Goal: Task Accomplishment & Management: Manage account settings

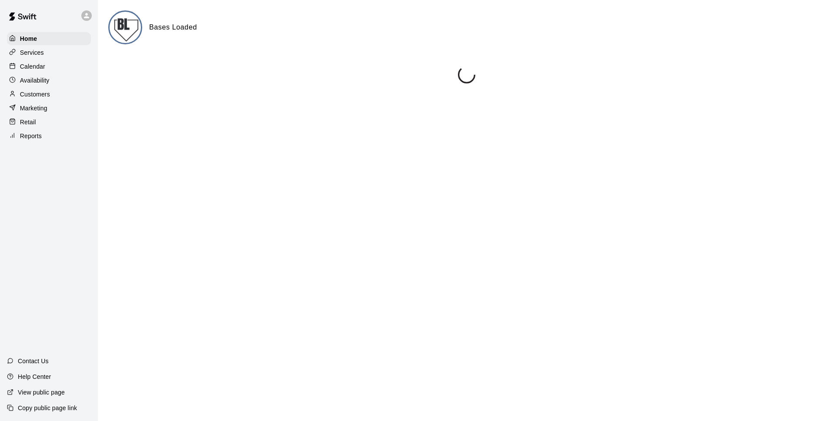
click at [39, 67] on p "Calendar" at bounding box center [32, 66] width 25 height 9
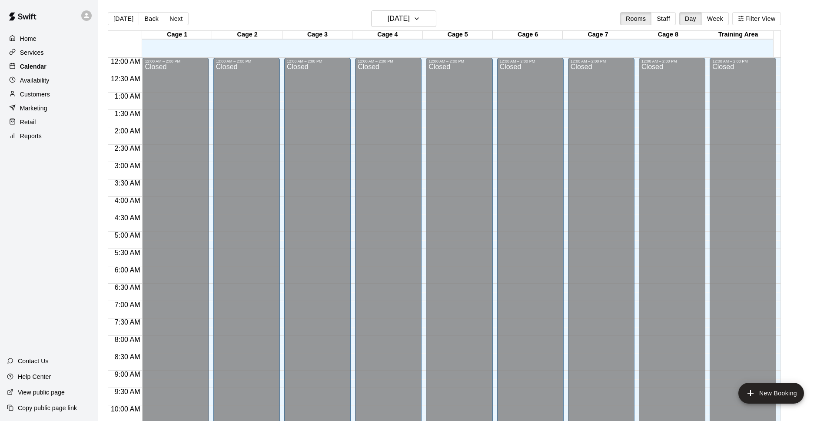
scroll to position [435, 0]
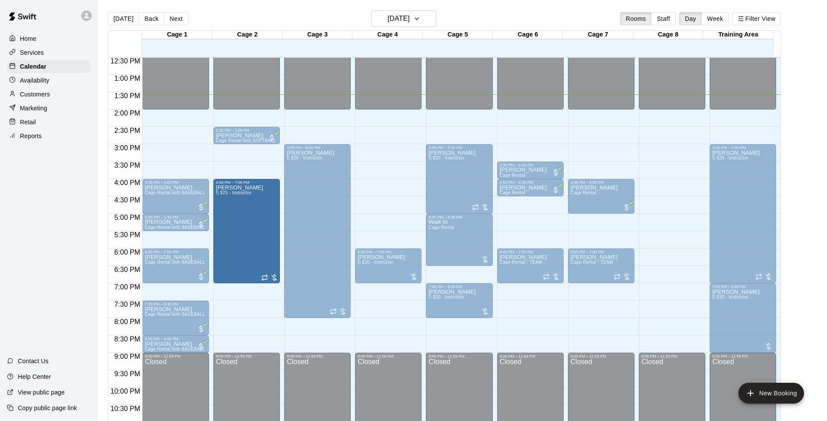
drag, startPoint x: 247, startPoint y: 147, endPoint x: 244, endPoint y: 181, distance: 34.0
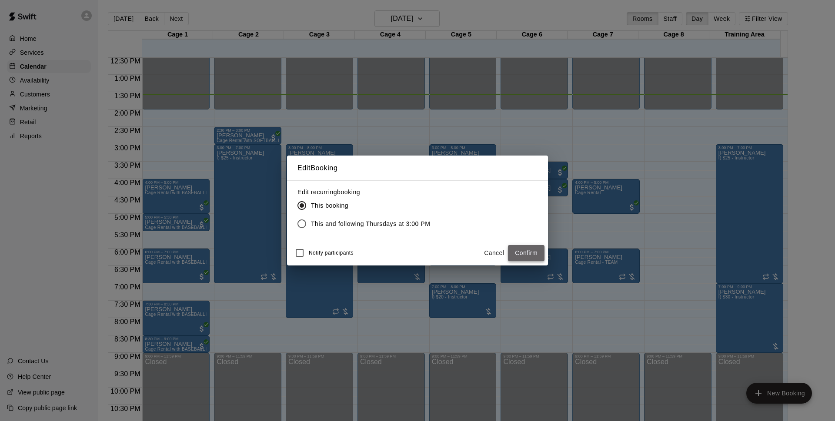
click at [512, 254] on button "Confirm" at bounding box center [526, 253] width 37 height 16
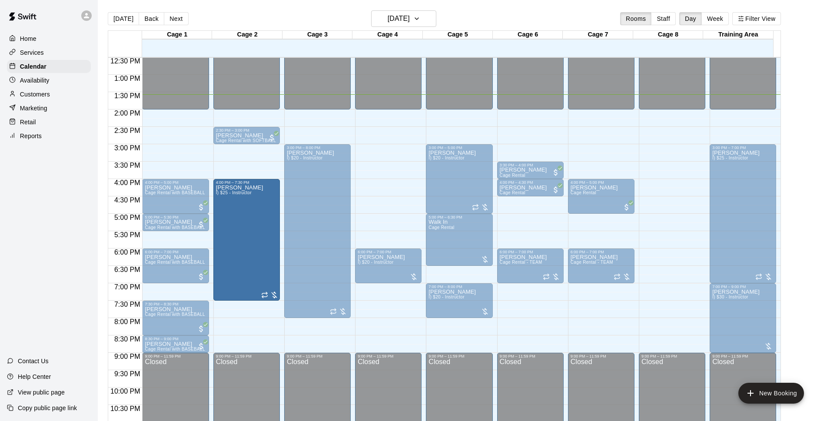
drag, startPoint x: 247, startPoint y: 292, endPoint x: 247, endPoint y: 303, distance: 10.4
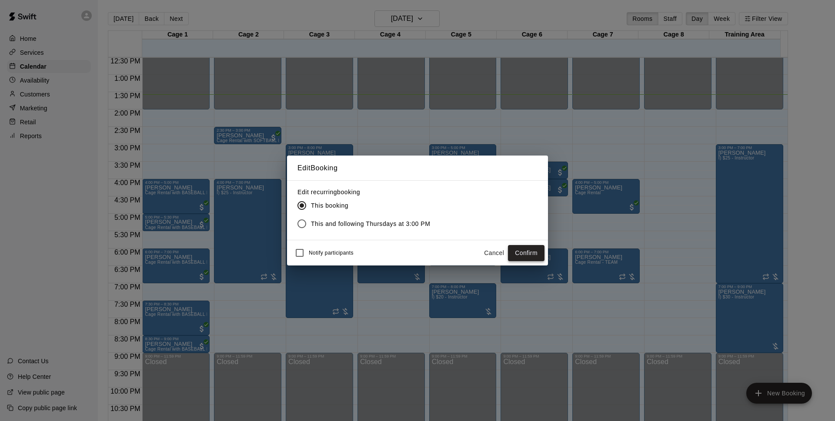
click at [527, 255] on button "Confirm" at bounding box center [526, 253] width 37 height 16
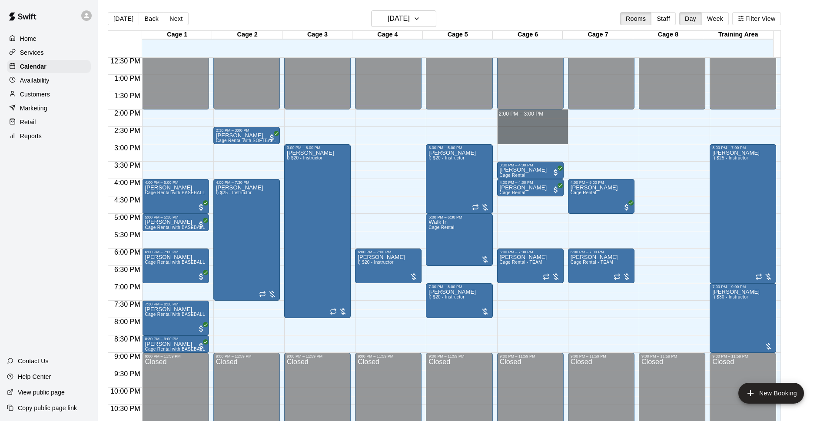
drag, startPoint x: 541, startPoint y: 113, endPoint x: 546, endPoint y: 142, distance: 28.7
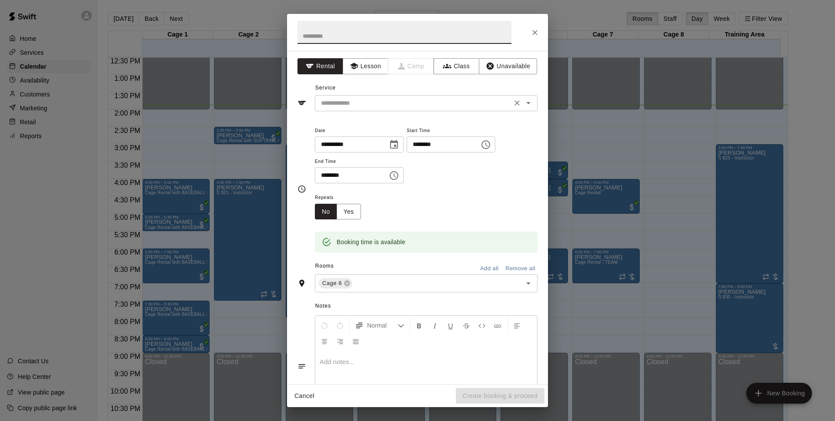
click at [466, 106] on input "text" at bounding box center [413, 103] width 192 height 11
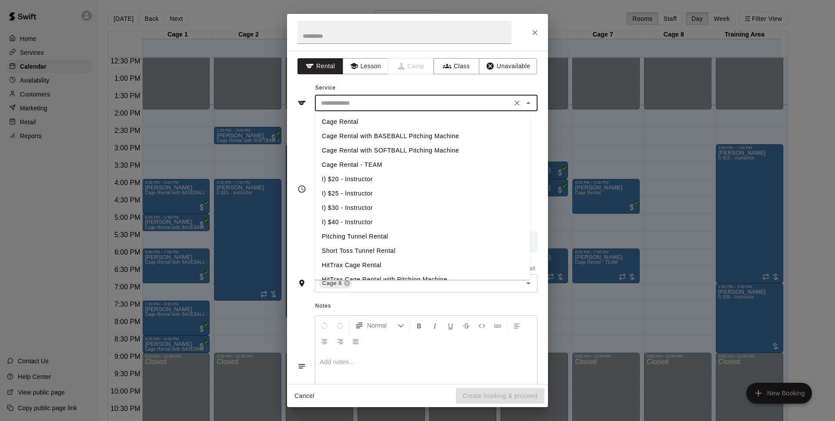
click at [374, 193] on li "I) $25 - Instructor" at bounding box center [422, 194] width 215 height 14
type input "**********"
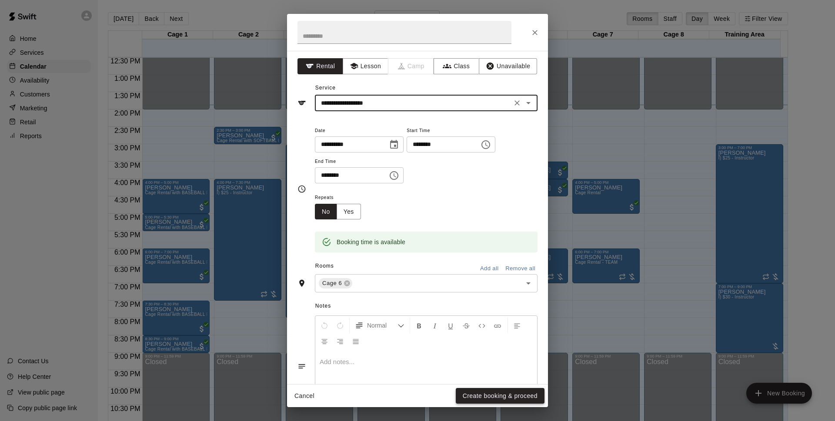
click at [504, 398] on button "Create booking & proceed" at bounding box center [500, 396] width 89 height 16
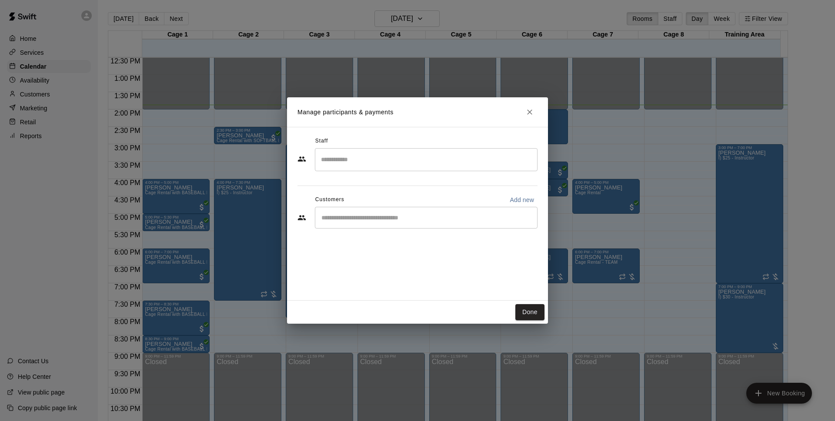
click at [386, 233] on div "Staff ​ Customers Add new ​" at bounding box center [417, 185] width 240 height 103
click at [391, 226] on div "​" at bounding box center [426, 218] width 223 height 22
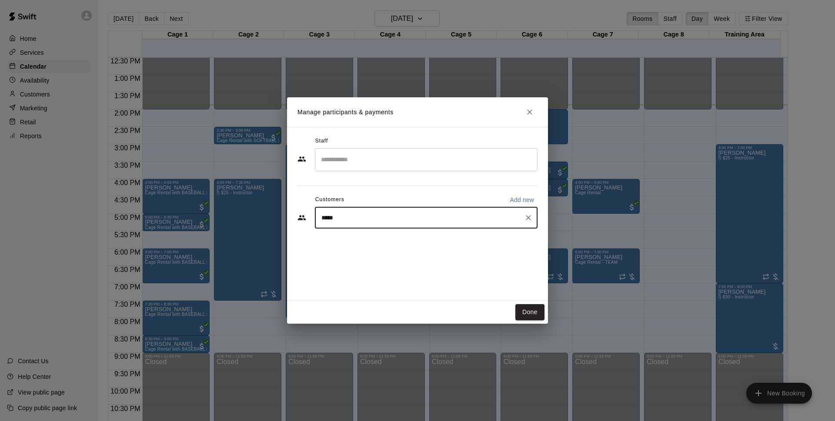
type input "*****"
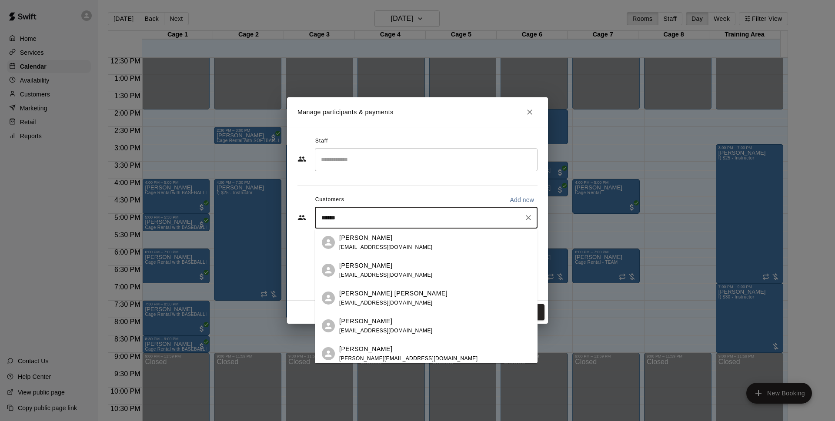
click at [391, 246] on span "bmassanari@outlook.com" at bounding box center [385, 247] width 93 height 6
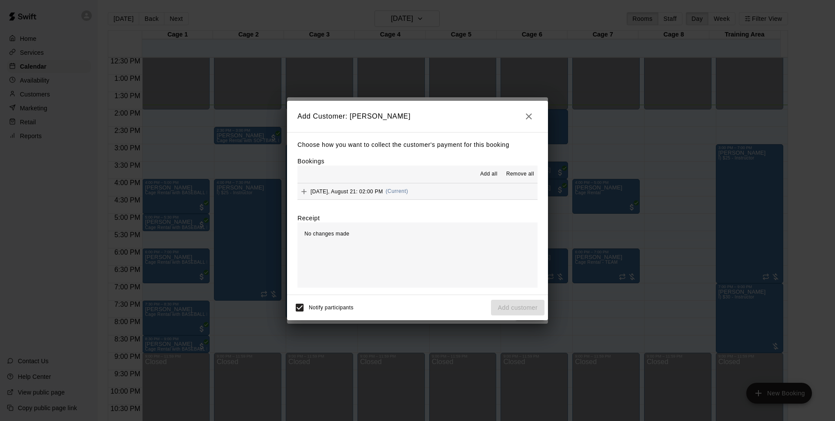
click at [406, 183] on hr at bounding box center [417, 183] width 240 height 0
click at [440, 194] on button "Thursday, August 21: 02:00 PM (Current)" at bounding box center [417, 191] width 240 height 16
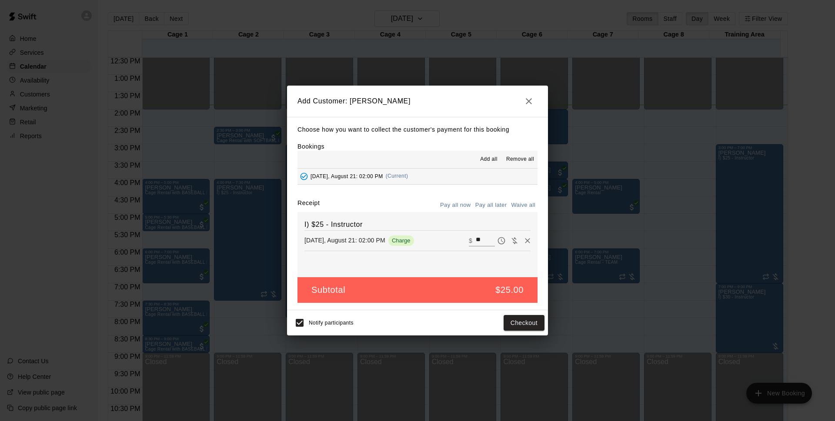
click at [489, 214] on div "I) $25 - Instructor Thursday, August 21: 02:00 PM Charge ​ $ **" at bounding box center [417, 244] width 240 height 65
click at [493, 208] on button "Pay all later" at bounding box center [491, 205] width 36 height 13
click at [533, 320] on button "Add customer" at bounding box center [517, 323] width 53 height 16
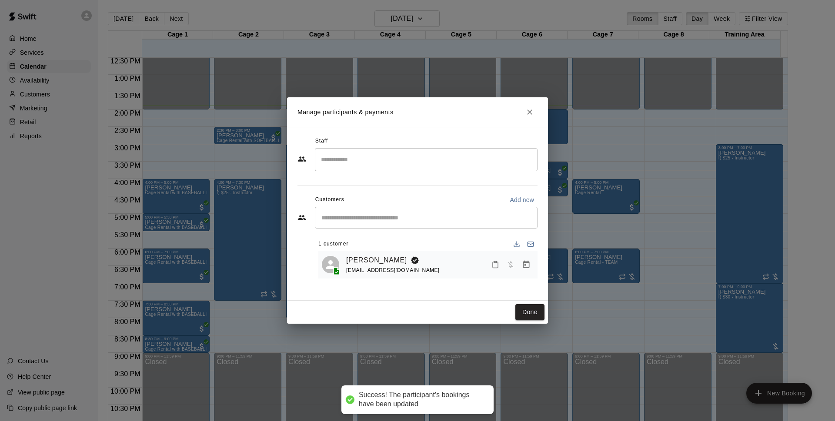
click at [543, 310] on button "Done" at bounding box center [529, 312] width 29 height 16
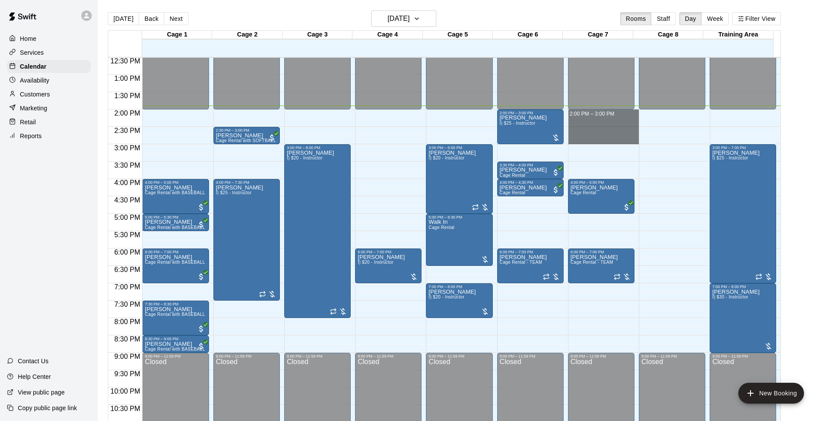
drag, startPoint x: 589, startPoint y: 113, endPoint x: 586, endPoint y: 139, distance: 26.2
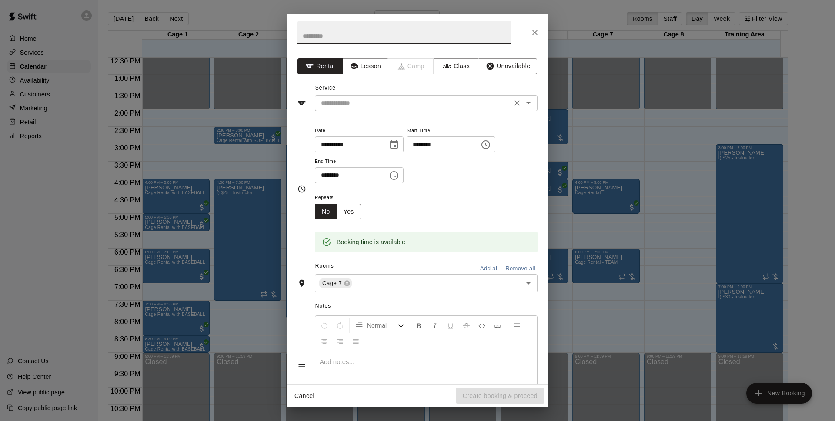
click at [400, 109] on div "​" at bounding box center [426, 103] width 223 height 16
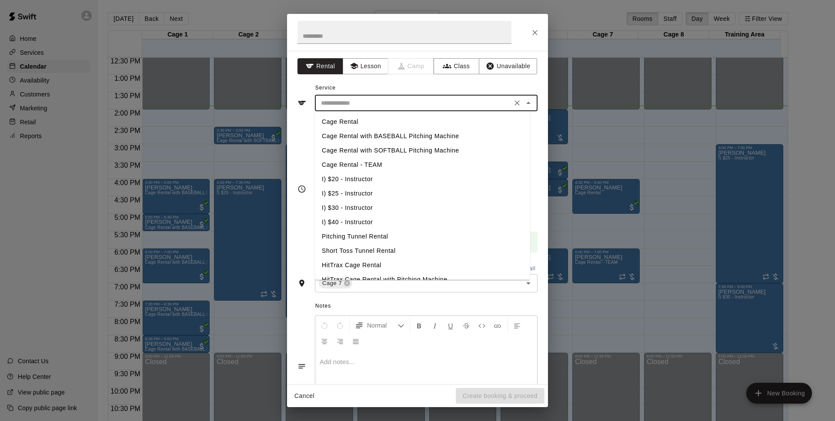
drag, startPoint x: 379, startPoint y: 197, endPoint x: 401, endPoint y: 213, distance: 28.0
click at [379, 198] on li "I) $25 - Instructor" at bounding box center [422, 194] width 215 height 14
type input "**********"
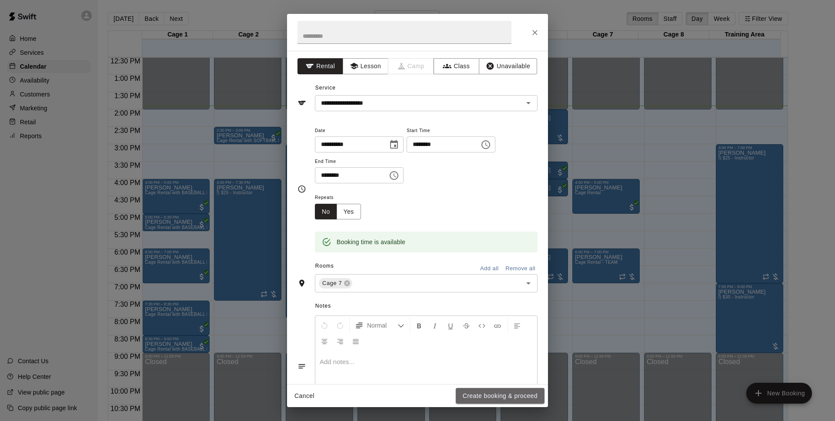
drag, startPoint x: 509, startPoint y: 397, endPoint x: 756, endPoint y: 208, distance: 311.7
click at [518, 399] on button "Create booking & proceed" at bounding box center [500, 396] width 89 height 16
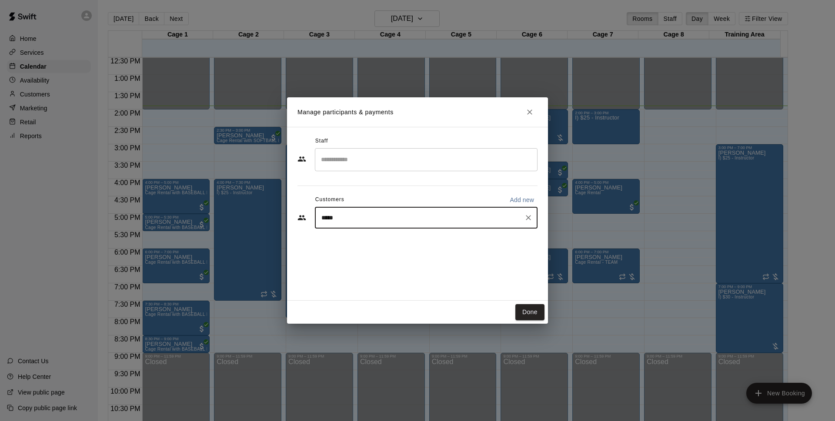
type input "*****"
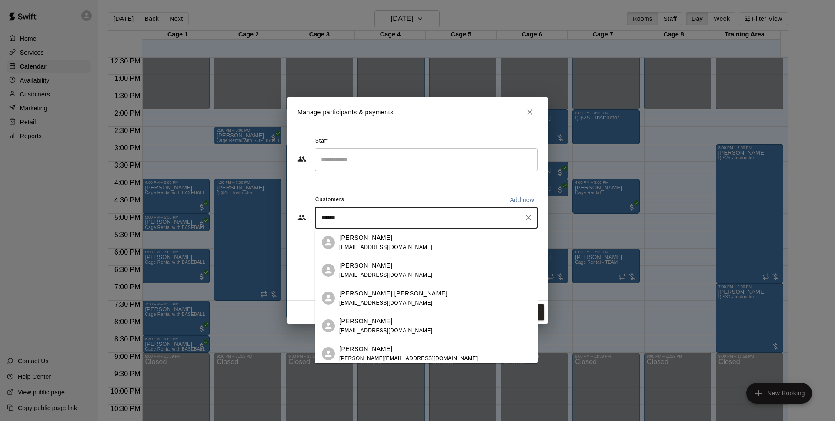
click at [399, 240] on div "[PERSON_NAME]" at bounding box center [385, 237] width 93 height 9
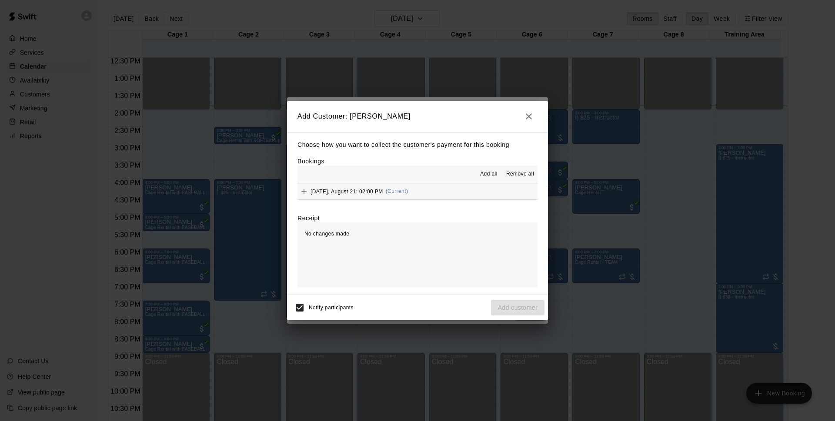
click at [426, 192] on button "Thursday, August 21: 02:00 PM (Current)" at bounding box center [417, 191] width 240 height 16
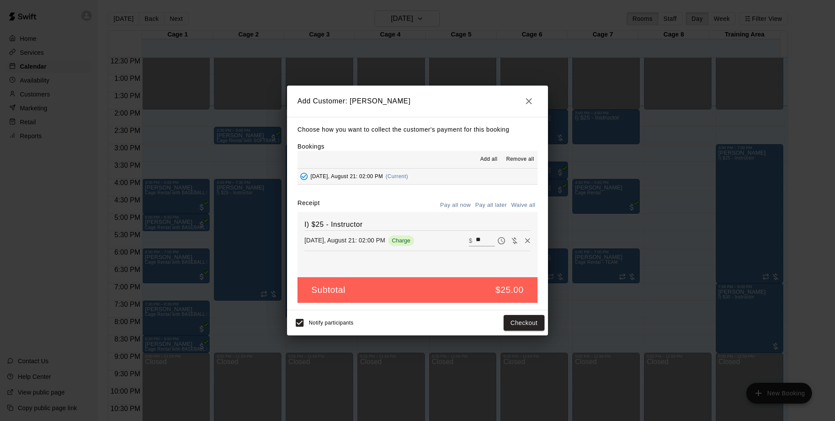
click at [484, 201] on button "Pay all later" at bounding box center [491, 205] width 36 height 13
click at [527, 325] on button "Add customer" at bounding box center [517, 323] width 53 height 16
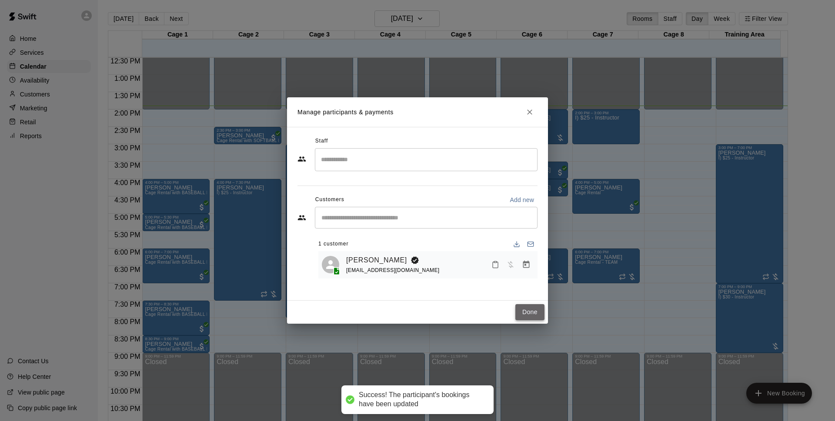
click at [536, 312] on button "Done" at bounding box center [529, 312] width 29 height 16
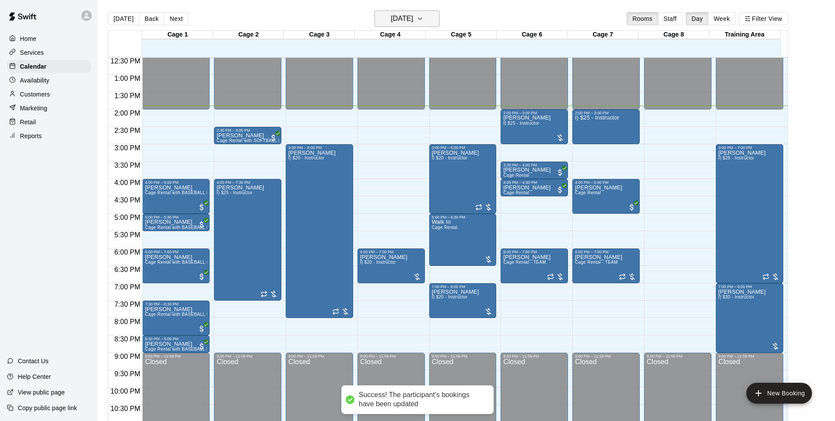
click at [413, 21] on h6 "[DATE]" at bounding box center [402, 19] width 22 height 12
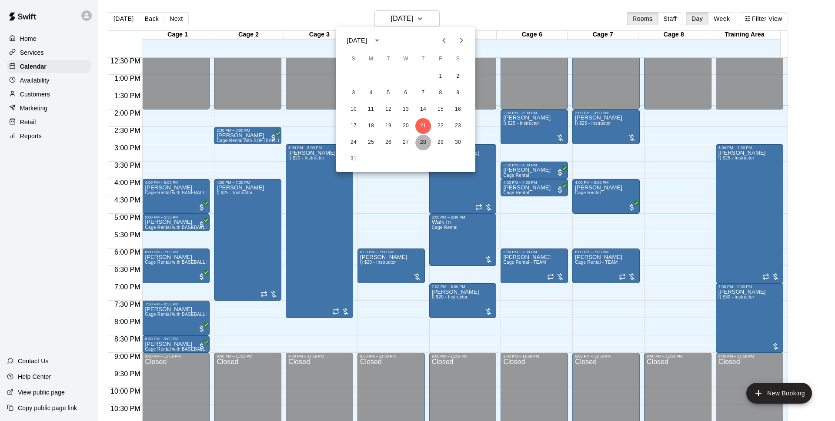
click at [427, 140] on button "28" at bounding box center [423, 143] width 16 height 16
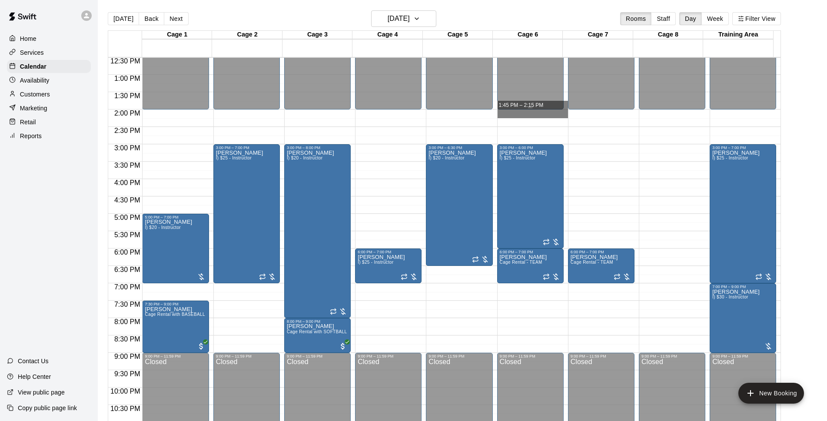
drag, startPoint x: 543, startPoint y: 113, endPoint x: 549, endPoint y: 106, distance: 9.0
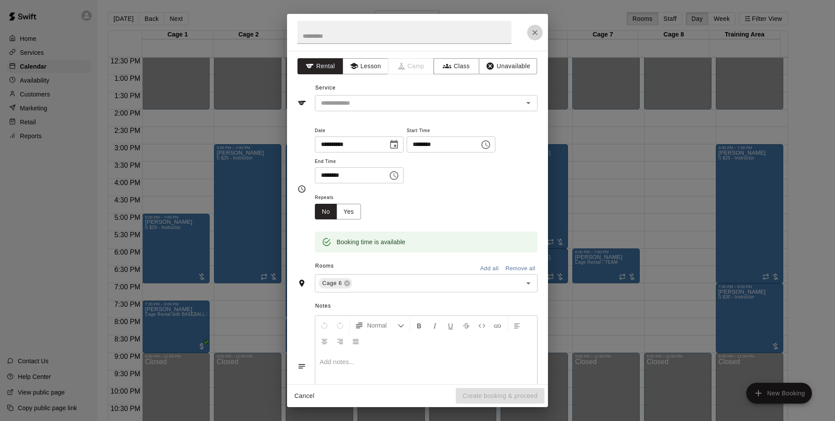
click at [538, 31] on icon "Close" at bounding box center [534, 32] width 9 height 9
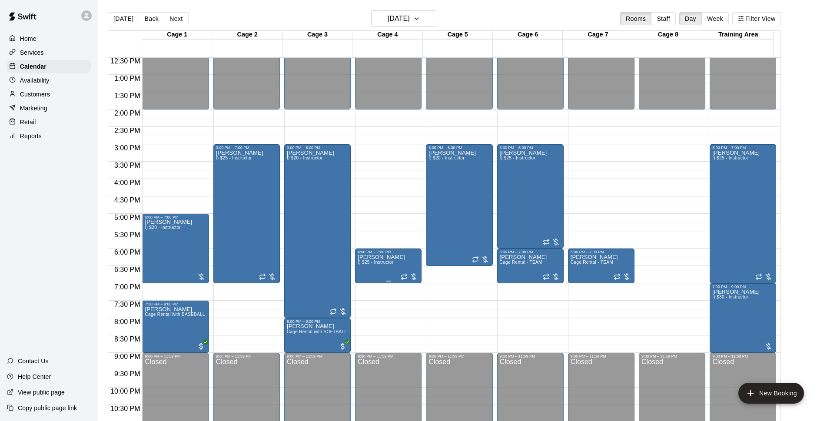
click at [390, 264] on span "I) $25 - Instructor" at bounding box center [376, 262] width 36 height 5
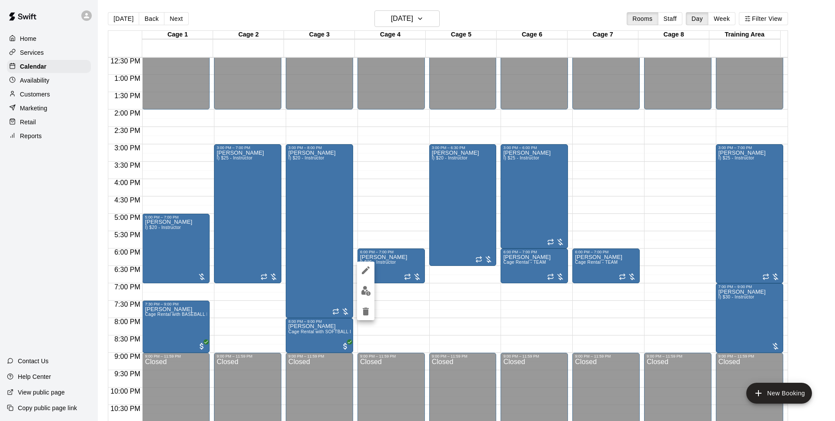
click at [368, 313] on icon "delete" at bounding box center [366, 312] width 6 height 8
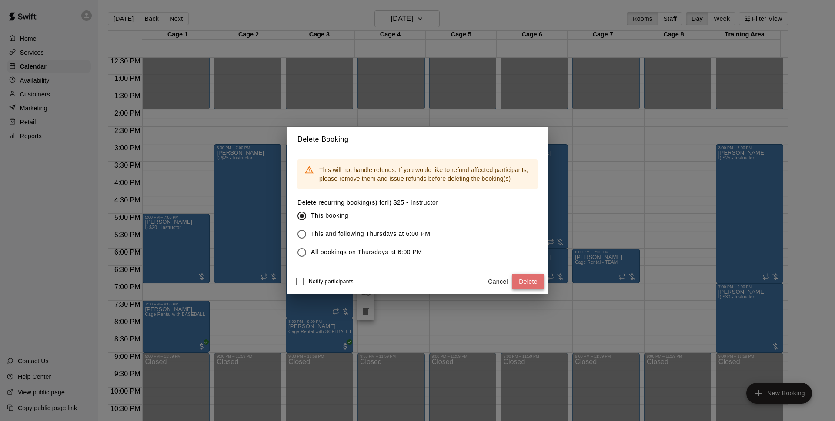
click at [538, 282] on button "Delete" at bounding box center [528, 282] width 33 height 16
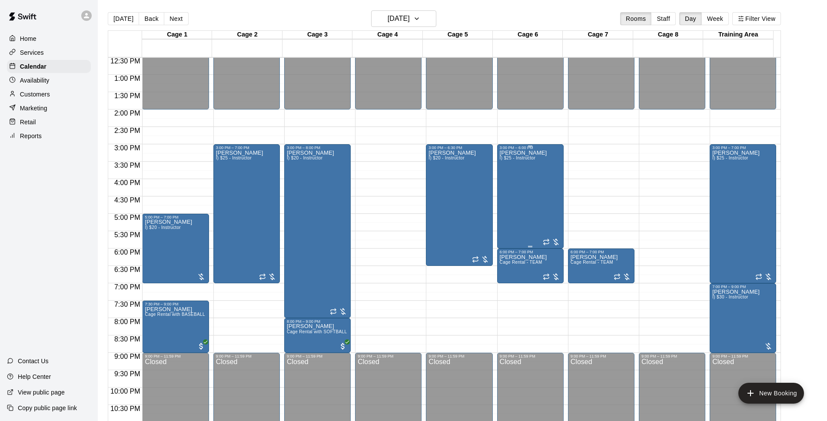
click at [523, 209] on div "Bryce Massanari I) $25 - Instructor" at bounding box center [523, 360] width 47 height 421
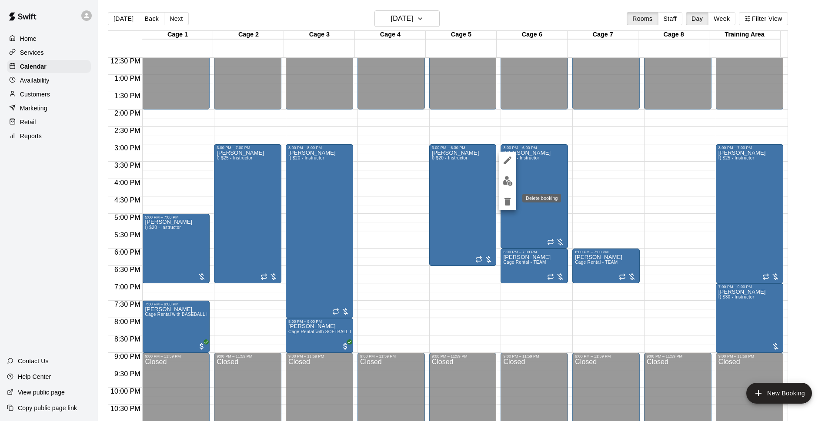
click at [511, 202] on icon "delete" at bounding box center [507, 202] width 10 height 10
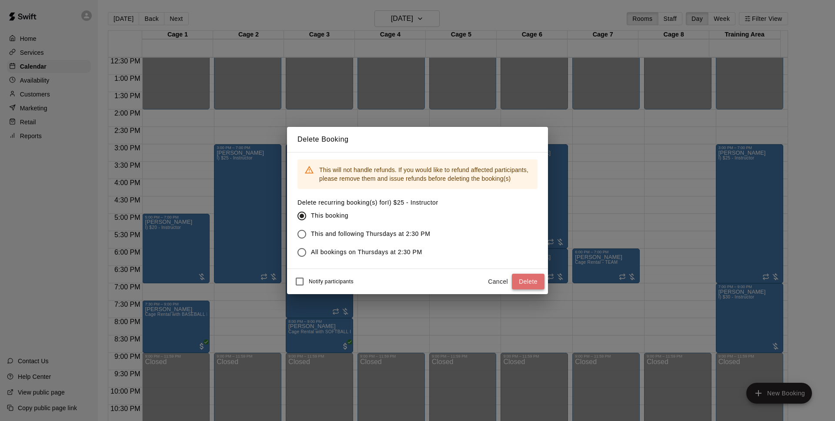
click at [533, 279] on button "Delete" at bounding box center [528, 282] width 33 height 16
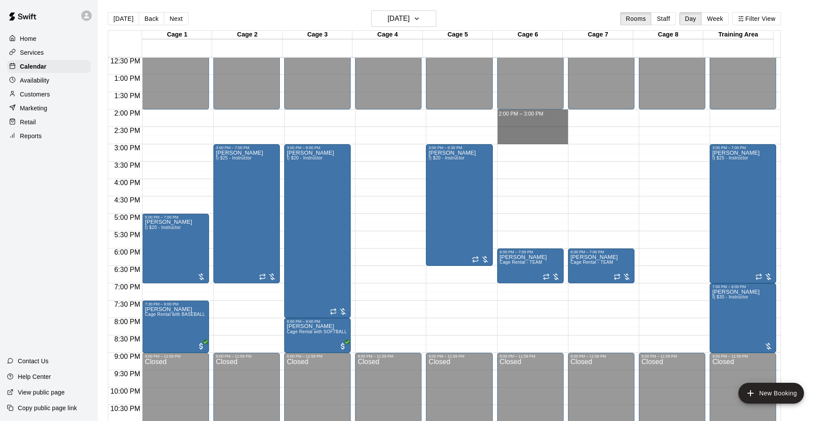
drag, startPoint x: 516, startPoint y: 113, endPoint x: 518, endPoint y: 140, distance: 27.5
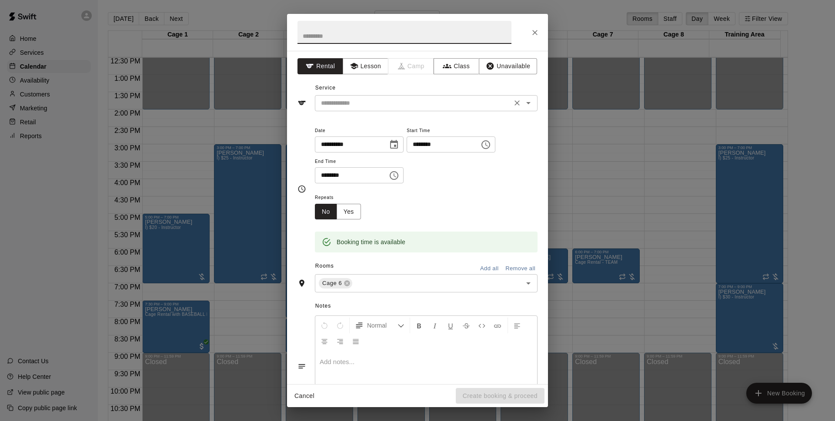
click at [403, 96] on div "​" at bounding box center [426, 103] width 223 height 16
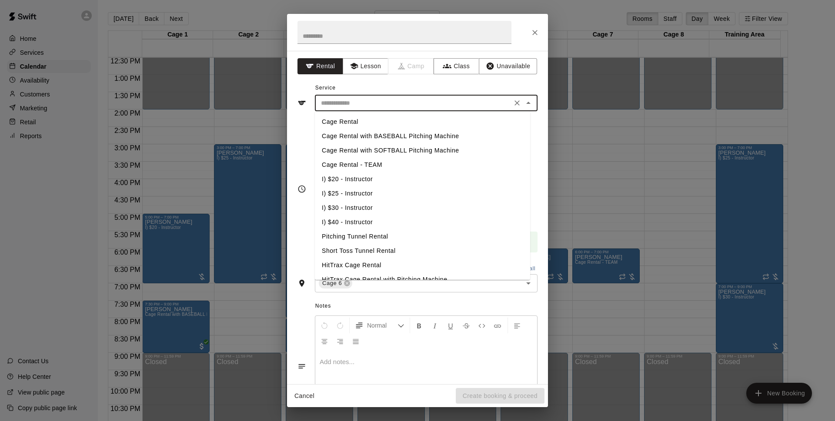
click at [353, 189] on li "I) $25 - Instructor" at bounding box center [422, 194] width 215 height 14
type input "**********"
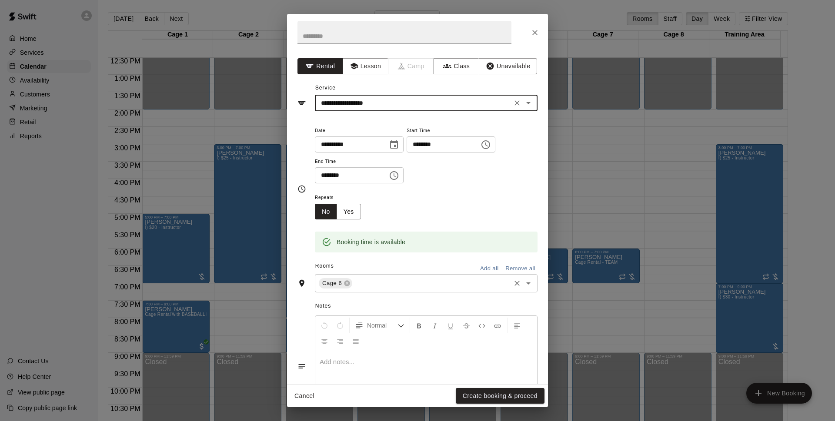
click at [393, 290] on div "Cage 6 ​" at bounding box center [426, 283] width 223 height 18
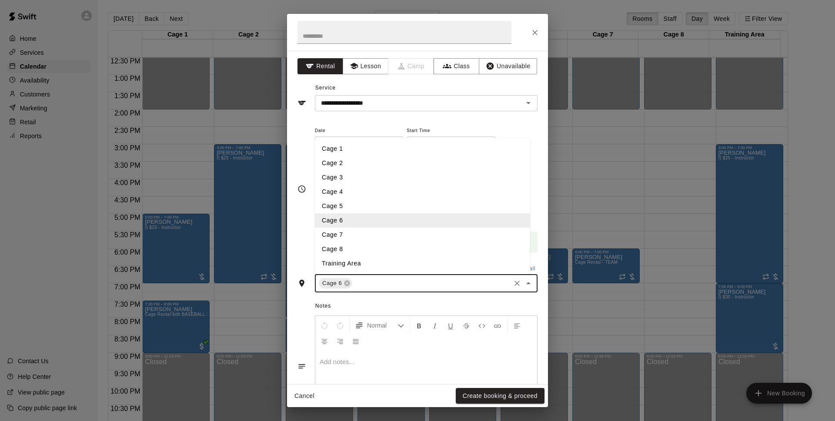
click at [356, 237] on li "Cage 7" at bounding box center [422, 235] width 215 height 14
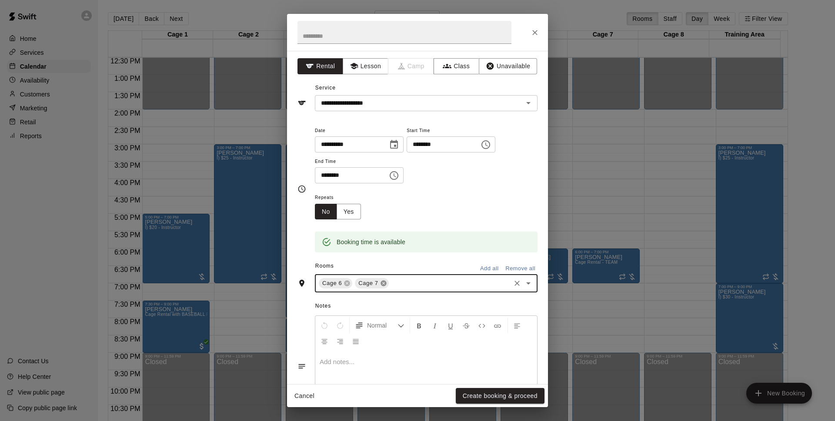
click at [382, 286] on icon at bounding box center [383, 284] width 6 height 6
drag, startPoint x: 477, startPoint y: 396, endPoint x: 506, endPoint y: 226, distance: 172.0
click at [477, 396] on button "Create booking & proceed" at bounding box center [500, 396] width 89 height 16
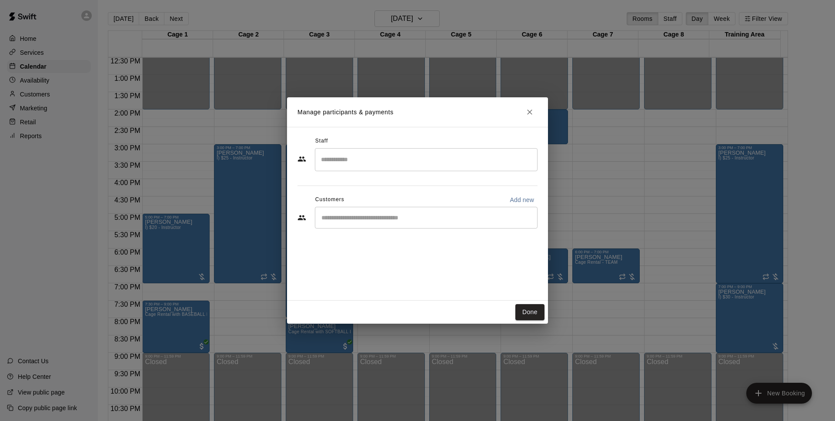
click at [365, 225] on div "​" at bounding box center [426, 218] width 223 height 22
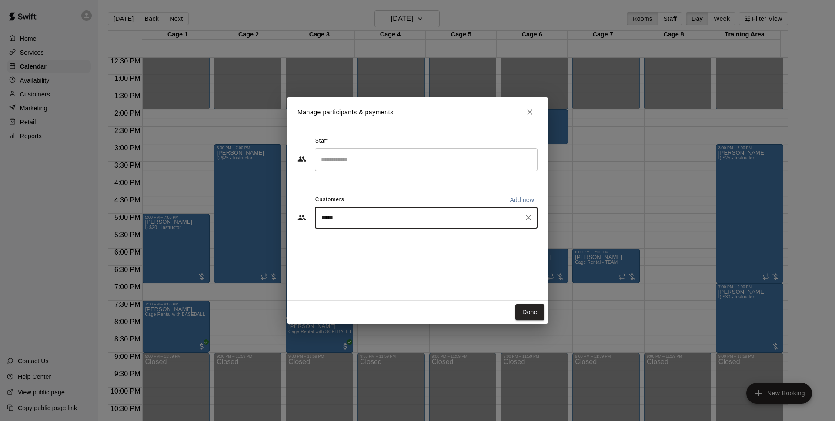
type input "*****"
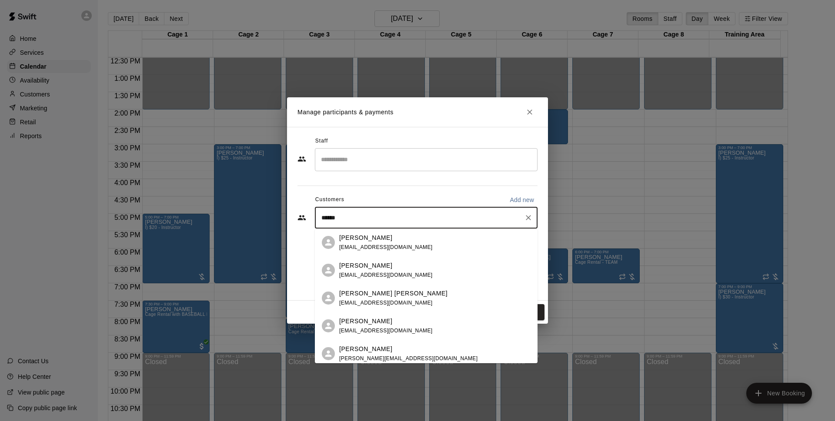
click at [411, 249] on div "Bryce Massanari bmassanari@outlook.com" at bounding box center [434, 242] width 191 height 19
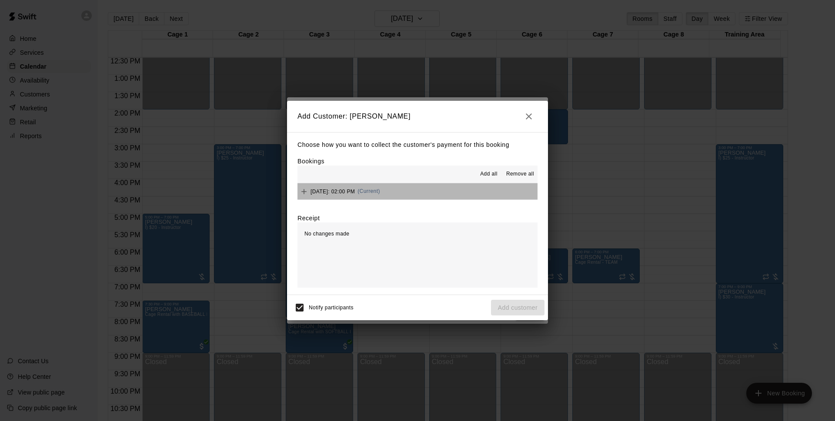
click at [473, 193] on button "Thursday, August 28: 02:00 PM (Current)" at bounding box center [417, 191] width 240 height 16
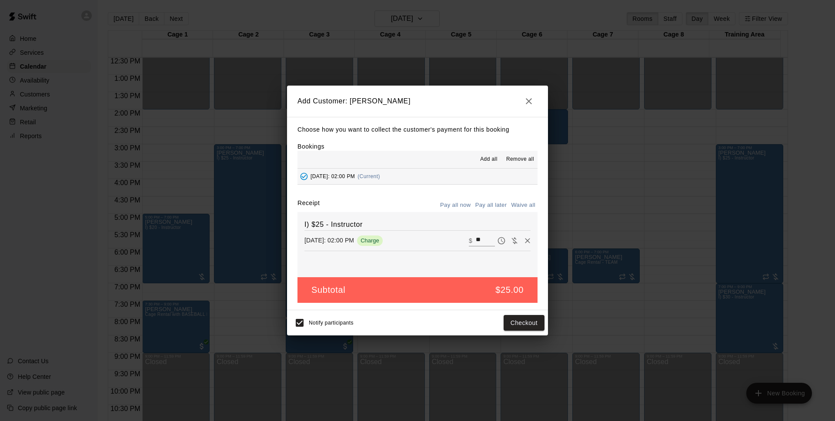
click at [491, 207] on button "Pay all later" at bounding box center [491, 205] width 36 height 13
click at [527, 327] on button "Add customer" at bounding box center [517, 323] width 53 height 16
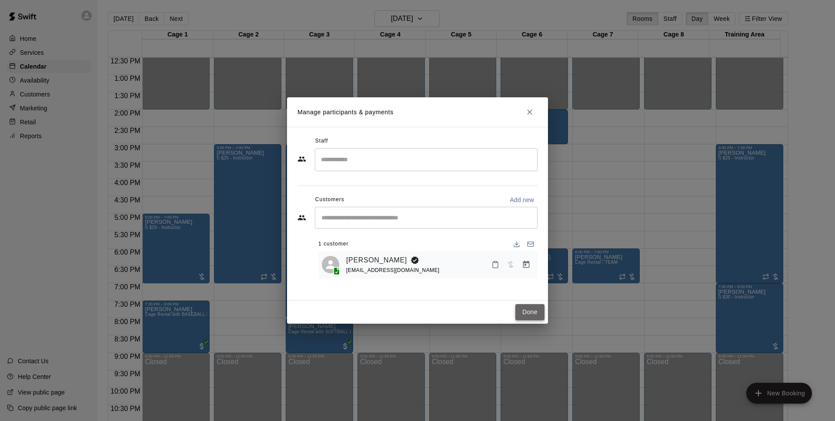
click at [516, 311] on button "Done" at bounding box center [529, 312] width 29 height 16
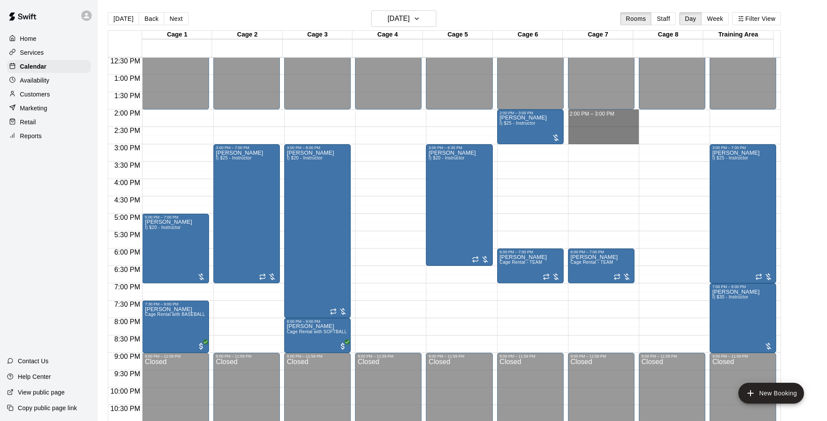
drag, startPoint x: 577, startPoint y: 112, endPoint x: 576, endPoint y: 137, distance: 25.2
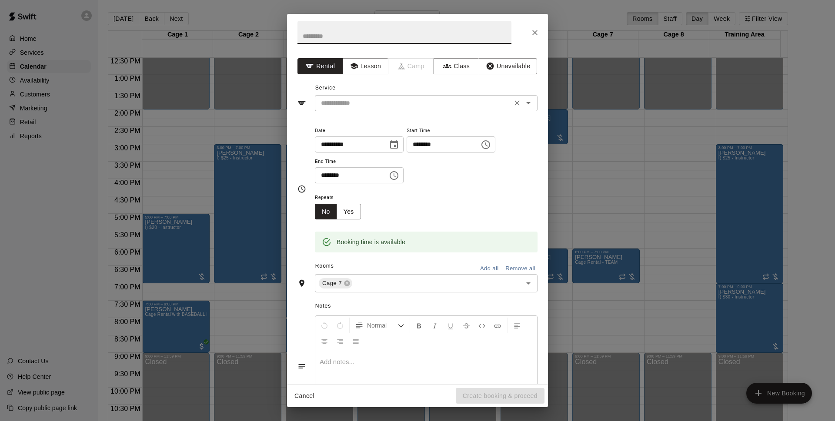
click at [353, 96] on div "​" at bounding box center [426, 103] width 223 height 16
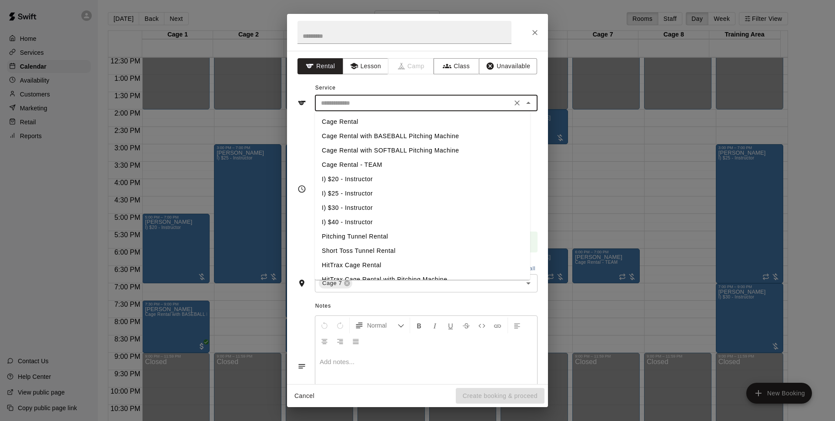
drag, startPoint x: 352, startPoint y: 190, endPoint x: 403, endPoint y: 255, distance: 82.0
click at [353, 192] on li "I) $25 - Instructor" at bounding box center [422, 194] width 215 height 14
type input "**********"
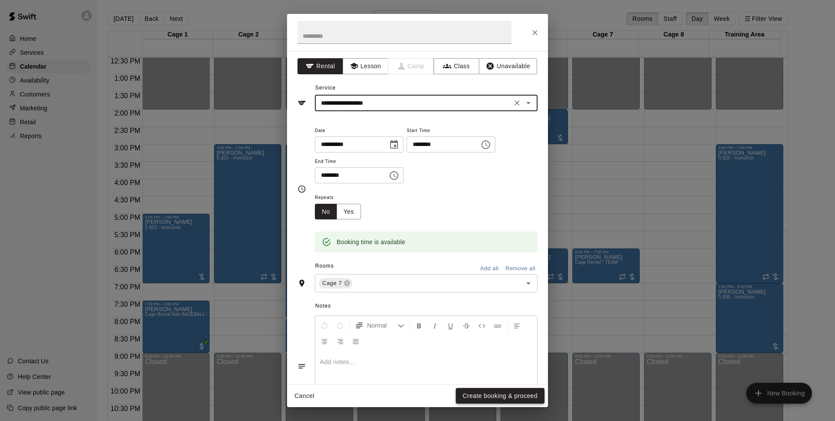
click at [473, 396] on button "Create booking & proceed" at bounding box center [500, 396] width 89 height 16
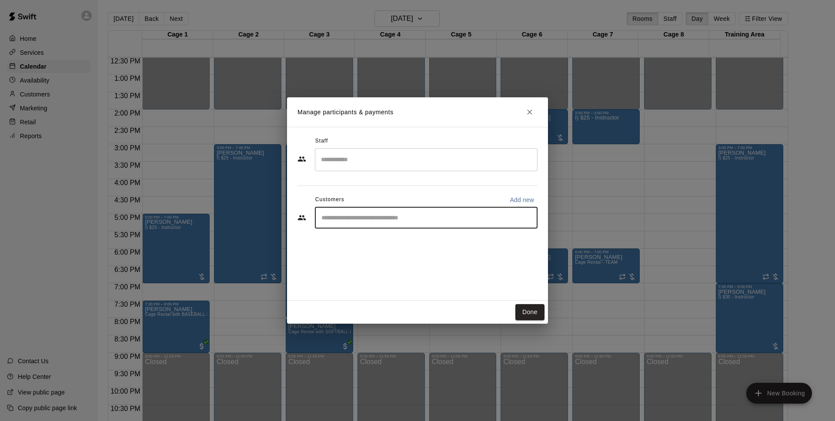
click at [379, 218] on input "Start typing to search customers..." at bounding box center [426, 217] width 215 height 9
type input "*****"
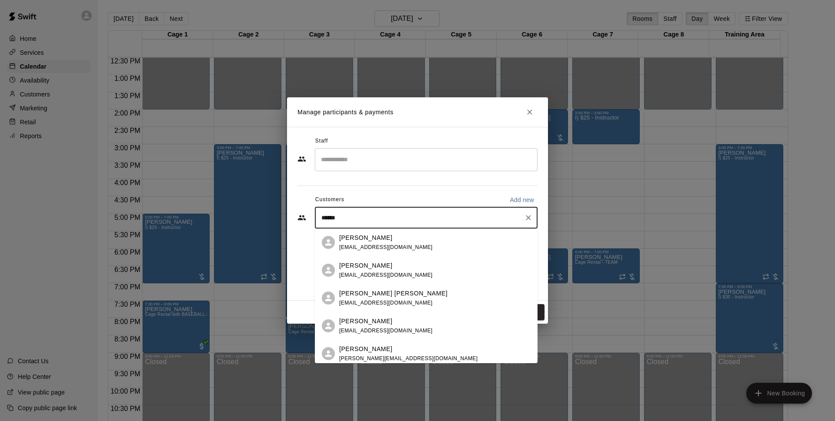
click at [388, 243] on div "Bryce Massanari bmassanari@outlook.com" at bounding box center [385, 242] width 93 height 19
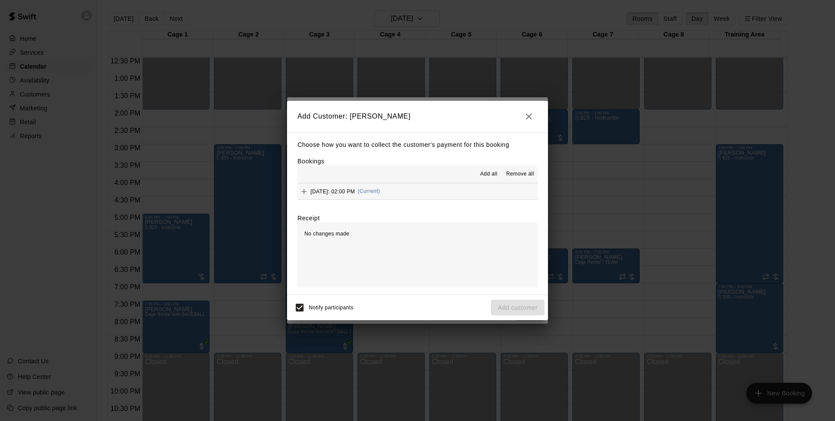
click at [452, 190] on button "Thursday, August 28: 02:00 PM (Current)" at bounding box center [417, 191] width 240 height 16
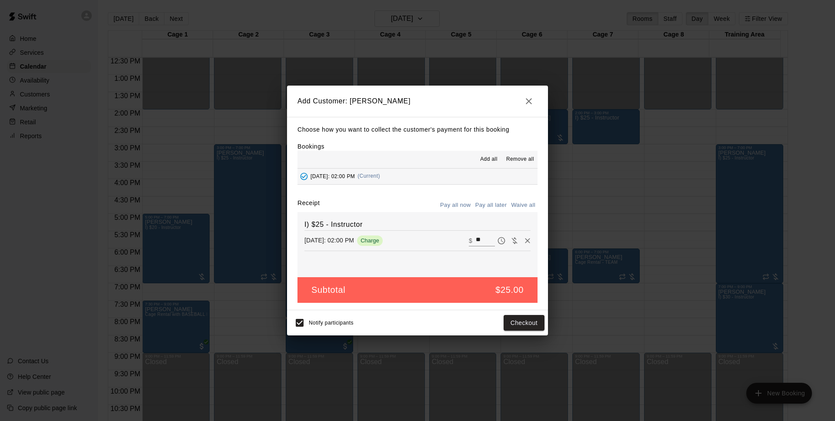
click at [480, 210] on button "Pay all later" at bounding box center [491, 205] width 36 height 13
click at [517, 321] on button "Add customer" at bounding box center [517, 323] width 53 height 16
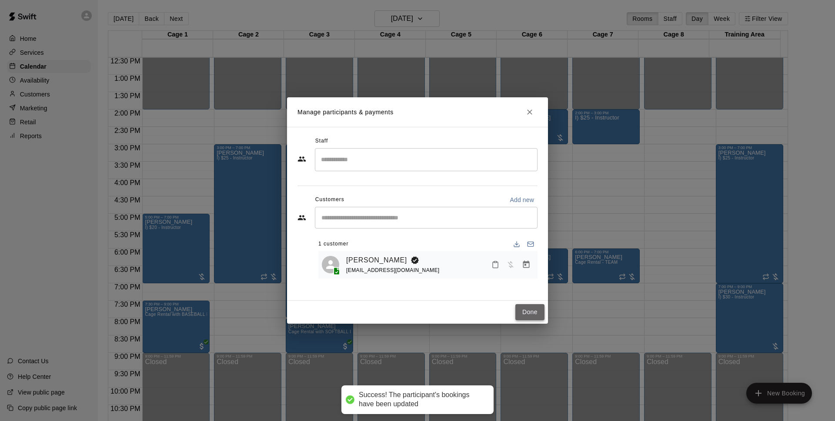
click at [528, 314] on button "Done" at bounding box center [529, 312] width 29 height 16
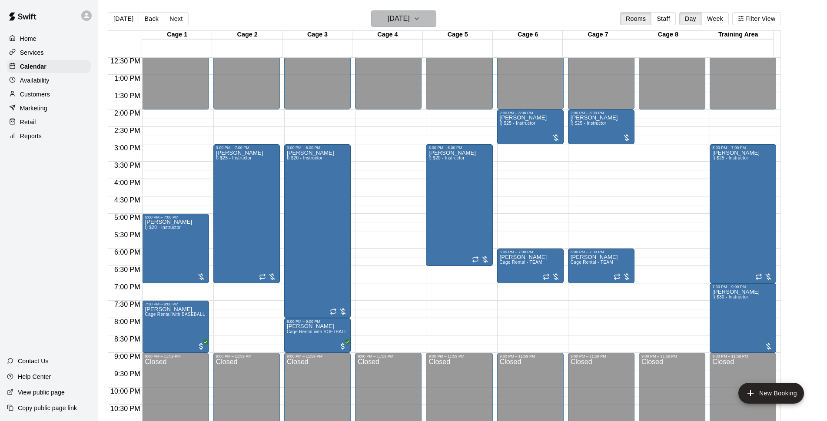
click at [410, 17] on h6 "Thursday Aug 28" at bounding box center [399, 19] width 22 height 12
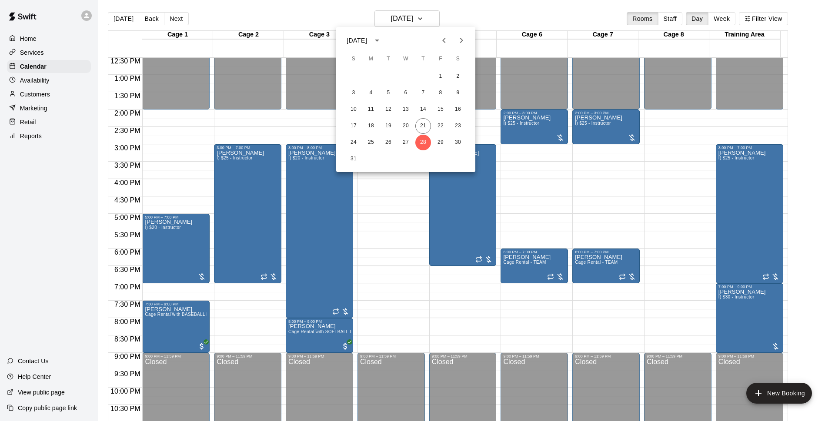
click at [466, 40] on button "Next month" at bounding box center [461, 40] width 17 height 17
click at [426, 77] on button "4" at bounding box center [423, 77] width 16 height 16
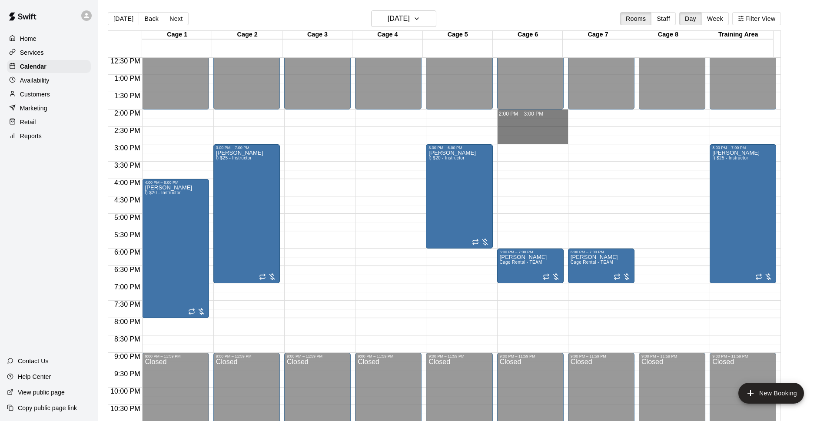
drag, startPoint x: 523, startPoint y: 113, endPoint x: 523, endPoint y: 137, distance: 24.8
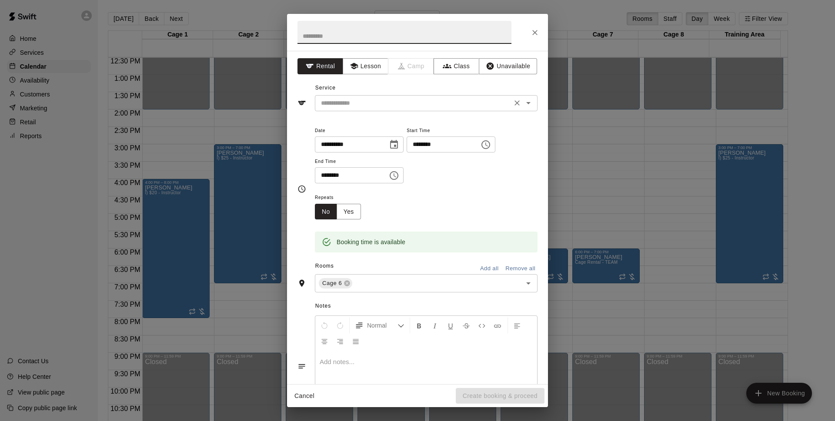
click at [390, 110] on div "​" at bounding box center [426, 103] width 223 height 16
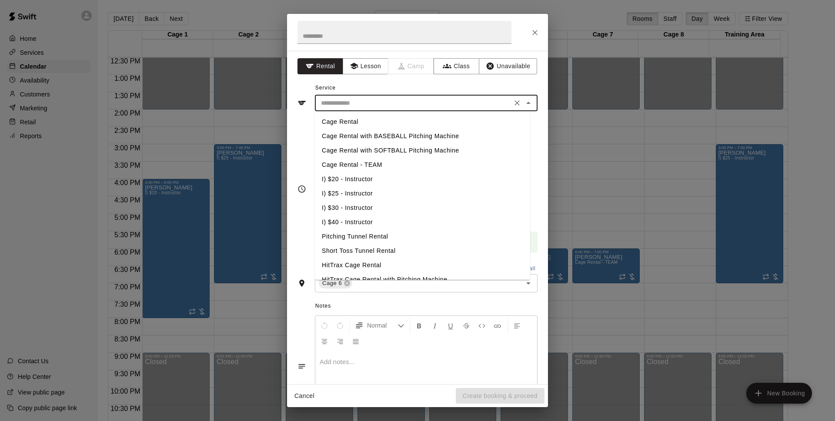
click at [363, 188] on li "I) $25 - Instructor" at bounding box center [422, 194] width 215 height 14
type input "**********"
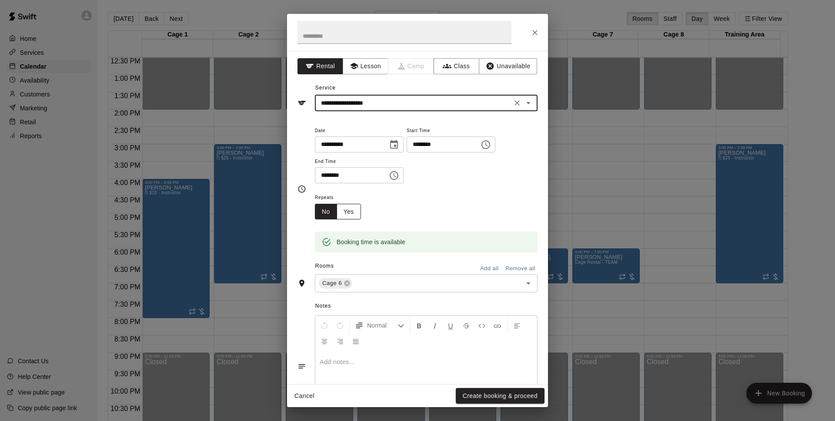
click at [354, 213] on button "Yes" at bounding box center [349, 212] width 24 height 16
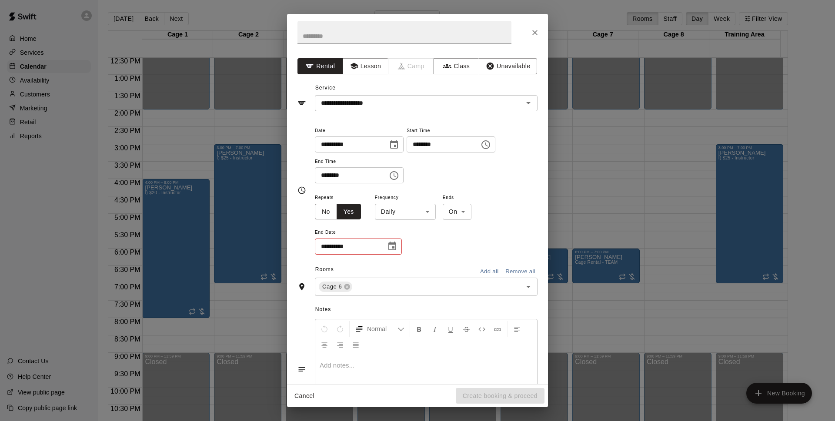
click at [405, 216] on body "Home Services Calendar Availability Customers Marketing Retail Reports Contact …" at bounding box center [417, 217] width 835 height 435
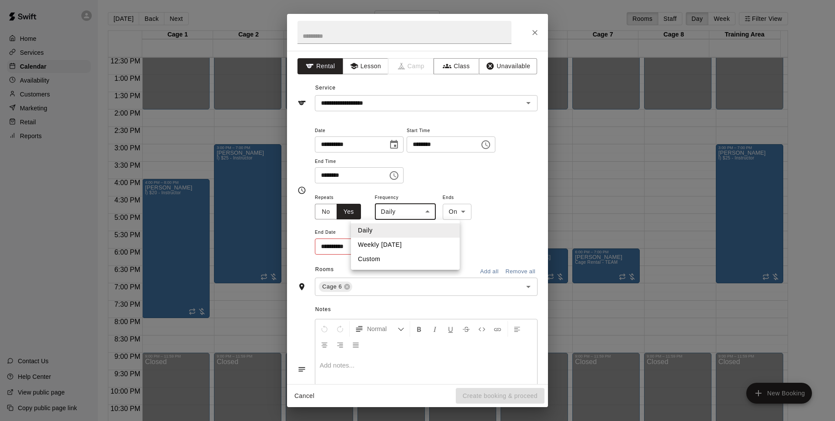
drag, startPoint x: 409, startPoint y: 243, endPoint x: 402, endPoint y: 245, distance: 7.4
click at [409, 243] on li "Weekly on Thursday" at bounding box center [405, 245] width 109 height 14
type input "******"
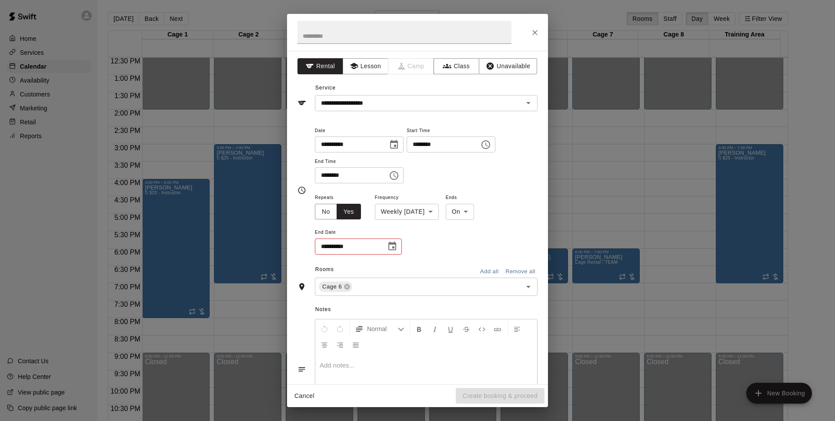
click at [391, 247] on icon "Choose date" at bounding box center [392, 246] width 10 height 10
click at [399, 353] on button "25" at bounding box center [402, 354] width 16 height 16
type input "**********"
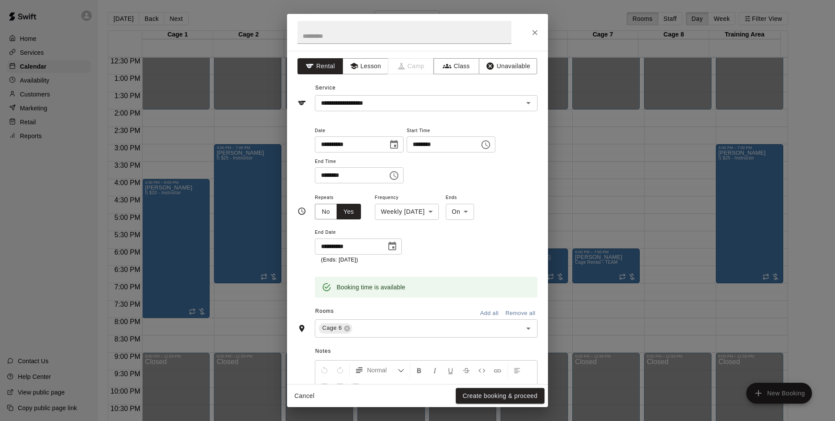
drag, startPoint x: 503, startPoint y: 398, endPoint x: 602, endPoint y: 126, distance: 288.9
click at [515, 398] on button "Create booking & proceed" at bounding box center [500, 396] width 89 height 16
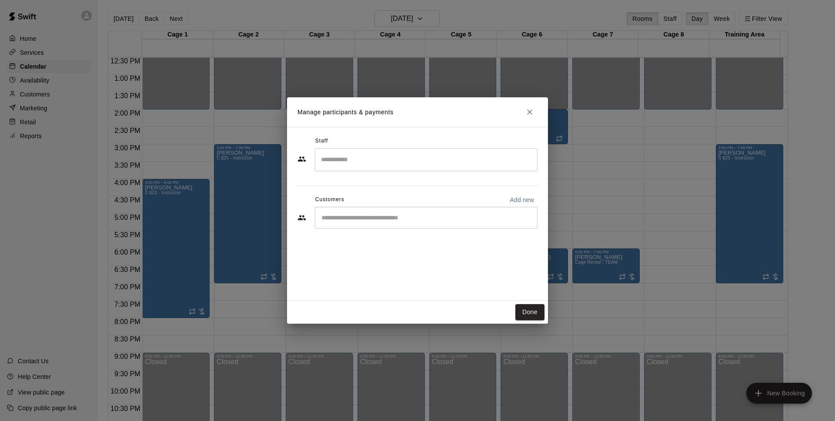
click at [403, 221] on input "Start typing to search customers..." at bounding box center [426, 217] width 215 height 9
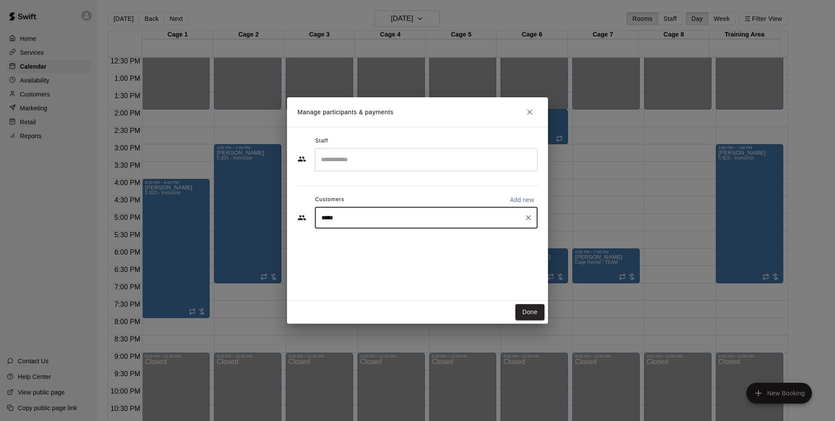
type input "*****"
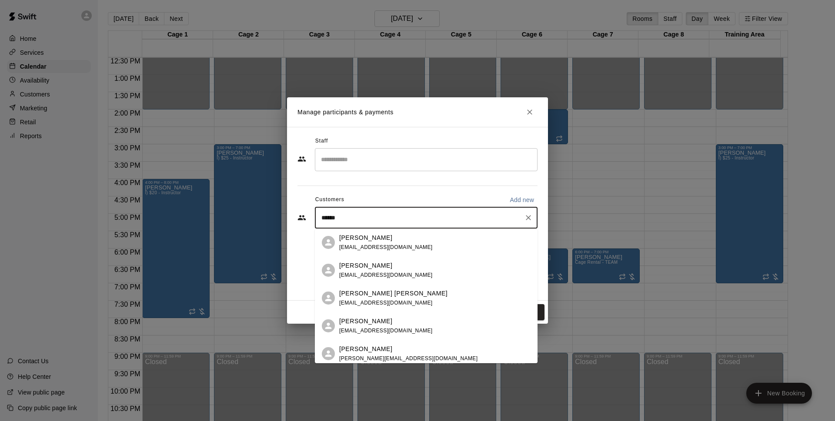
click at [437, 239] on div "Bryce Massanari bmassanari@outlook.com" at bounding box center [434, 242] width 191 height 19
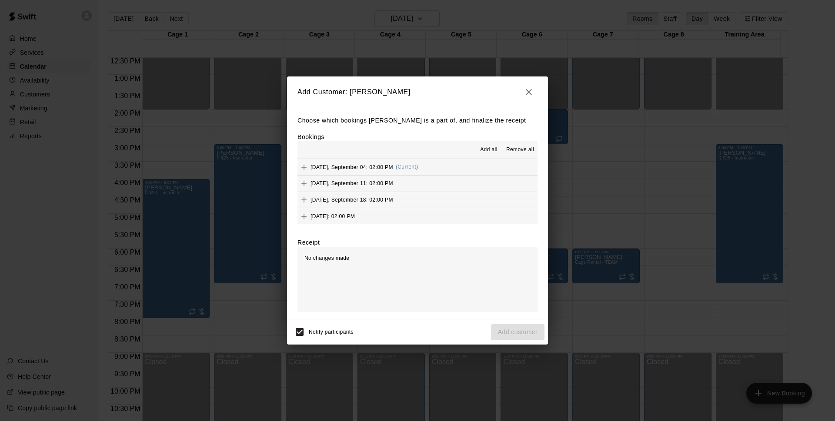
click at [490, 143] on div "Add all Remove all" at bounding box center [417, 149] width 240 height 17
click at [493, 150] on span "Add all" at bounding box center [488, 150] width 17 height 9
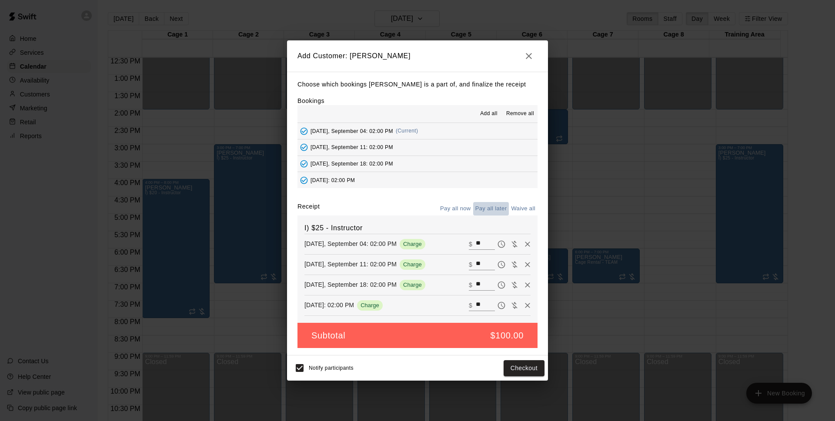
click at [493, 210] on button "Pay all later" at bounding box center [491, 208] width 36 height 13
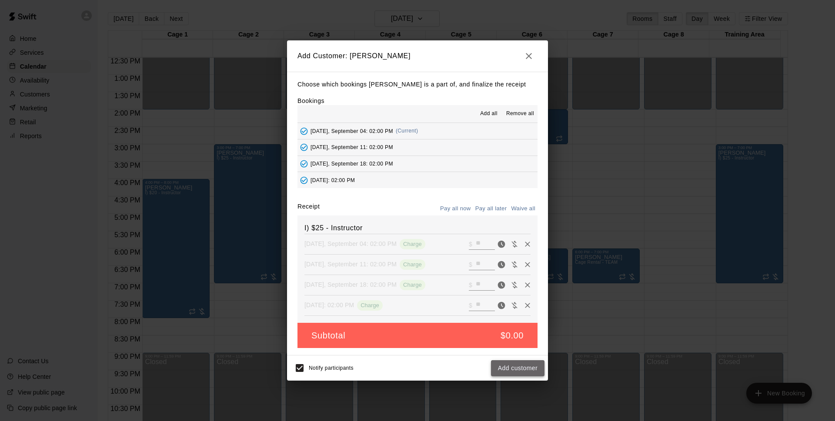
click at [527, 370] on button "Add customer" at bounding box center [517, 368] width 53 height 16
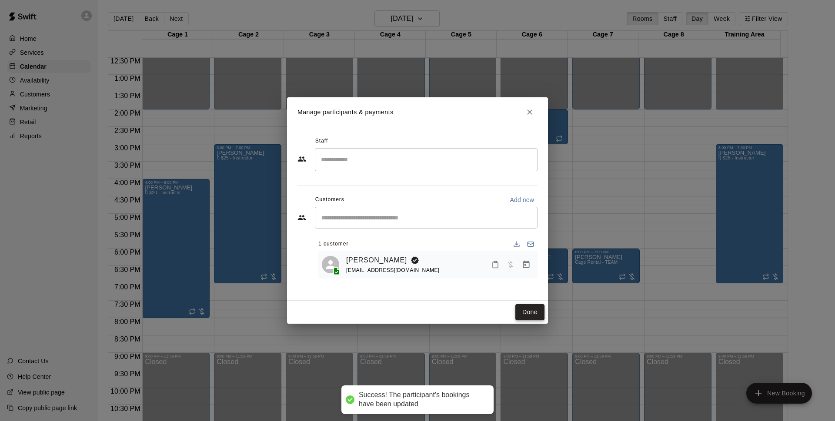
click at [538, 316] on button "Done" at bounding box center [529, 312] width 29 height 16
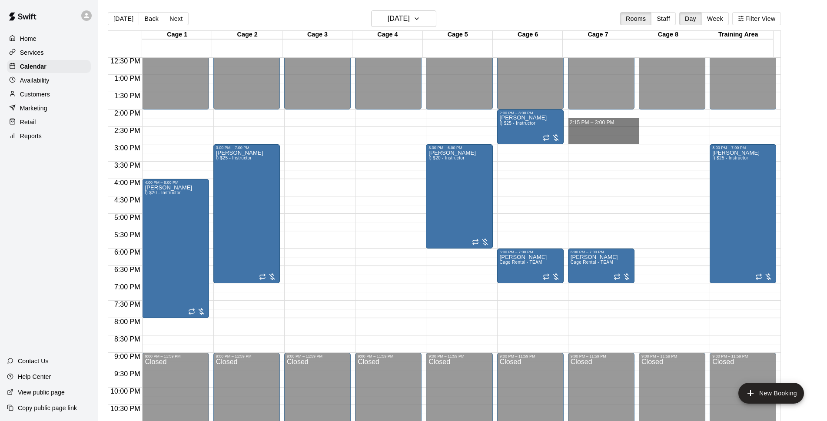
drag, startPoint x: 577, startPoint y: 113, endPoint x: 581, endPoint y: 139, distance: 26.8
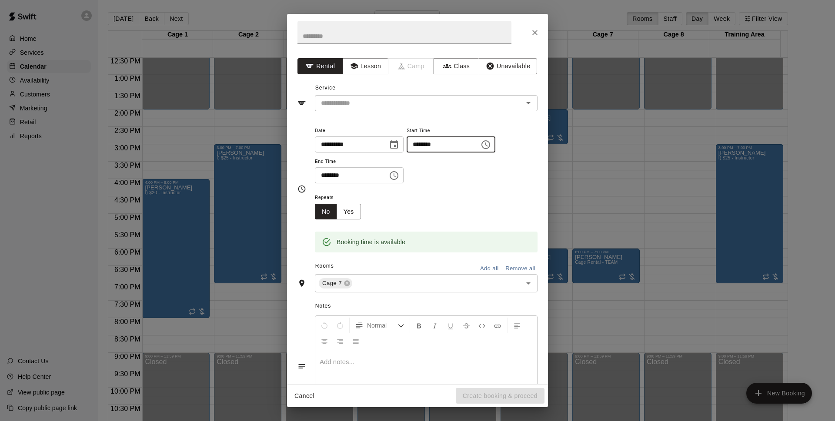
click at [440, 146] on input "********" at bounding box center [439, 145] width 67 height 16
click at [430, 96] on div "​" at bounding box center [426, 103] width 223 height 16
type input "********"
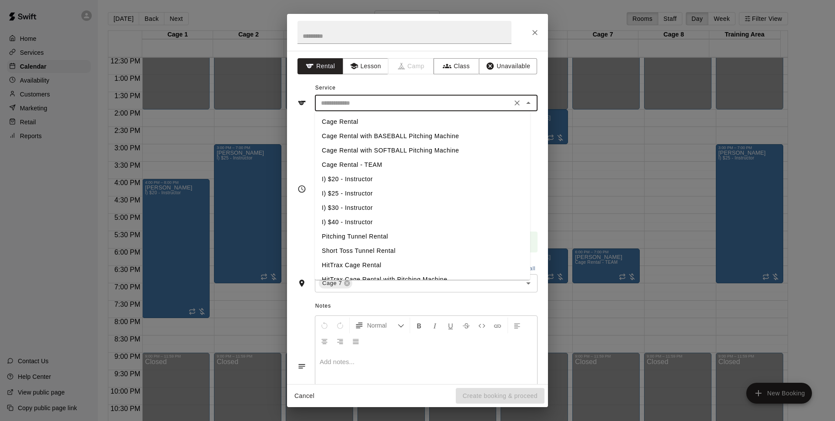
click at [363, 191] on li "I) $25 - Instructor" at bounding box center [422, 194] width 215 height 14
type input "**********"
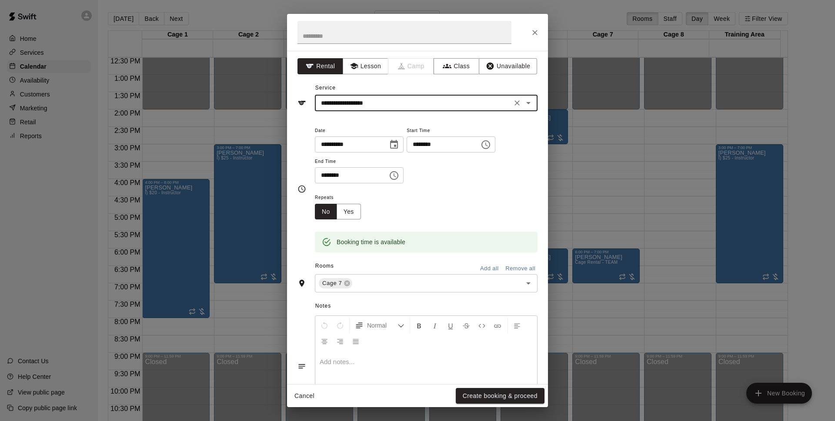
drag, startPoint x: 357, startPoint y: 210, endPoint x: 371, endPoint y: 212, distance: 14.1
click at [358, 210] on button "Yes" at bounding box center [349, 212] width 24 height 16
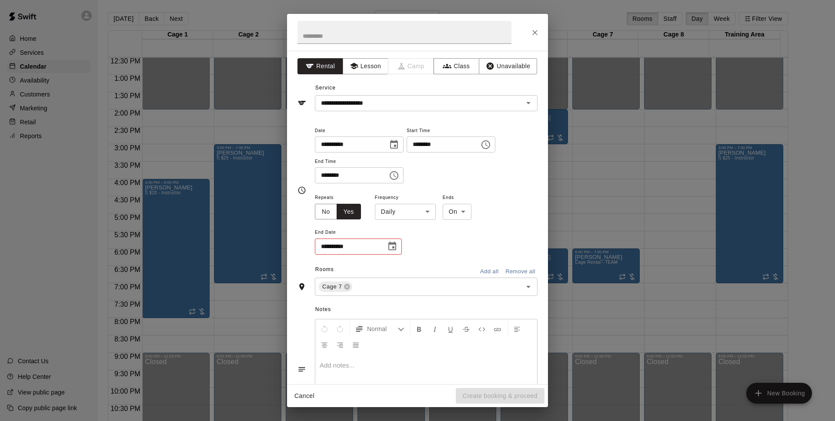
click at [407, 214] on body "Home Services Calendar Availability Customers Marketing Retail Reports Contact …" at bounding box center [417, 217] width 835 height 435
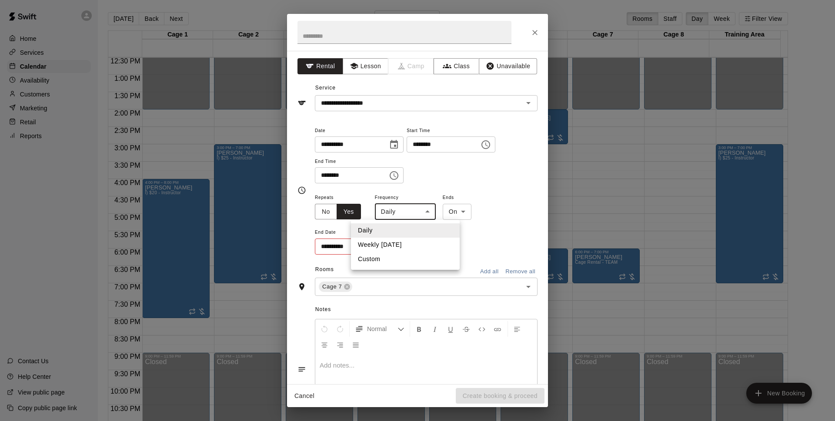
click at [418, 245] on li "Weekly on Thursday" at bounding box center [405, 245] width 109 height 14
type input "******"
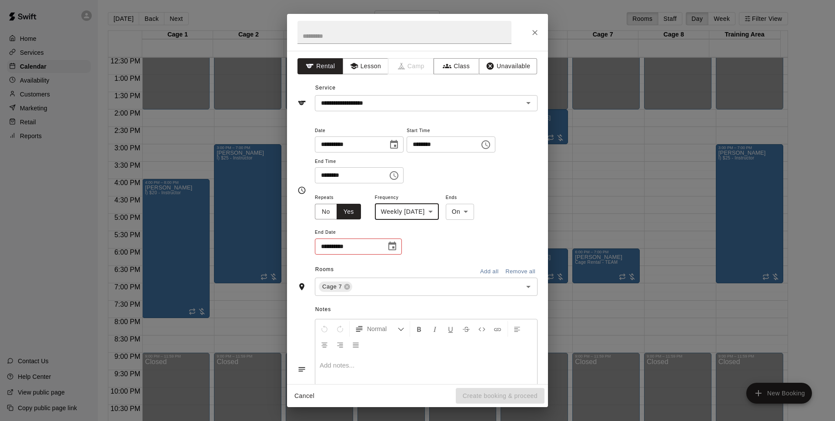
click at [394, 248] on icon "Choose date" at bounding box center [392, 246] width 8 height 9
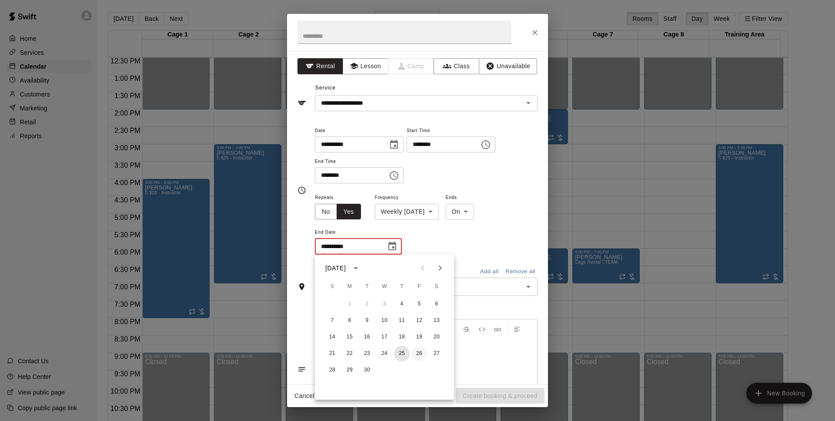
click at [411, 357] on div "21 22 23 24 25 26 27" at bounding box center [384, 354] width 139 height 16
click at [399, 355] on button "25" at bounding box center [402, 354] width 16 height 16
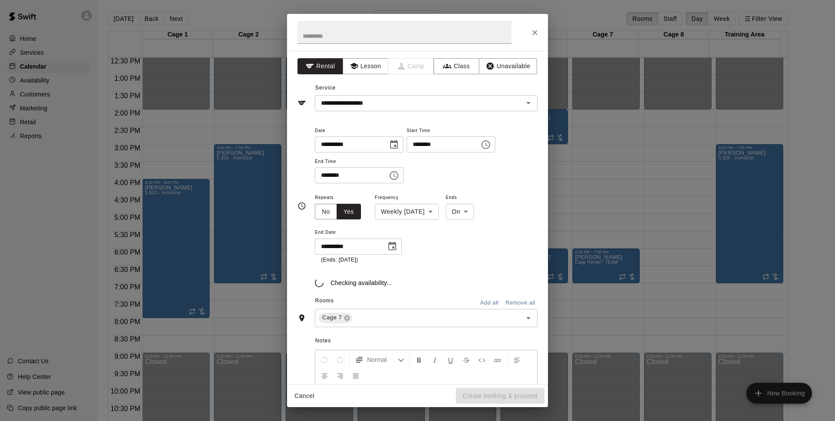
type input "**********"
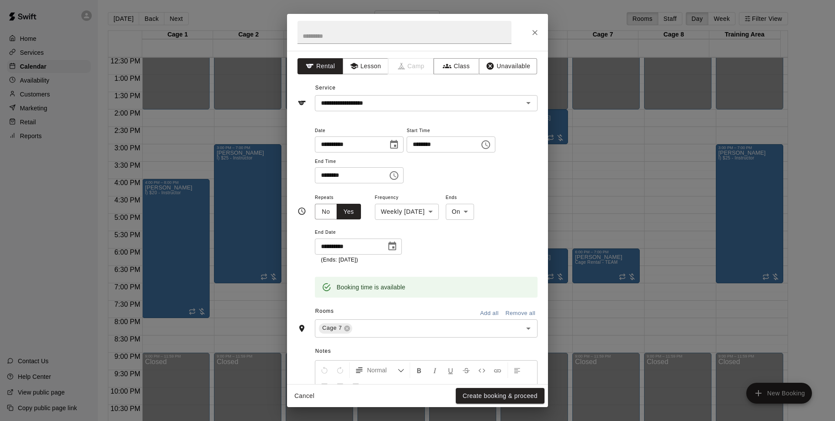
drag, startPoint x: 510, startPoint y: 398, endPoint x: 553, endPoint y: 286, distance: 120.1
click at [513, 399] on button "Create booking & proceed" at bounding box center [500, 396] width 89 height 16
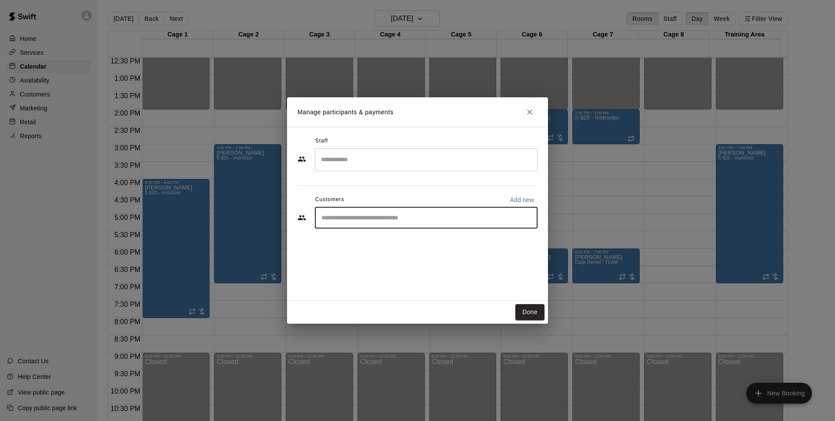
click at [371, 213] on input "Start typing to search customers..." at bounding box center [426, 217] width 215 height 9
type input "*****"
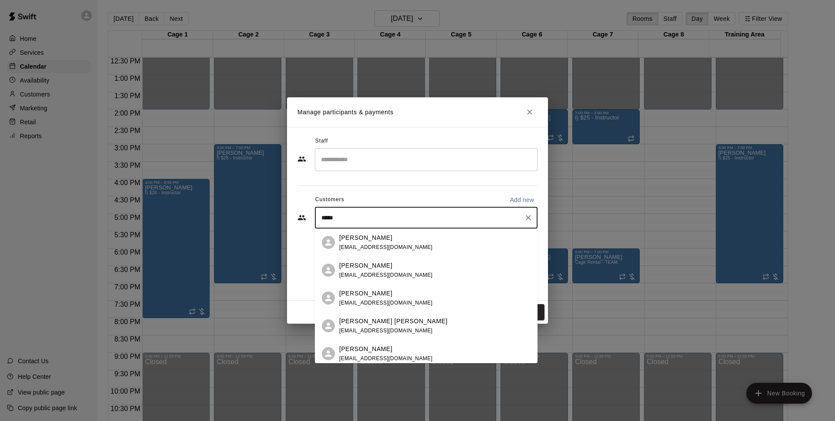
click at [402, 278] on div "Bryce Massanari bmassanari@outlook.com" at bounding box center [385, 270] width 93 height 19
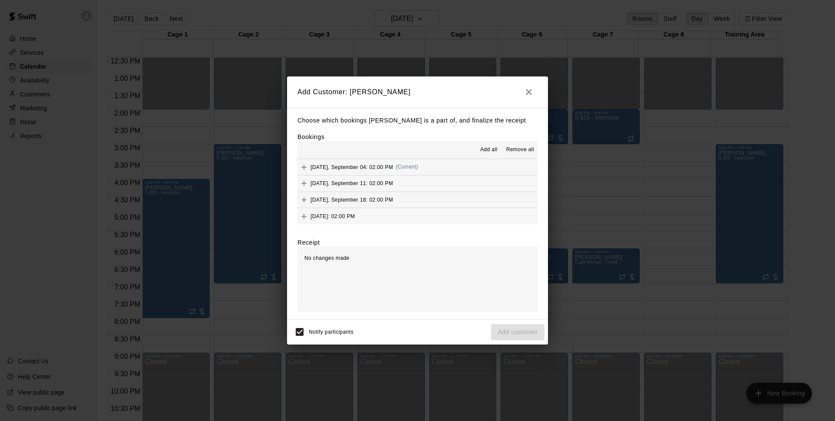
click at [496, 152] on span "Add all" at bounding box center [488, 150] width 17 height 9
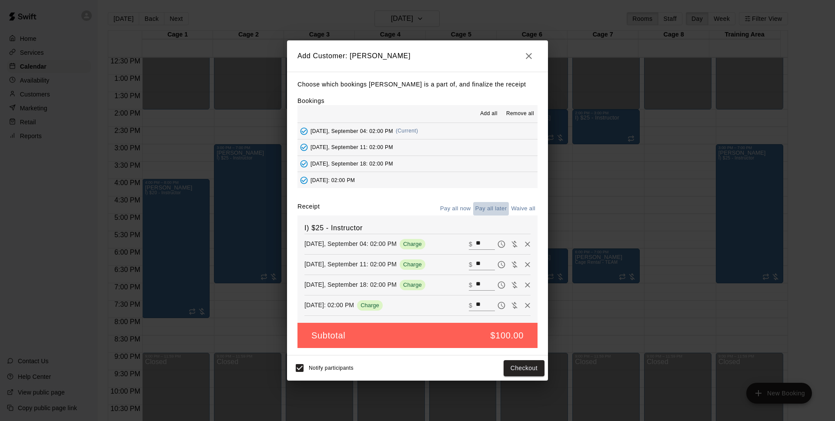
click at [490, 206] on button "Pay all later" at bounding box center [491, 208] width 36 height 13
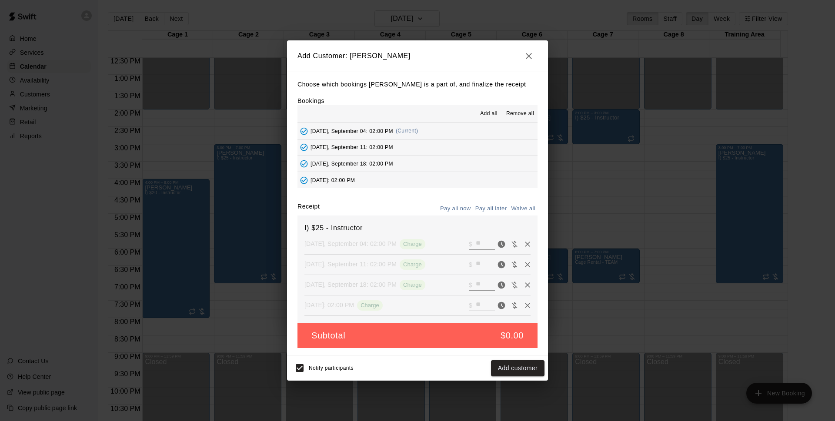
click at [498, 372] on button "Add customer" at bounding box center [517, 368] width 53 height 16
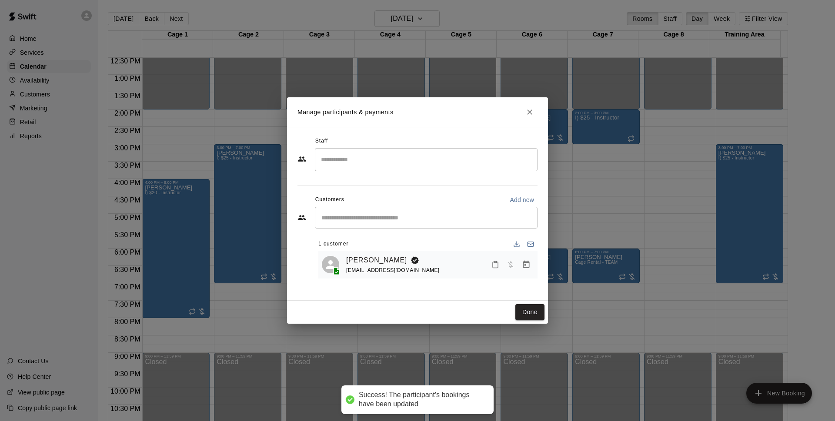
click at [545, 310] on div "Done" at bounding box center [417, 312] width 261 height 23
click at [539, 311] on button "Done" at bounding box center [529, 312] width 29 height 16
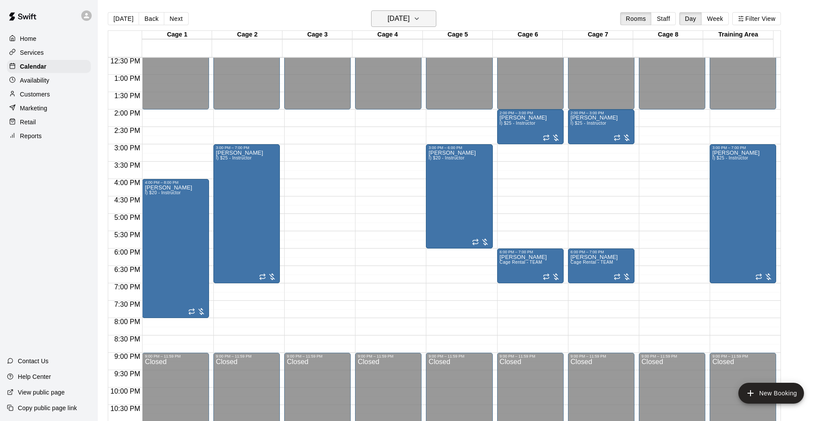
click at [410, 24] on h6 "Thursday Sep 04" at bounding box center [399, 19] width 22 height 12
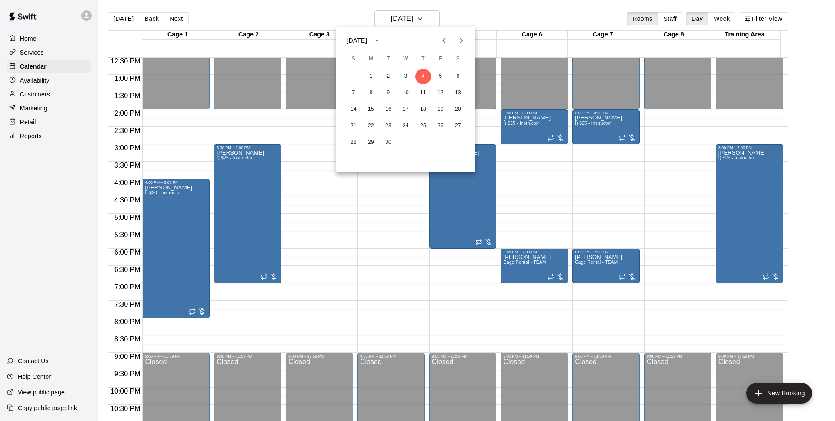
click at [448, 46] on button "Previous month" at bounding box center [443, 40] width 17 height 17
click at [427, 128] on button "21" at bounding box center [423, 126] width 16 height 16
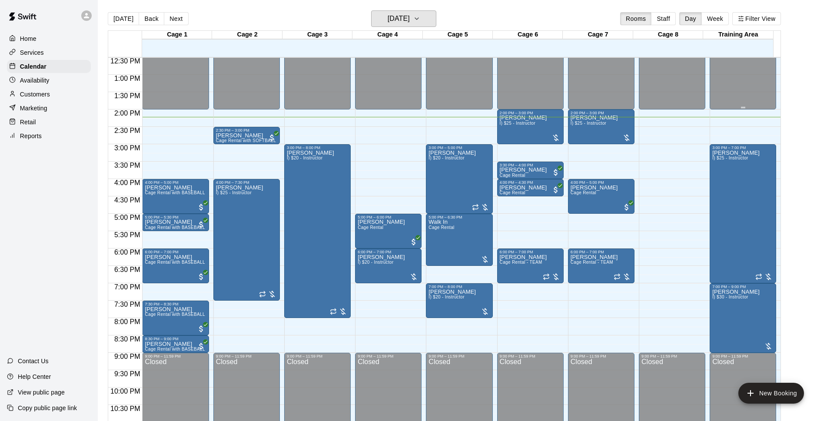
click at [371, 10] on button "[DATE]" at bounding box center [403, 18] width 65 height 17
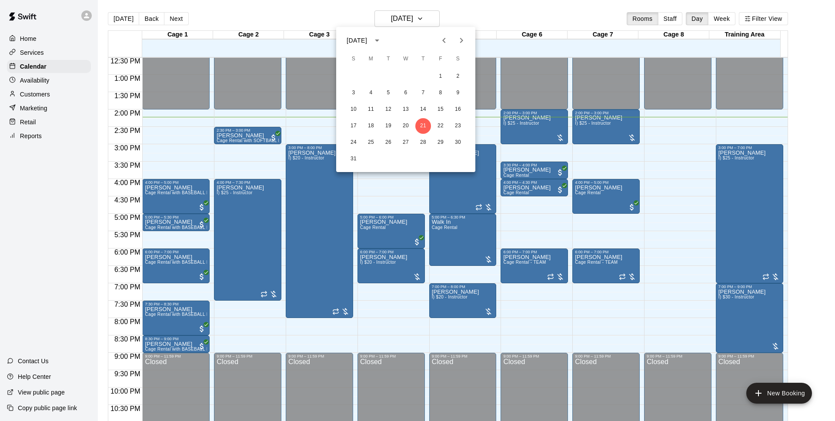
drag, startPoint x: 776, startPoint y: 75, endPoint x: 787, endPoint y: 81, distance: 12.6
drag, startPoint x: 787, startPoint y: 81, endPoint x: 568, endPoint y: 9, distance: 230.6
click at [568, 9] on div at bounding box center [417, 210] width 835 height 421
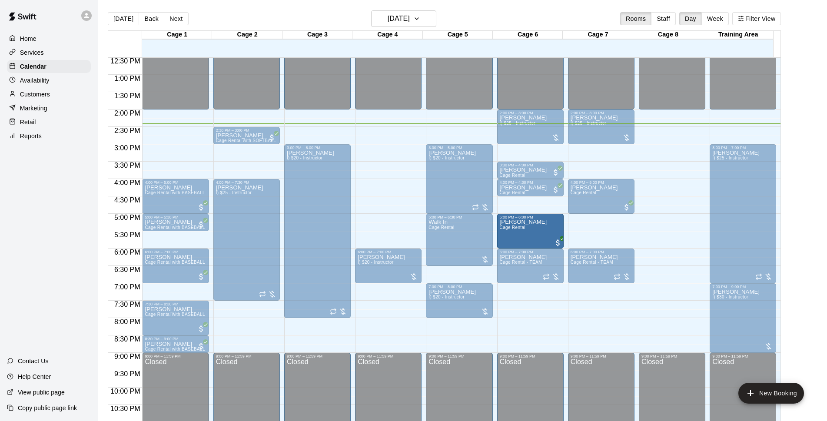
drag, startPoint x: 545, startPoint y: 242, endPoint x: 532, endPoint y: 233, distance: 16.3
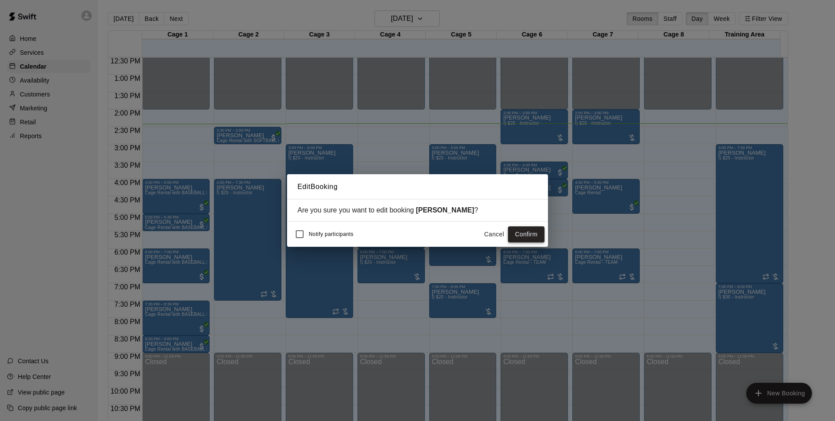
click at [530, 232] on button "Confirm" at bounding box center [526, 235] width 37 height 16
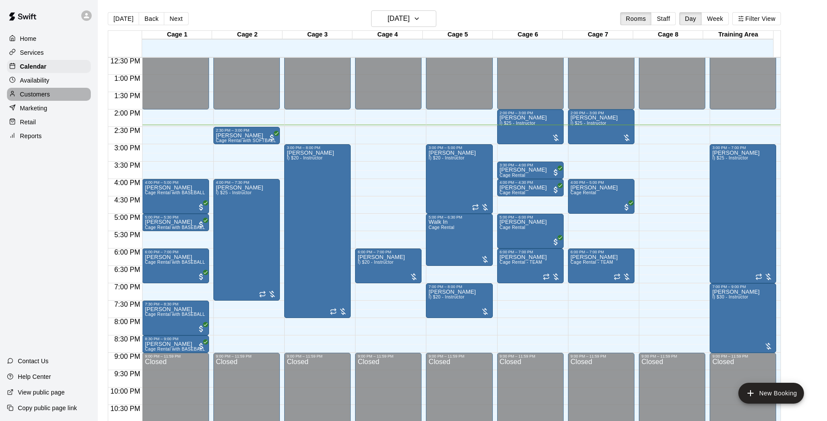
click at [29, 94] on p "Customers" at bounding box center [35, 94] width 30 height 9
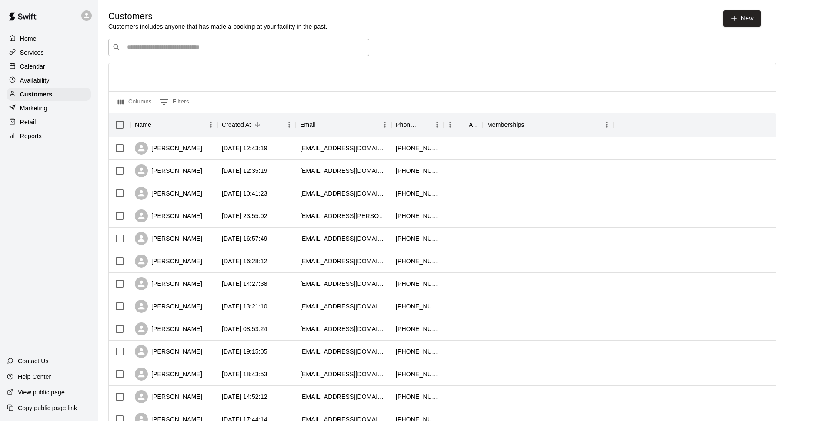
click at [174, 47] on input "Search customers by name or email" at bounding box center [244, 47] width 241 height 9
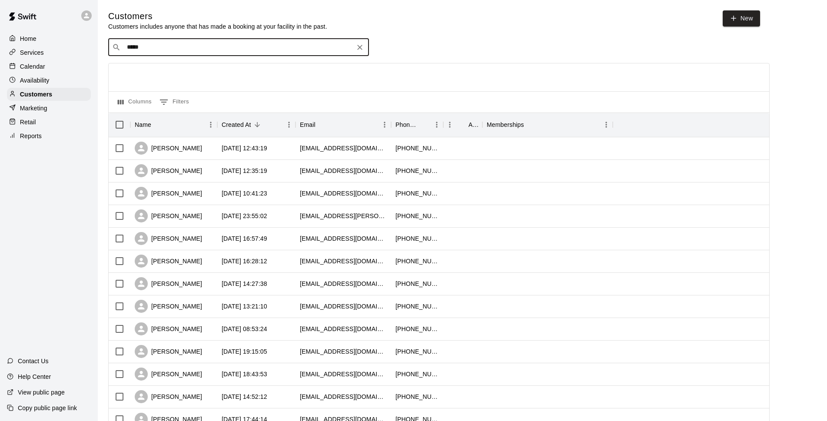
type input "******"
click at [193, 66] on div "[PERSON_NAME]" at bounding box center [179, 66] width 93 height 9
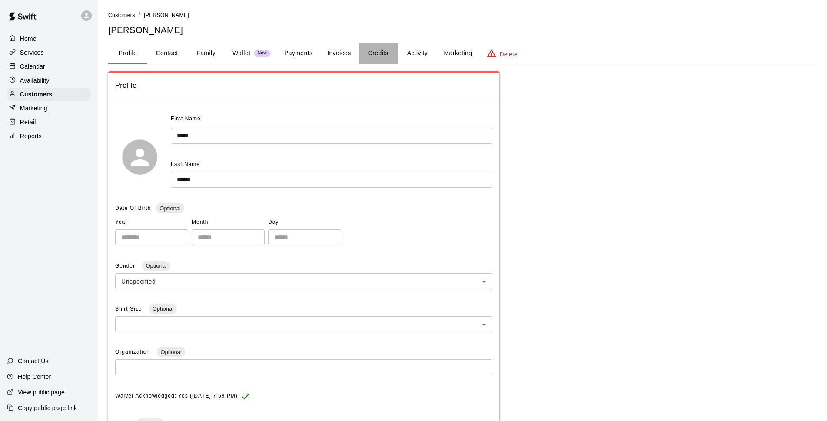
click at [366, 51] on button "Credits" at bounding box center [378, 53] width 39 height 21
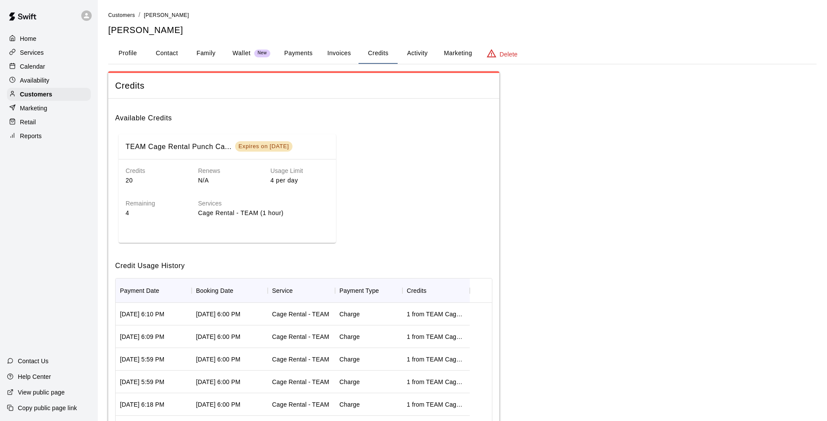
click at [59, 67] on div "Calendar" at bounding box center [49, 66] width 84 height 13
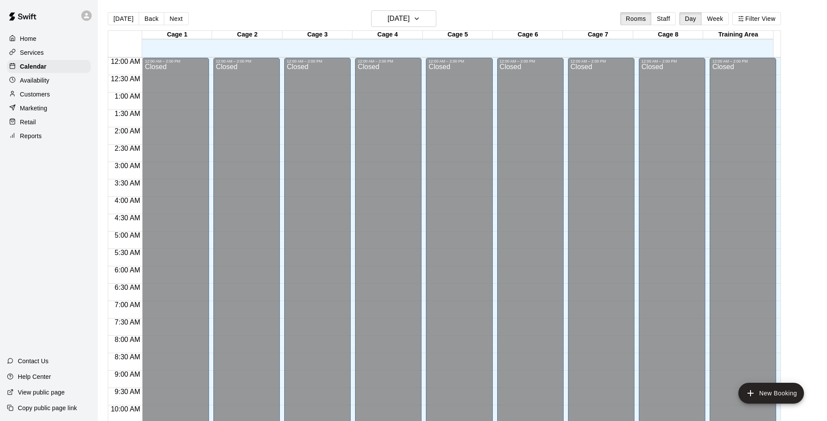
scroll to position [435, 0]
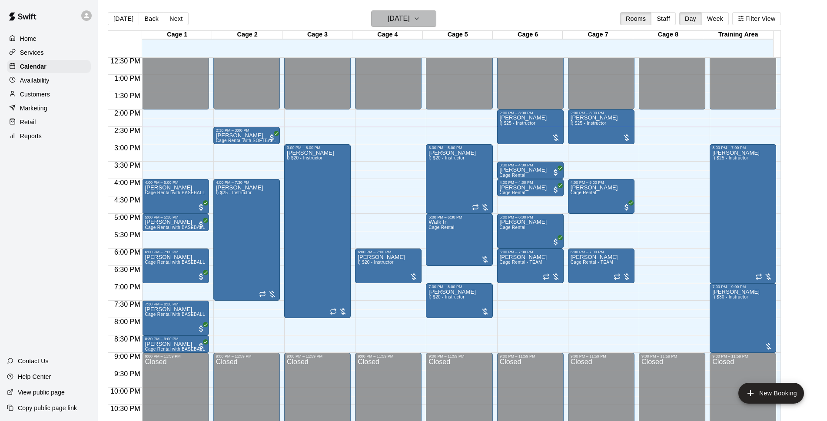
click at [410, 14] on h6 "[DATE]" at bounding box center [399, 19] width 22 height 12
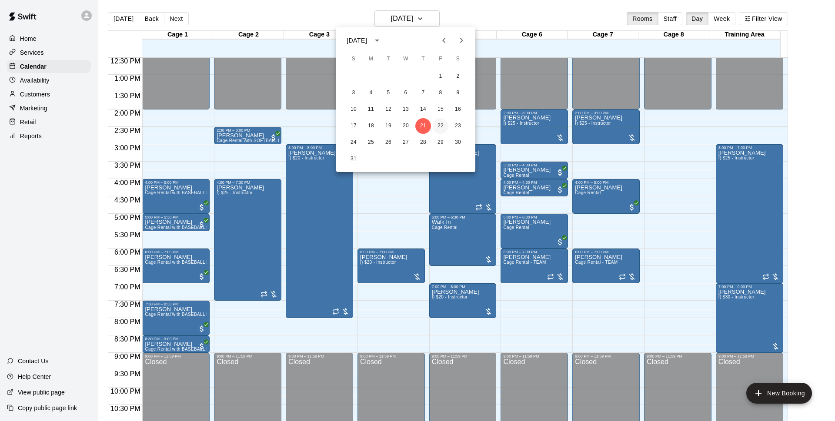
click at [437, 121] on button "22" at bounding box center [441, 126] width 16 height 16
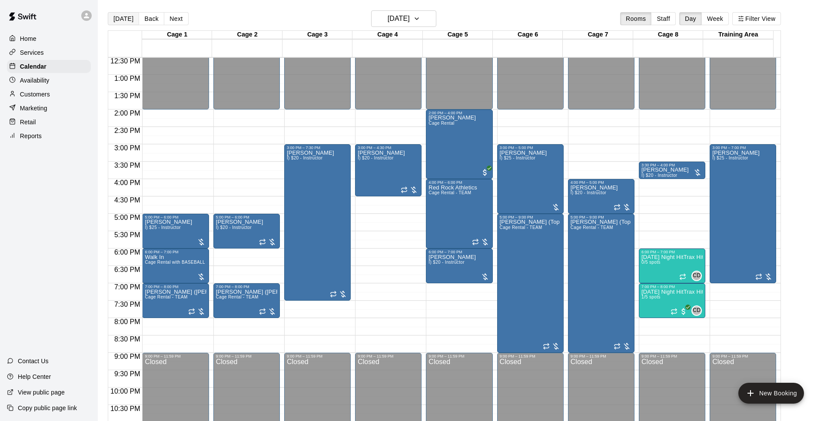
click at [130, 18] on button "[DATE]" at bounding box center [123, 18] width 31 height 13
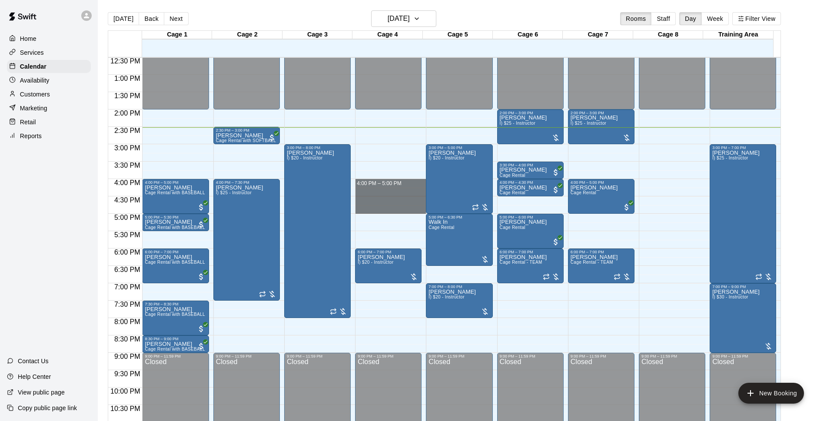
drag, startPoint x: 361, startPoint y: 183, endPoint x: 365, endPoint y: 206, distance: 23.8
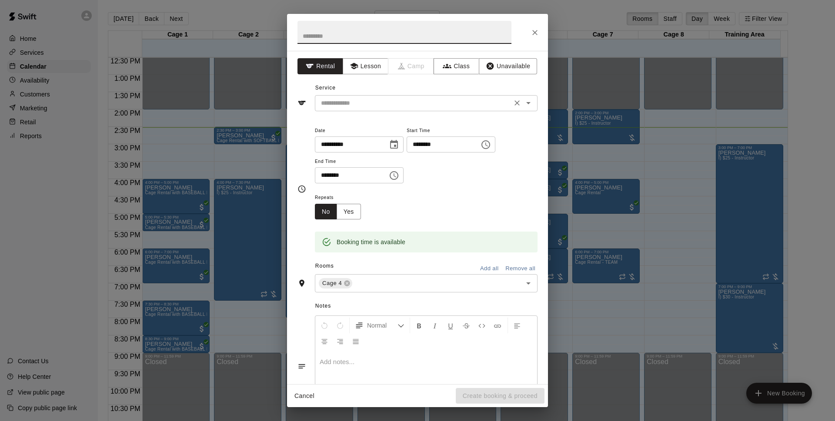
click at [360, 102] on input "text" at bounding box center [413, 103] width 192 height 11
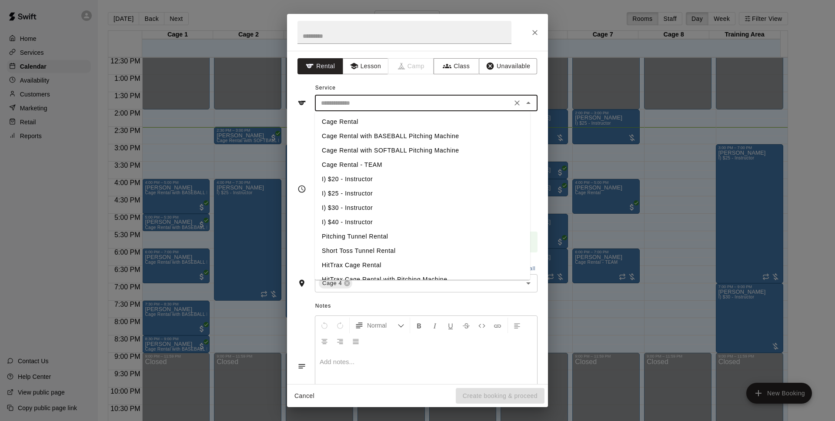
click at [377, 137] on li "Cage Rental with BASEBALL Pitching Machine" at bounding box center [422, 136] width 215 height 14
type input "**********"
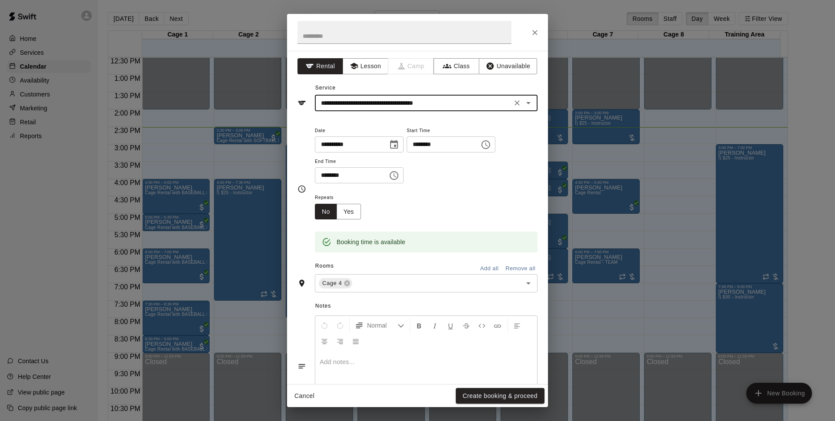
click at [533, 31] on icon "Close" at bounding box center [534, 32] width 5 height 5
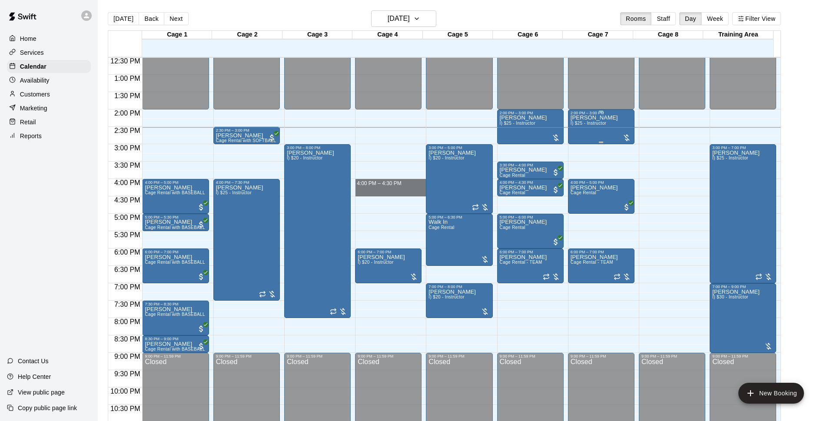
drag, startPoint x: 373, startPoint y: 182, endPoint x: 621, endPoint y: 112, distance: 257.5
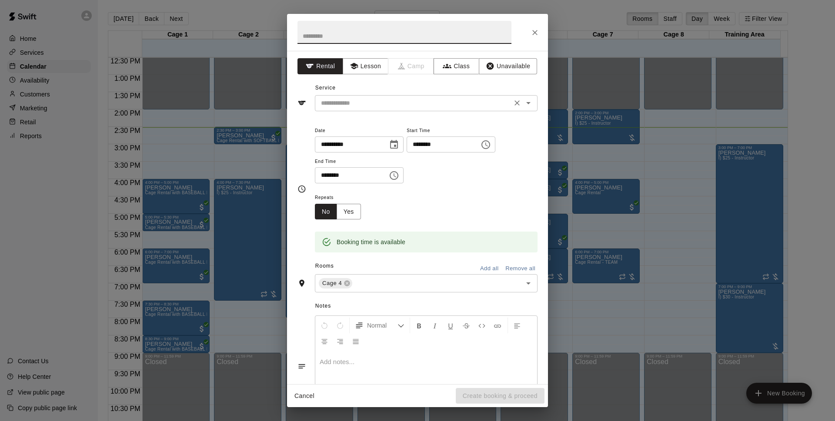
click at [430, 108] on input "text" at bounding box center [413, 103] width 192 height 11
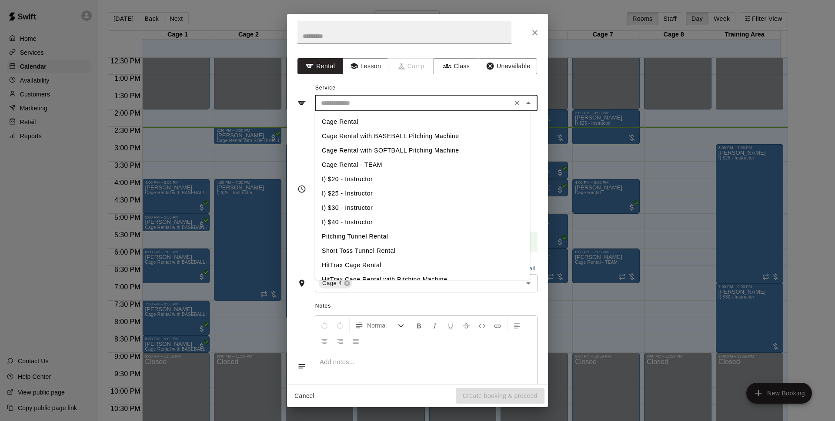
click at [432, 138] on li "Cage Rental with BASEBALL Pitching Machine" at bounding box center [422, 136] width 215 height 14
type input "**********"
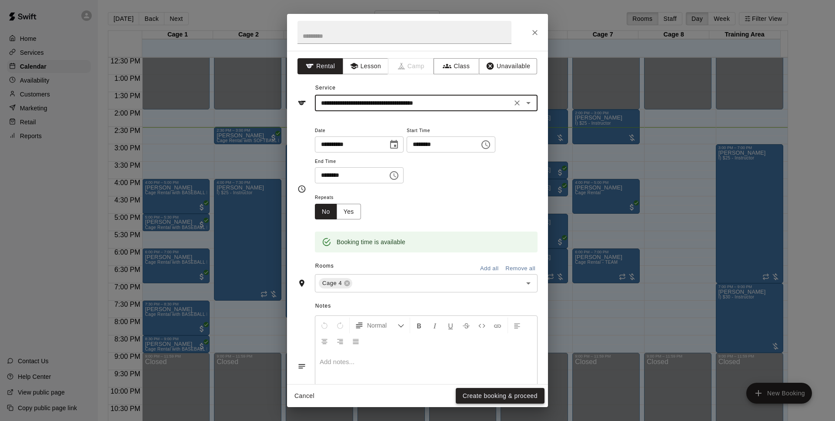
click at [527, 396] on button "Create booking & proceed" at bounding box center [500, 396] width 89 height 16
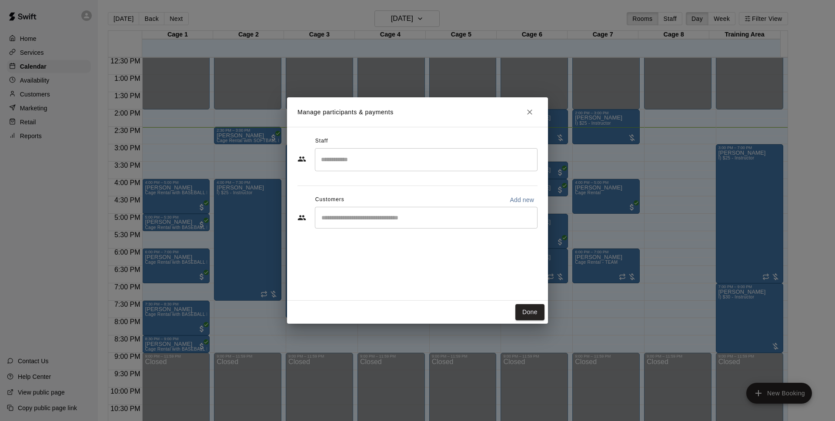
drag, startPoint x: 365, startPoint y: 227, endPoint x: 366, endPoint y: 234, distance: 7.4
click at [365, 226] on div "​" at bounding box center [426, 218] width 223 height 22
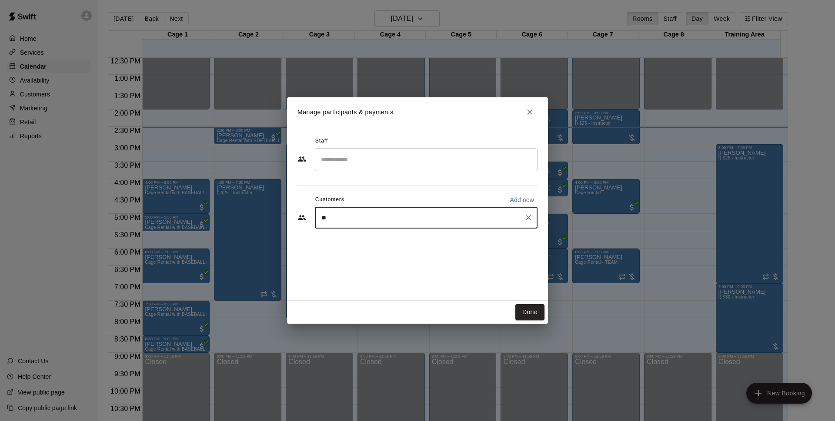
type input "*"
type input "******"
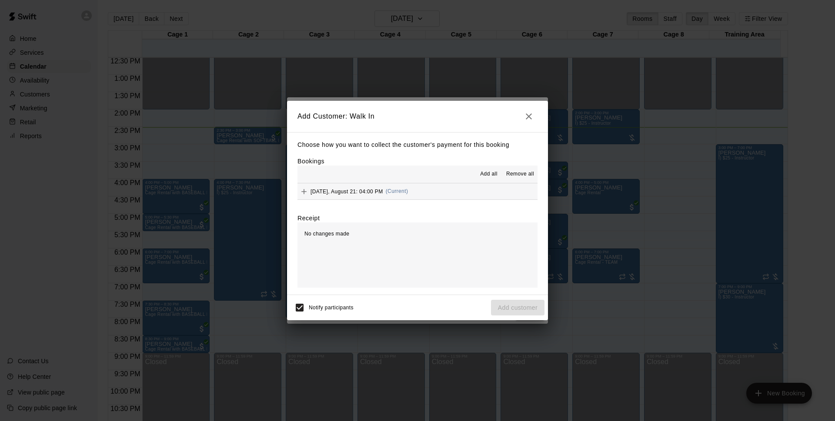
click at [442, 186] on button "Thursday, August 21: 04:00 PM (Current)" at bounding box center [417, 191] width 240 height 16
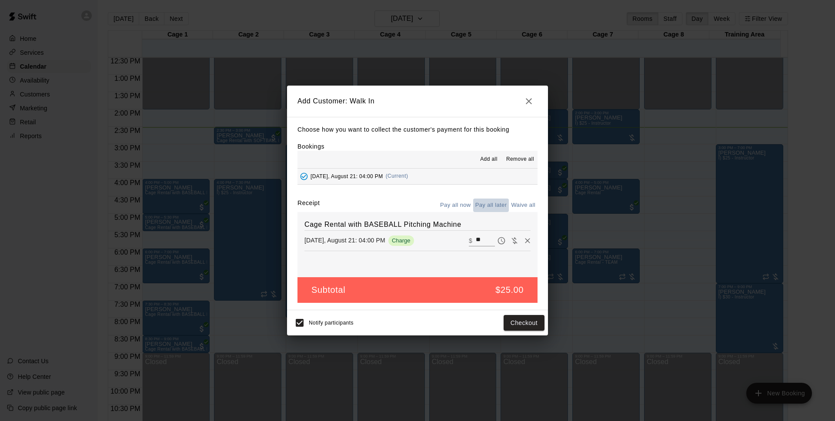
click at [502, 207] on button "Pay all later" at bounding box center [491, 205] width 36 height 13
click at [529, 326] on button "Add customer" at bounding box center [517, 323] width 53 height 16
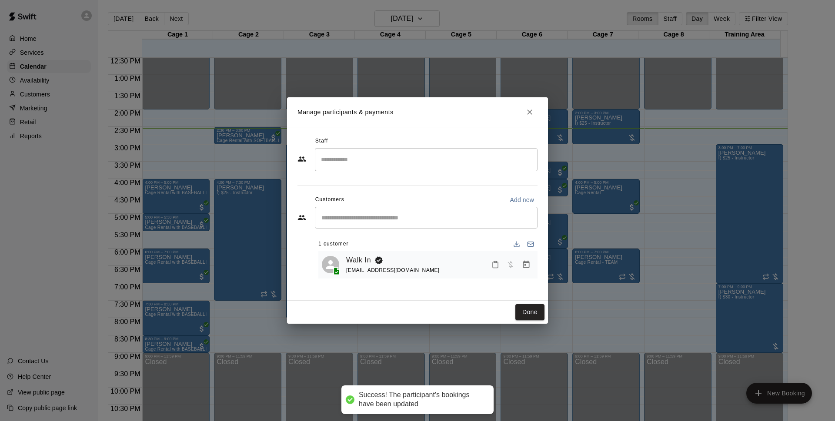
drag, startPoint x: 521, startPoint y: 313, endPoint x: 617, endPoint y: 287, distance: 100.1
click at [521, 313] on button "Done" at bounding box center [529, 312] width 29 height 16
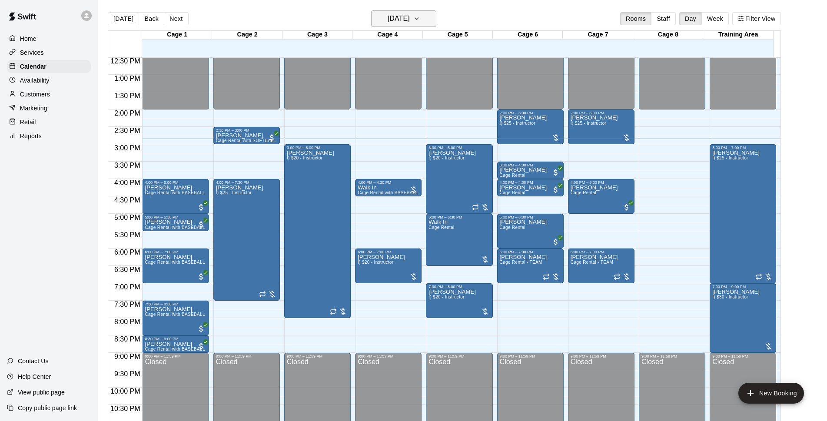
click at [395, 17] on h6 "[DATE]" at bounding box center [399, 19] width 22 height 12
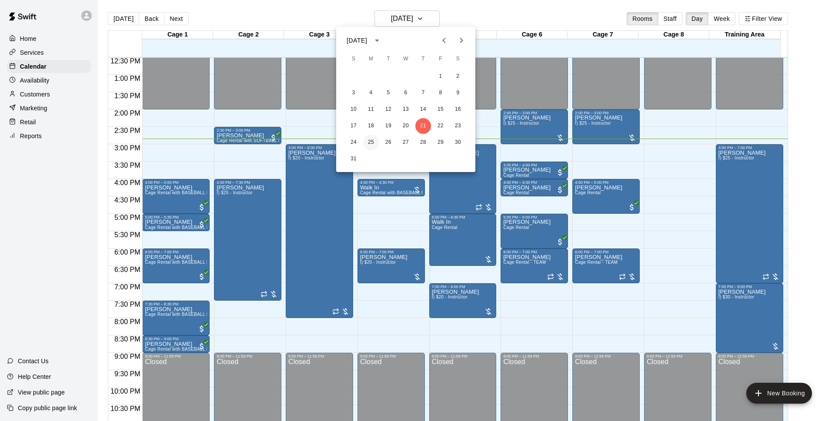
click at [367, 145] on button "25" at bounding box center [371, 143] width 16 height 16
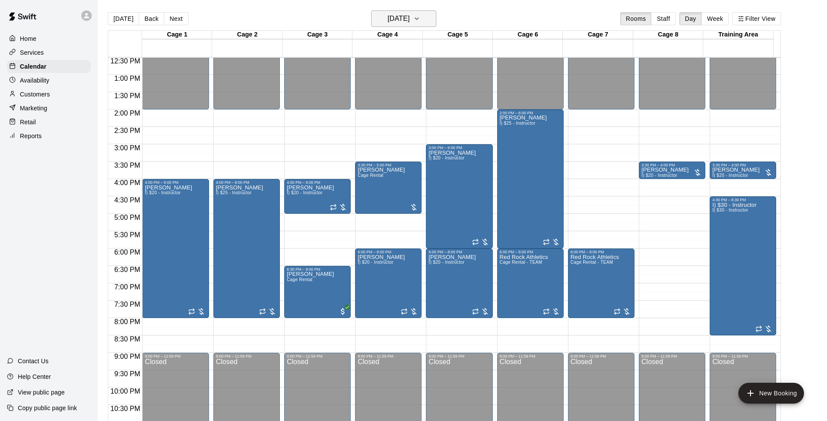
click at [426, 16] on button "[DATE]" at bounding box center [403, 18] width 65 height 17
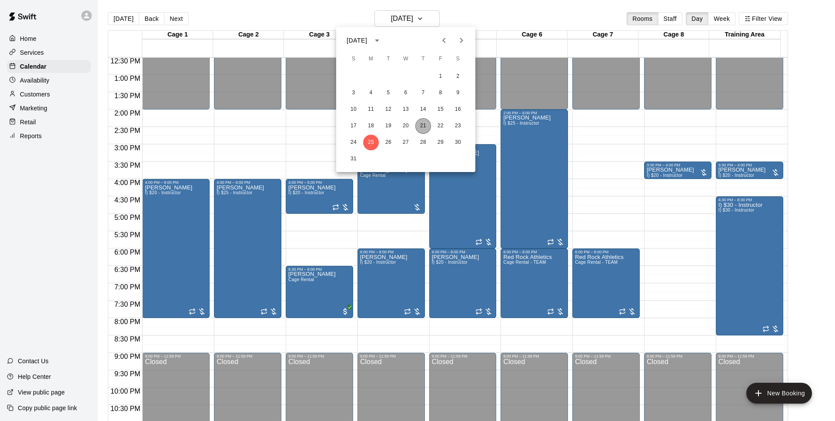
click at [423, 122] on button "21" at bounding box center [423, 126] width 16 height 16
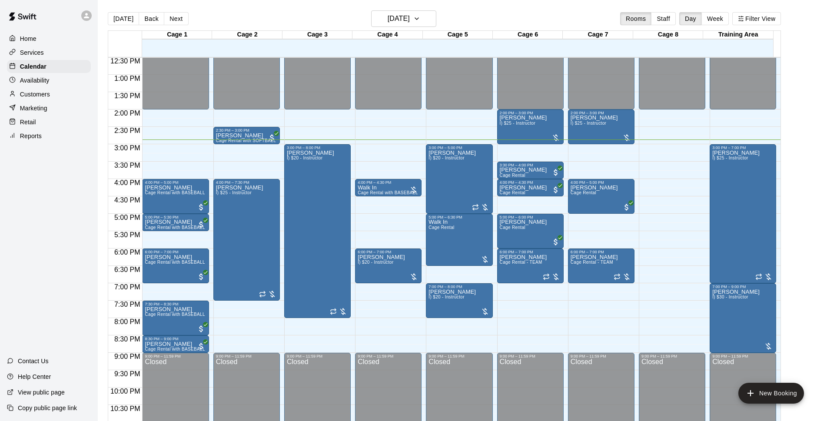
click at [517, 11] on div "[DATE] Back [DATE][DATE] Rooms Staff Day Week Filter View" at bounding box center [444, 20] width 673 height 20
click at [43, 93] on p "Customers" at bounding box center [35, 94] width 30 height 9
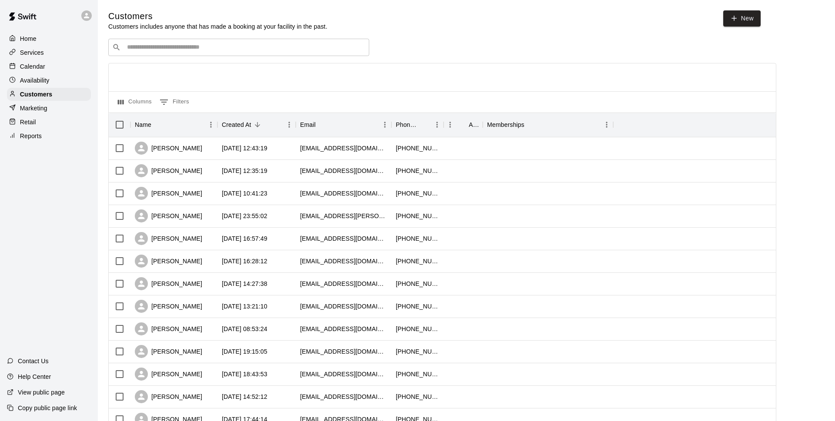
drag, startPoint x: 180, startPoint y: 39, endPoint x: 180, endPoint y: 48, distance: 8.7
click at [180, 47] on div "Customers Customers includes anyone that has made a booking at your facility in…" at bounding box center [466, 368] width 716 height 716
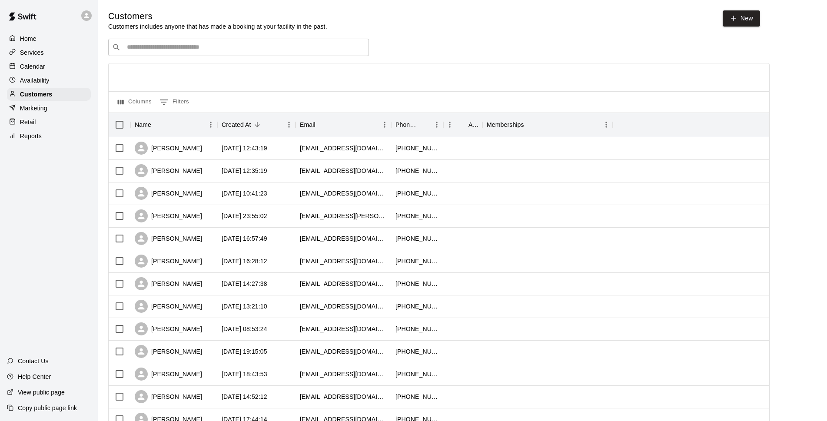
click at [180, 48] on input "Search customers by name or email" at bounding box center [244, 47] width 241 height 9
click at [219, 49] on input "Search customers by name or email" at bounding box center [244, 47] width 241 height 9
click at [45, 59] on div "Services" at bounding box center [49, 52] width 84 height 13
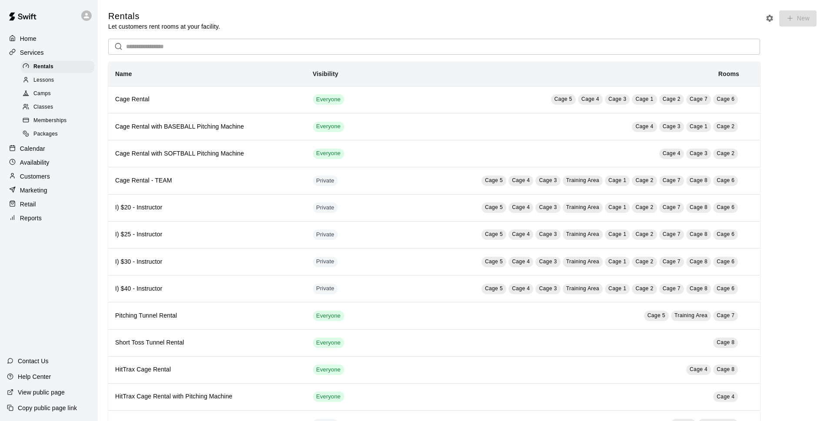
click at [48, 152] on div "Calendar" at bounding box center [49, 148] width 84 height 13
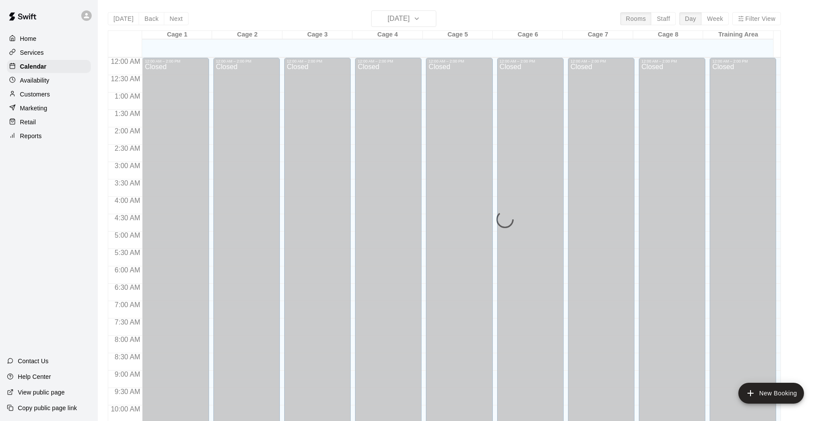
scroll to position [462, 0]
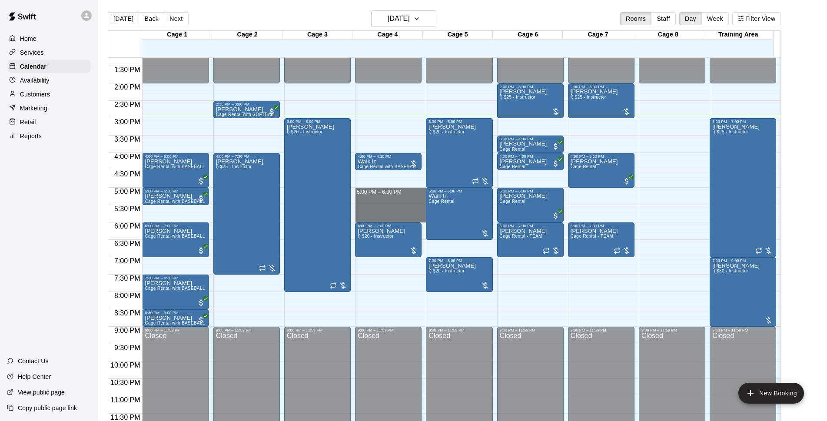
drag, startPoint x: 385, startPoint y: 190, endPoint x: 383, endPoint y: 217, distance: 27.1
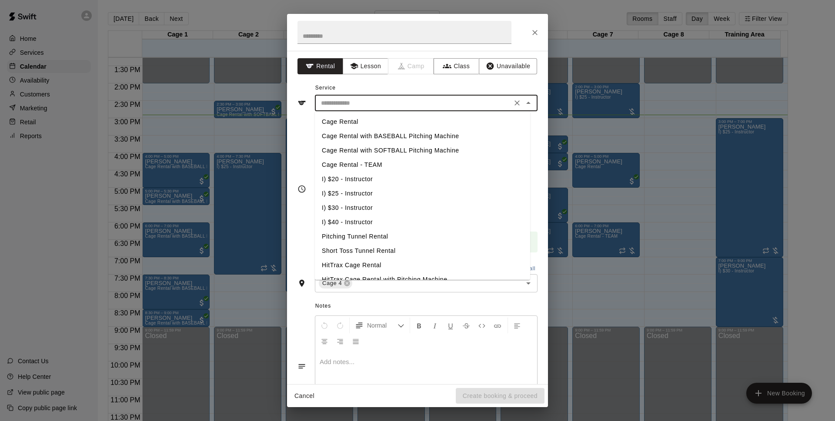
click at [360, 100] on input "text" at bounding box center [413, 103] width 192 height 11
click at [403, 150] on li "Cage Rental with SOFTBALL Pitching Machine" at bounding box center [422, 150] width 215 height 14
type input "**********"
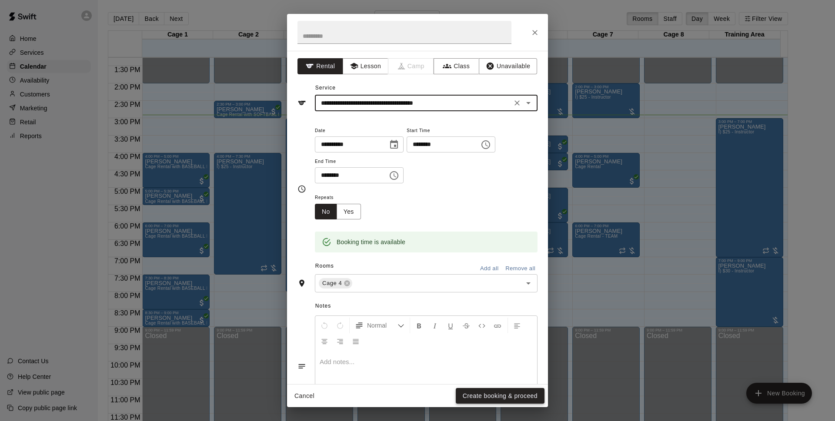
click at [498, 401] on button "Create booking & proceed" at bounding box center [500, 396] width 89 height 16
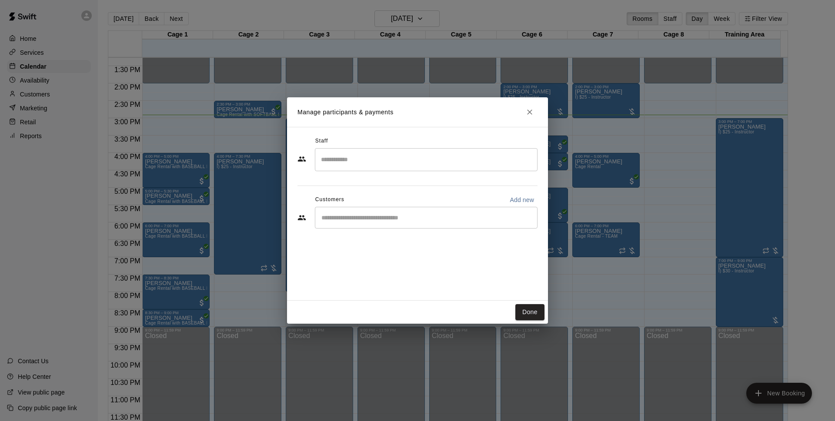
click at [420, 216] on input "Start typing to search customers..." at bounding box center [426, 217] width 215 height 9
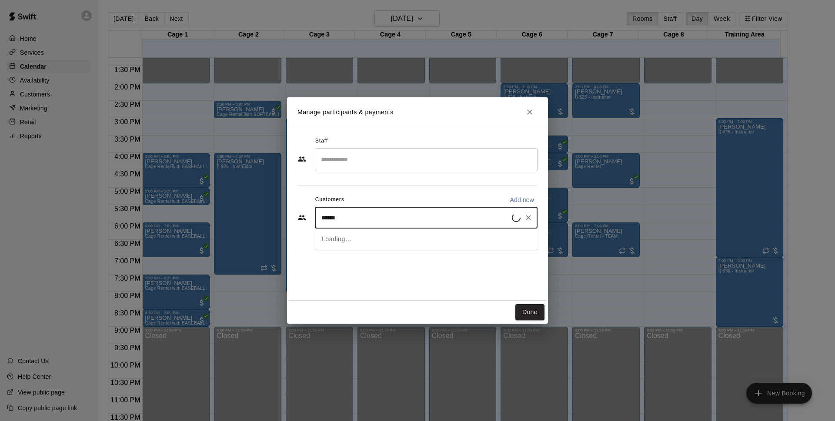
type input "*******"
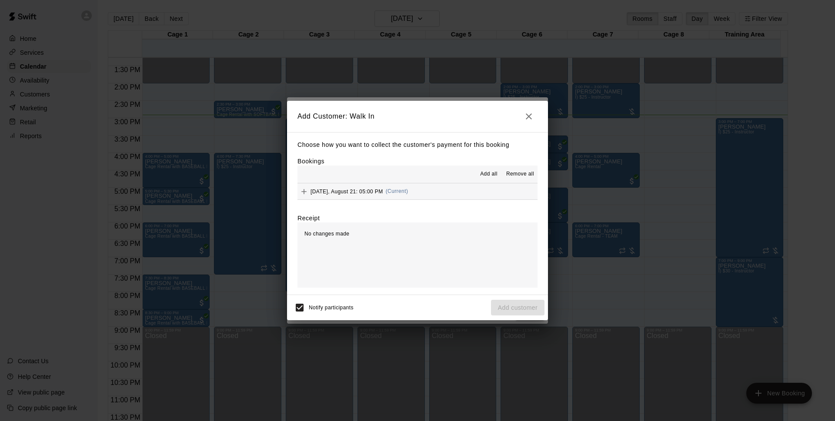
click at [430, 188] on button "[DATE], August 21: 05:00 PM (Current)" at bounding box center [417, 191] width 240 height 16
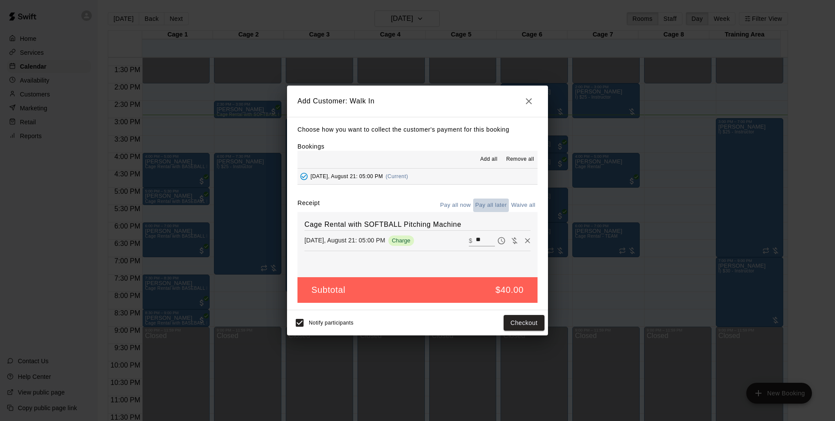
click at [486, 200] on button "Pay all later" at bounding box center [491, 205] width 36 height 13
click at [524, 321] on button "Add customer" at bounding box center [517, 323] width 53 height 16
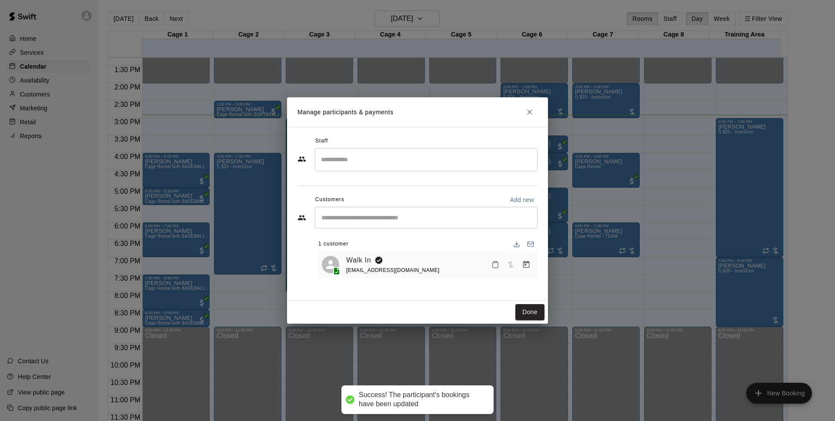
drag, startPoint x: 533, startPoint y: 312, endPoint x: 828, endPoint y: 228, distance: 307.2
click at [535, 312] on button "Done" at bounding box center [529, 312] width 29 height 16
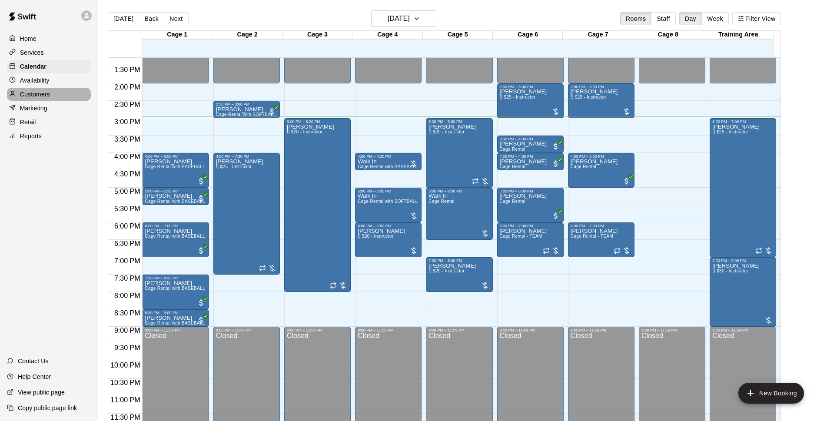
click at [39, 91] on div "Customers" at bounding box center [49, 94] width 84 height 13
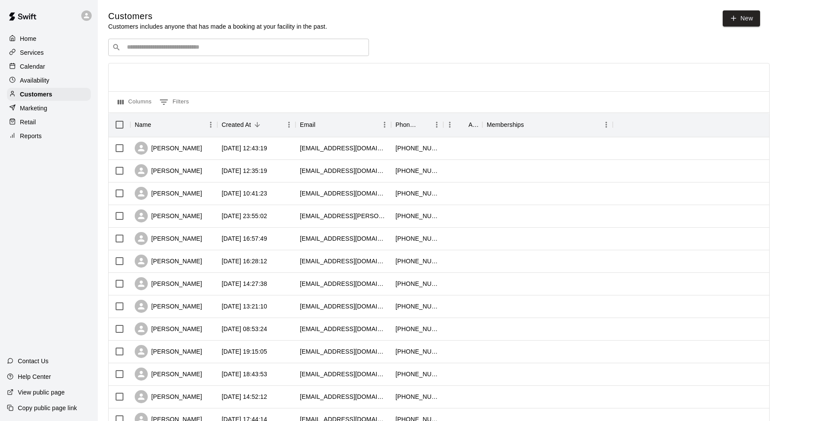
click at [37, 63] on div "Calendar" at bounding box center [49, 66] width 84 height 13
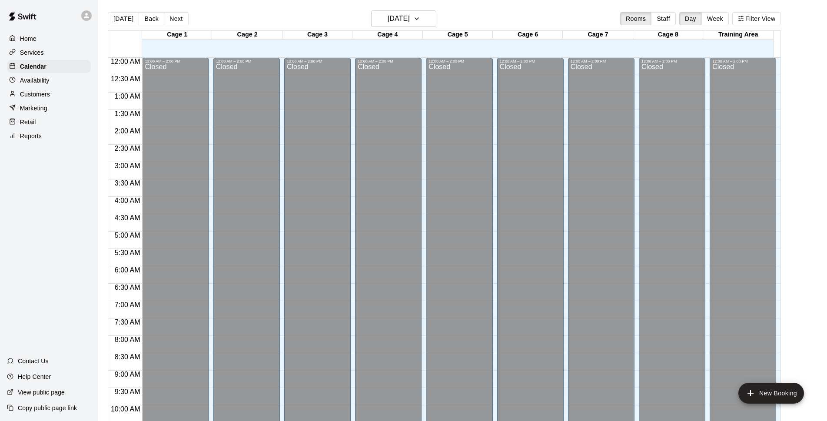
scroll to position [435, 0]
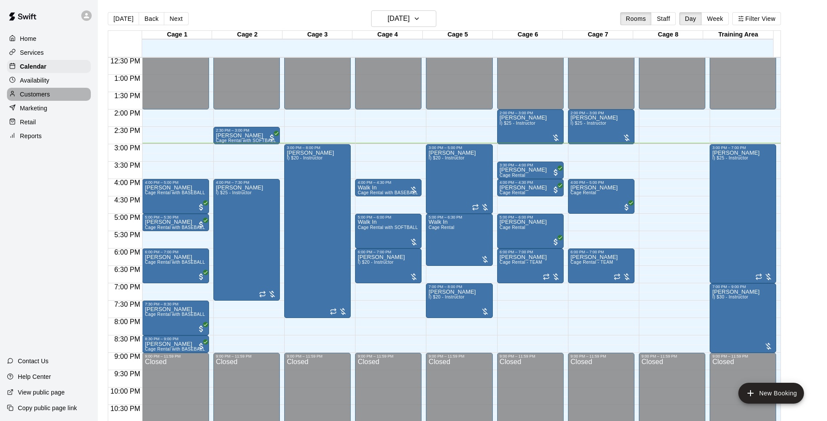
click at [40, 99] on p "Customers" at bounding box center [35, 94] width 30 height 9
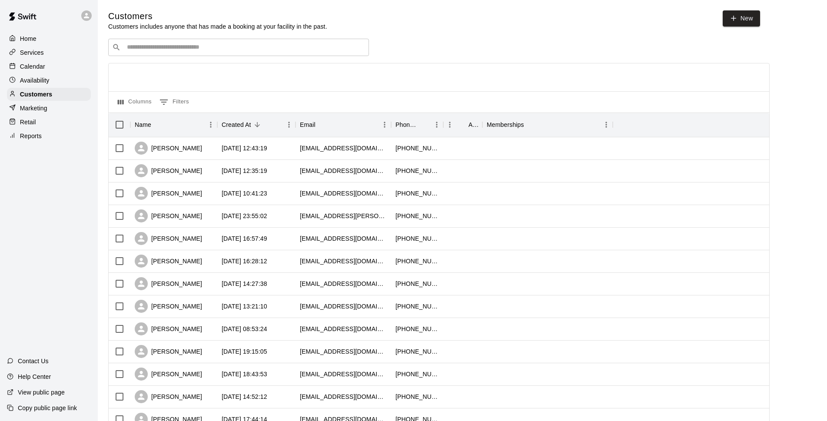
click at [51, 63] on div "Calendar" at bounding box center [49, 66] width 84 height 13
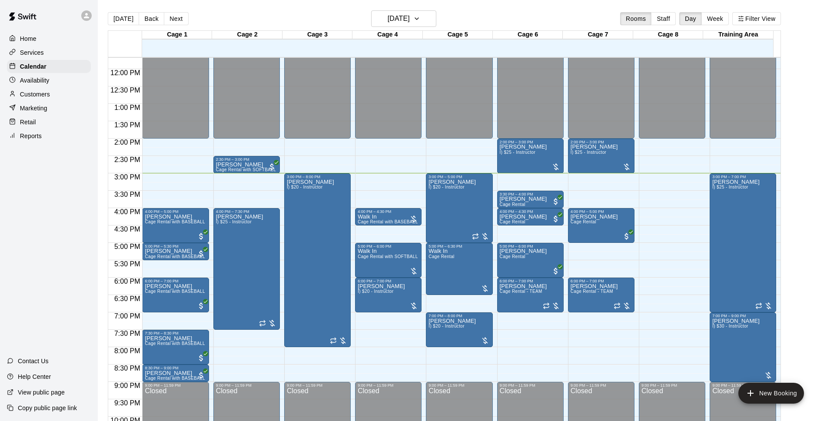
scroll to position [462, 0]
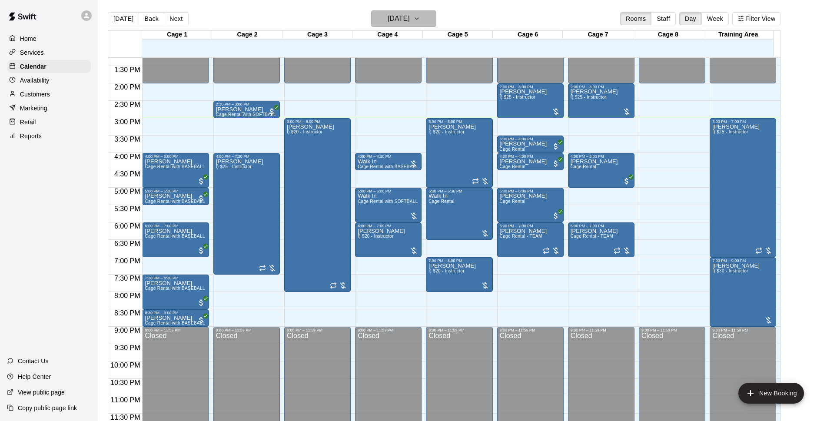
click at [410, 19] on h6 "[DATE]" at bounding box center [399, 19] width 22 height 12
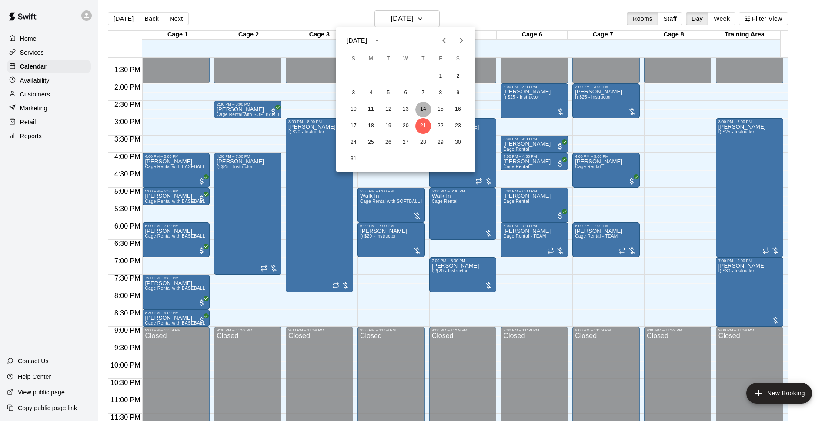
click at [424, 113] on button "14" at bounding box center [423, 110] width 16 height 16
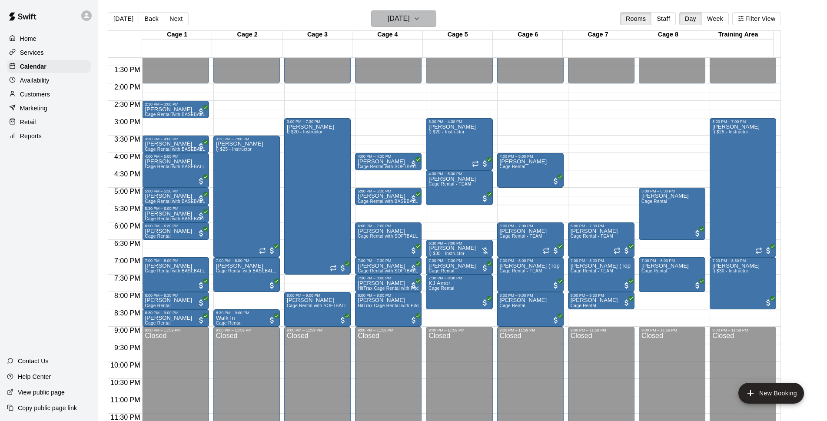
click at [393, 19] on h6 "Thursday Aug 14" at bounding box center [399, 19] width 22 height 12
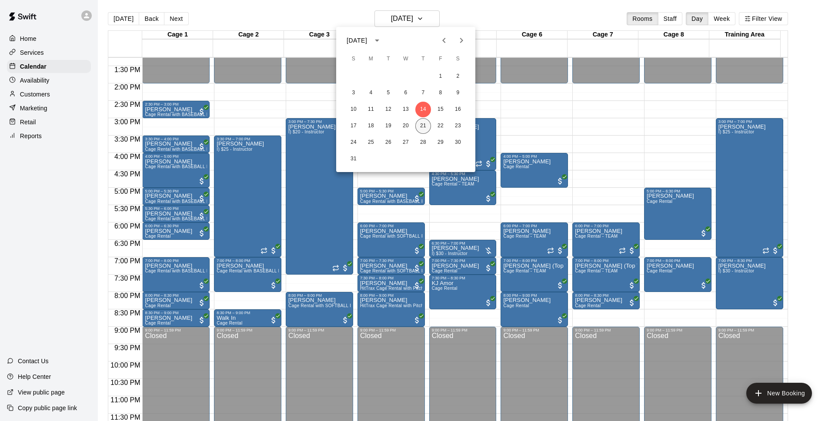
click at [422, 126] on button "21" at bounding box center [423, 126] width 16 height 16
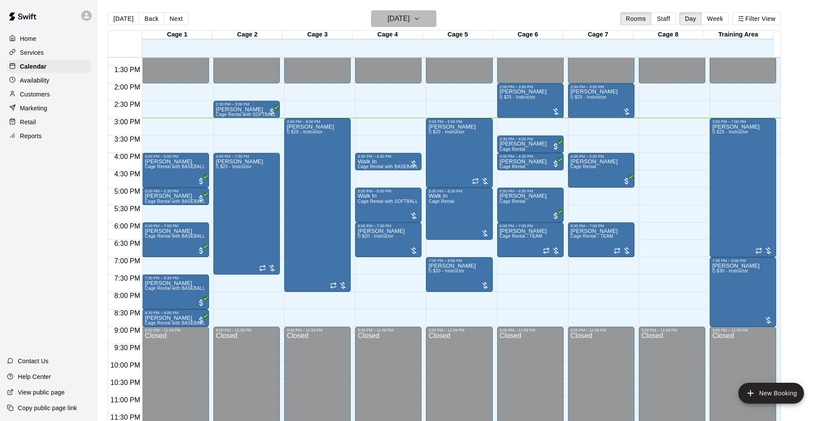
click at [392, 16] on h6 "[DATE]" at bounding box center [399, 19] width 22 height 12
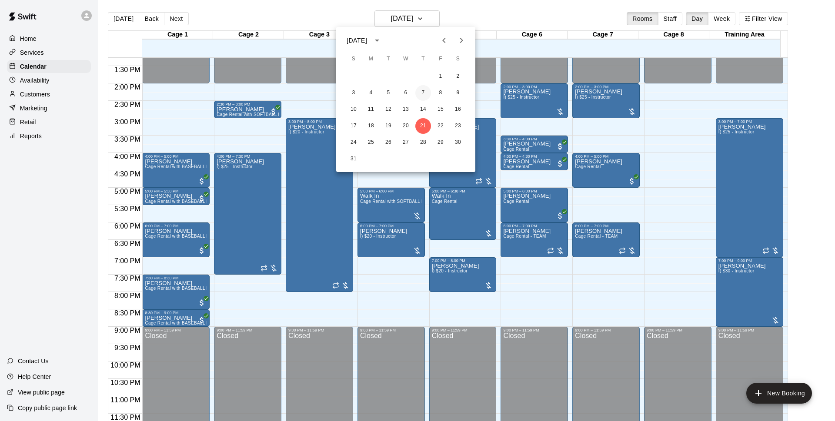
click at [418, 89] on button "7" at bounding box center [423, 93] width 16 height 16
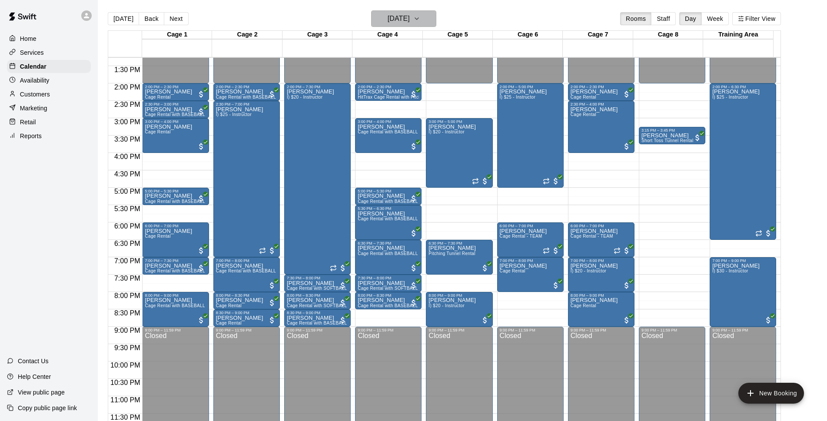
click at [420, 22] on icon "button" at bounding box center [416, 18] width 7 height 10
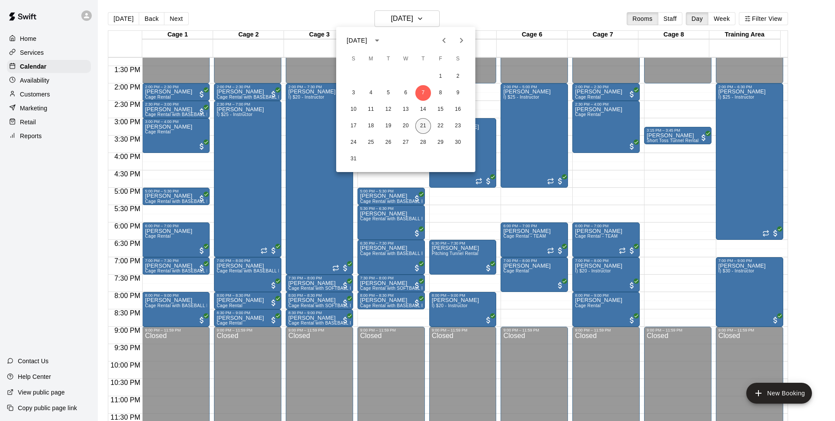
click at [426, 126] on button "21" at bounding box center [423, 126] width 16 height 16
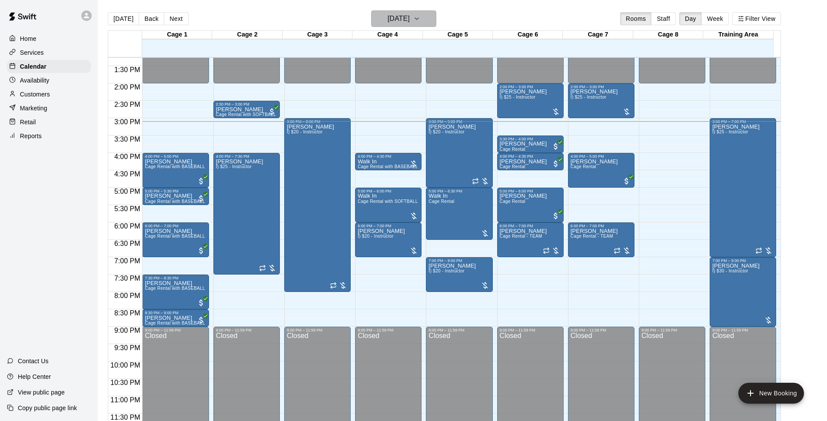
click at [400, 18] on h6 "[DATE]" at bounding box center [399, 19] width 22 height 12
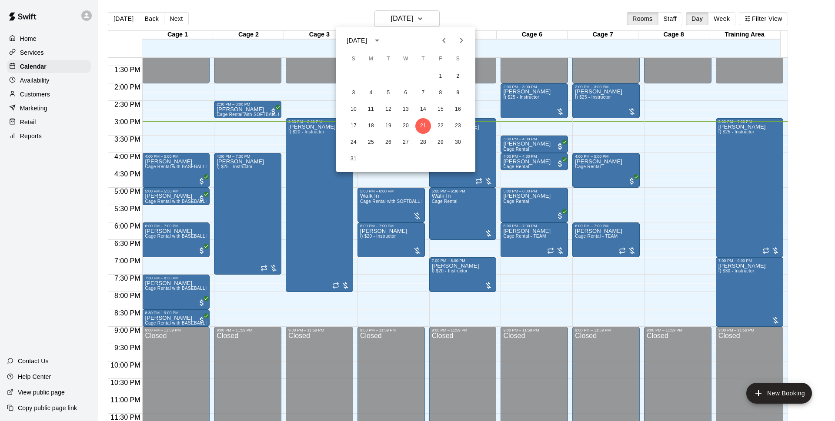
click at [497, 23] on div at bounding box center [417, 210] width 835 height 421
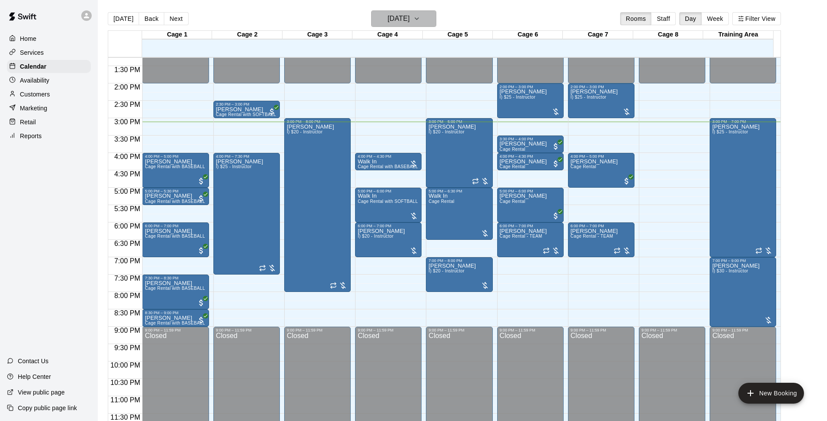
click at [388, 22] on h6 "[DATE]" at bounding box center [399, 19] width 22 height 12
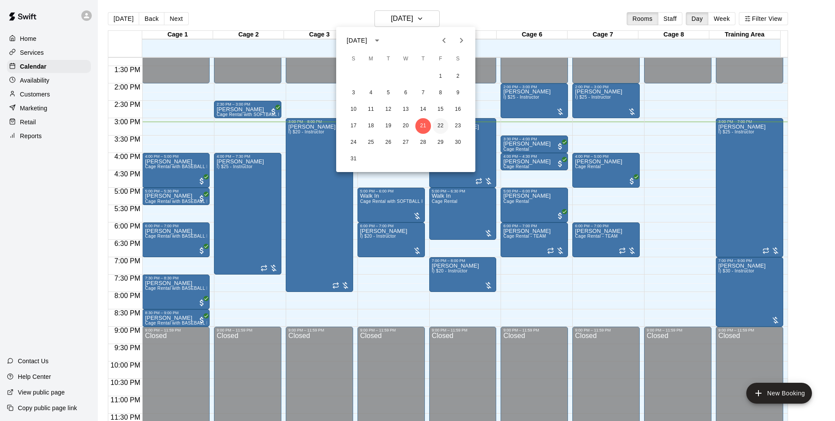
click at [439, 126] on button "22" at bounding box center [441, 126] width 16 height 16
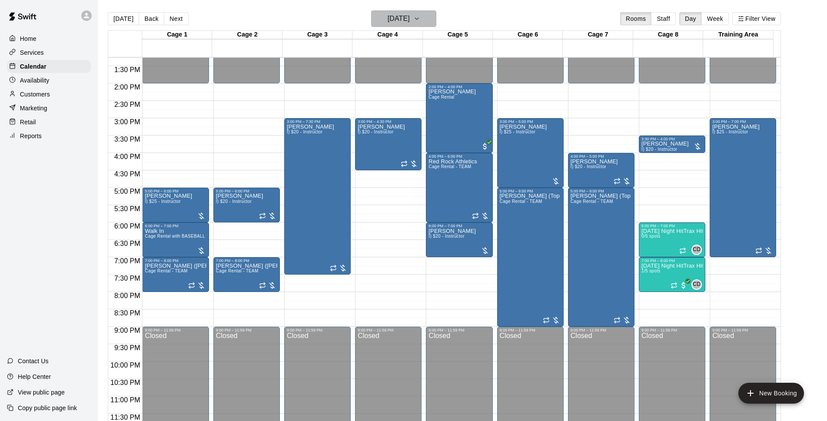
click at [404, 23] on h6 "Friday Aug 22" at bounding box center [399, 19] width 22 height 12
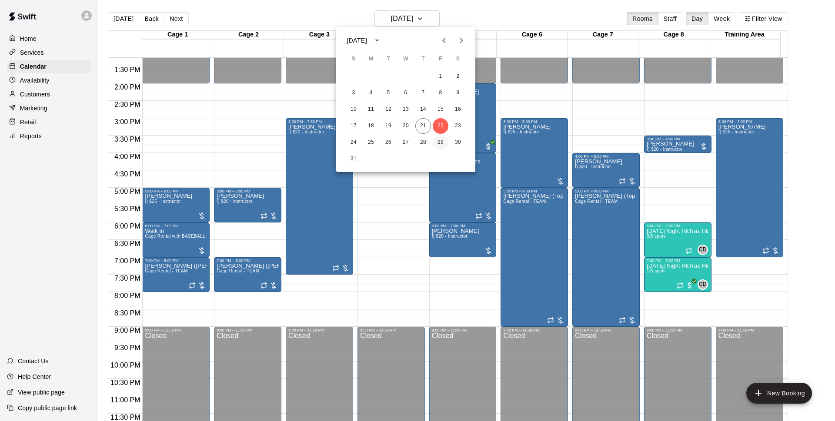
click at [443, 142] on button "29" at bounding box center [441, 143] width 16 height 16
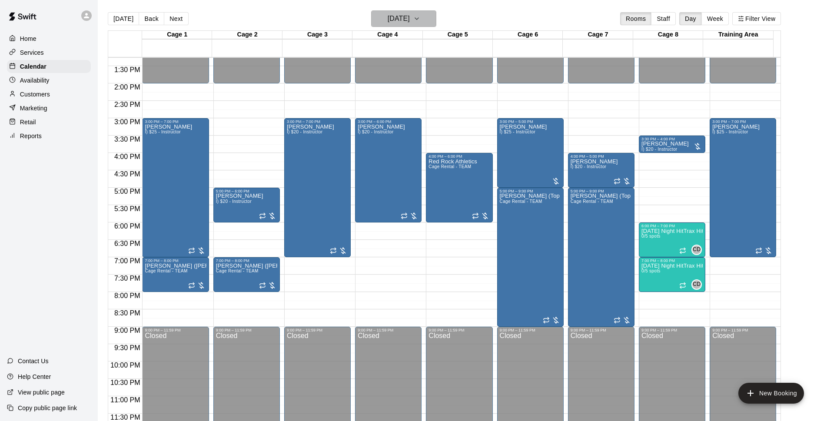
click at [410, 15] on h6 "Friday Aug 29" at bounding box center [399, 19] width 22 height 12
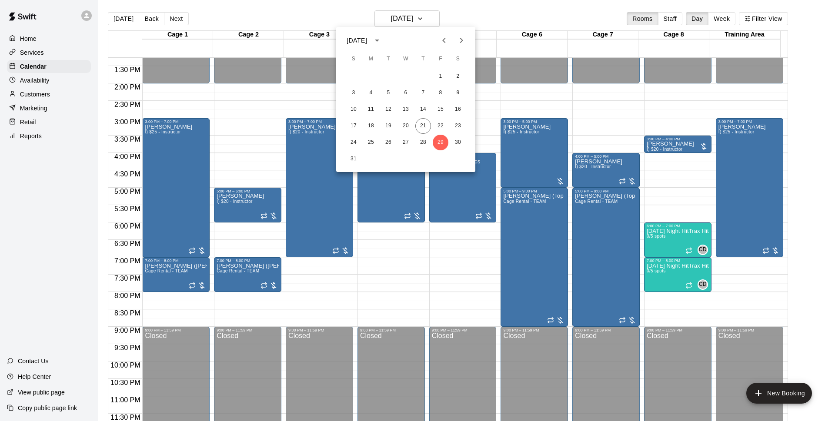
click at [465, 41] on icon "Next month" at bounding box center [461, 40] width 10 height 10
click at [441, 77] on button "5" at bounding box center [441, 77] width 16 height 16
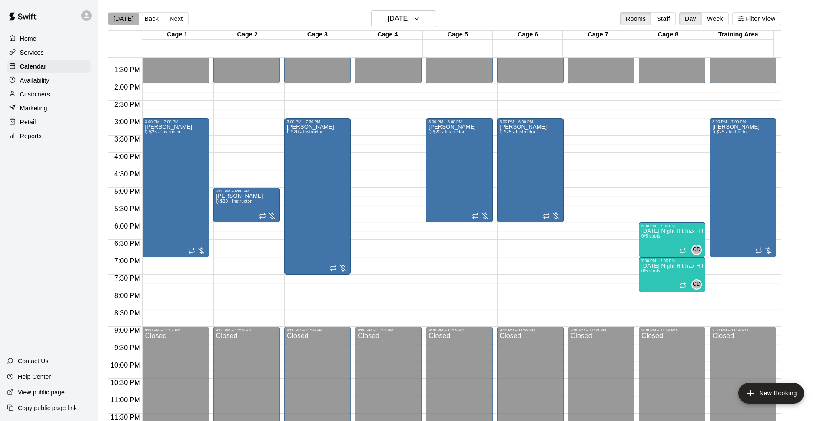
drag, startPoint x: 127, startPoint y: 21, endPoint x: 362, endPoint y: 2, distance: 235.5
click at [127, 21] on button "Today" at bounding box center [123, 18] width 31 height 13
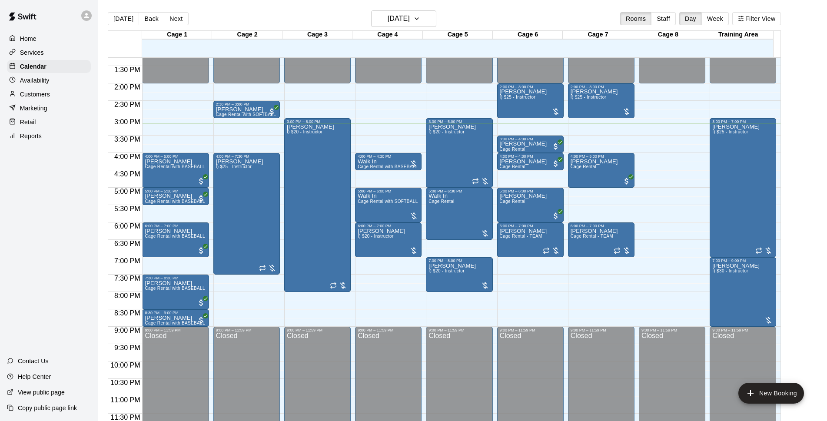
click at [471, 18] on div "[DATE] Back [DATE][DATE] Rooms Staff Day Week Filter View" at bounding box center [444, 20] width 673 height 20
click at [373, 203] on span "Cage Rental with SOFTBALL Pitching Machine" at bounding box center [406, 201] width 97 height 5
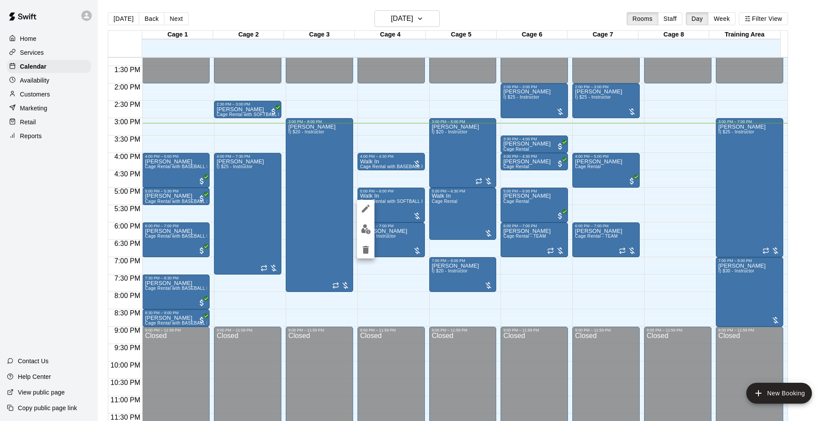
click at [369, 252] on icon "delete" at bounding box center [365, 250] width 10 height 10
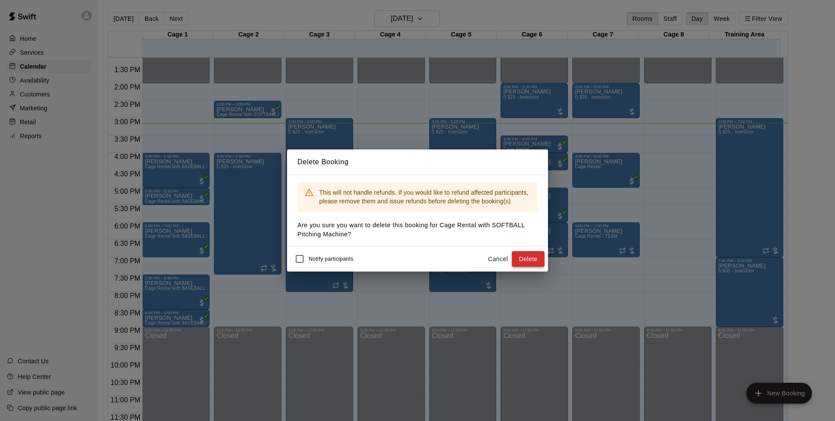
click at [532, 258] on button "Delete" at bounding box center [528, 259] width 33 height 16
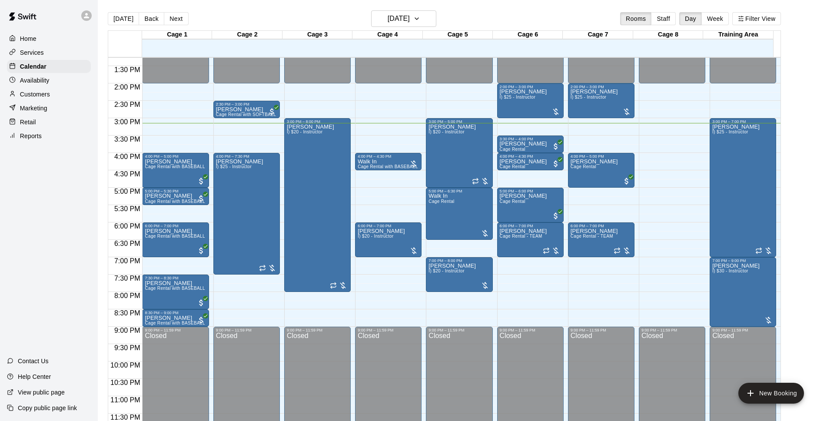
click at [235, 20] on div "[DATE] Back [DATE][DATE] Rooms Staff Day Week Filter View" at bounding box center [444, 20] width 673 height 20
drag, startPoint x: 235, startPoint y: 20, endPoint x: 247, endPoint y: 33, distance: 17.9
click at [245, 31] on div "[DATE] Back [DATE][DATE] Rooms Staff Day Week Filter View Cage 1 21 Thu Cage 2 …" at bounding box center [444, 220] width 673 height 421
drag, startPoint x: 247, startPoint y: 33, endPoint x: 217, endPoint y: 15, distance: 34.7
click at [217, 15] on div "[DATE] Back [DATE][DATE] Rooms Staff Day Week Filter View" at bounding box center [444, 20] width 673 height 20
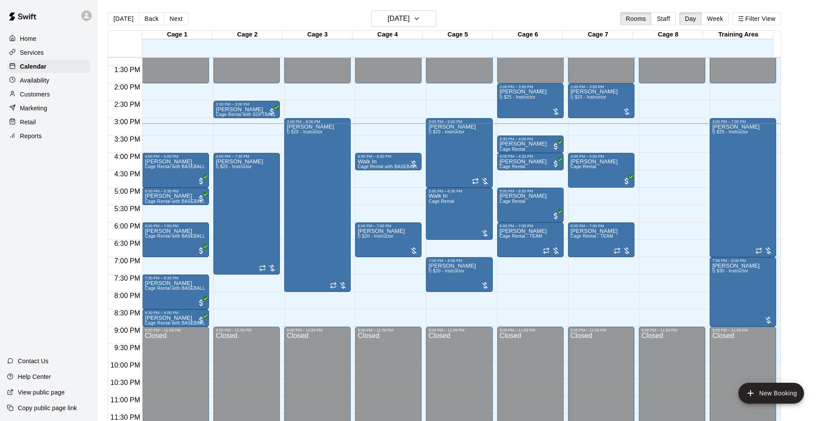
click at [820, 265] on main "[DATE] Back [DATE][DATE] Rooms Staff Day Week Filter View Cage 1 21 Thu Cage 2 …" at bounding box center [462, 220] width 723 height 421
click at [70, 92] on div "Home Services Calendar Availability Customers Marketing Retail Reports" at bounding box center [49, 87] width 98 height 112
click at [76, 97] on div "Customers" at bounding box center [49, 94] width 84 height 13
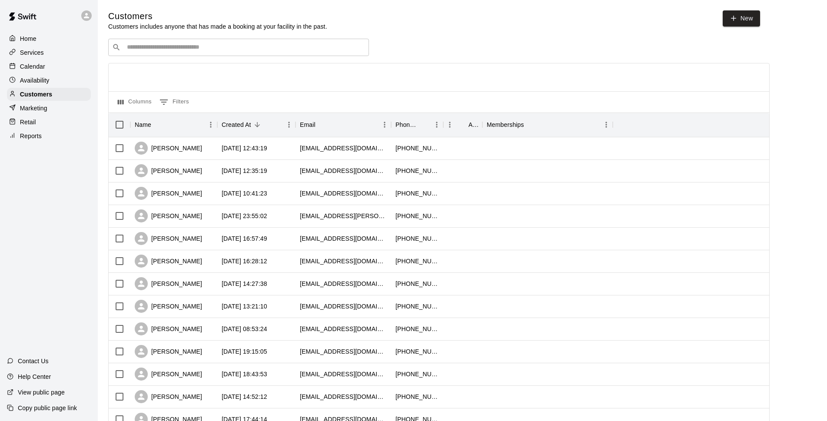
click at [30, 69] on p "Calendar" at bounding box center [32, 66] width 25 height 9
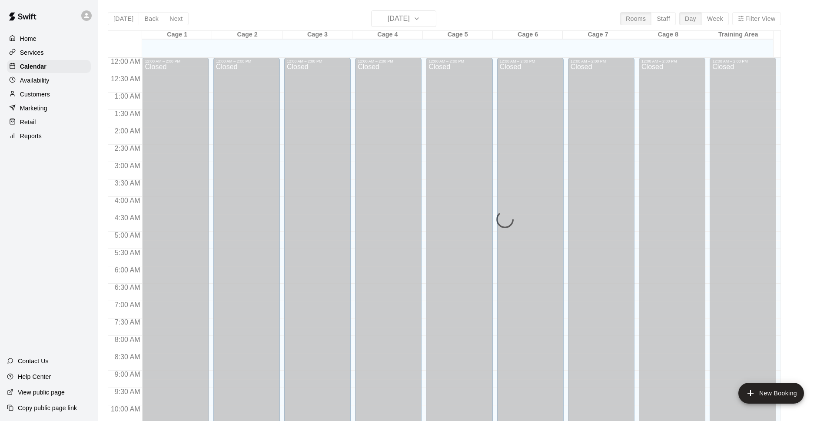
scroll to position [435, 0]
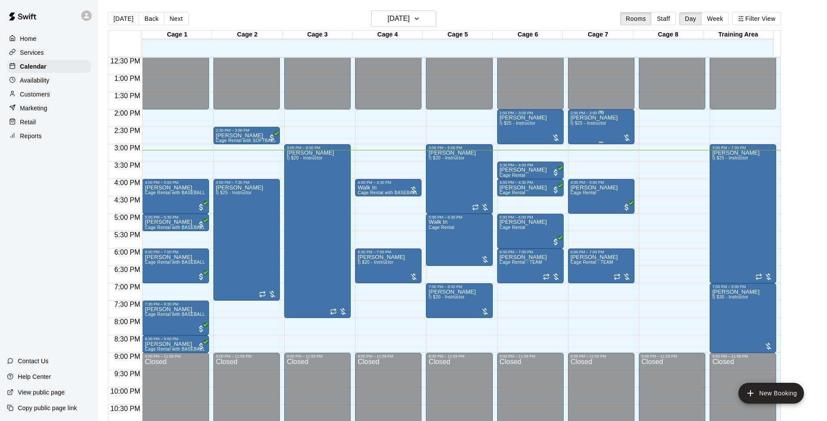
click at [583, 128] on div "Bryce Massanari I) $25 - Instructor" at bounding box center [594, 325] width 47 height 421
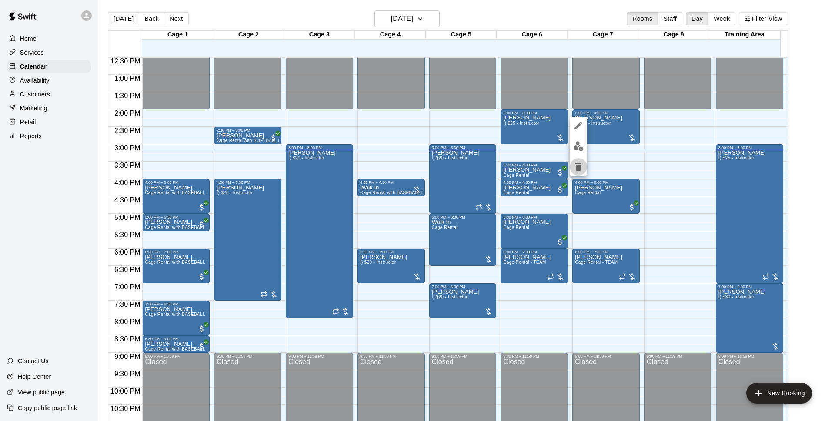
click at [585, 170] on button "delete" at bounding box center [578, 166] width 17 height 17
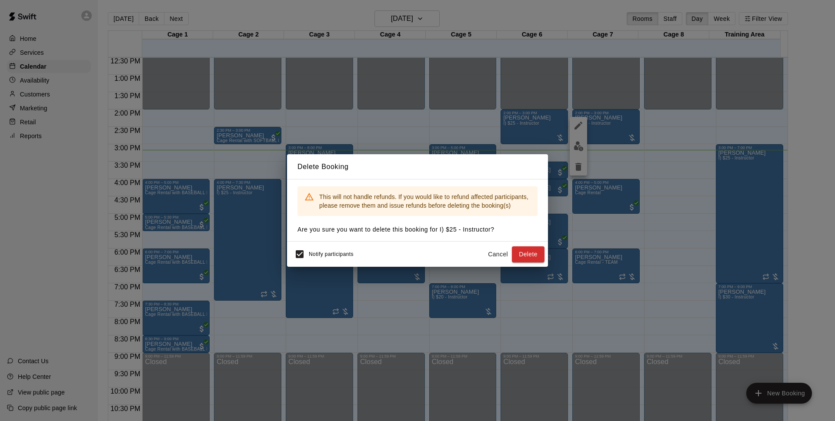
click at [287, 257] on div "Delete Booking This will not handle refunds. If you would like to refund affect…" at bounding box center [417, 210] width 835 height 421
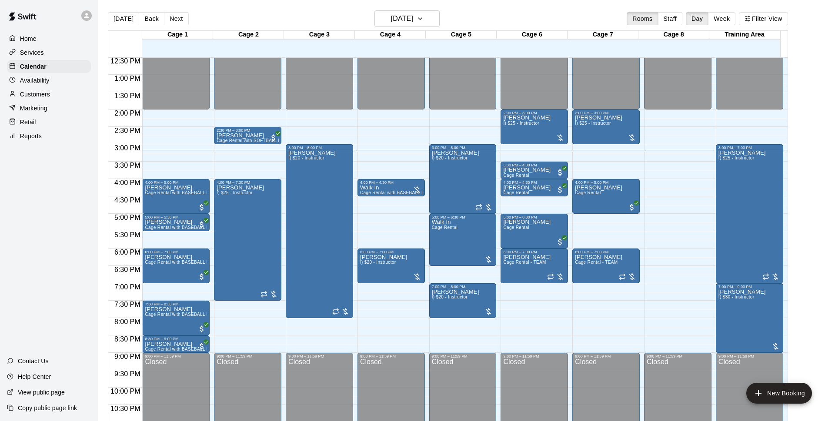
click at [302, 254] on div "Delete Booking This will not handle refunds. If you would like to refund affect…" at bounding box center [417, 210] width 835 height 421
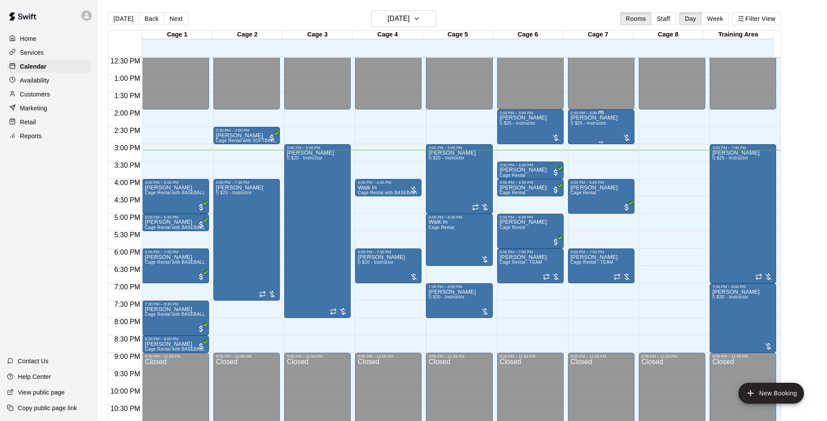
click at [590, 130] on div "Bryce Massanari I) $25 - Instructor" at bounding box center [594, 325] width 47 height 421
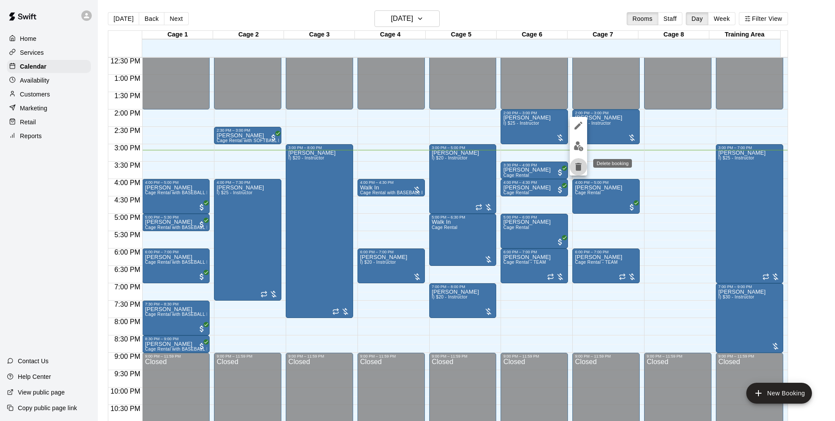
click at [581, 166] on icon "delete" at bounding box center [578, 167] width 6 height 8
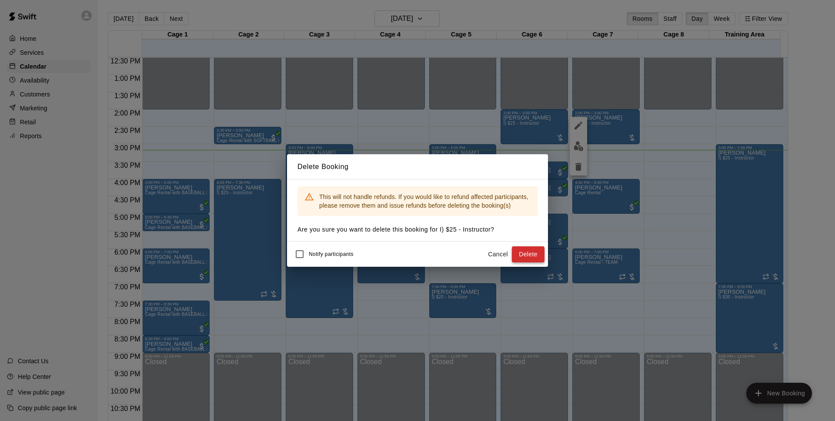
click at [530, 254] on button "Delete" at bounding box center [528, 255] width 33 height 16
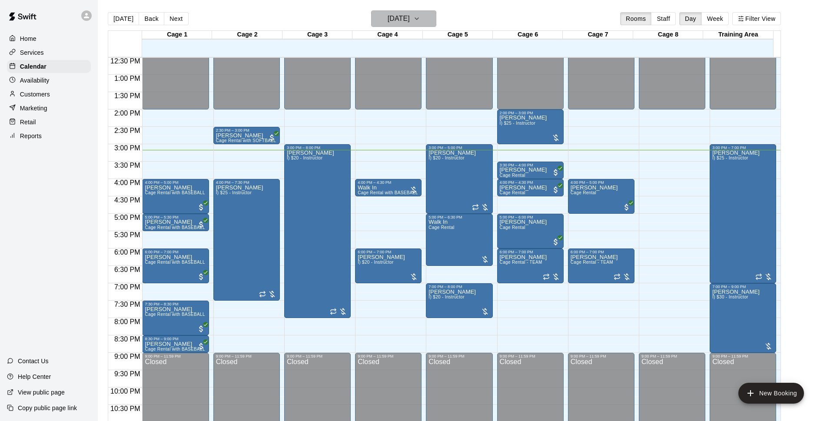
click at [410, 18] on h6 "[DATE]" at bounding box center [399, 19] width 22 height 12
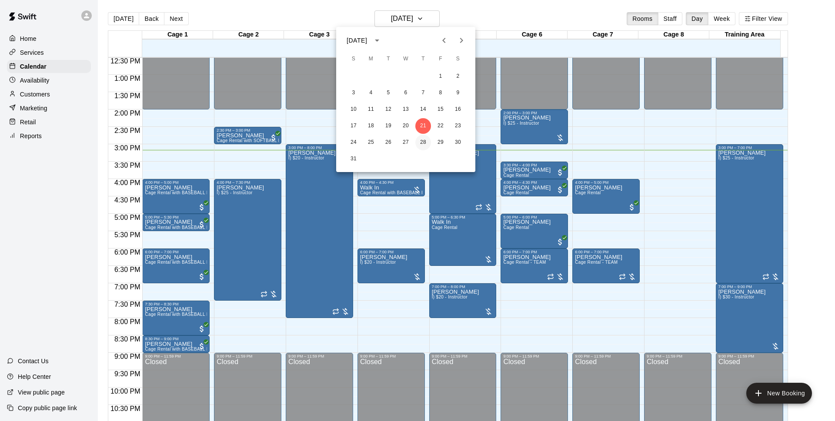
click at [420, 146] on button "28" at bounding box center [423, 143] width 16 height 16
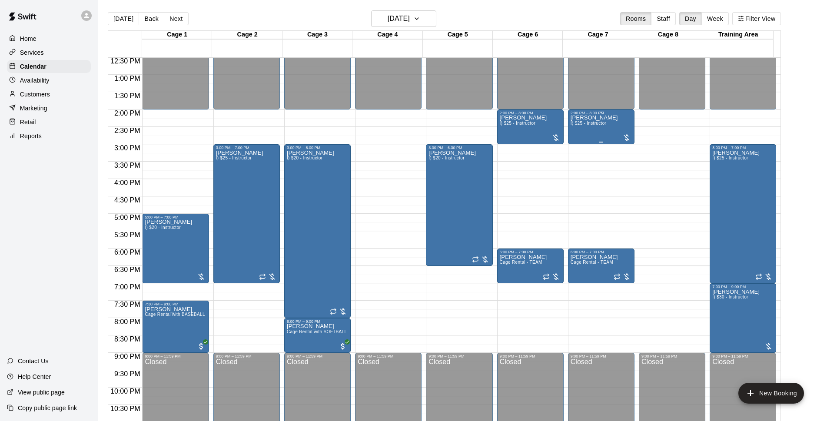
click at [612, 127] on div "Bryce Massanari I) $25 - Instructor" at bounding box center [594, 325] width 47 height 421
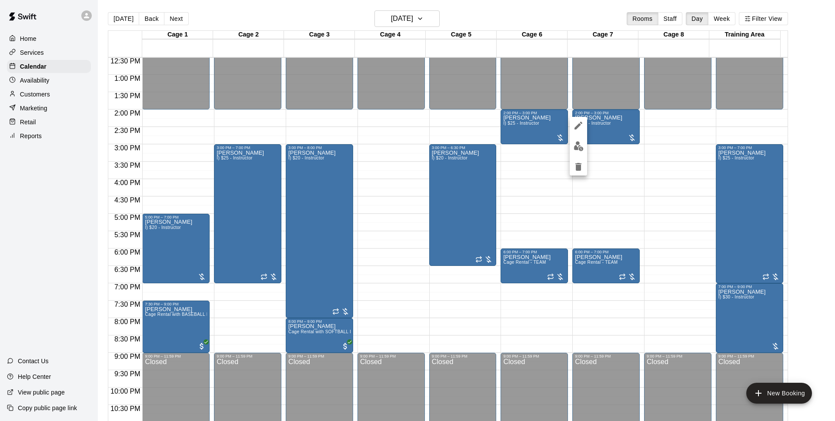
click at [578, 163] on icon "delete" at bounding box center [578, 167] width 10 height 10
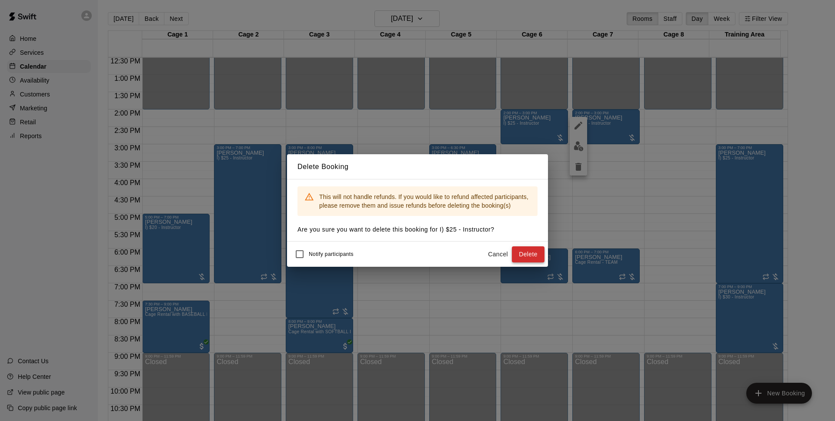
click at [520, 251] on button "Delete" at bounding box center [528, 255] width 33 height 16
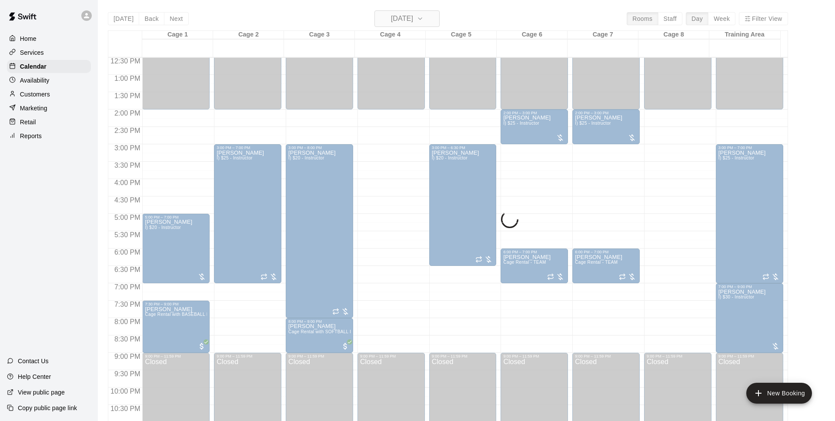
click at [405, 21] on h6 "Thursday Aug 28" at bounding box center [402, 19] width 22 height 12
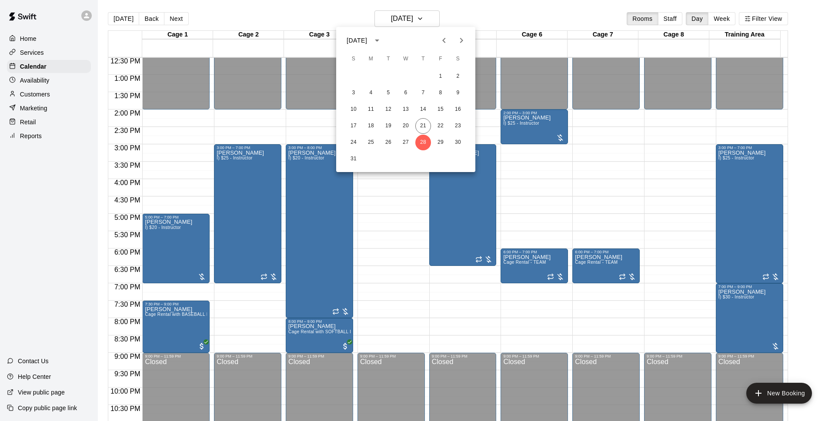
click at [464, 43] on icon "Next month" at bounding box center [461, 40] width 10 height 10
click at [425, 76] on button "4" at bounding box center [423, 77] width 16 height 16
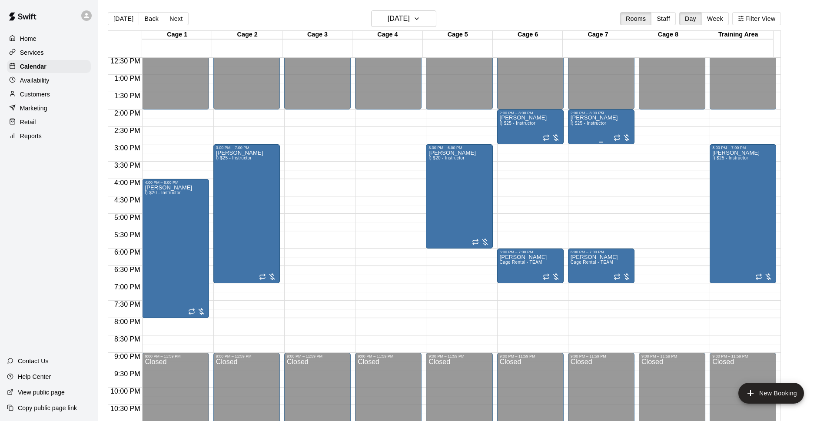
click at [603, 126] on span "I) $25 - Instructor" at bounding box center [589, 123] width 36 height 5
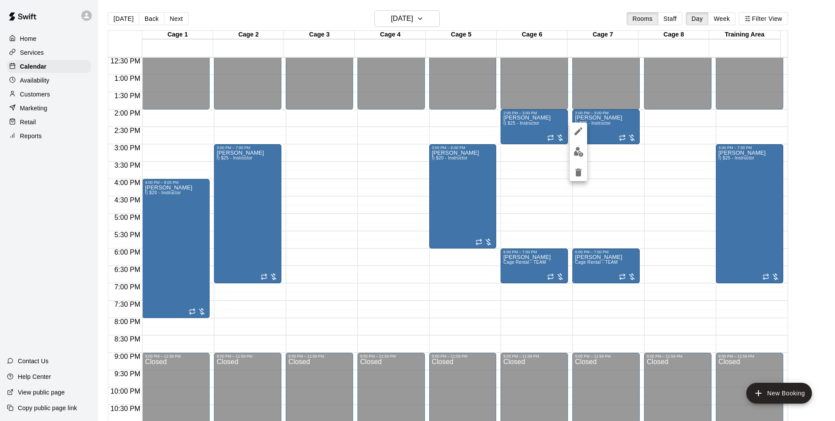
click at [573, 171] on icon "delete" at bounding box center [578, 172] width 10 height 10
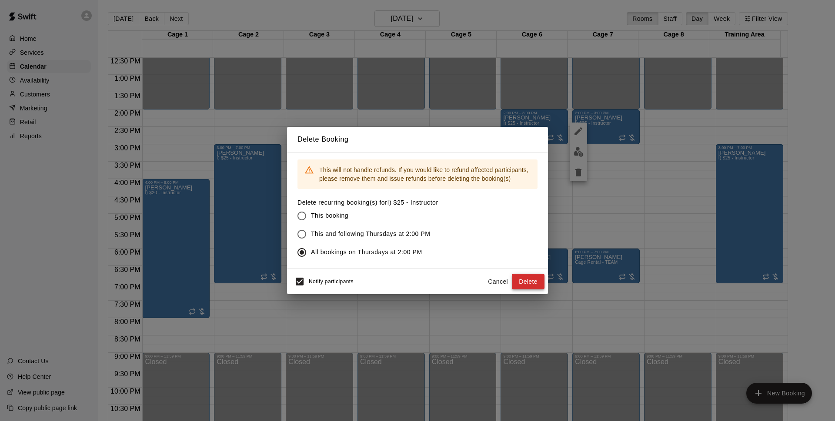
click at [522, 278] on button "Delete" at bounding box center [528, 282] width 33 height 16
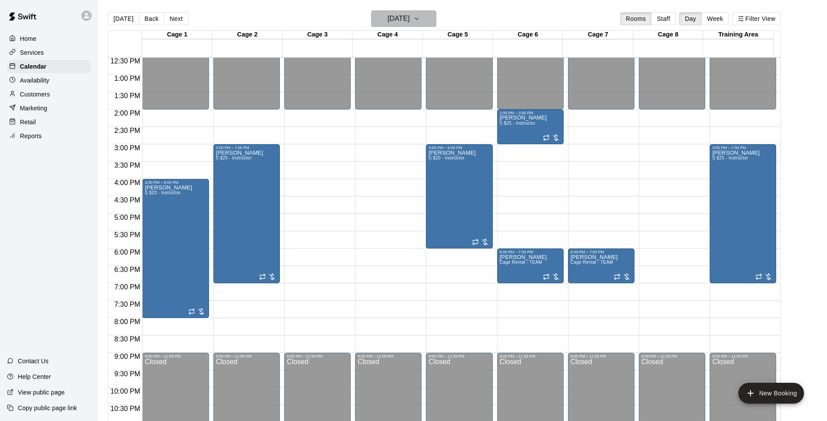
click at [398, 22] on h6 "Thursday Sep 04" at bounding box center [399, 19] width 22 height 12
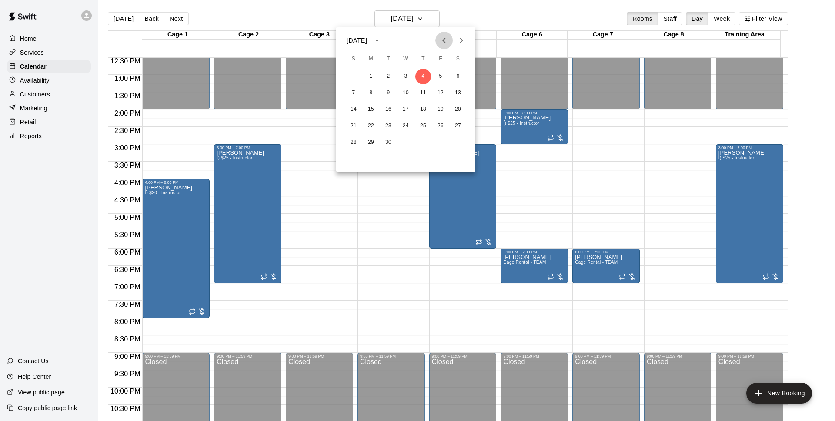
click at [443, 47] on button "Previous month" at bounding box center [443, 40] width 17 height 17
click at [426, 130] on button "21" at bounding box center [423, 126] width 16 height 16
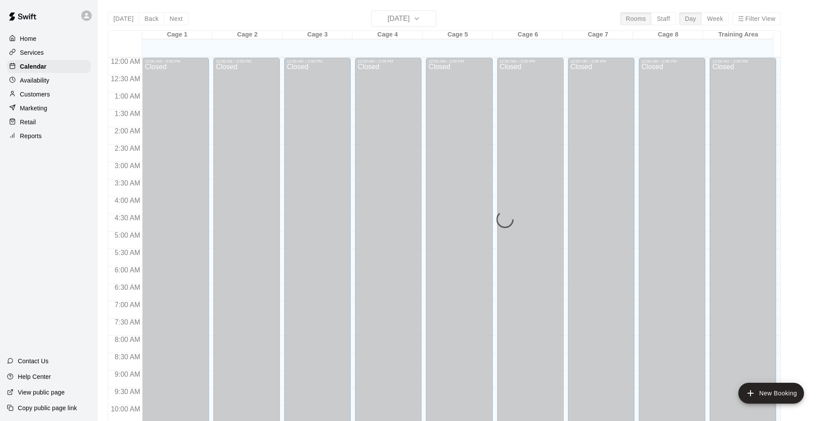
scroll to position [435, 0]
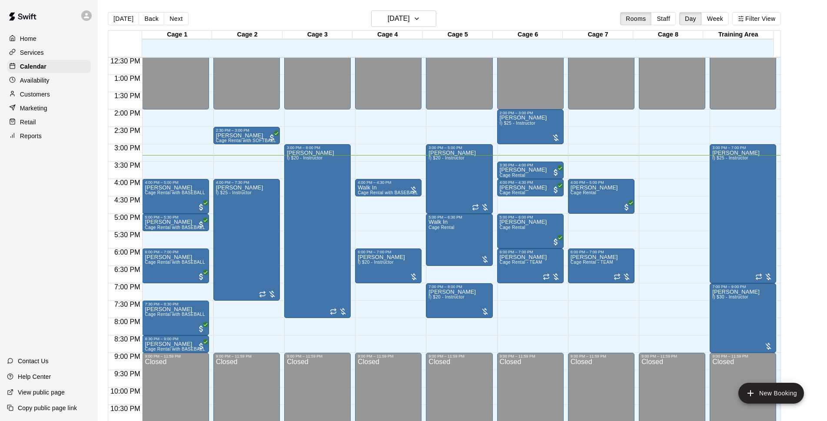
click at [60, 93] on div "Customers" at bounding box center [49, 94] width 84 height 13
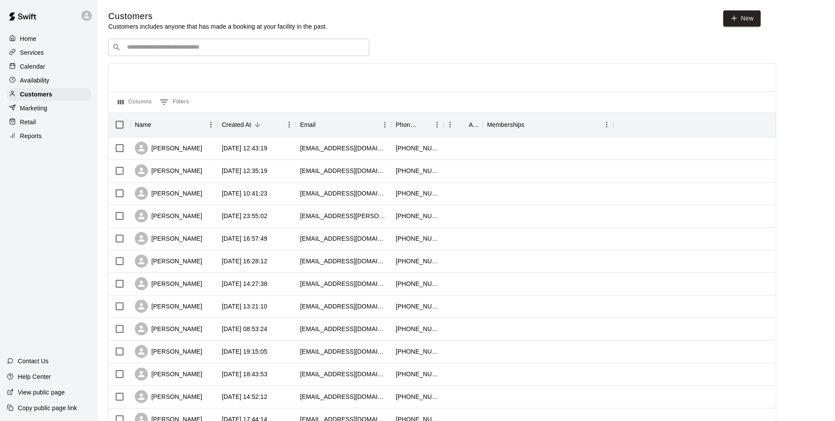
click at [58, 67] on div "Calendar" at bounding box center [49, 66] width 84 height 13
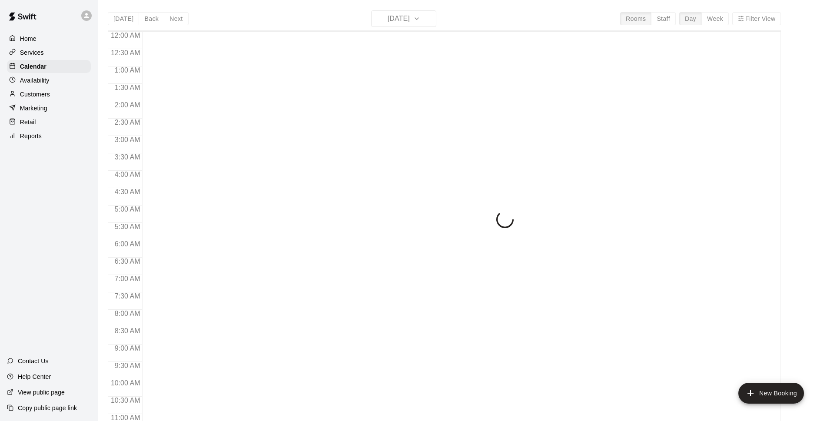
click at [323, 13] on div "[DATE] Back [DATE][DATE] Rooms Staff Day Week Filter View 12:00 AM 12:30 AM 1:0…" at bounding box center [444, 220] width 673 height 421
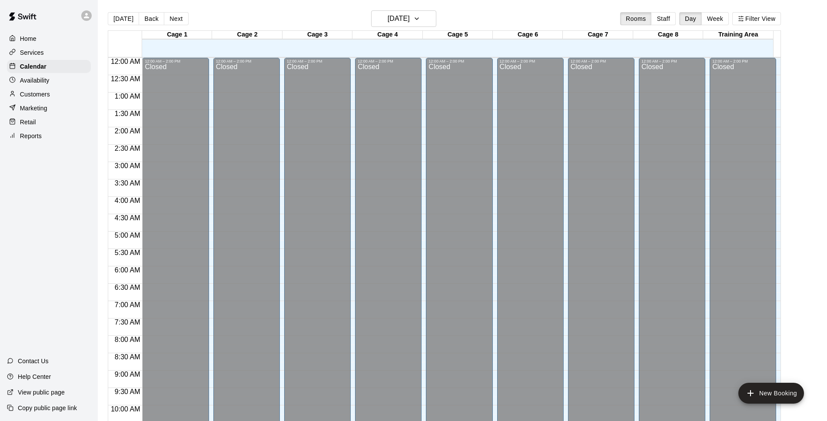
scroll to position [435, 0]
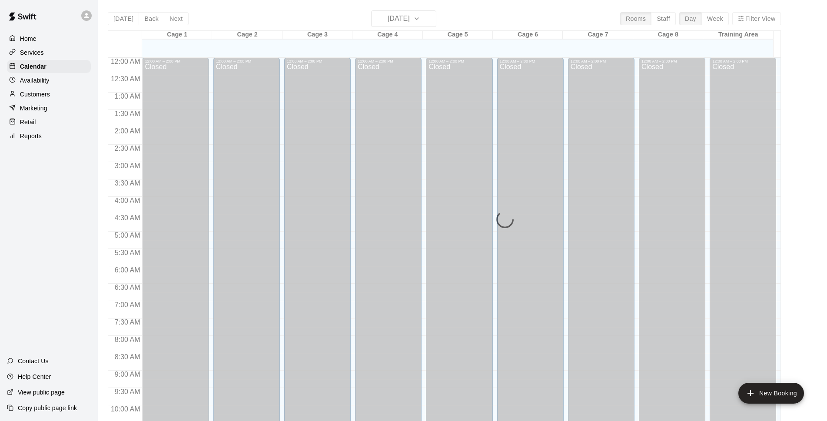
scroll to position [435, 0]
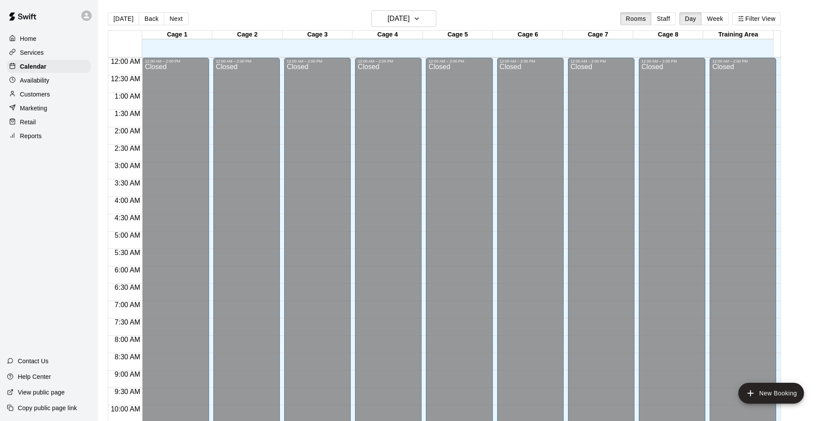
scroll to position [435, 0]
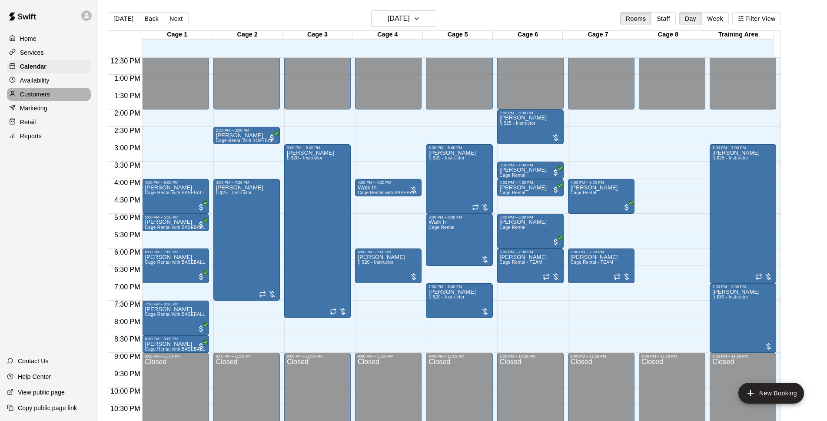
click at [38, 90] on div "Customers" at bounding box center [49, 94] width 84 height 13
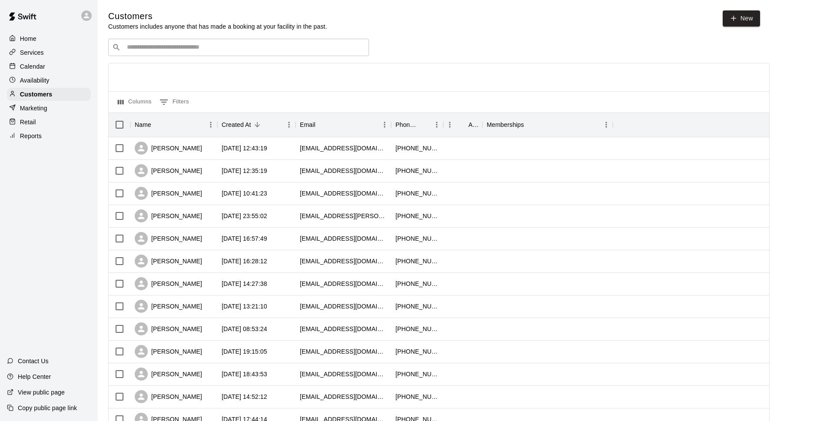
click at [50, 67] on div "Calendar" at bounding box center [49, 66] width 84 height 13
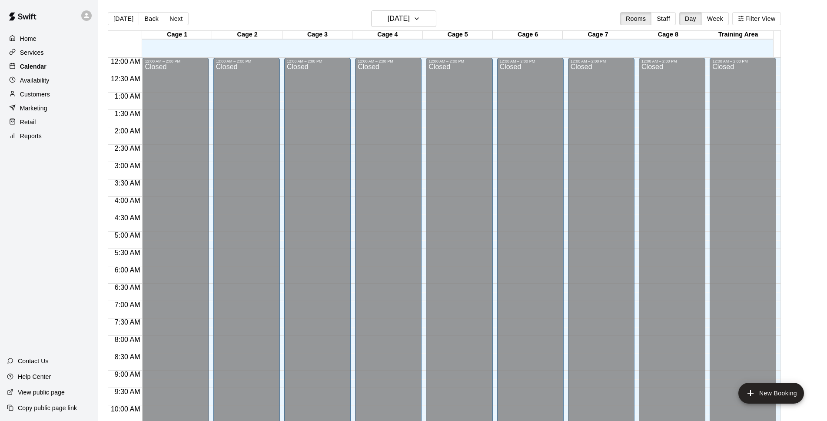
scroll to position [435, 0]
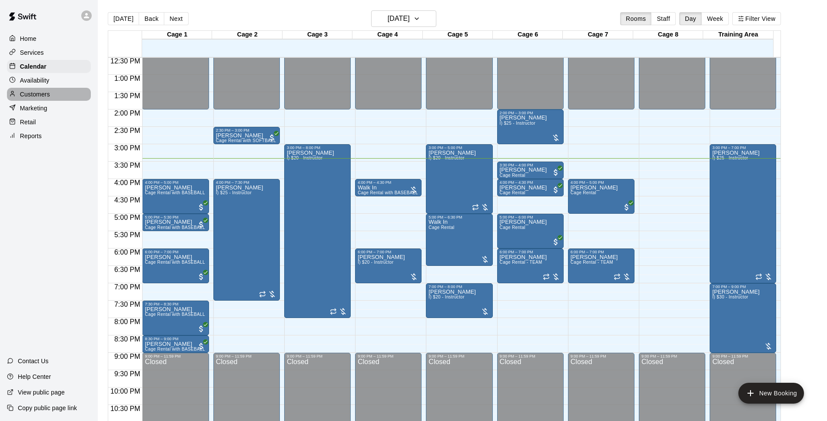
click at [40, 95] on p "Customers" at bounding box center [35, 94] width 30 height 9
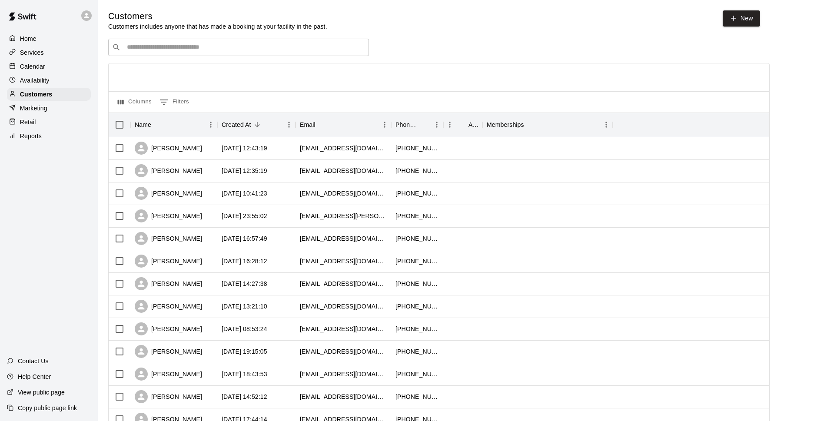
click at [47, 70] on div "Calendar" at bounding box center [49, 66] width 84 height 13
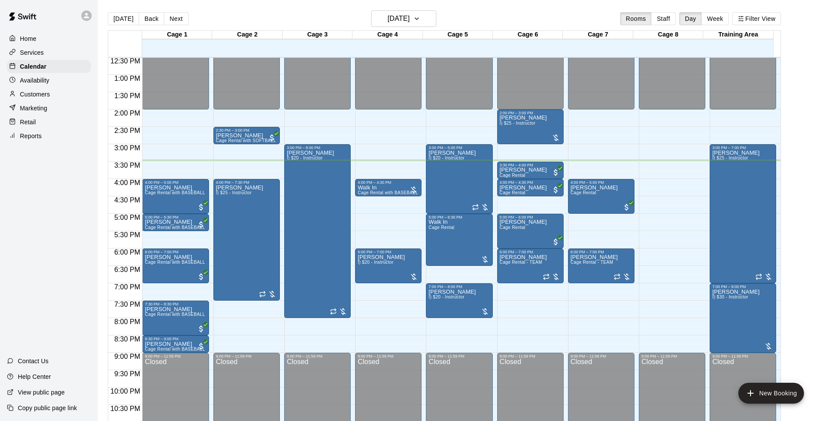
click at [825, 102] on main "[DATE] Back [DATE][DATE] Rooms Staff Day Week Filter View Cage 1 21 Thu Cage 2 …" at bounding box center [463, 217] width 730 height 435
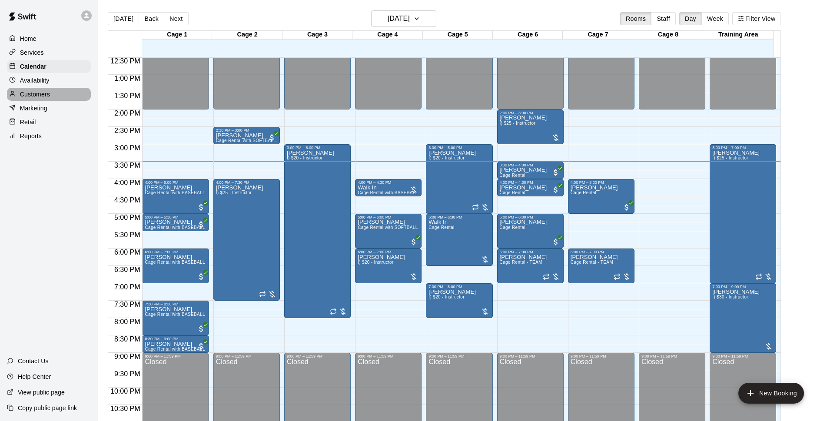
click at [35, 101] on div "Customers" at bounding box center [49, 94] width 84 height 13
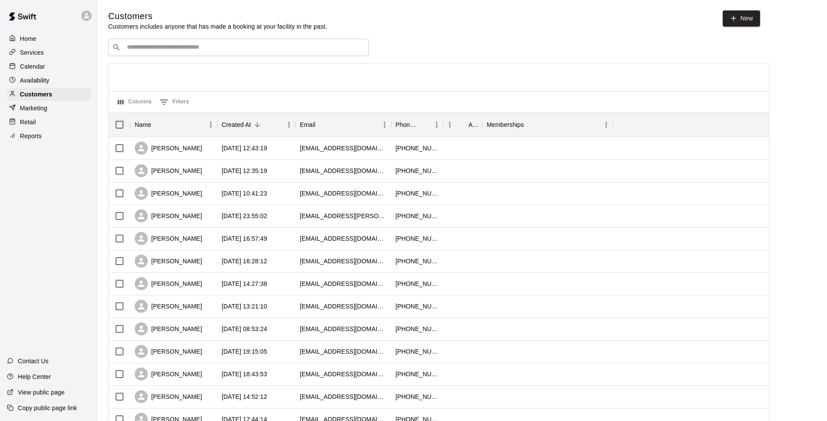
click at [171, 42] on div "​ ​" at bounding box center [238, 47] width 261 height 17
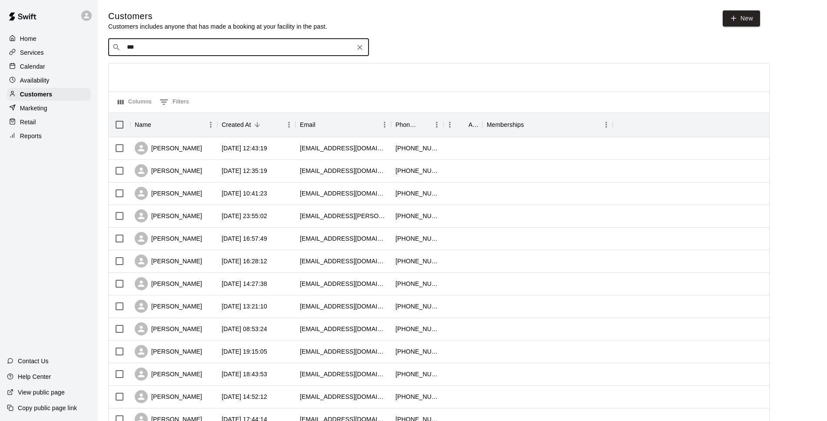
type input "****"
click at [357, 51] on icon "Clear" at bounding box center [360, 47] width 9 height 9
click at [170, 103] on button "0 Filters" at bounding box center [174, 102] width 34 height 14
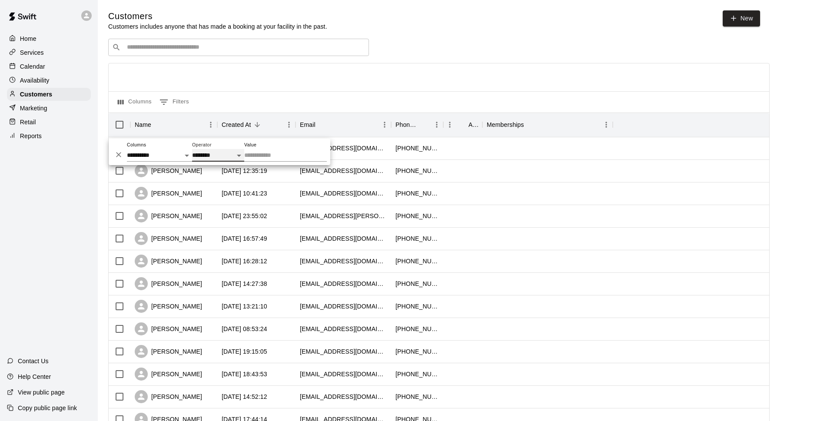
click at [200, 156] on select "**********" at bounding box center [218, 155] width 52 height 13
click at [287, 153] on input "Value" at bounding box center [285, 155] width 83 height 13
click at [458, 42] on div "​ ​" at bounding box center [439, 47] width 662 height 17
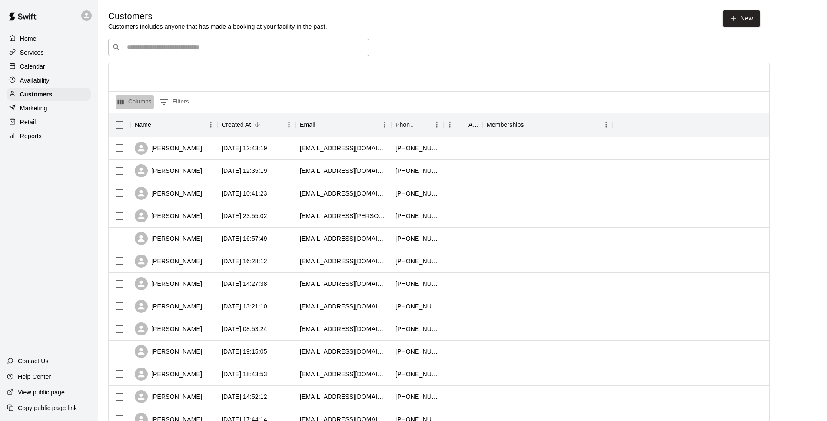
click at [130, 107] on button "Columns" at bounding box center [135, 102] width 38 height 14
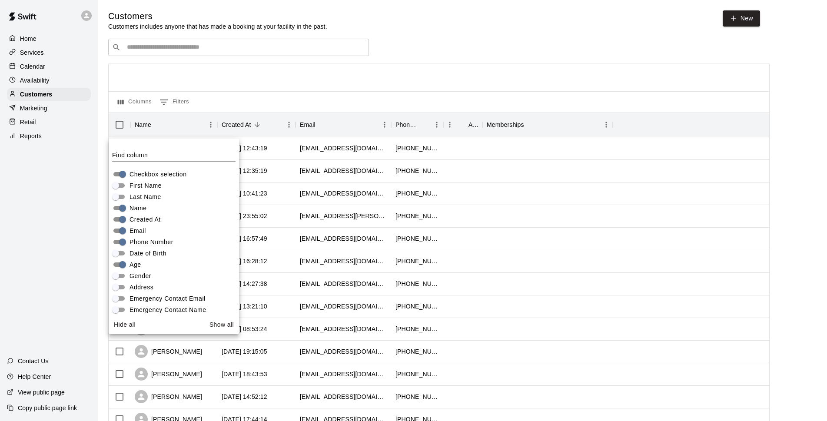
click at [428, 44] on div "​ ​" at bounding box center [439, 47] width 662 height 17
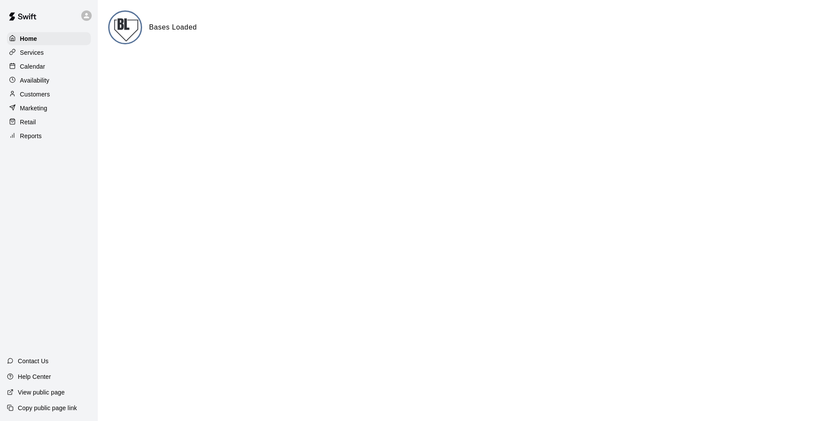
click at [33, 66] on p "Calendar" at bounding box center [32, 66] width 25 height 9
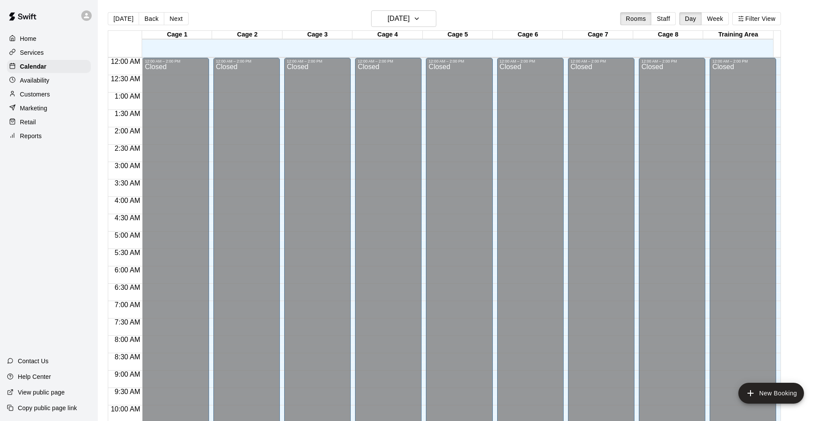
scroll to position [435, 0]
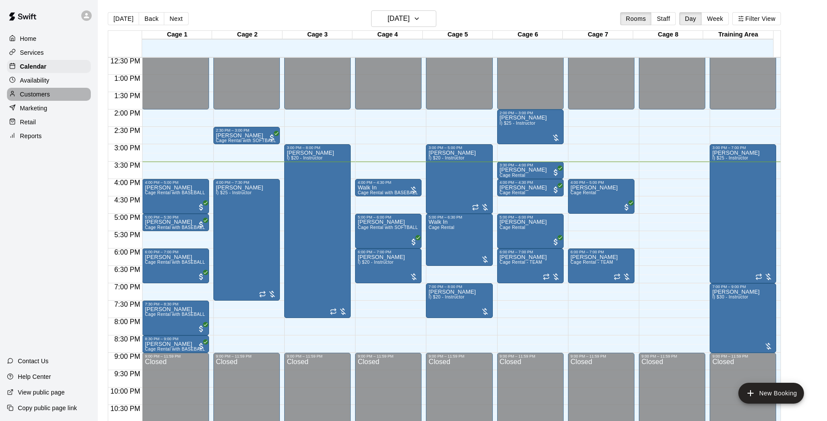
click at [29, 98] on p "Customers" at bounding box center [35, 94] width 30 height 9
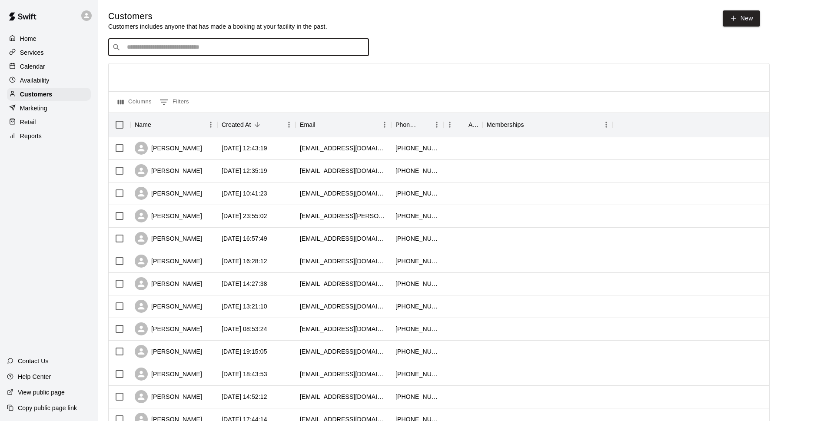
click at [257, 47] on input "Search customers by name or email" at bounding box center [244, 47] width 241 height 9
click at [260, 123] on icon "Sort" at bounding box center [257, 125] width 8 height 8
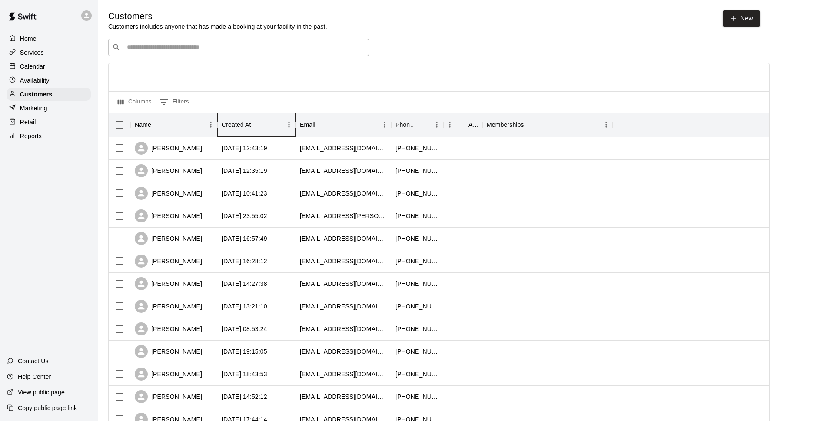
click at [293, 126] on icon "Created At" at bounding box center [295, 125] width 10 height 10
click at [290, 129] on icon "Created At" at bounding box center [295, 125] width 10 height 10
click at [289, 127] on icon "Menu" at bounding box center [288, 125] width 1 height 6
click at [262, 139] on span "Sort by ASC" at bounding box center [249, 143] width 78 height 9
click at [288, 127] on icon "Menu" at bounding box center [289, 124] width 9 height 9
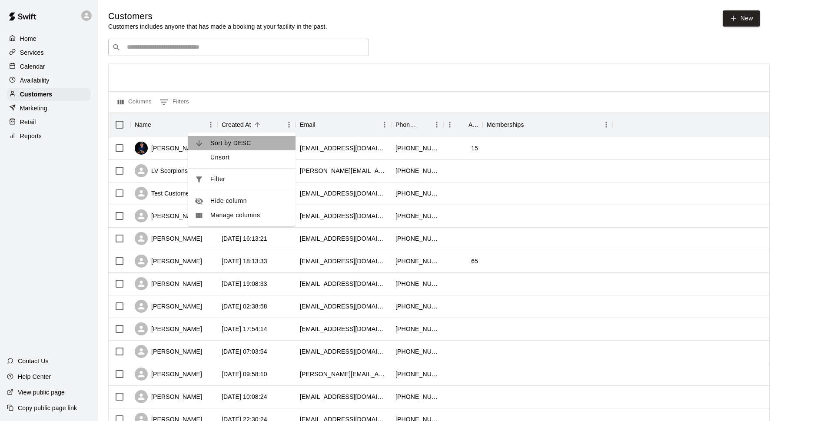
click at [273, 138] on li "Sort by DESC" at bounding box center [242, 143] width 108 height 14
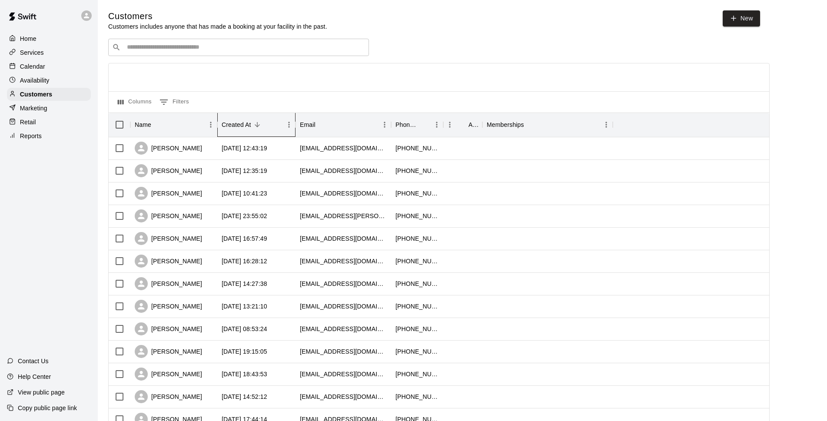
click at [292, 127] on icon "Created At" at bounding box center [295, 125] width 10 height 10
click at [291, 127] on icon "Created At" at bounding box center [295, 125] width 10 height 10
click at [290, 126] on icon "Menu" at bounding box center [289, 124] width 9 height 9
click at [393, 89] on div at bounding box center [439, 77] width 661 height 28
click at [163, 54] on div "​ ​" at bounding box center [238, 47] width 261 height 17
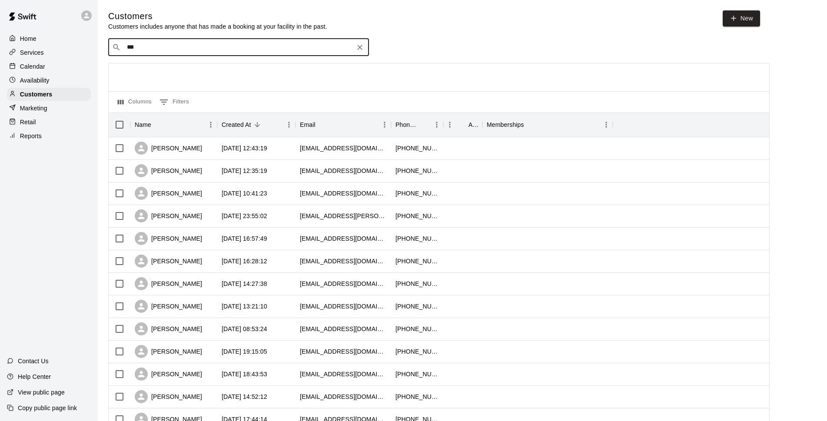
type input "****"
click at [173, 72] on div "[PERSON_NAME] [EMAIL_ADDRESS][DOMAIN_NAME]" at bounding box center [179, 71] width 93 height 19
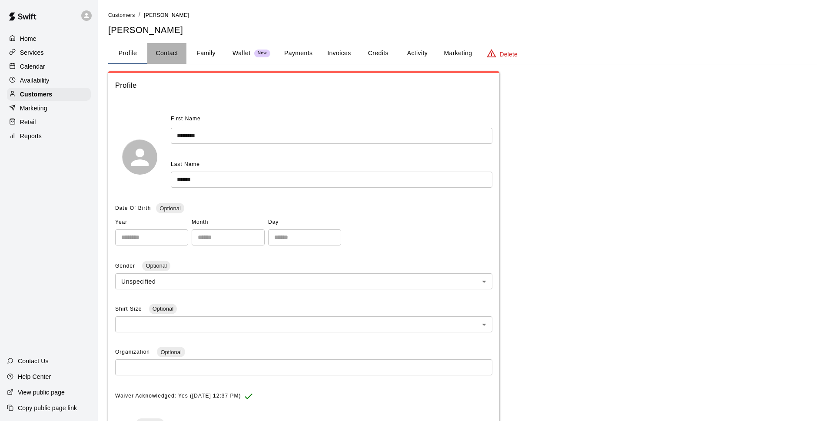
click at [170, 50] on button "Contact" at bounding box center [166, 53] width 39 height 21
select select "**"
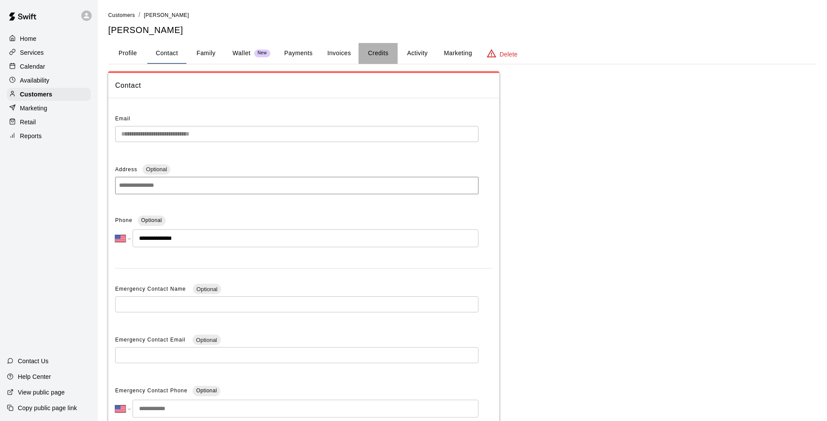
click at [365, 59] on button "Credits" at bounding box center [378, 53] width 39 height 21
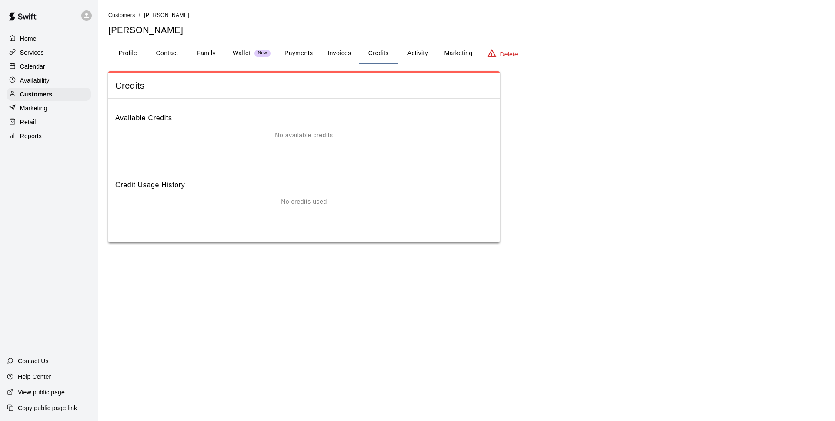
click at [333, 57] on button "Invoices" at bounding box center [339, 53] width 39 height 21
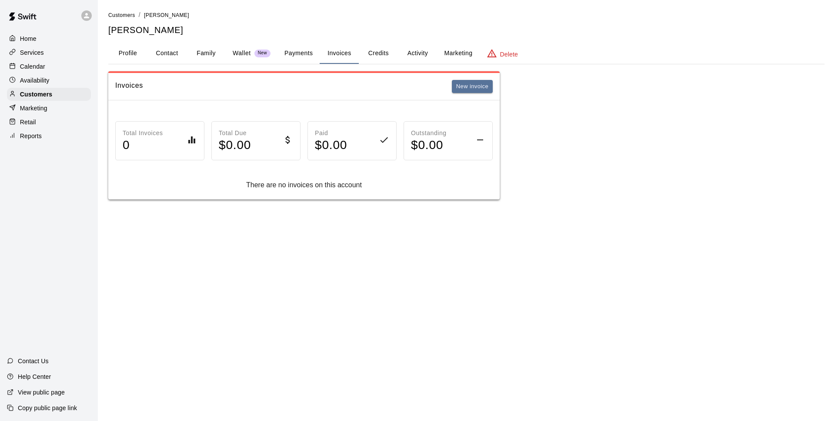
click at [312, 52] on button "Payments" at bounding box center [298, 53] width 42 height 21
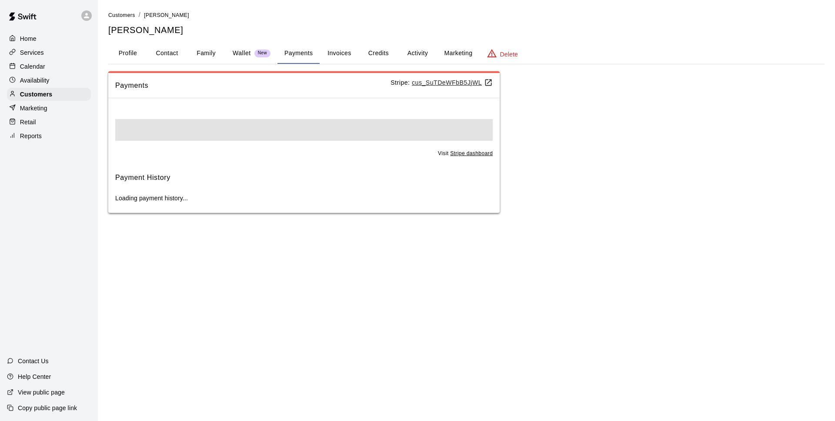
click at [405, 53] on button "Activity" at bounding box center [417, 53] width 39 height 21
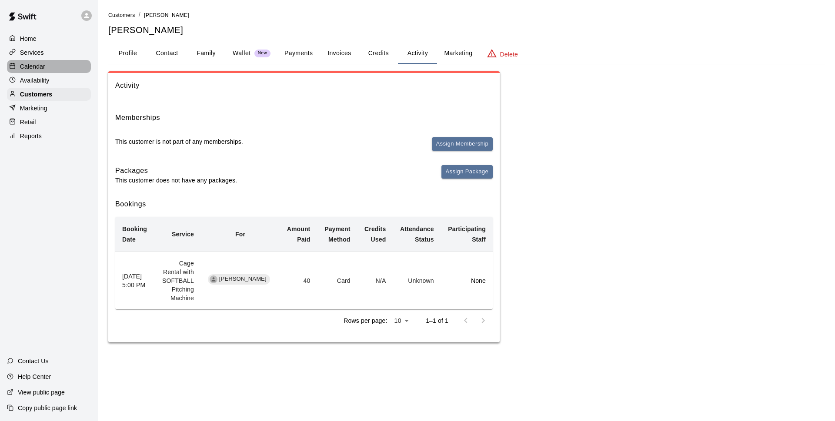
click at [50, 71] on div "Calendar" at bounding box center [49, 66] width 84 height 13
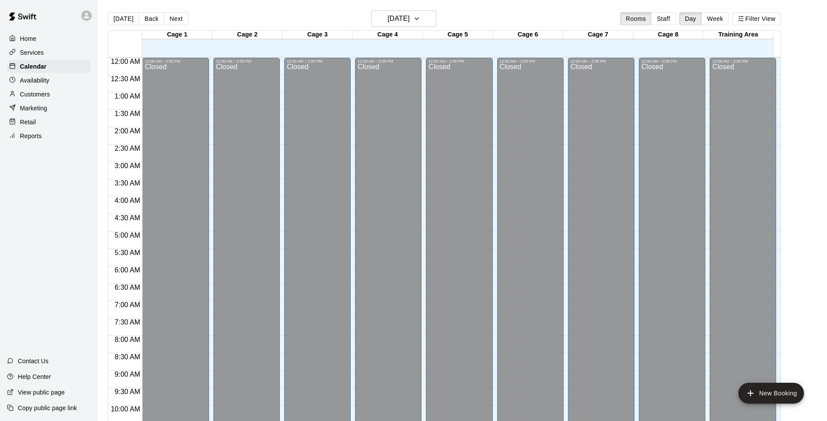
scroll to position [435, 0]
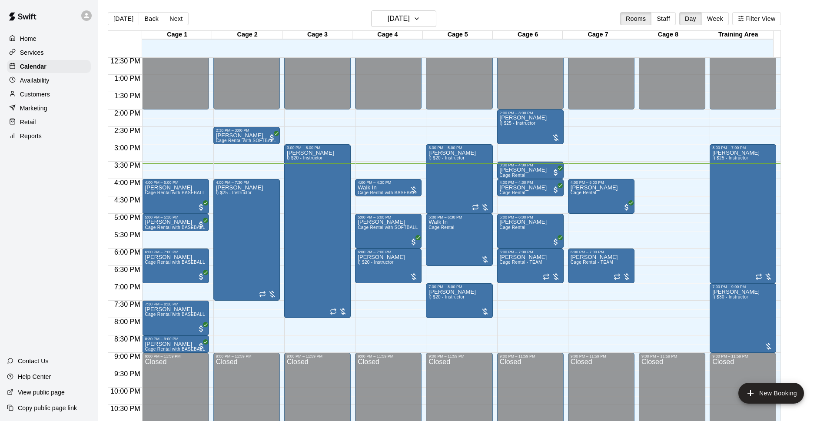
click at [51, 96] on div "Customers" at bounding box center [49, 94] width 84 height 13
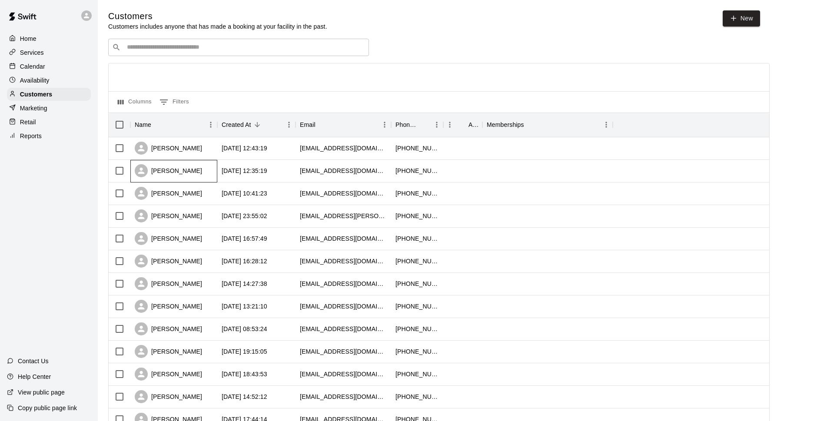
click at [210, 171] on div "Melissa Hicks" at bounding box center [173, 171] width 87 height 23
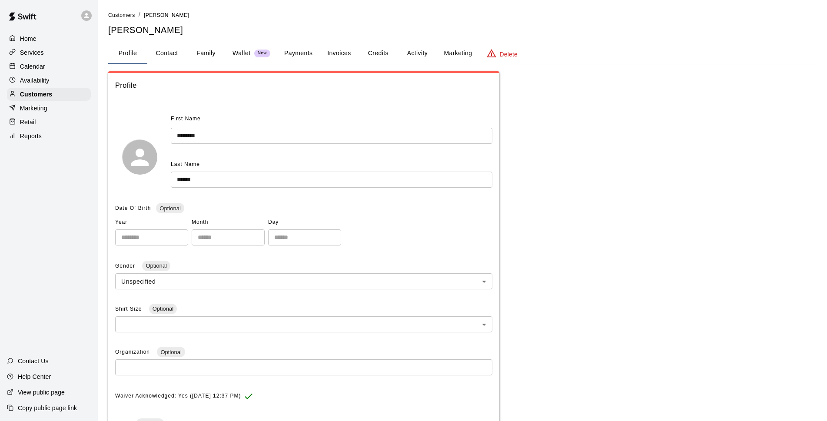
click at [164, 54] on button "Contact" at bounding box center [166, 53] width 39 height 21
select select "**"
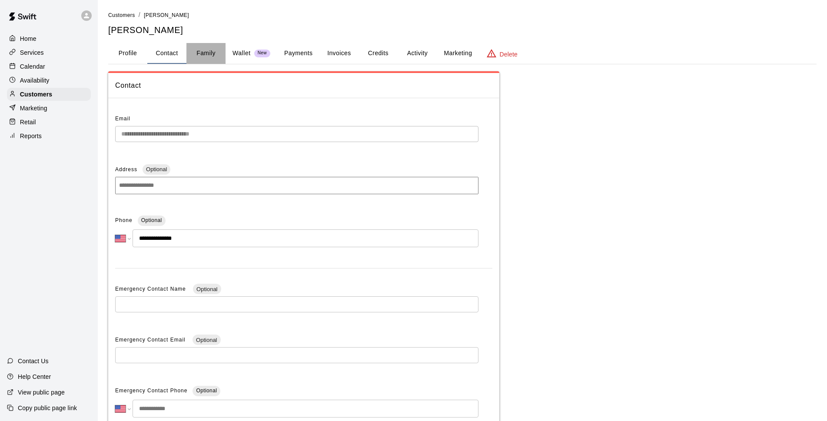
click at [202, 50] on button "Family" at bounding box center [206, 53] width 39 height 21
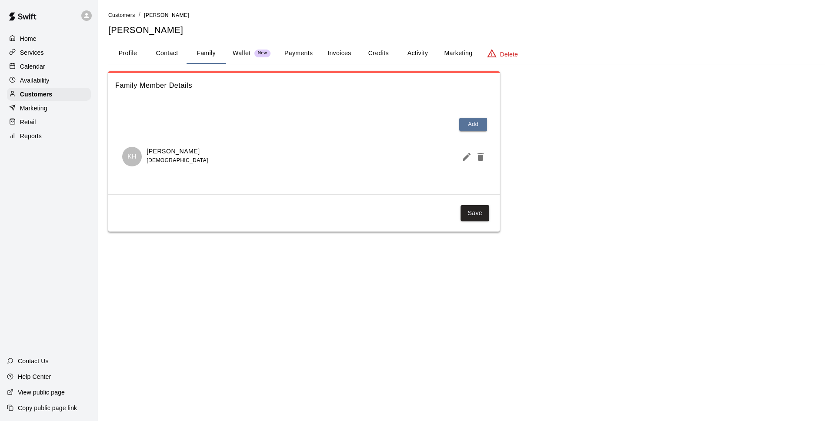
click at [136, 50] on button "Profile" at bounding box center [127, 53] width 39 height 21
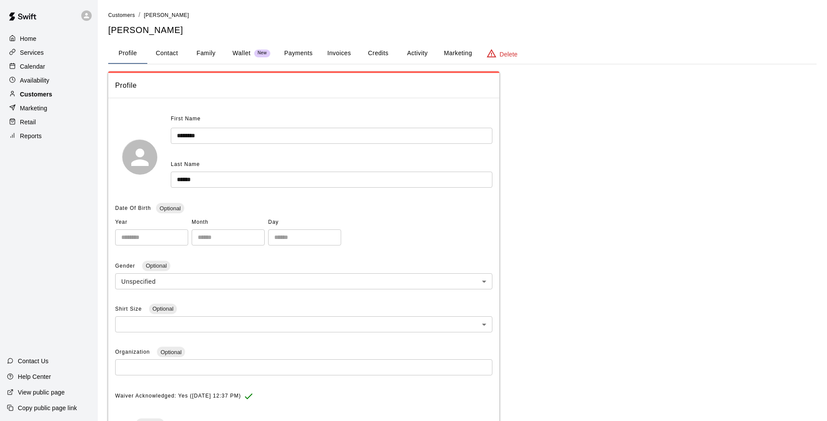
click at [67, 93] on div "Customers" at bounding box center [49, 94] width 84 height 13
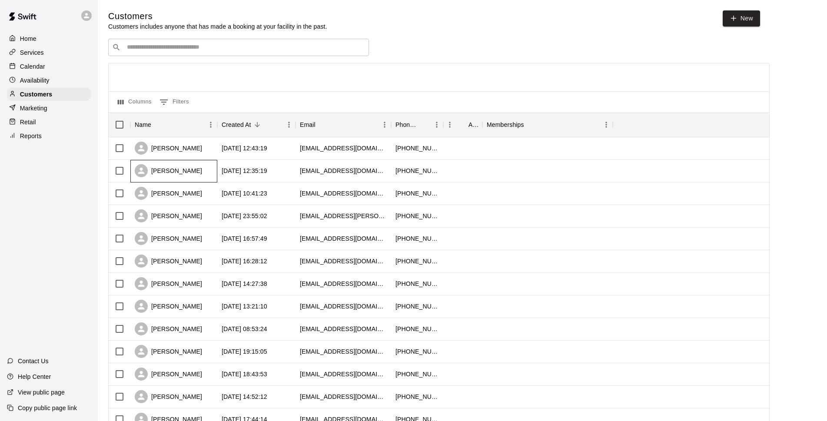
click at [215, 173] on div "Melissa Hicks" at bounding box center [173, 171] width 87 height 23
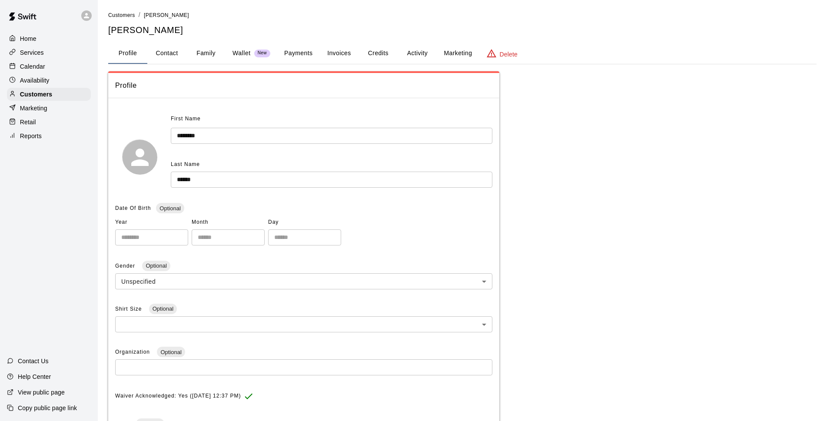
click at [172, 65] on div "**********" at bounding box center [462, 285] width 709 height 551
click at [177, 59] on button "Contact" at bounding box center [166, 53] width 39 height 21
select select "**"
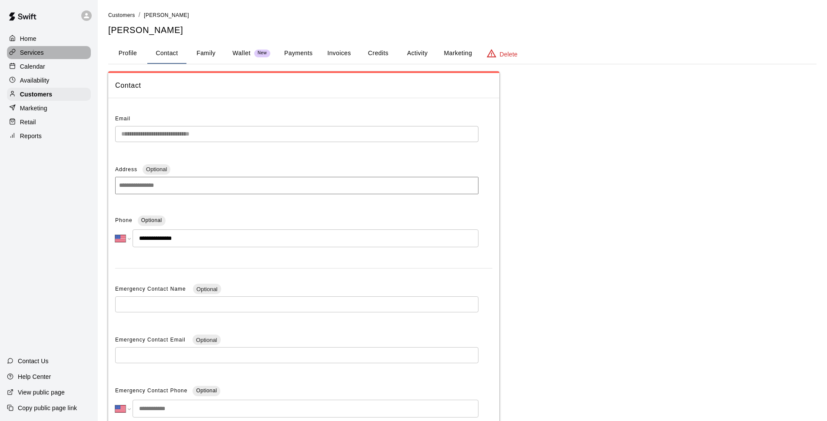
click at [39, 59] on div "Services" at bounding box center [49, 52] width 84 height 13
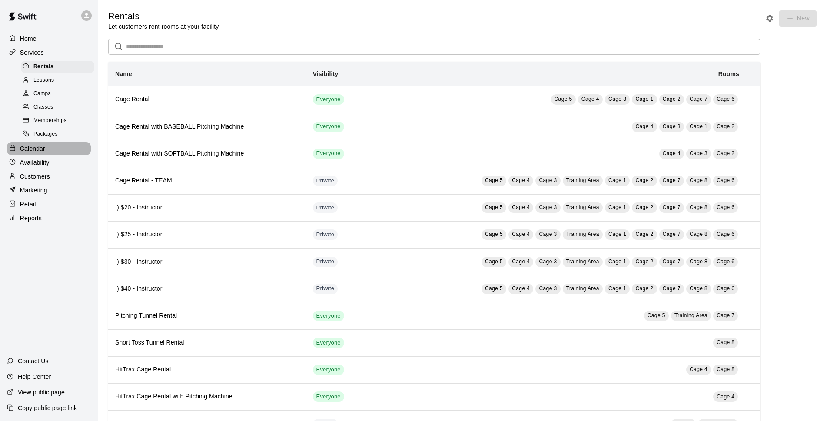
click at [66, 151] on div "Calendar" at bounding box center [49, 148] width 84 height 13
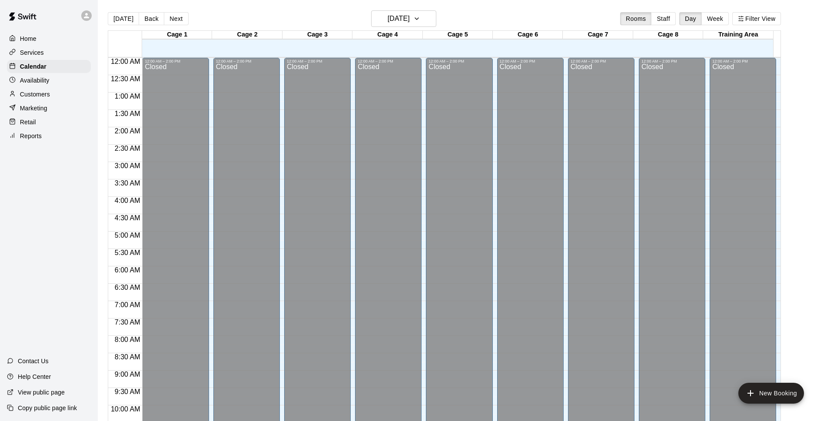
scroll to position [435, 0]
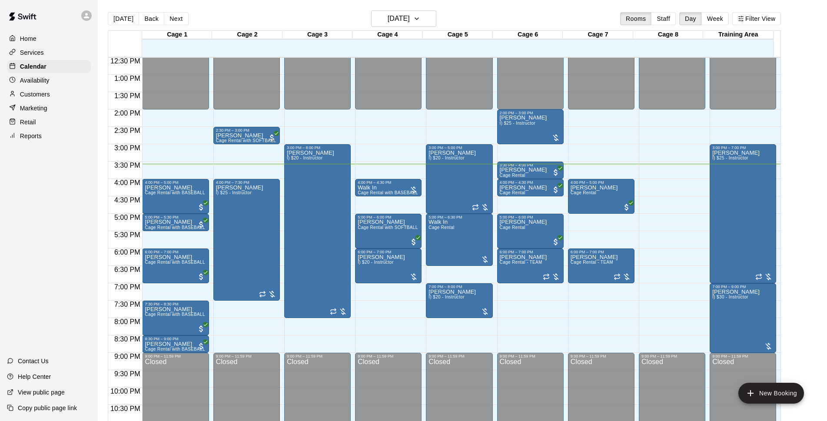
click at [808, 220] on main "Today Back Next Thursday Aug 21 Rooms Staff Day Week Filter View Cage 1 21 Thu …" at bounding box center [462, 220] width 723 height 421
click at [396, 189] on div "Walk In Cage Rental with BASEBALL Pitching Machine" at bounding box center [388, 395] width 61 height 421
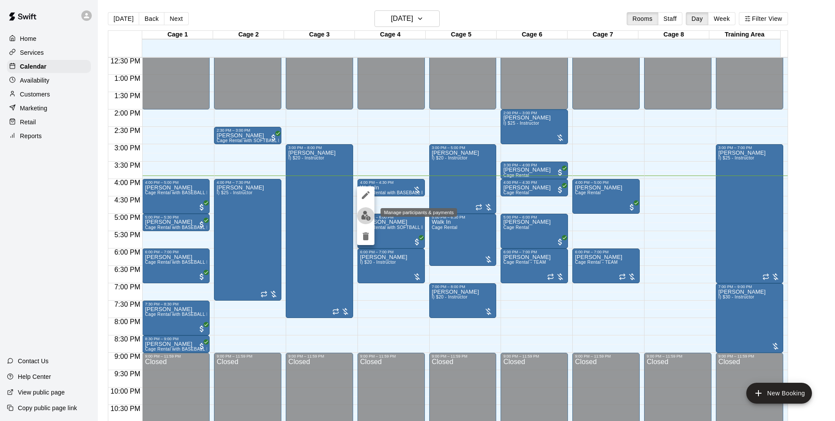
click at [372, 218] on button "edit" at bounding box center [365, 215] width 17 height 17
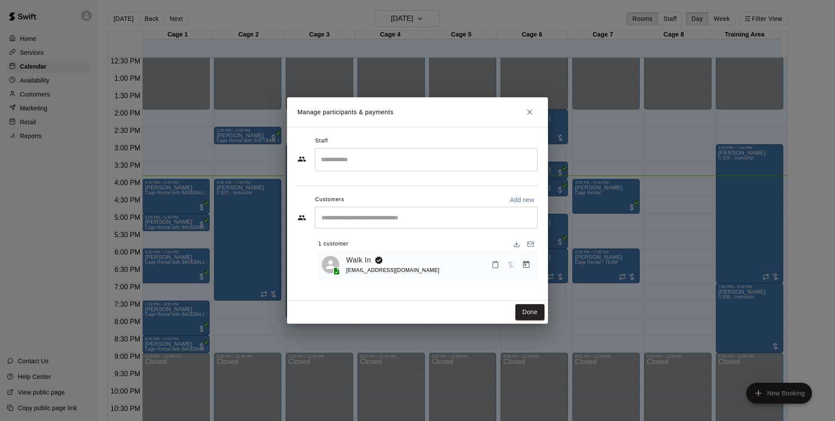
click at [526, 196] on button "Add new" at bounding box center [521, 200] width 31 height 14
select select "**"
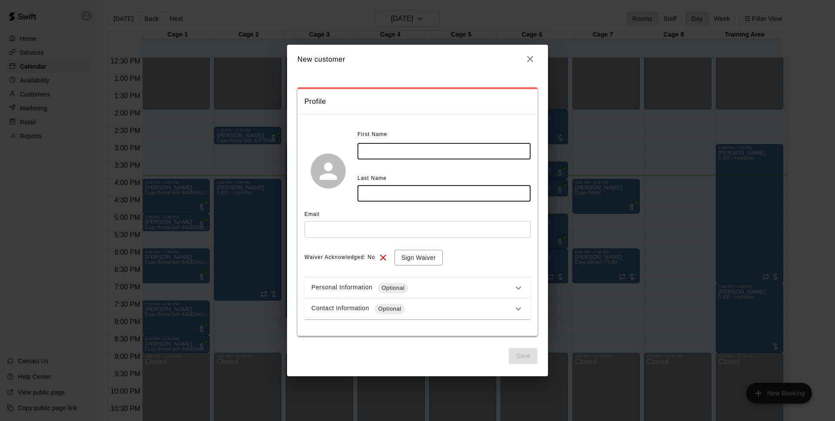
click at [437, 149] on input "text" at bounding box center [443, 151] width 173 height 16
type input "***"
type input "****"
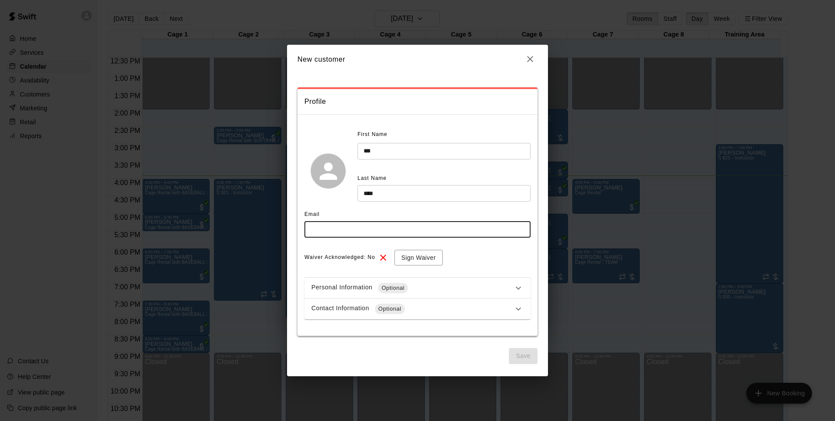
click at [370, 227] on input "text" at bounding box center [417, 229] width 226 height 16
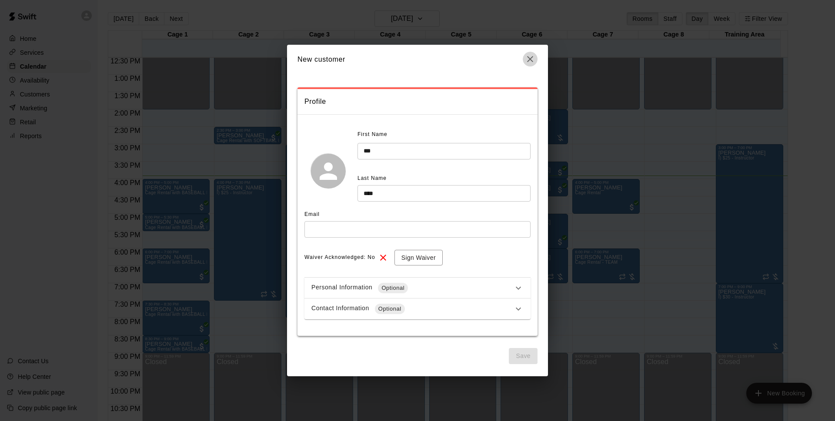
click at [536, 57] on button "button" at bounding box center [530, 59] width 15 height 15
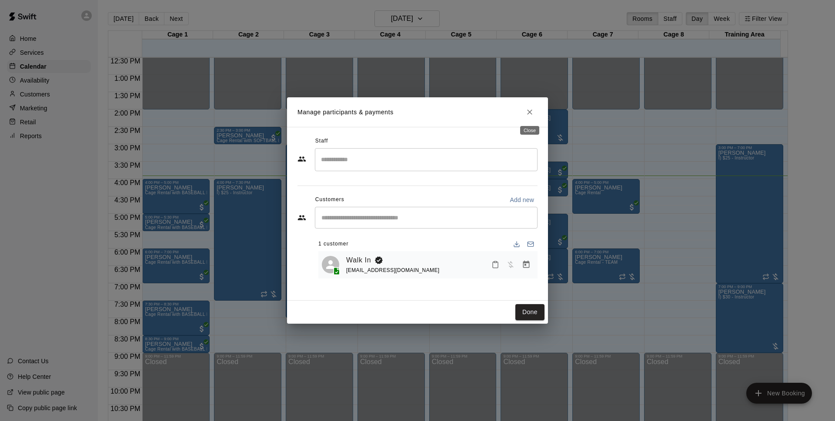
click at [534, 116] on button "Close" at bounding box center [530, 112] width 16 height 16
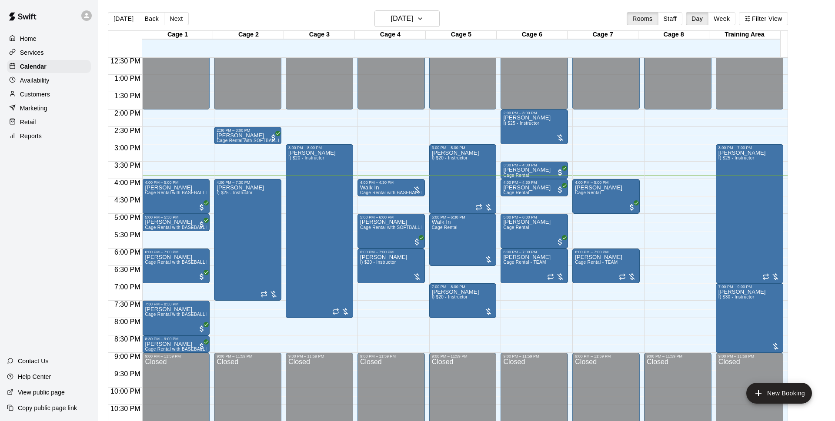
click at [50, 98] on div "Manage participants & payments Staff ​ Customers Add new ​ 1 customer Walk In […" at bounding box center [417, 210] width 835 height 421
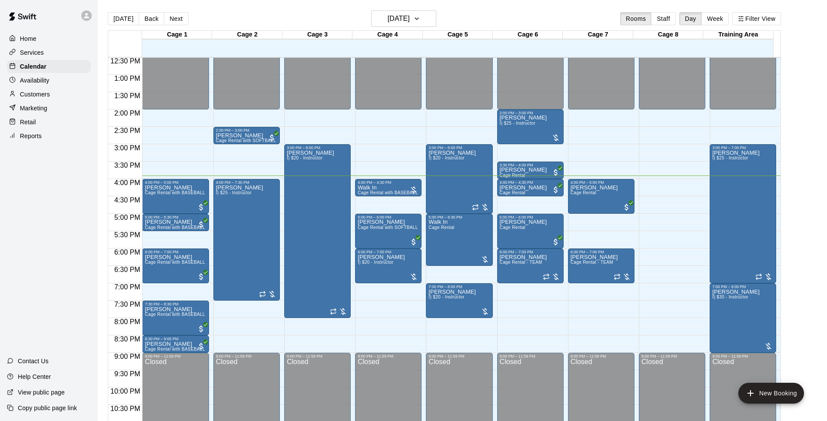
click at [28, 98] on p "Customers" at bounding box center [35, 94] width 30 height 9
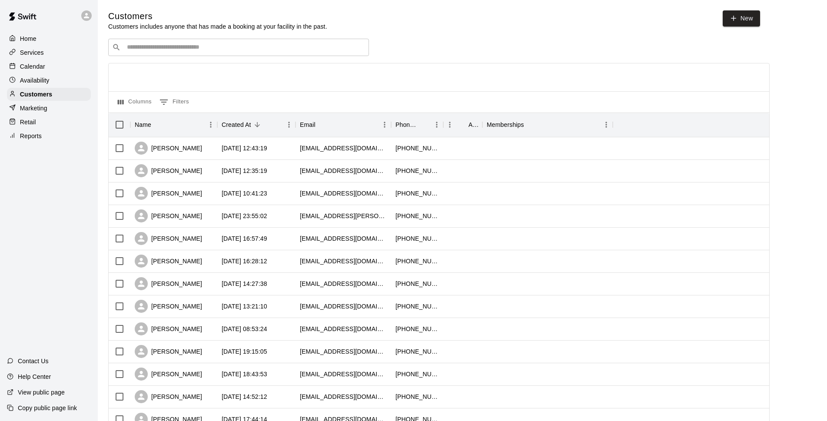
click at [220, 50] on input "Search customers by name or email" at bounding box center [244, 47] width 241 height 9
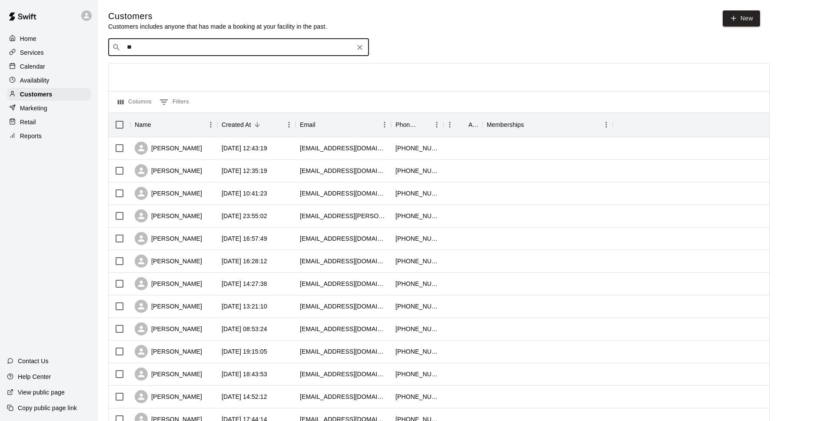
type input "*"
type input "*****"
drag, startPoint x: 171, startPoint y: 45, endPoint x: 102, endPoint y: 43, distance: 69.2
click at [102, 43] on div "Customers Customers includes anyone that has made a booking at your facility in…" at bounding box center [462, 368] width 723 height 716
click at [62, 64] on div "Calendar" at bounding box center [49, 66] width 84 height 13
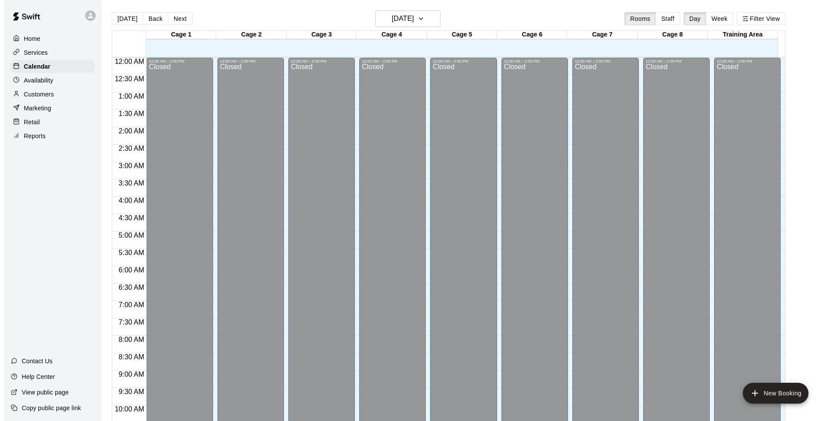
scroll to position [435, 0]
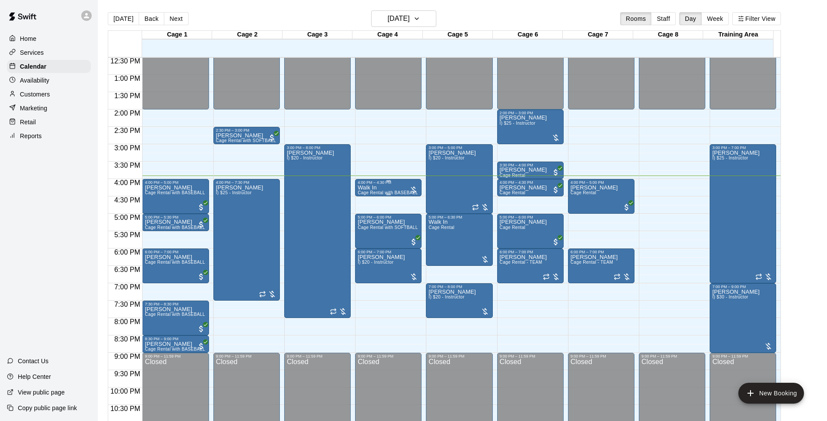
click at [383, 190] on div "Walk In Cage Rental with BASEBALL Pitching Machine" at bounding box center [388, 395] width 61 height 421
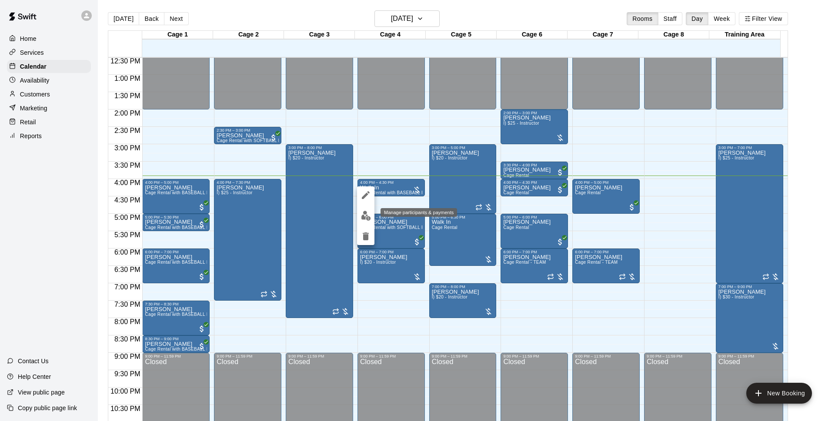
click at [367, 219] on img "edit" at bounding box center [366, 216] width 10 height 10
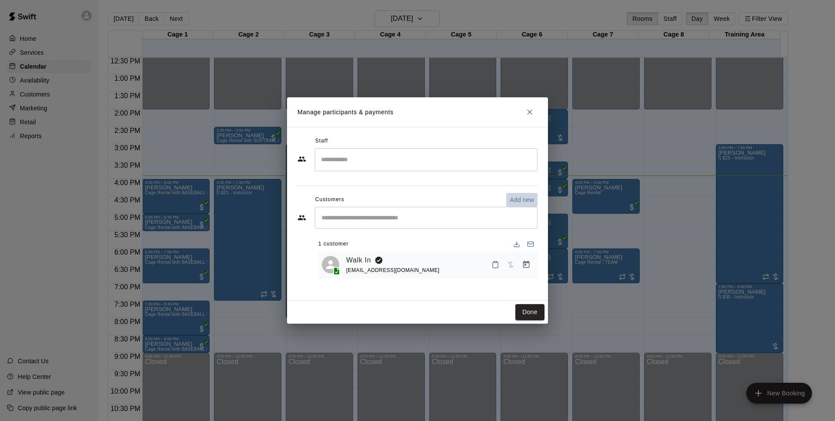
click at [525, 199] on p "Add new" at bounding box center [522, 200] width 24 height 9
select select "**"
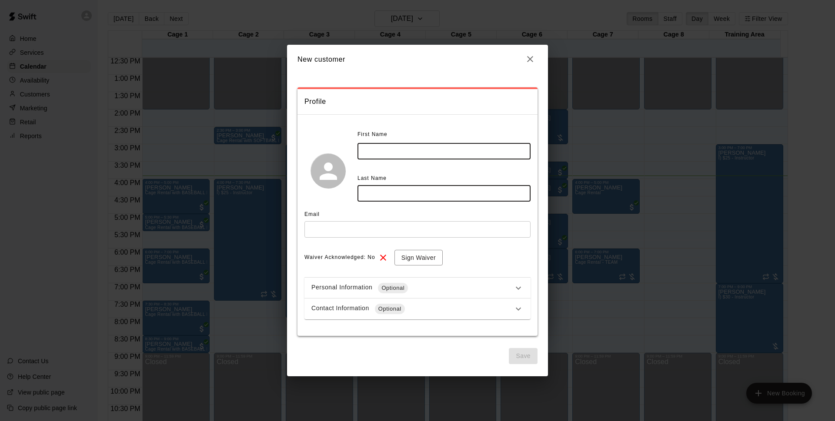
click at [461, 150] on input "text" at bounding box center [443, 151] width 173 height 16
type input "***"
type input "****"
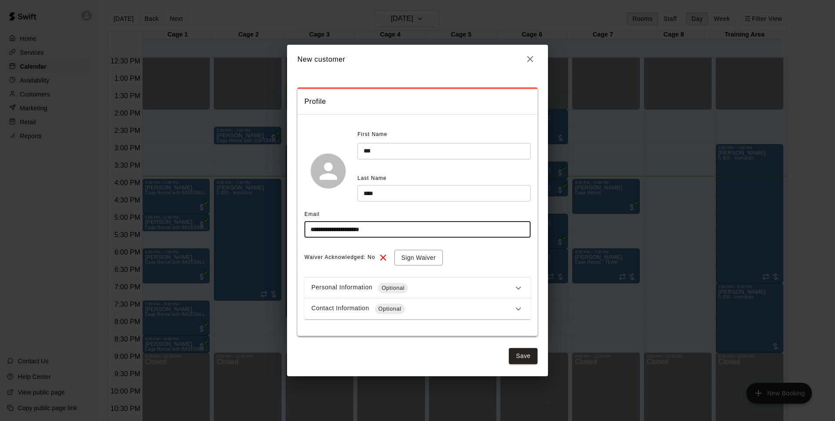
type input "**********"
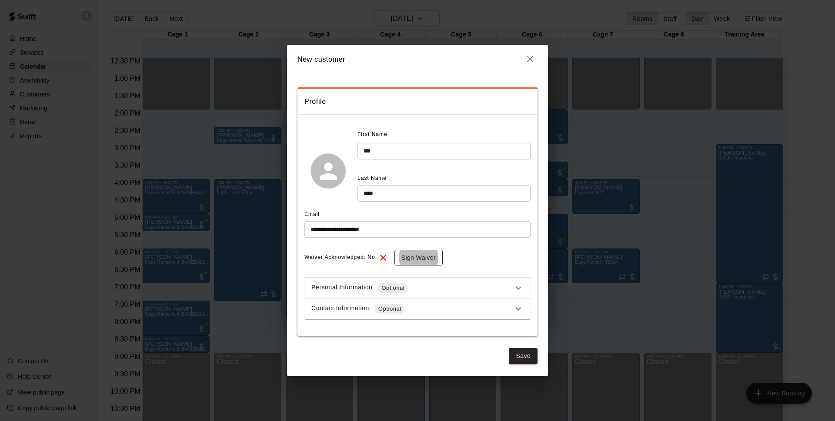
click at [435, 256] on button "Sign Waiver" at bounding box center [418, 258] width 48 height 16
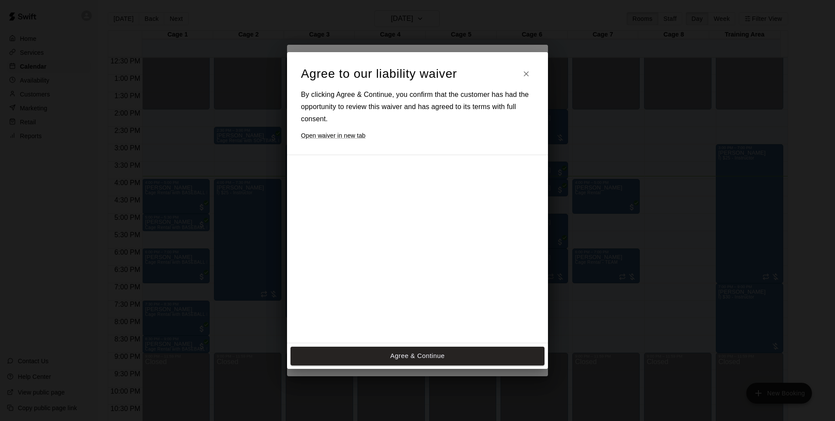
drag, startPoint x: 447, startPoint y: 355, endPoint x: 470, endPoint y: 313, distance: 47.5
click at [450, 356] on button "Agree & Continue" at bounding box center [417, 356] width 254 height 18
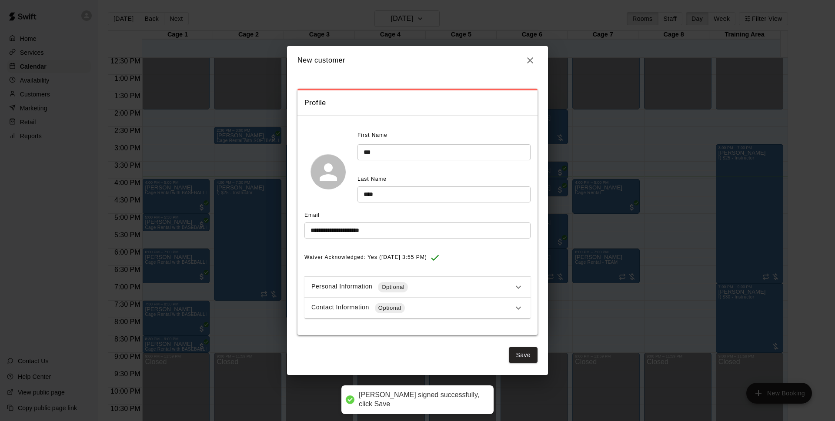
click at [422, 307] on div "Contact Information Optional" at bounding box center [412, 308] width 202 height 10
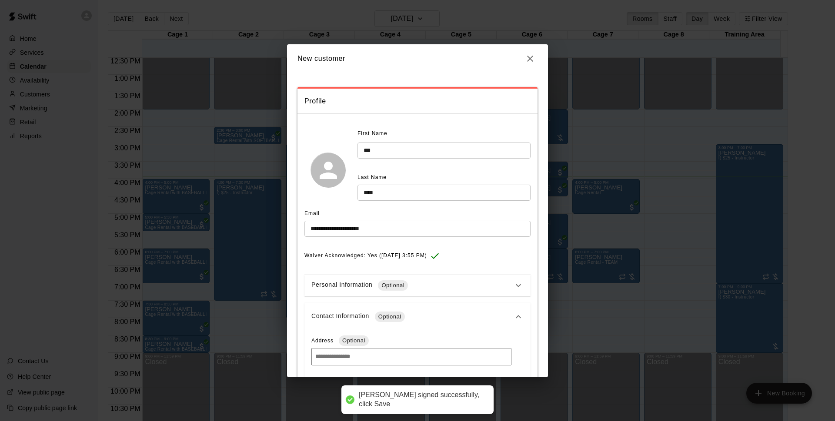
scroll to position [137, 0]
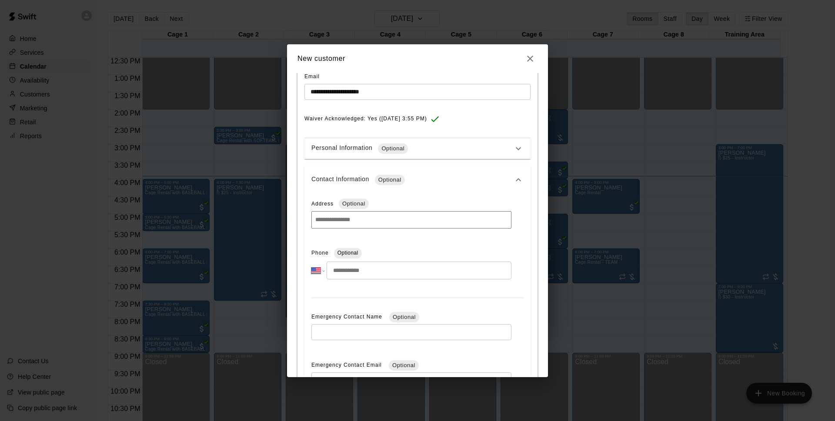
click at [381, 270] on input "tel" at bounding box center [419, 271] width 185 height 18
type input "**********"
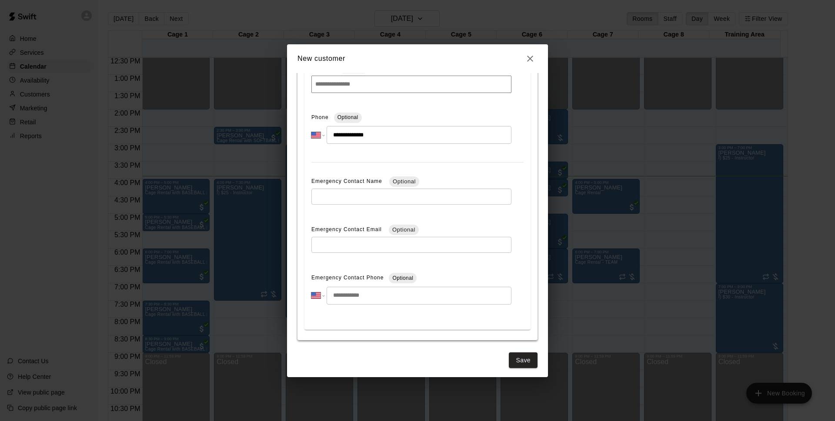
scroll to position [274, 0]
click at [514, 364] on button "Save" at bounding box center [523, 359] width 29 height 16
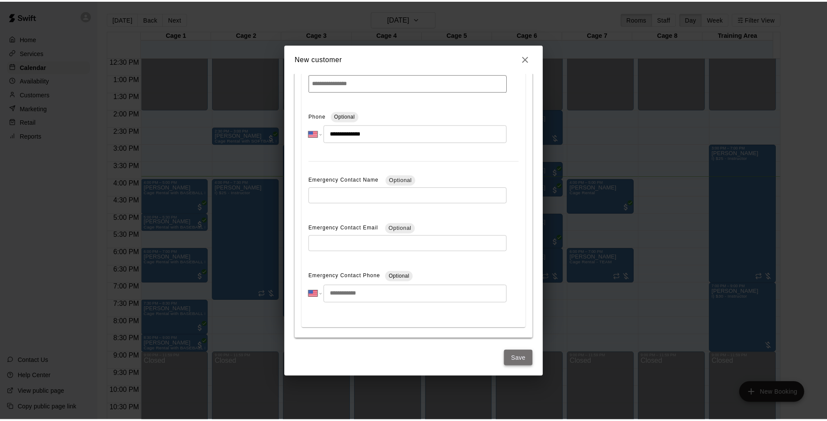
scroll to position [0, 0]
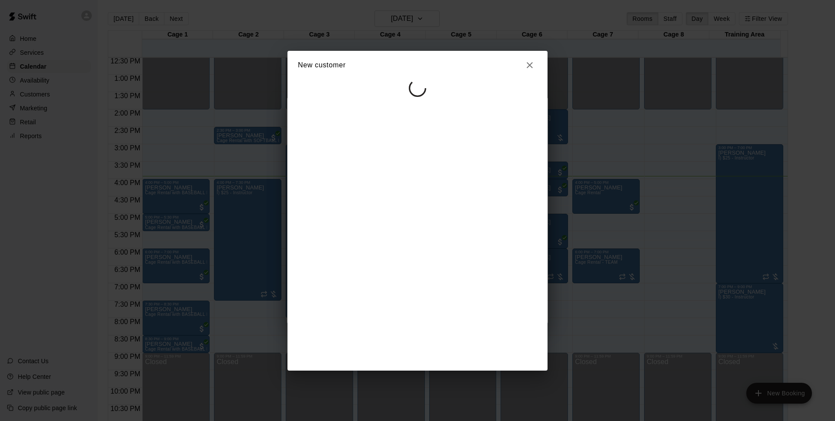
select select "**"
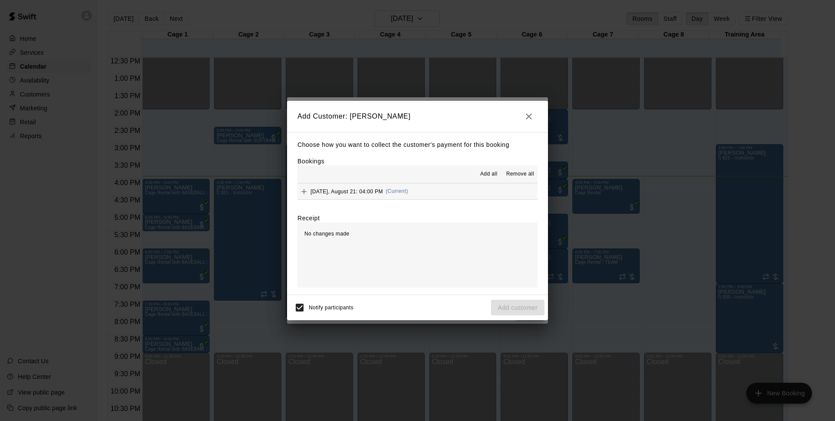
click at [458, 187] on button "Thursday, August 21: 04:00 PM (Current)" at bounding box center [417, 191] width 240 height 16
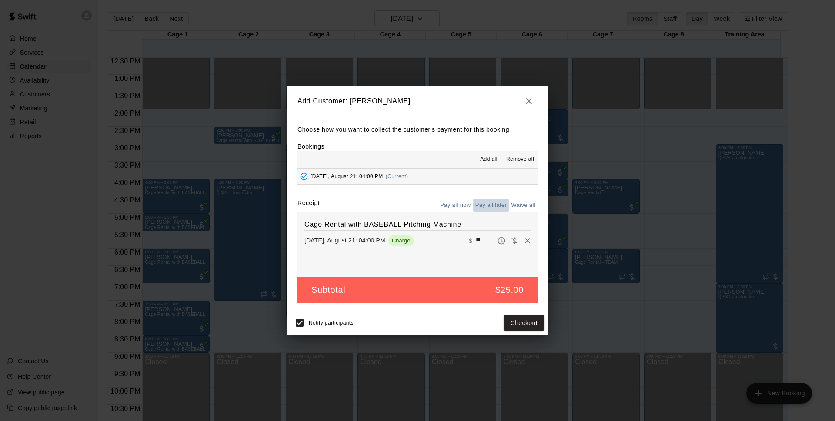
click at [503, 210] on button "Pay all later" at bounding box center [491, 205] width 36 height 13
click at [466, 203] on button "Pay all now" at bounding box center [455, 205] width 35 height 13
click at [537, 318] on button "Checkout" at bounding box center [523, 323] width 41 height 16
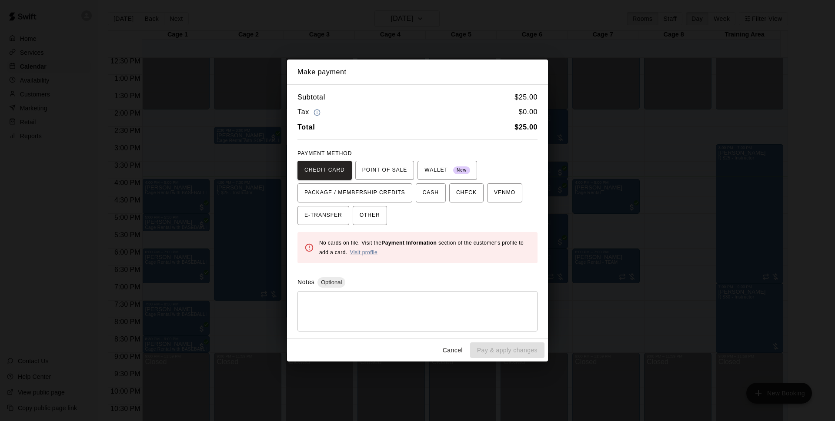
drag, startPoint x: 355, startPoint y: 207, endPoint x: 410, endPoint y: 240, distance: 64.0
click at [355, 206] on button "OTHER" at bounding box center [370, 215] width 34 height 19
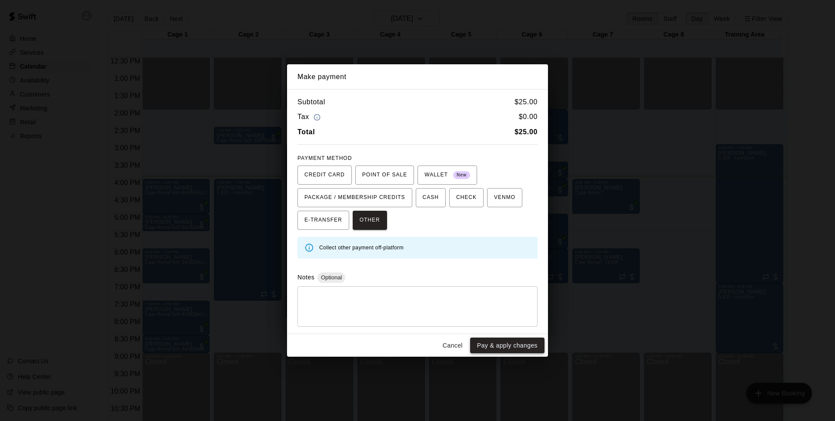
click at [495, 343] on button "Pay & apply changes" at bounding box center [507, 346] width 74 height 16
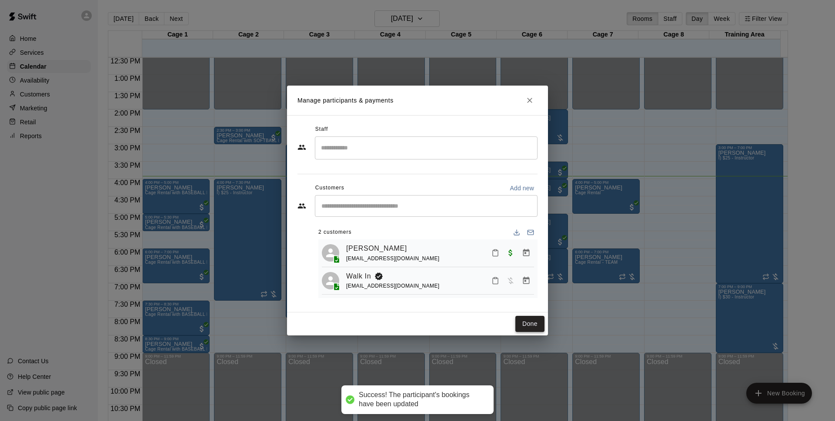
click at [533, 311] on div "Staff ​ Customers Add new ​ 2 customers Ian Kang yongtaekkang@yahoo.com Walk In…" at bounding box center [417, 213] width 261 height 197
click at [523, 327] on button "Done" at bounding box center [529, 324] width 29 height 16
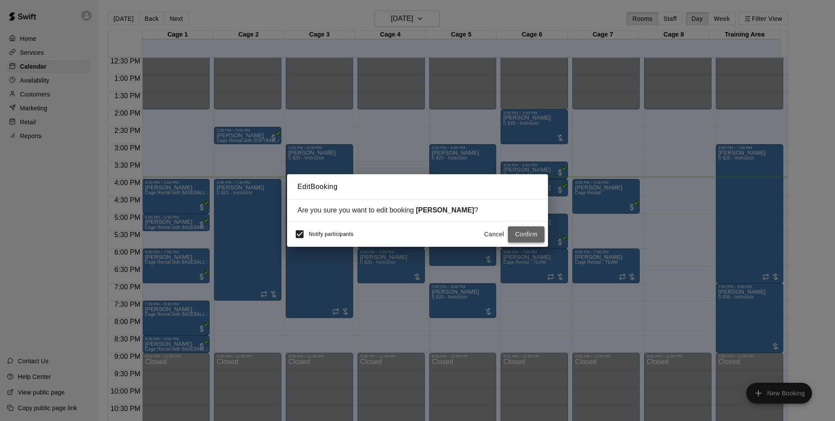
click at [531, 235] on button "Confirm" at bounding box center [526, 235] width 37 height 16
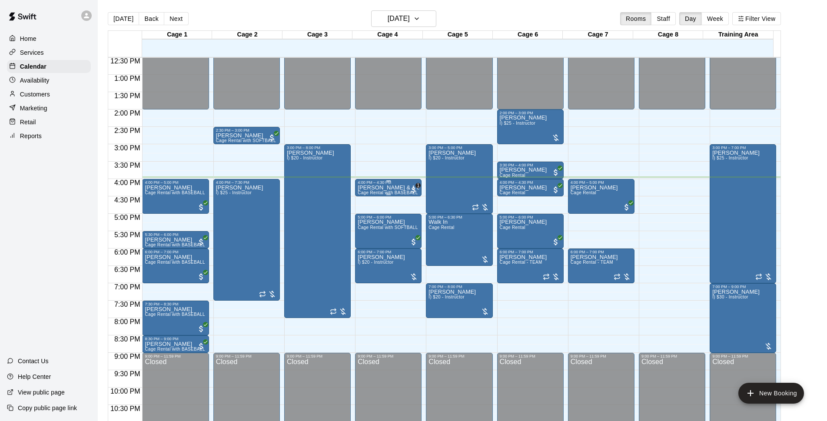
click at [407, 185] on div "4:00 PM – 4:30 PM" at bounding box center [388, 182] width 61 height 4
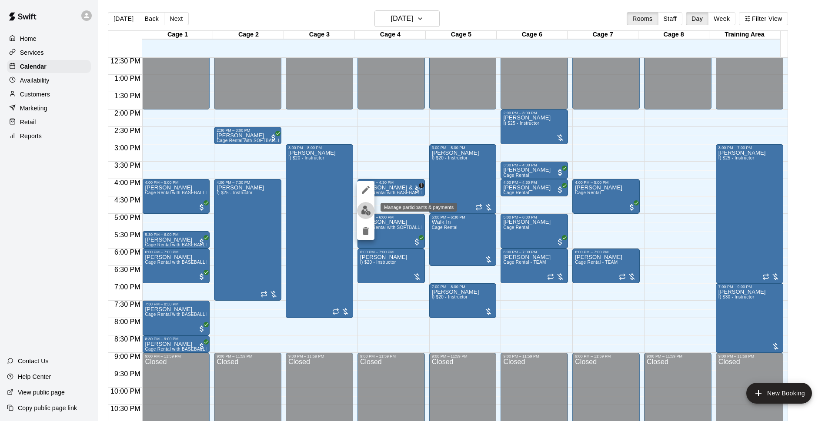
click at [370, 210] on img "edit" at bounding box center [366, 211] width 10 height 10
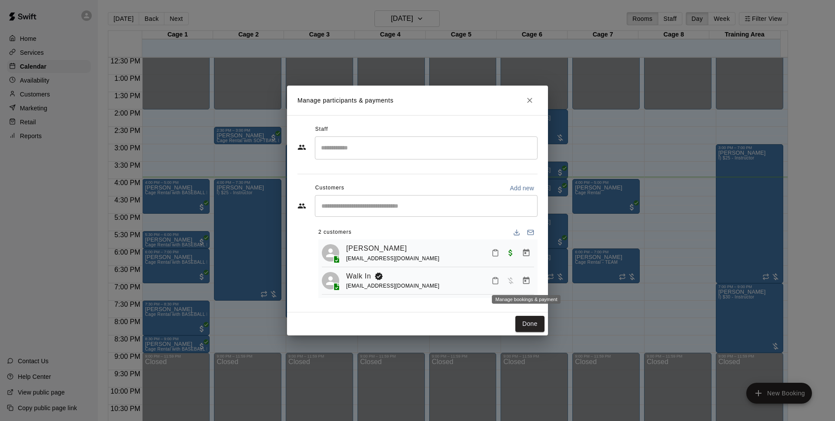
drag, startPoint x: 521, startPoint y: 280, endPoint x: 532, endPoint y: 278, distance: 10.5
click at [522, 280] on button "Manage bookings & payment" at bounding box center [526, 281] width 16 height 16
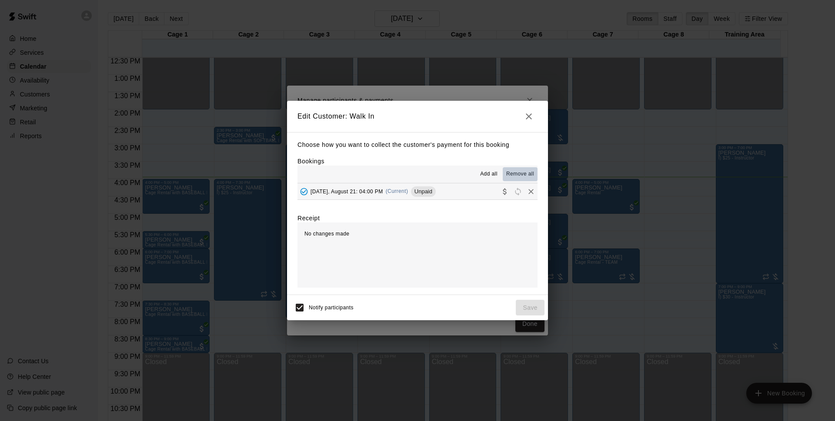
click at [516, 173] on span "Remove all" at bounding box center [520, 174] width 28 height 9
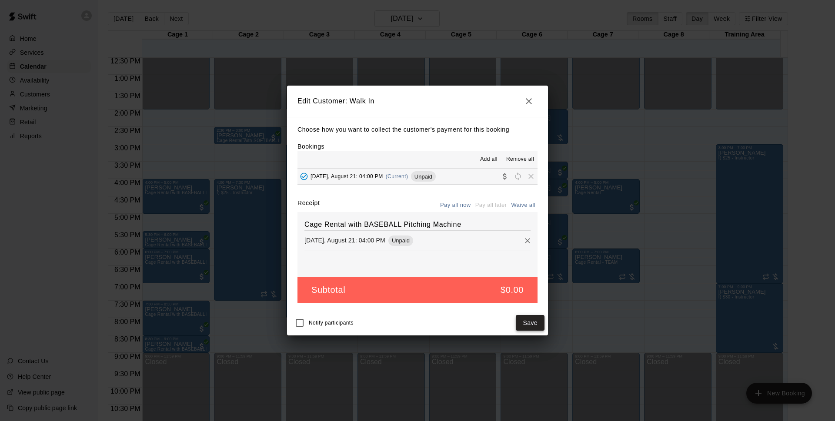
click at [533, 319] on button "Save" at bounding box center [530, 323] width 29 height 16
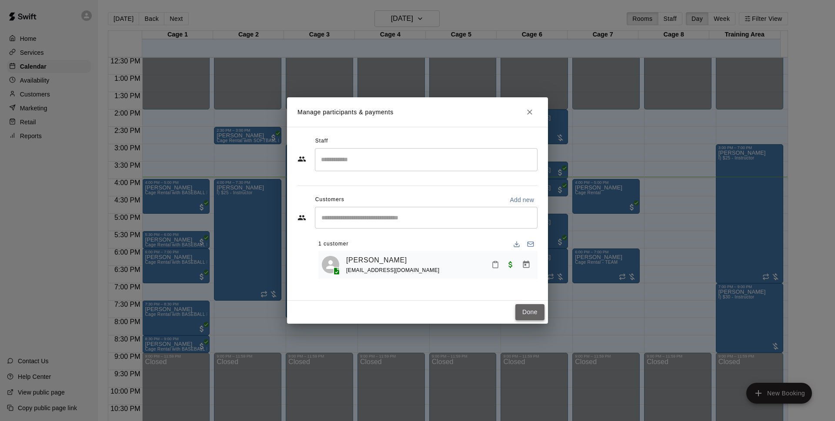
click at [526, 307] on button "Done" at bounding box center [529, 312] width 29 height 16
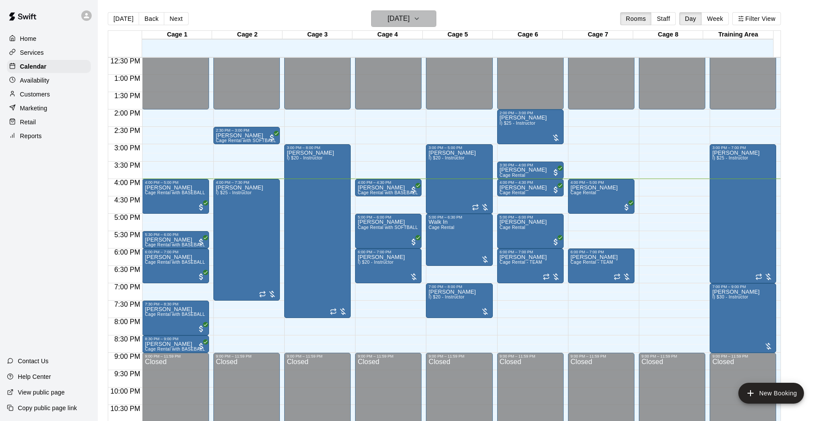
click at [420, 17] on icon "button" at bounding box center [416, 18] width 7 height 10
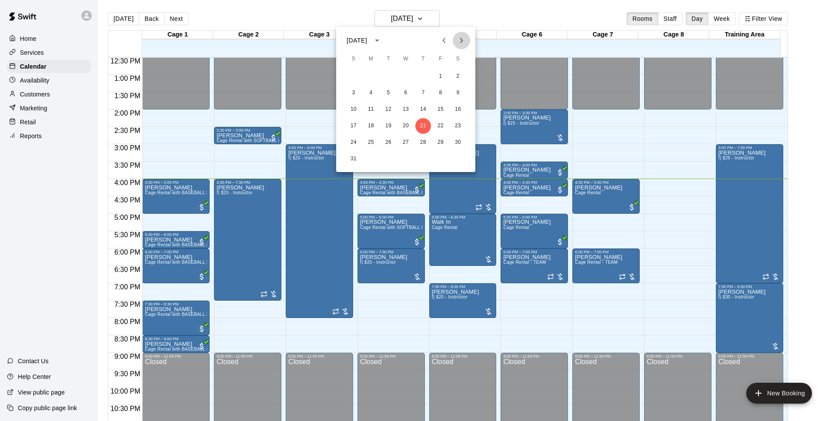
click at [460, 47] on button "Next month" at bounding box center [461, 40] width 17 height 17
click at [406, 75] on button "3" at bounding box center [406, 77] width 16 height 16
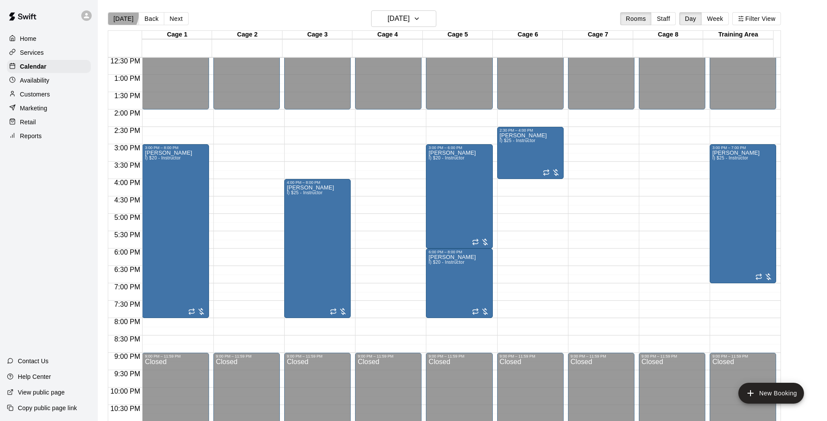
click at [118, 15] on button "[DATE]" at bounding box center [123, 18] width 31 height 13
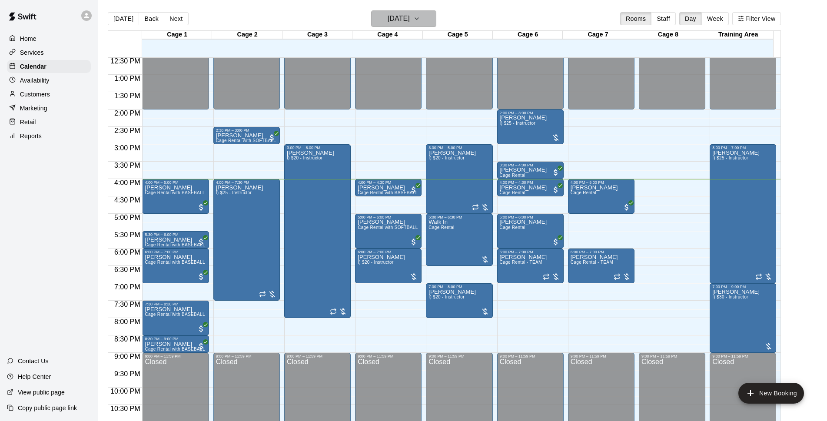
click at [420, 15] on icon "button" at bounding box center [416, 18] width 7 height 10
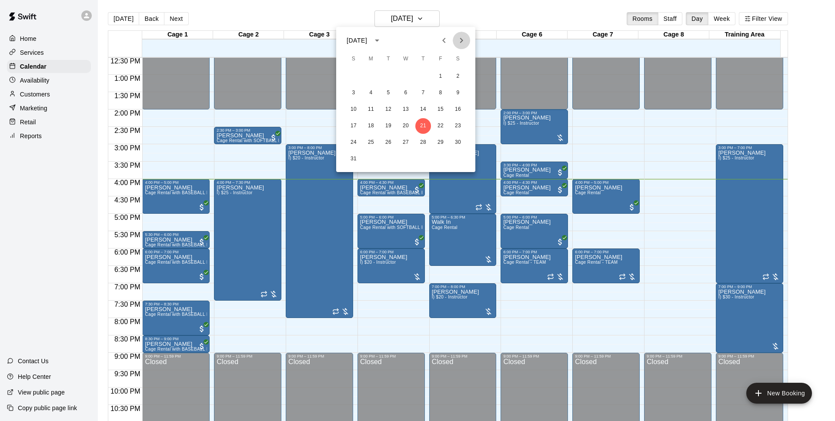
click at [464, 47] on button "Next month" at bounding box center [461, 40] width 17 height 17
click at [405, 75] on button "3" at bounding box center [406, 77] width 16 height 16
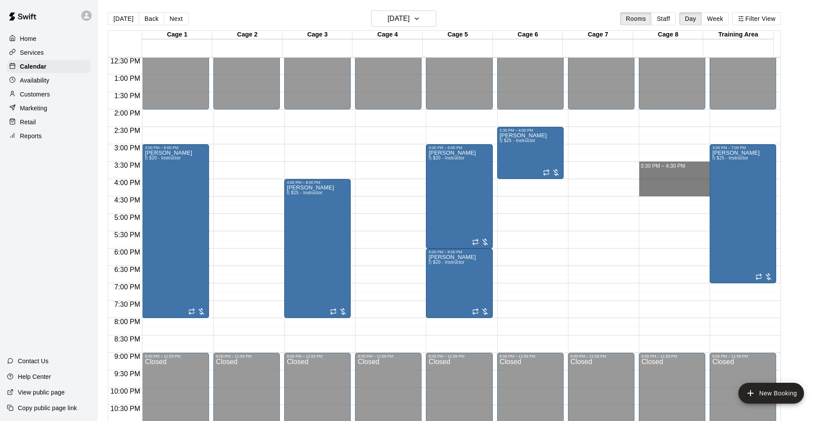
drag, startPoint x: 656, startPoint y: 166, endPoint x: 657, endPoint y: 193, distance: 27.9
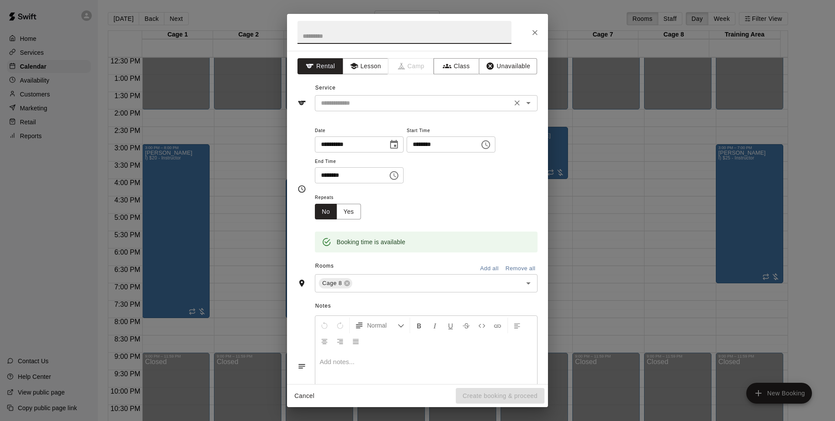
click at [411, 100] on input "text" at bounding box center [413, 103] width 192 height 11
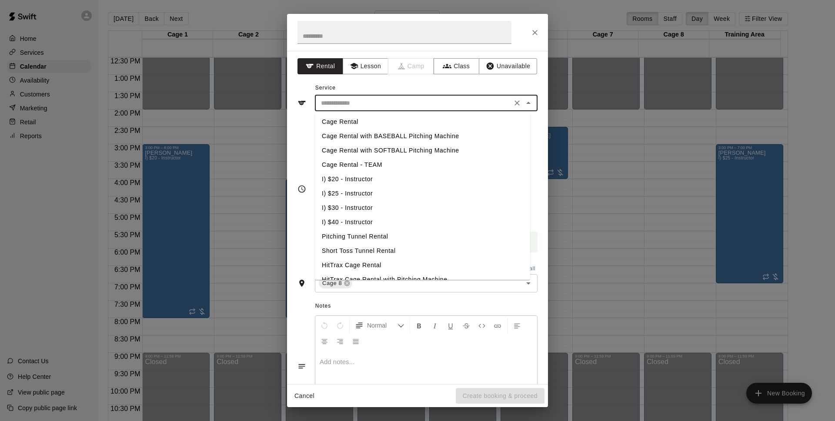
click at [369, 179] on li "I) $20 - Instructor" at bounding box center [422, 179] width 215 height 14
type input "**********"
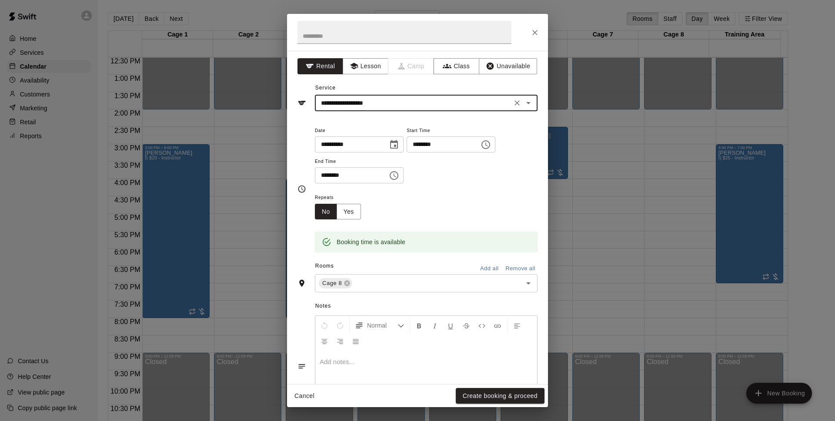
click at [530, 393] on button "Create booking & proceed" at bounding box center [500, 396] width 89 height 16
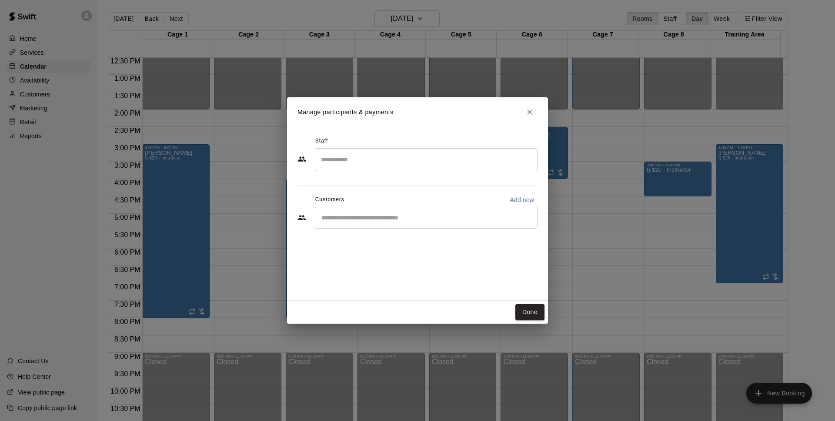
click at [401, 217] on input "Start typing to search customers..." at bounding box center [426, 217] width 215 height 9
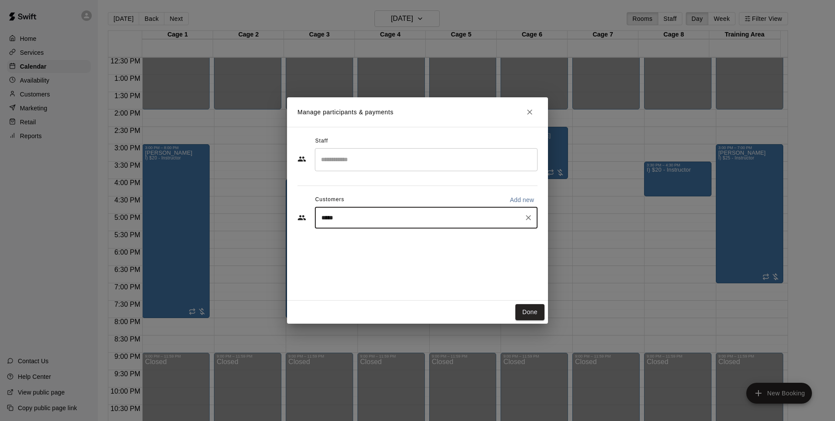
type input "******"
click at [393, 241] on div "[PERSON_NAME]" at bounding box center [385, 237] width 93 height 9
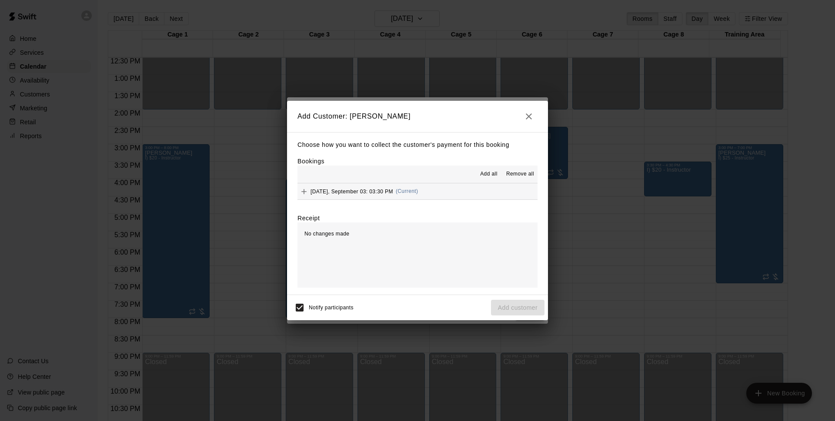
click at [456, 185] on button "Wednesday, September 03: 03:30 PM (Current)" at bounding box center [417, 191] width 240 height 16
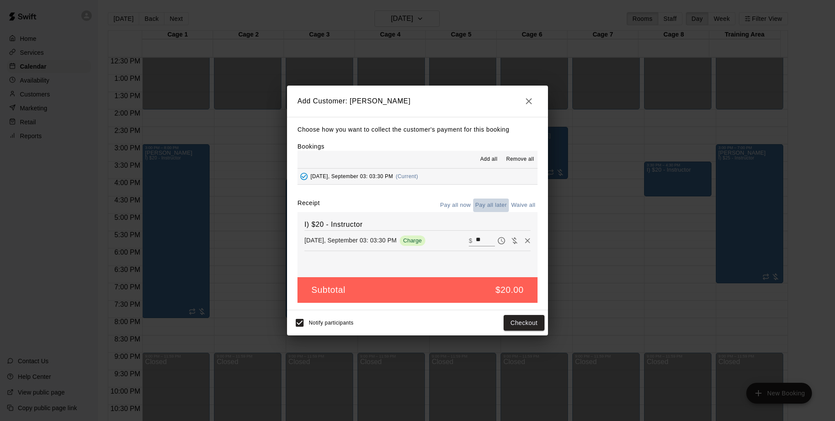
click at [492, 203] on button "Pay all later" at bounding box center [491, 205] width 36 height 13
click at [503, 320] on button "Add customer" at bounding box center [517, 323] width 53 height 16
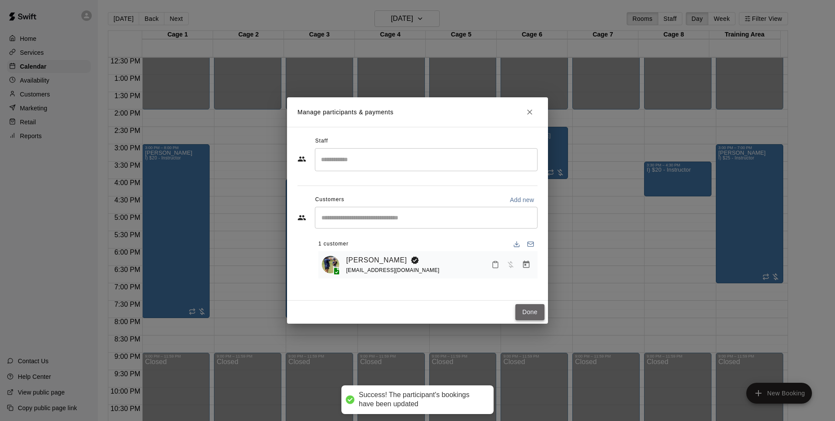
click at [526, 313] on button "Done" at bounding box center [529, 312] width 29 height 16
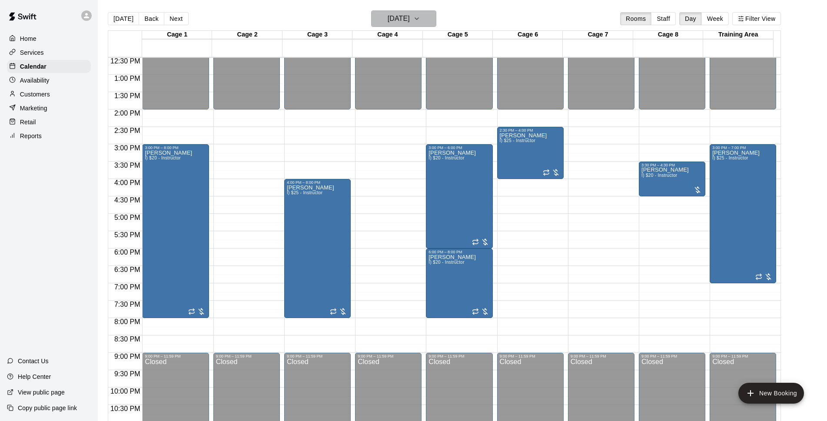
click at [410, 15] on h6 "Wednesday Sep 03" at bounding box center [399, 19] width 22 height 12
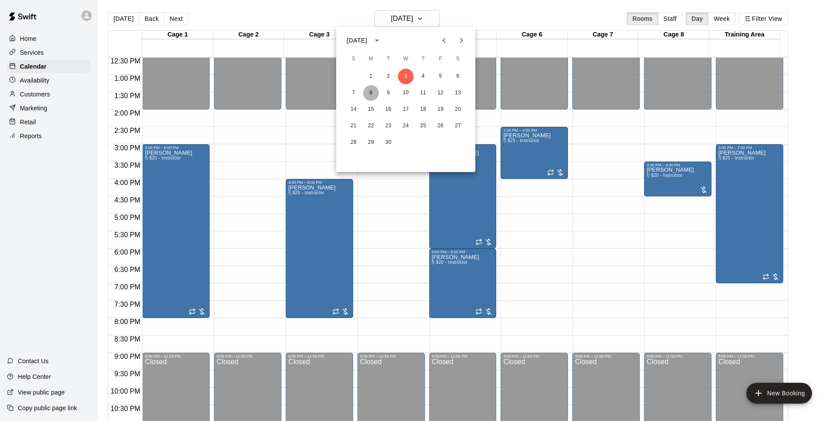
click at [370, 95] on button "8" at bounding box center [371, 93] width 16 height 16
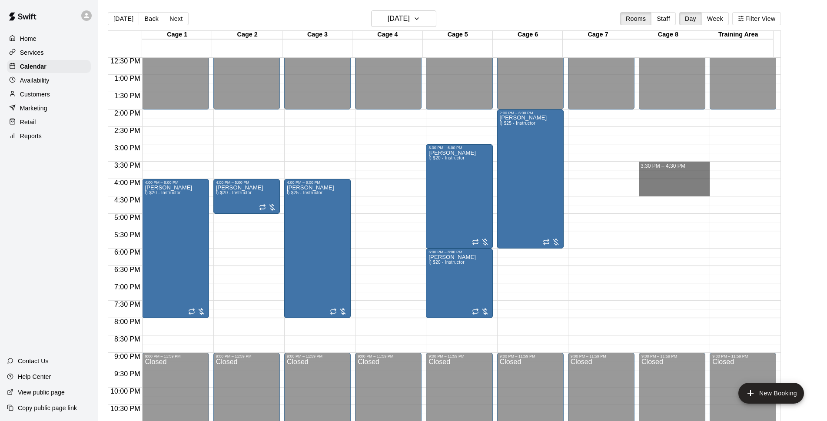
drag, startPoint x: 642, startPoint y: 167, endPoint x: 646, endPoint y: 190, distance: 24.2
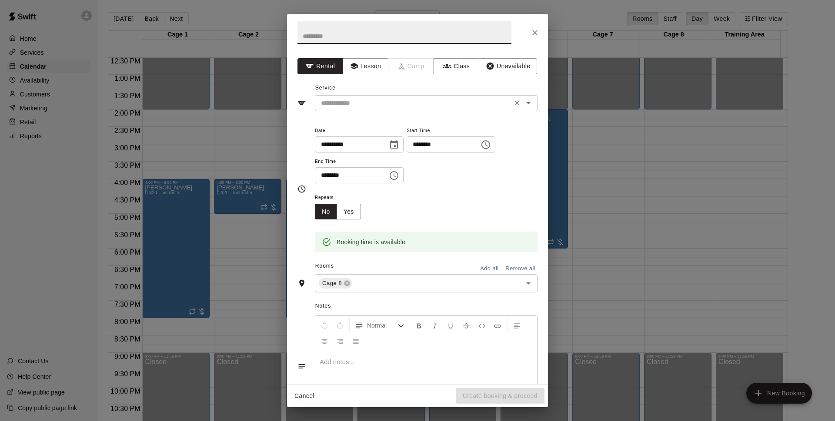
click at [423, 109] on div "​" at bounding box center [426, 103] width 223 height 16
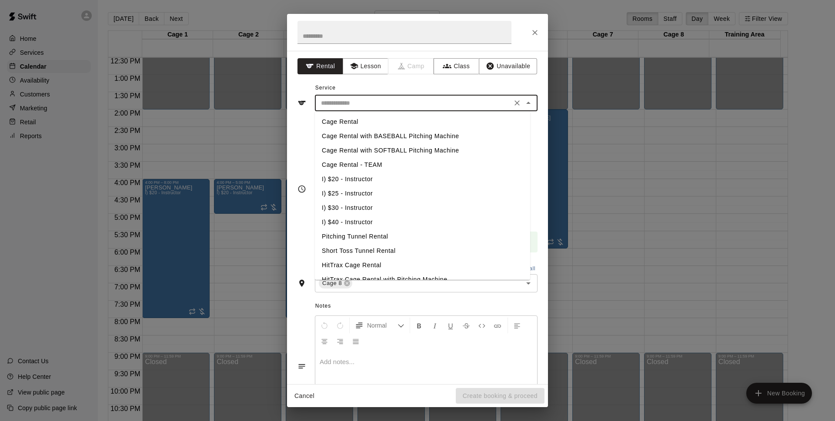
click at [353, 179] on li "I) $20 - Instructor" at bounding box center [422, 179] width 215 height 14
type input "**********"
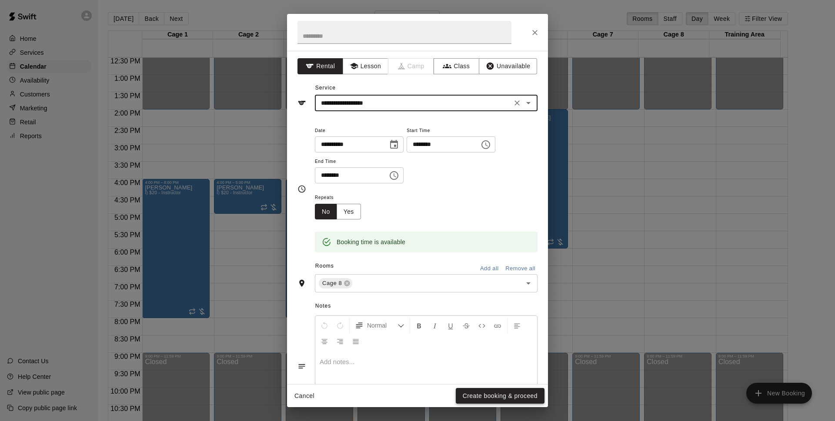
click at [518, 396] on button "Create booking & proceed" at bounding box center [500, 396] width 89 height 16
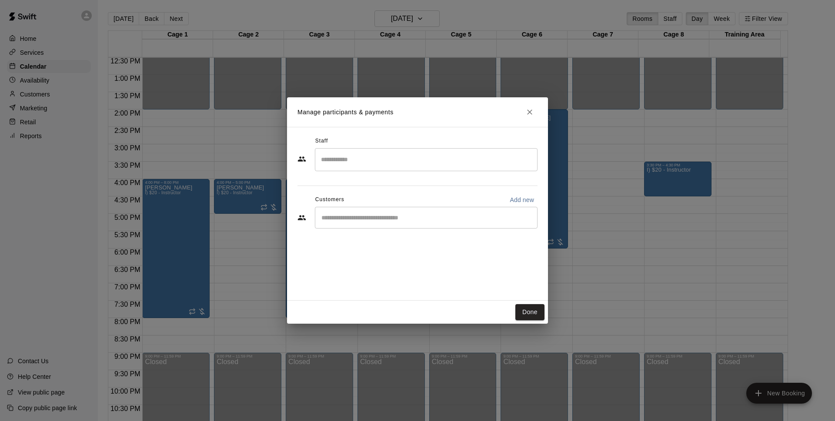
click at [403, 212] on div "​" at bounding box center [426, 218] width 223 height 22
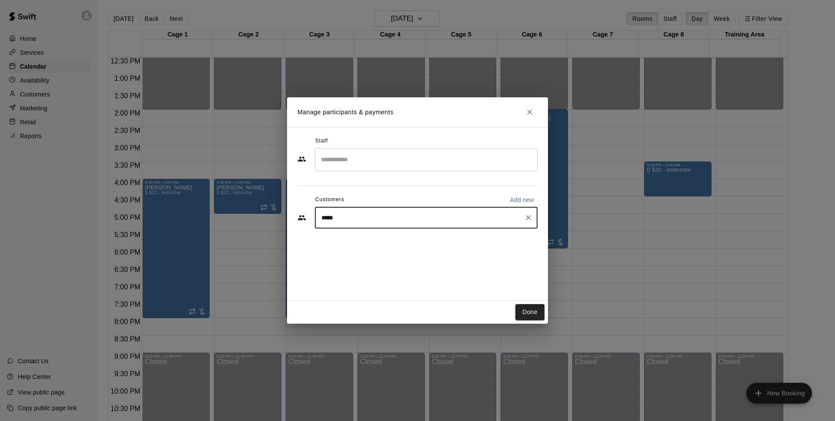
type input "******"
click at [442, 244] on div "Shane Taylor shanewtaylor55@gmail.com" at bounding box center [434, 242] width 191 height 19
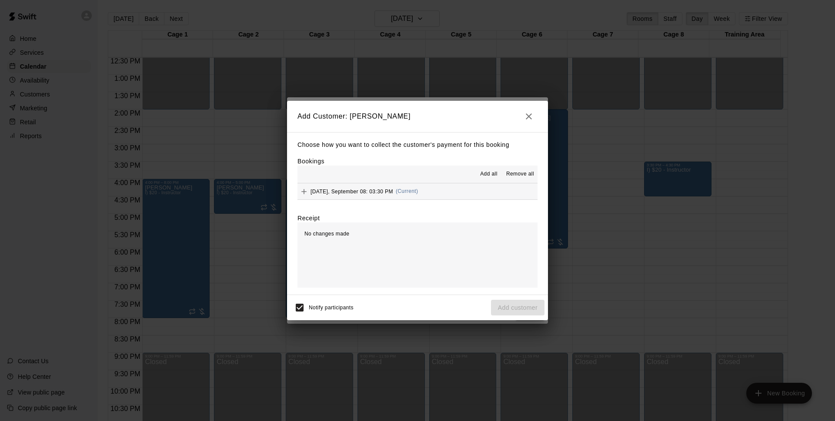
click at [478, 187] on button "Monday, September 08: 03:30 PM (Current)" at bounding box center [417, 191] width 240 height 16
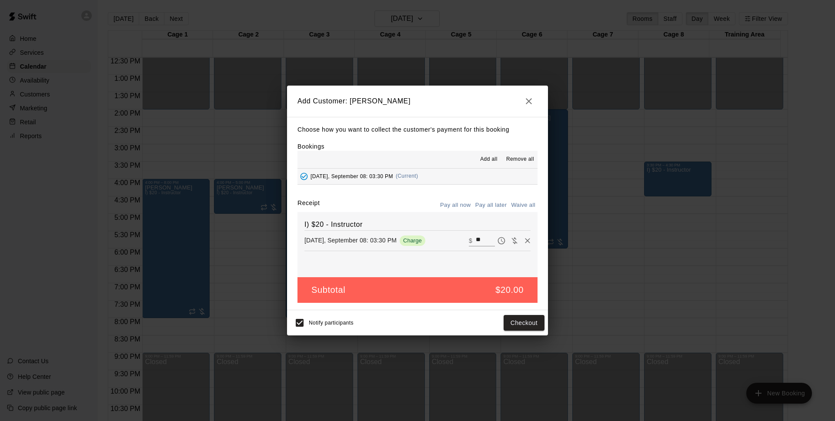
click at [501, 203] on button "Pay all later" at bounding box center [491, 205] width 36 height 13
click at [510, 326] on button "Add customer" at bounding box center [517, 323] width 53 height 16
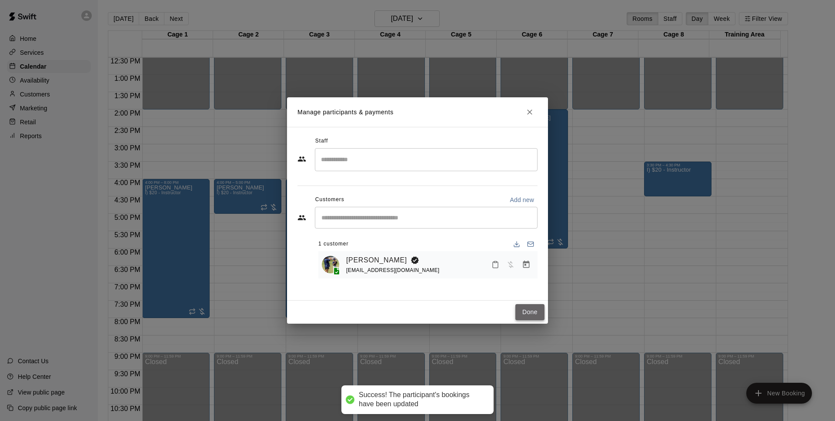
click at [533, 312] on button "Done" at bounding box center [529, 312] width 29 height 16
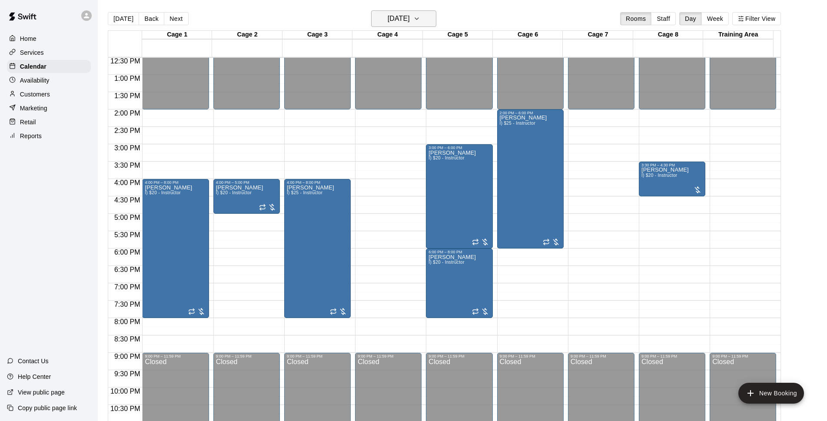
click at [420, 13] on icon "button" at bounding box center [416, 18] width 7 height 10
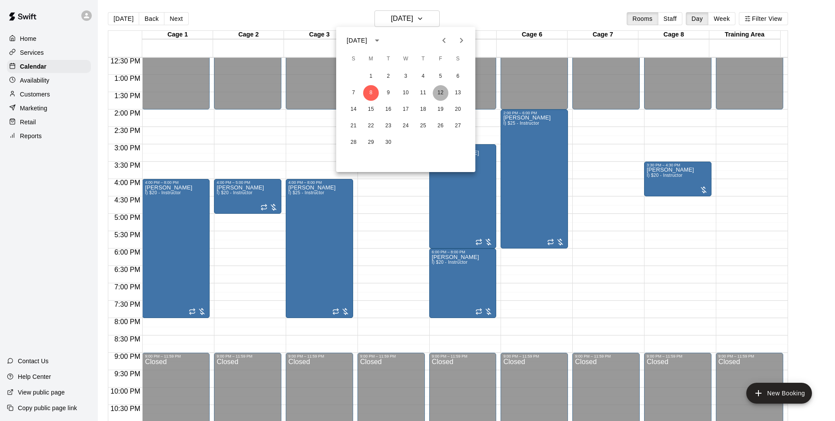
click at [435, 93] on button "12" at bounding box center [441, 93] width 16 height 16
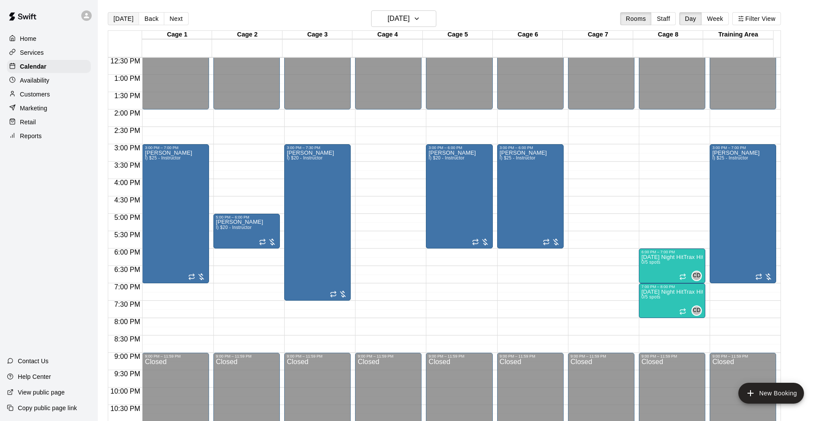
click at [115, 22] on button "[DATE]" at bounding box center [123, 18] width 31 height 13
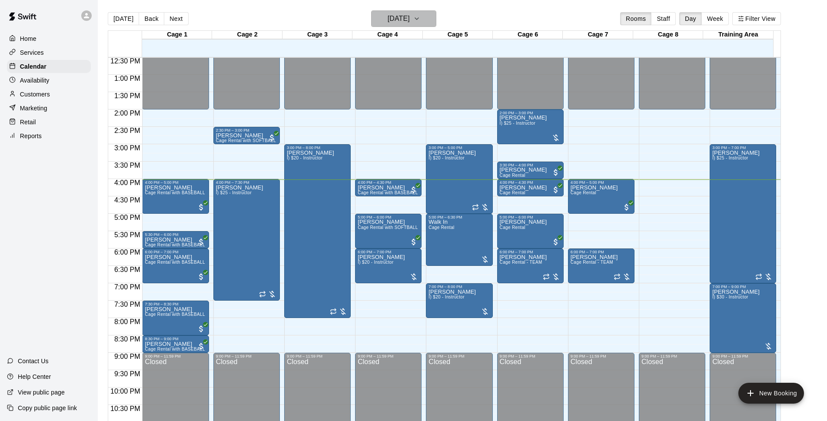
click at [436, 20] on button "[DATE]" at bounding box center [403, 18] width 65 height 17
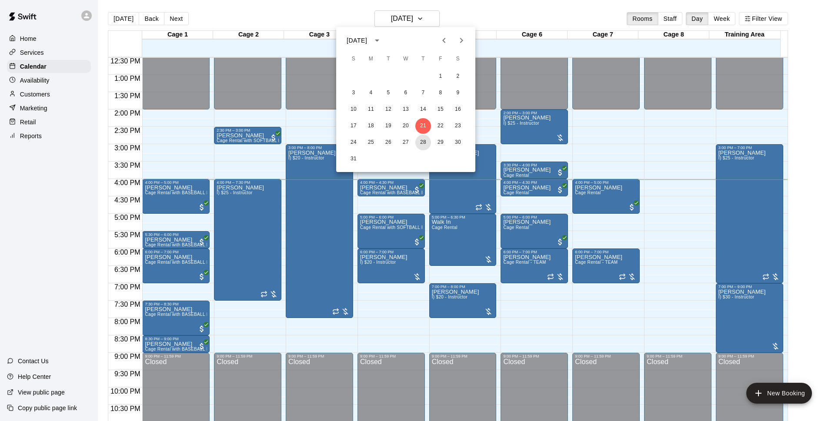
drag, startPoint x: 424, startPoint y: 144, endPoint x: 834, endPoint y: 234, distance: 419.6
click at [423, 144] on button "28" at bounding box center [423, 143] width 16 height 16
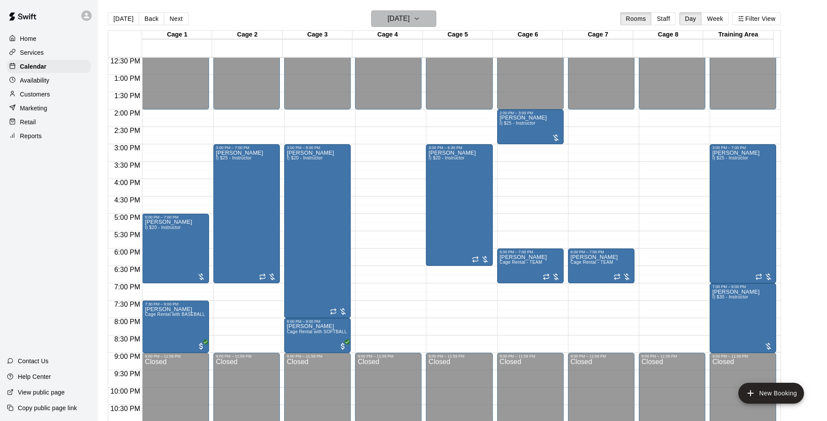
click at [410, 15] on h6 "Thursday Aug 28" at bounding box center [399, 19] width 22 height 12
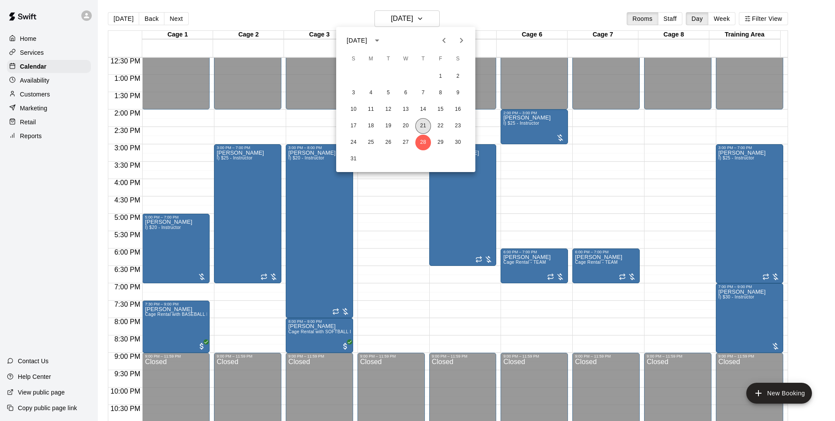
drag, startPoint x: 428, startPoint y: 125, endPoint x: 822, endPoint y: 147, distance: 394.5
click at [427, 126] on button "21" at bounding box center [423, 126] width 16 height 16
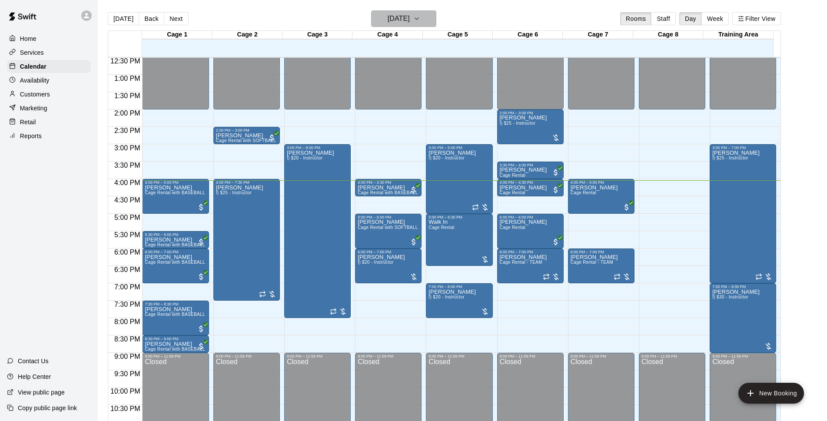
click at [406, 16] on h6 "[DATE]" at bounding box center [399, 19] width 22 height 12
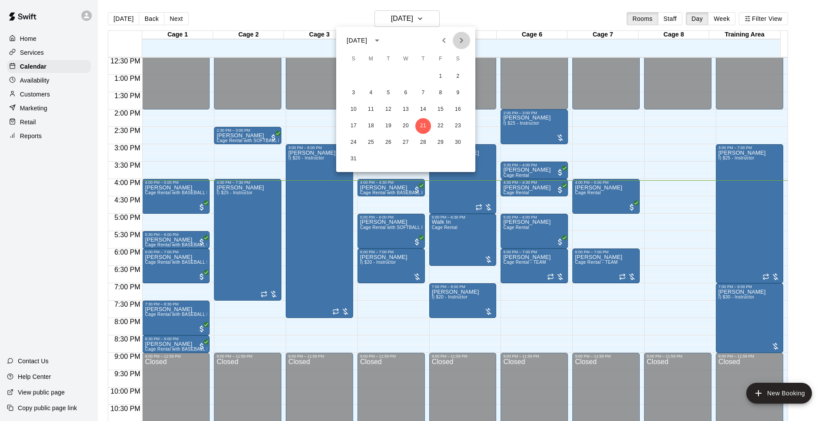
click at [469, 39] on button "Next month" at bounding box center [461, 40] width 17 height 17
click at [454, 37] on button "Next month" at bounding box center [461, 40] width 17 height 17
click at [446, 40] on icon "Previous month" at bounding box center [444, 40] width 10 height 10
click at [446, 41] on icon "Previous month" at bounding box center [444, 40] width 10 height 10
click at [499, 13] on div at bounding box center [417, 210] width 835 height 421
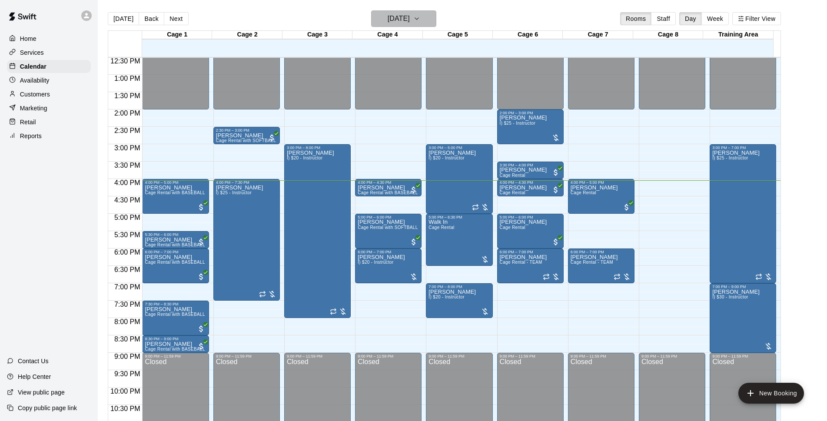
click at [400, 24] on h6 "[DATE]" at bounding box center [399, 19] width 22 height 12
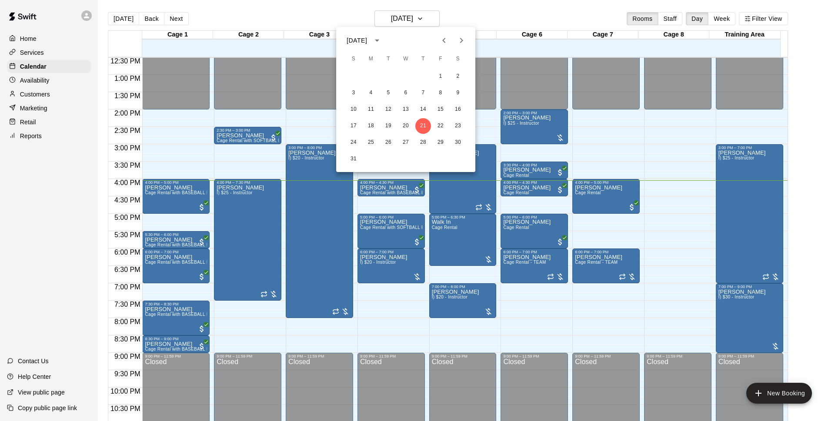
click at [458, 41] on icon "Next month" at bounding box center [461, 40] width 10 height 10
click at [440, 91] on button "12" at bounding box center [441, 93] width 16 height 16
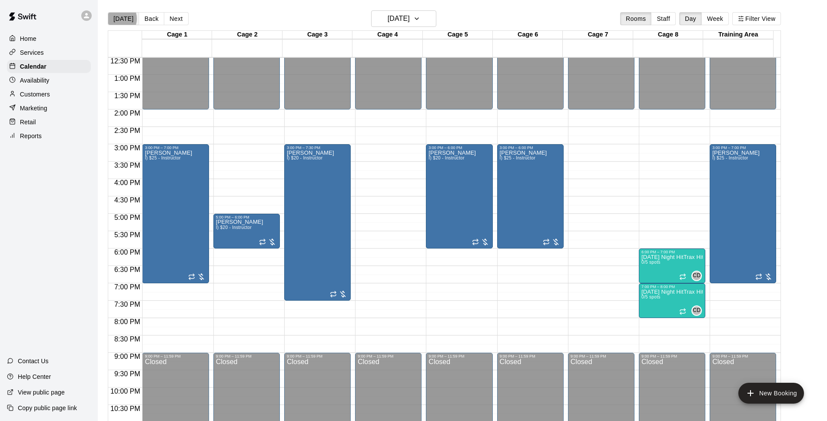
click at [116, 19] on button "[DATE]" at bounding box center [123, 18] width 31 height 13
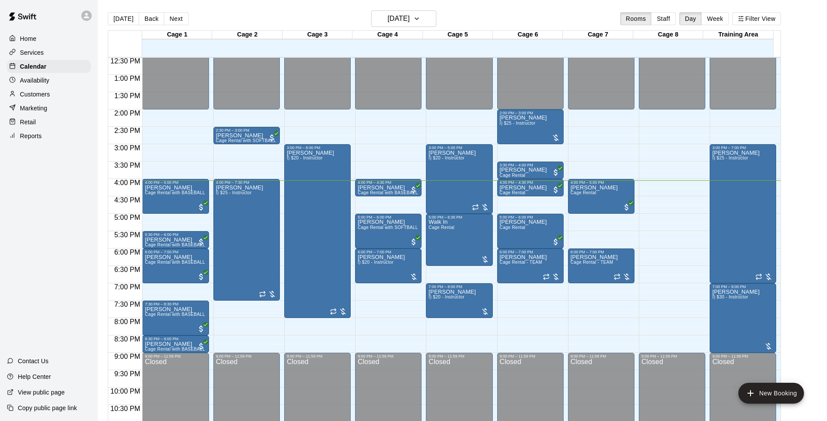
click at [480, 17] on div "[DATE] Back [DATE][DATE] Rooms Staff Day Week Filter View" at bounding box center [444, 20] width 673 height 20
click at [388, 13] on h6 "[DATE]" at bounding box center [399, 19] width 22 height 12
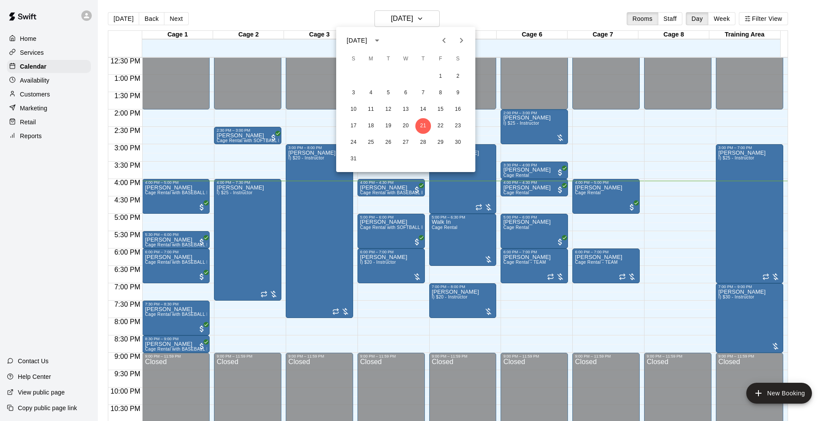
click at [461, 39] on icon "Next month" at bounding box center [461, 40] width 3 height 5
click at [440, 92] on button "12" at bounding box center [441, 93] width 16 height 16
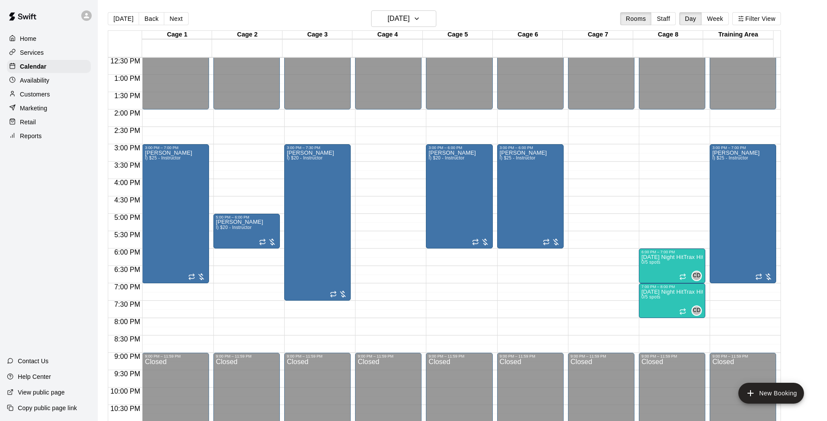
click at [563, 12] on div "Today Back Next Friday Sep 12 Rooms Staff Day Week Filter View" at bounding box center [444, 20] width 673 height 20
drag, startPoint x: 665, startPoint y: 165, endPoint x: 666, endPoint y: 191, distance: 25.7
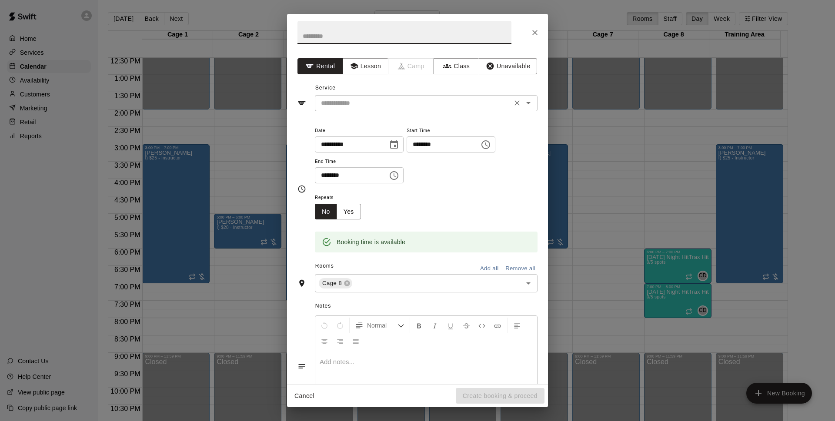
click at [398, 103] on input "text" at bounding box center [413, 103] width 192 height 11
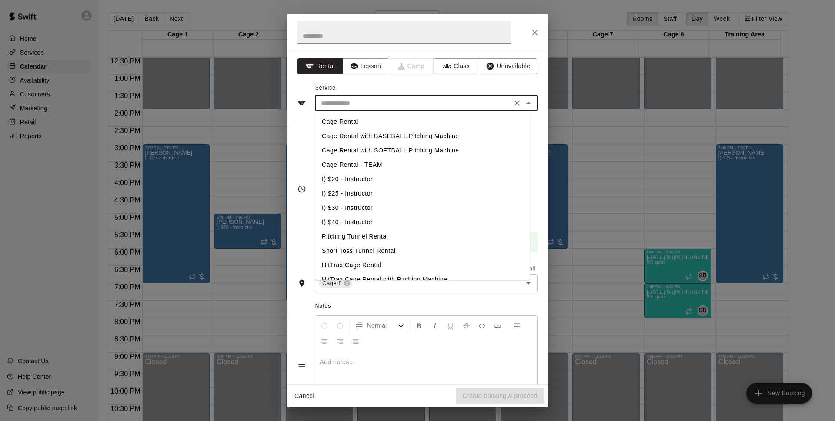
click at [356, 181] on li "I) $20 - Instructor" at bounding box center [422, 179] width 215 height 14
type input "**********"
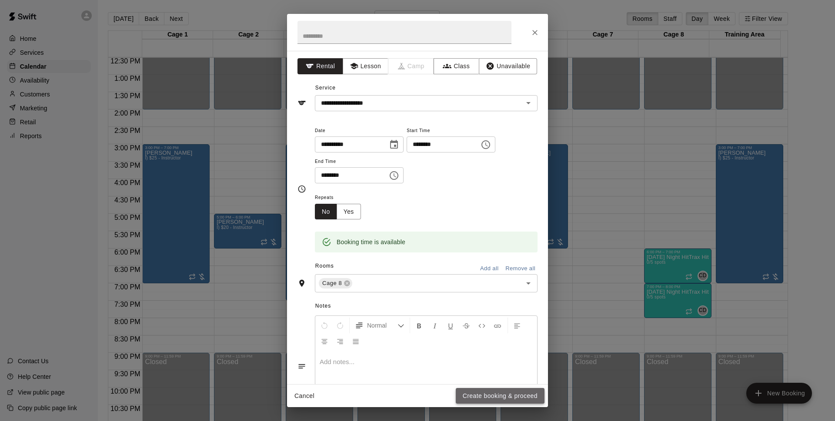
click at [465, 398] on button "Create booking & proceed" at bounding box center [500, 396] width 89 height 16
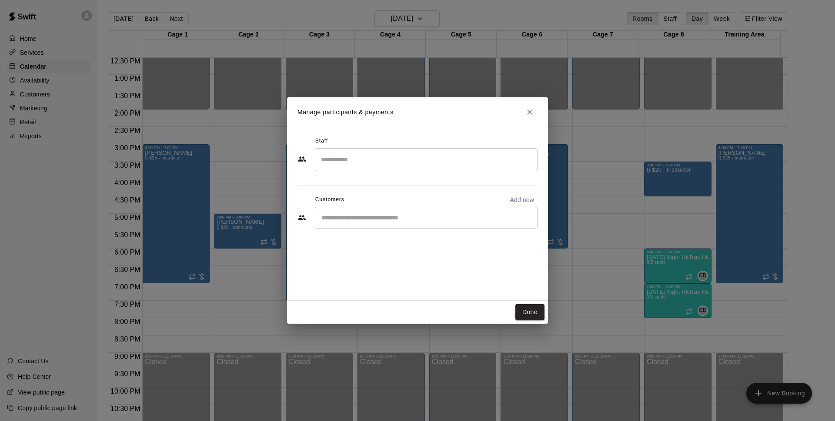
click at [361, 221] on input "Start typing to search customers..." at bounding box center [426, 217] width 215 height 9
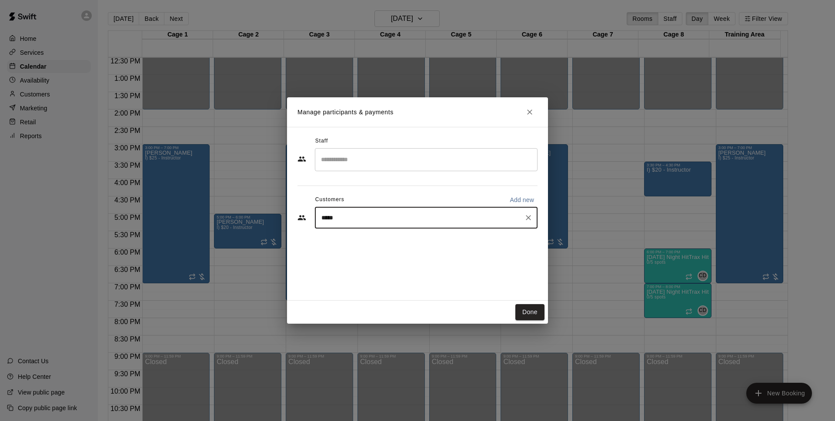
type input "******"
click at [414, 240] on div "Shane Taylor shanewtaylor55@gmail.com" at bounding box center [434, 242] width 191 height 19
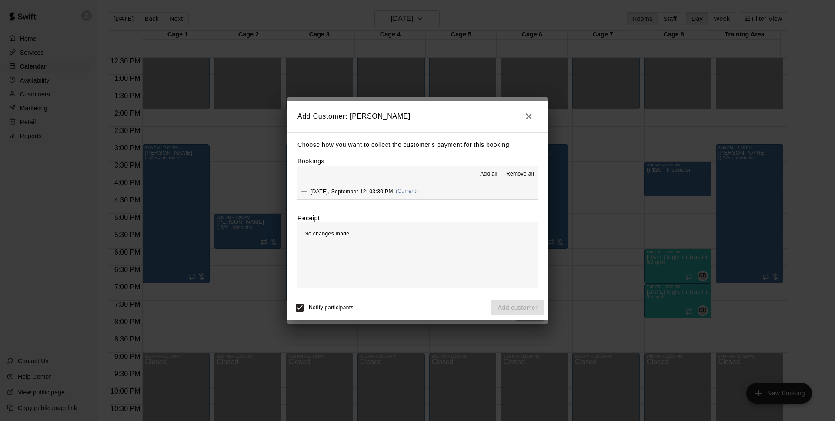
click at [430, 193] on button "Friday, September 12: 03:30 PM (Current)" at bounding box center [417, 191] width 240 height 16
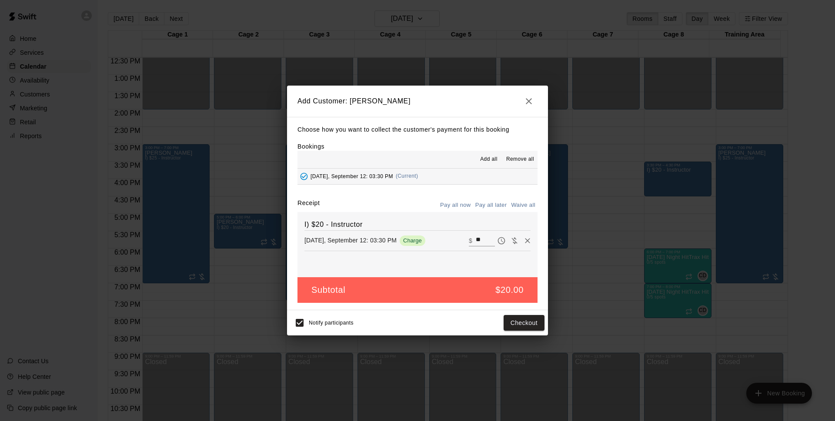
click at [488, 211] on button "Pay all later" at bounding box center [491, 205] width 36 height 13
drag, startPoint x: 529, startPoint y: 327, endPoint x: 538, endPoint y: 323, distance: 10.1
click at [530, 327] on button "Add customer" at bounding box center [517, 323] width 53 height 16
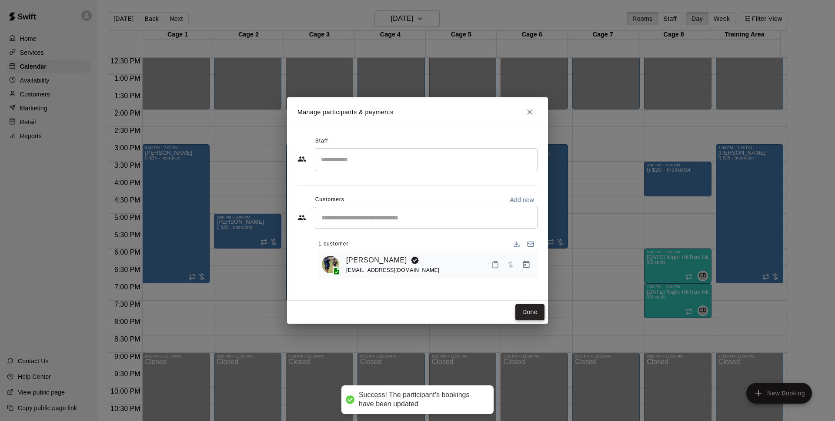
drag, startPoint x: 521, startPoint y: 309, endPoint x: 526, endPoint y: 311, distance: 5.3
click at [539, 309] on button "Done" at bounding box center [529, 312] width 29 height 16
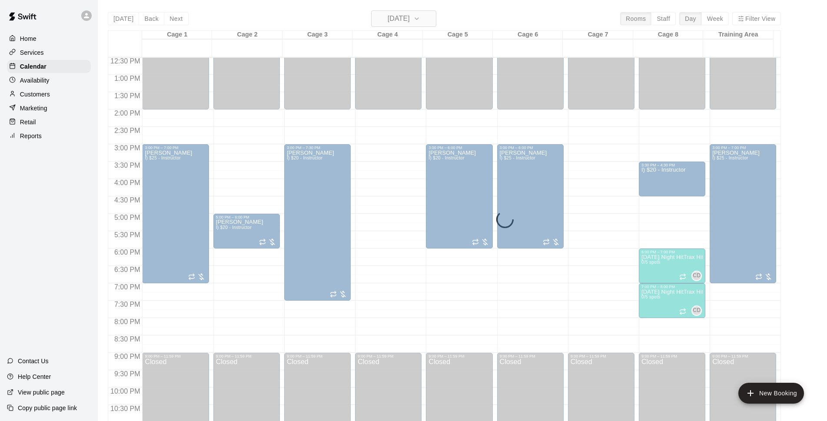
click at [425, 17] on button "Friday Sep 12" at bounding box center [403, 18] width 65 height 17
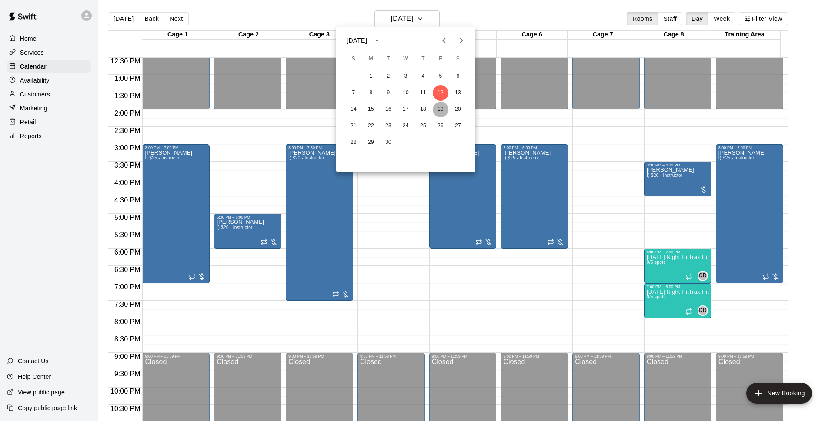
click at [437, 106] on button "19" at bounding box center [441, 110] width 16 height 16
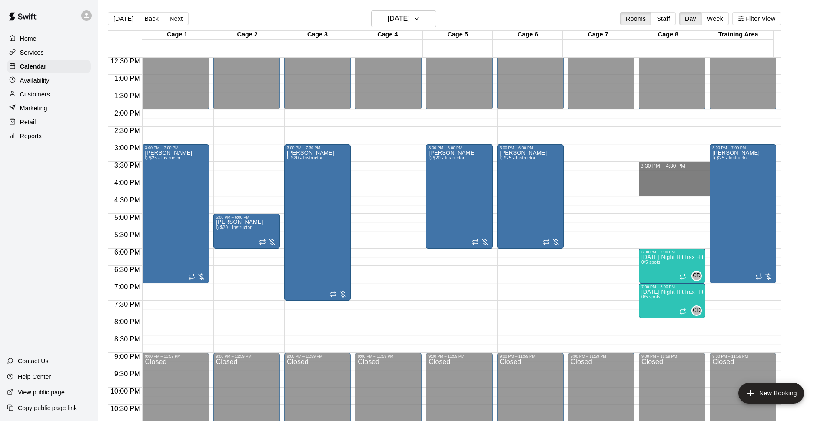
drag, startPoint x: 650, startPoint y: 166, endPoint x: 650, endPoint y: 189, distance: 22.6
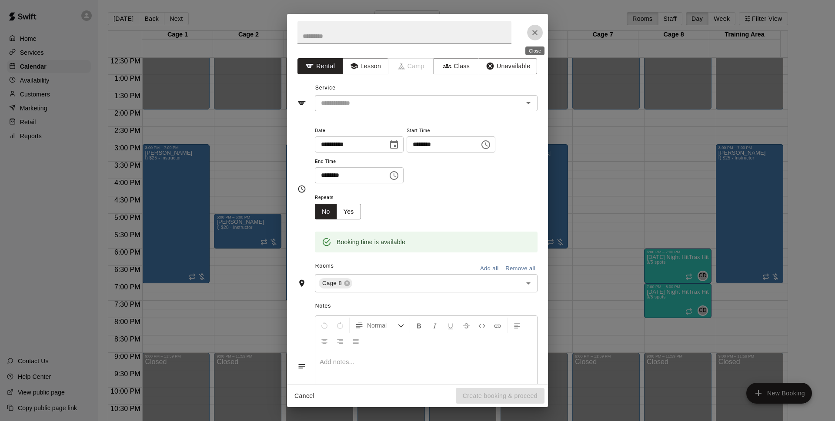
click at [539, 38] on button "Close" at bounding box center [535, 33] width 16 height 16
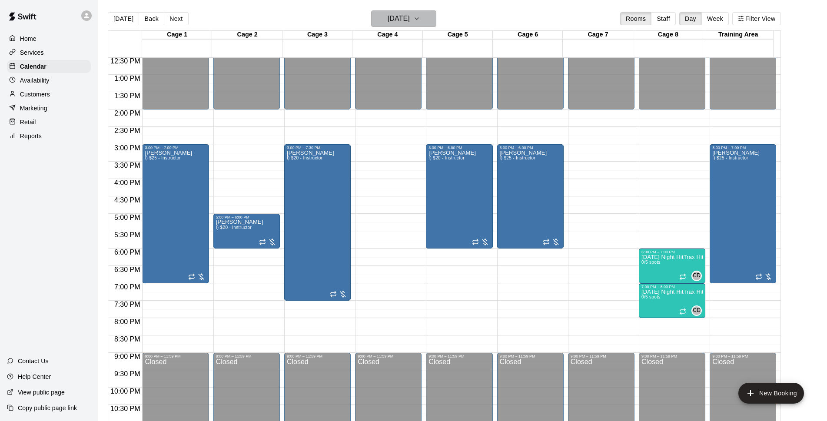
click at [423, 20] on button "Friday Sep 19" at bounding box center [403, 18] width 65 height 17
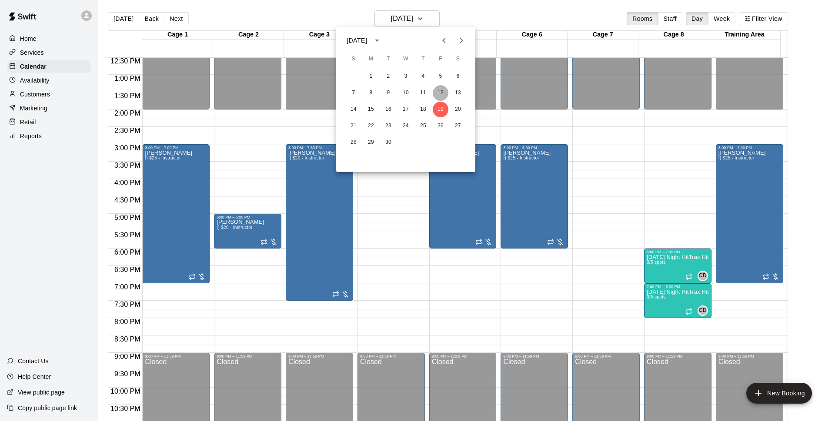
click at [442, 93] on button "12" at bounding box center [441, 93] width 16 height 16
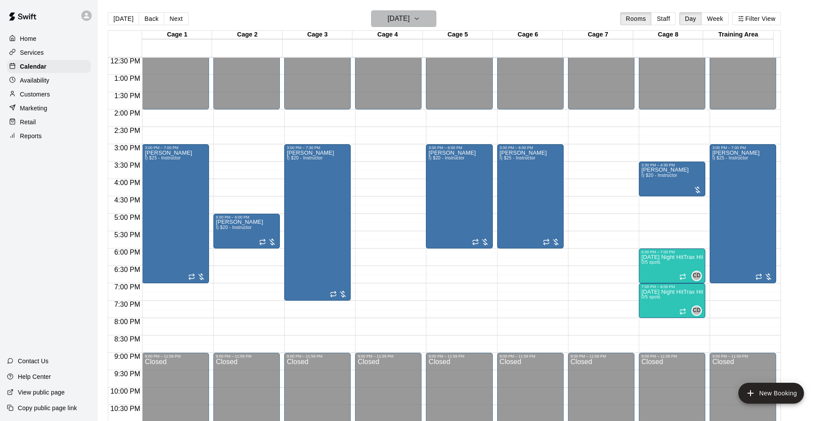
click at [422, 26] on button "Friday Sep 12" at bounding box center [403, 18] width 65 height 17
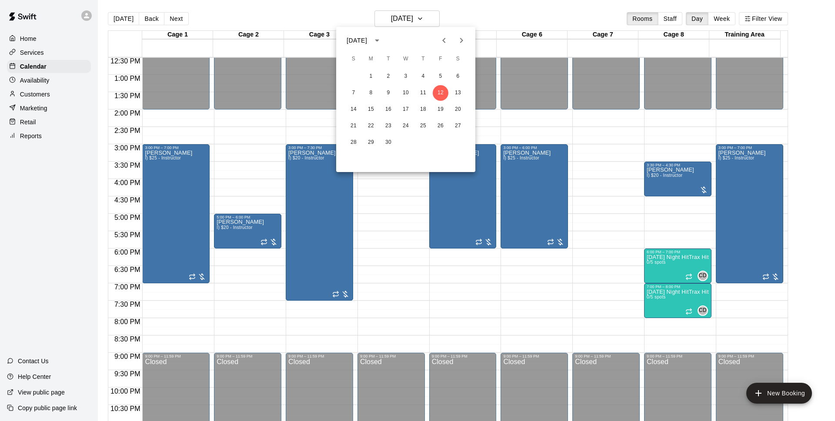
click at [451, 38] on button "Previous month" at bounding box center [443, 40] width 17 height 17
click at [463, 43] on icon "Next month" at bounding box center [461, 40] width 10 height 10
click at [442, 43] on icon "Previous month" at bounding box center [444, 40] width 10 height 10
click at [457, 37] on icon "Next month" at bounding box center [461, 40] width 10 height 10
click at [373, 123] on button "22" at bounding box center [371, 126] width 16 height 16
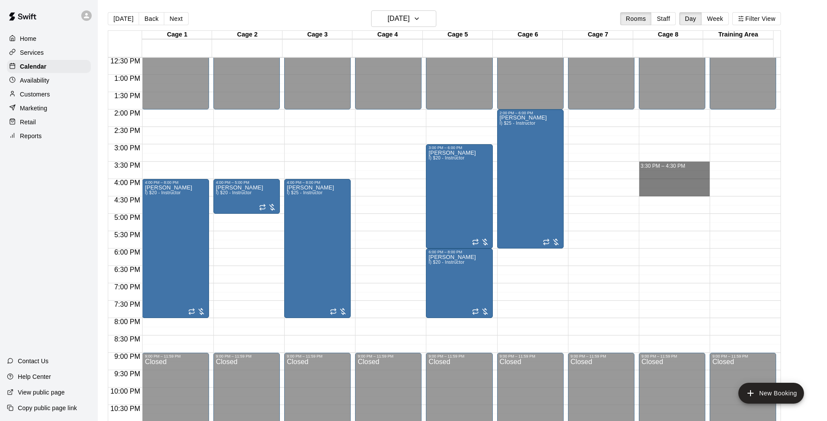
drag, startPoint x: 659, startPoint y: 164, endPoint x: 664, endPoint y: 190, distance: 26.9
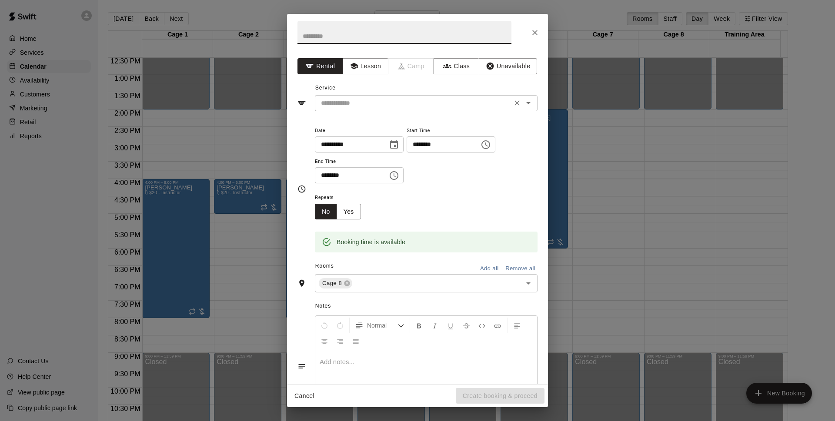
click at [436, 108] on input "text" at bounding box center [413, 103] width 192 height 11
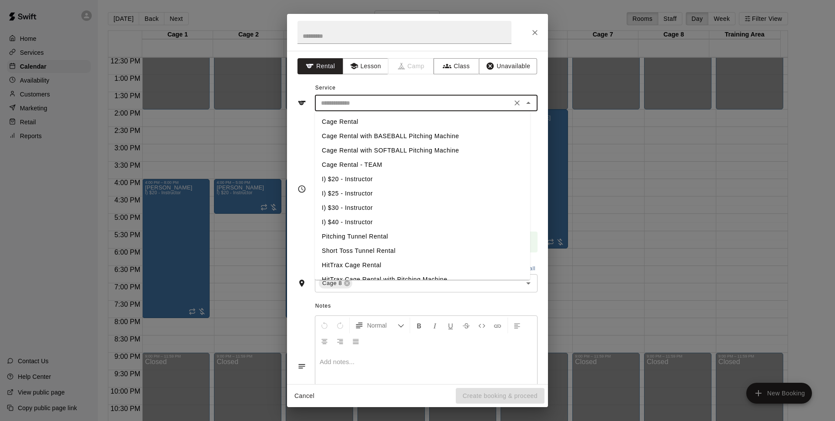
click at [352, 182] on li "I) $20 - Instructor" at bounding box center [422, 179] width 215 height 14
type input "**********"
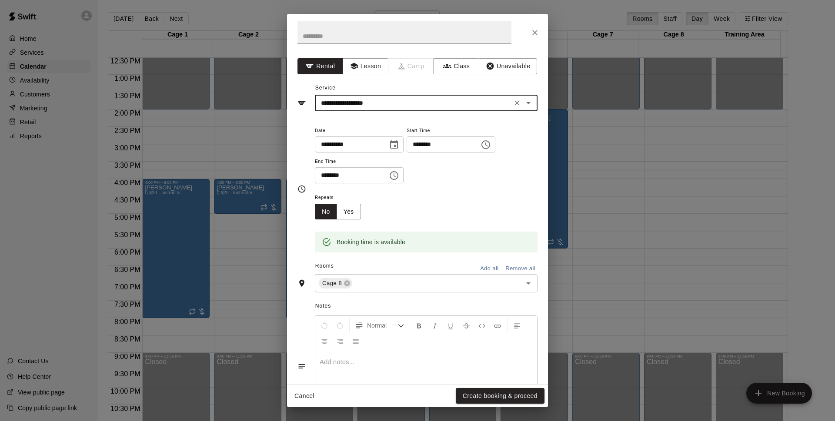
drag, startPoint x: 519, startPoint y: 396, endPoint x: 526, endPoint y: 190, distance: 206.2
click at [519, 396] on button "Create booking & proceed" at bounding box center [500, 396] width 89 height 16
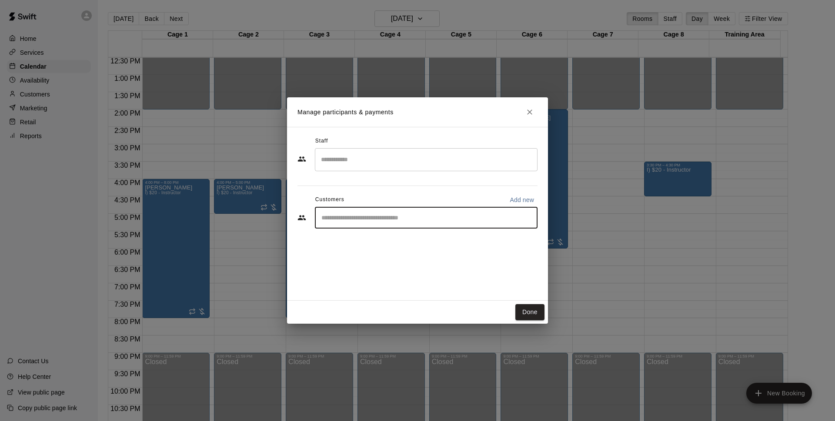
click at [418, 218] on input "Start typing to search customers..." at bounding box center [426, 217] width 215 height 9
type input "******"
click at [384, 237] on div "[PERSON_NAME]" at bounding box center [385, 237] width 93 height 9
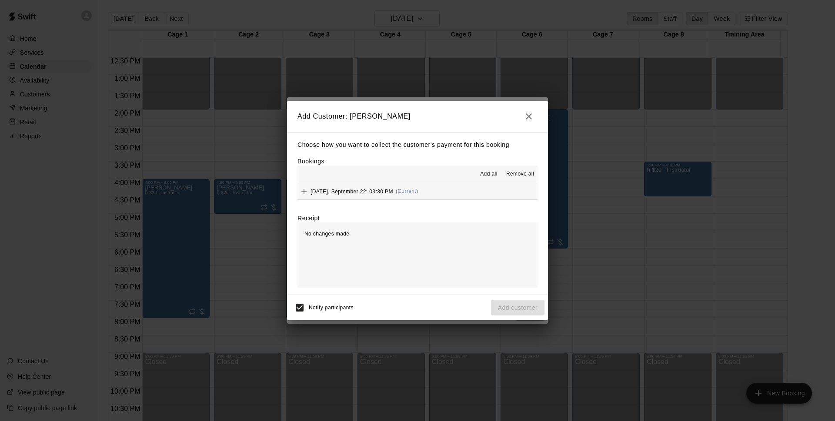
click at [461, 191] on button "Monday, September 22: 03:30 PM (Current)" at bounding box center [417, 191] width 240 height 16
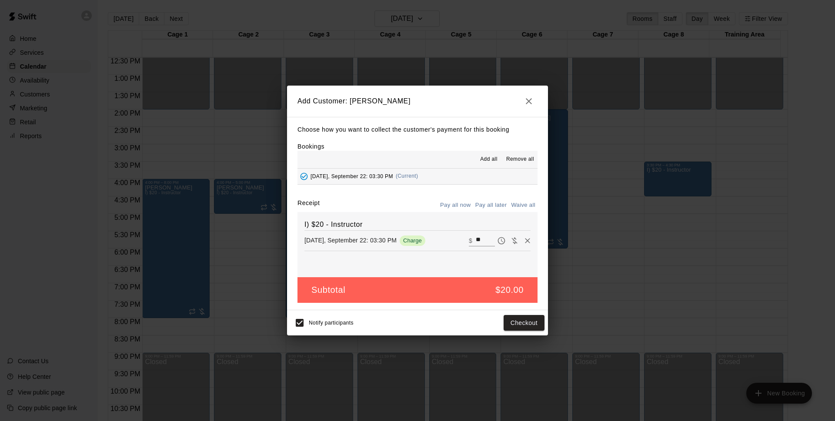
click at [493, 205] on button "Pay all later" at bounding box center [491, 205] width 36 height 13
click at [286, 323] on div "Add Customer: Shane Taylor Choose how you want to collect the customer's paymen…" at bounding box center [417, 210] width 835 height 421
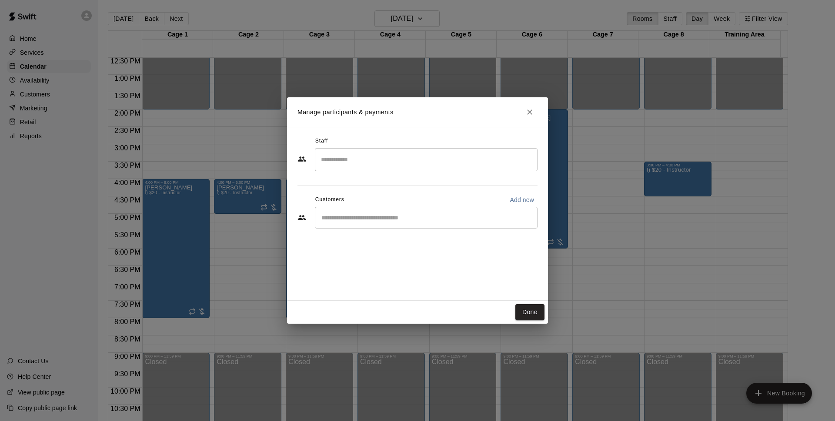
click at [418, 225] on div "​" at bounding box center [426, 218] width 223 height 22
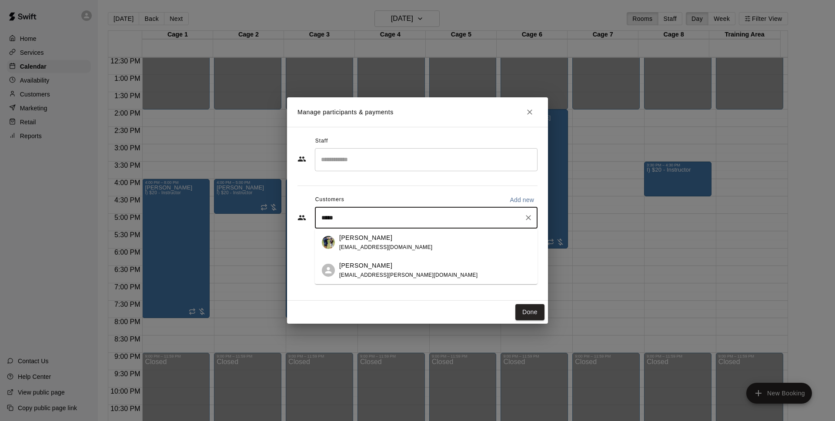
type input "******"
click at [478, 251] on div "Shane Taylor shanewtaylor55@gmail.com" at bounding box center [434, 242] width 191 height 19
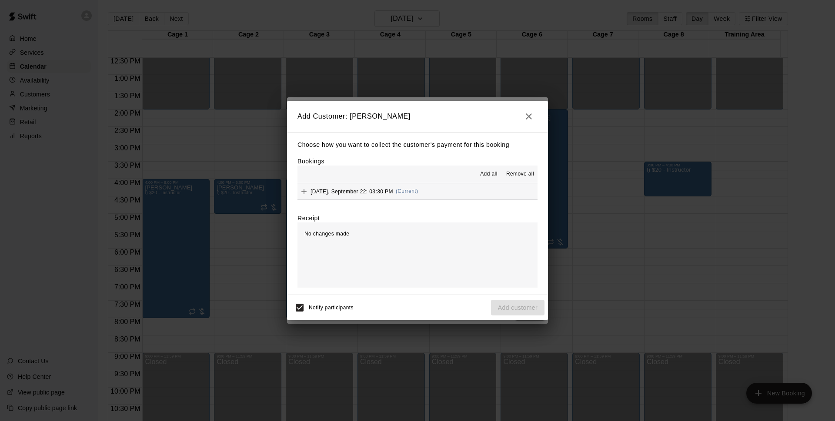
click at [469, 190] on button "Monday, September 22: 03:30 PM (Current)" at bounding box center [417, 191] width 240 height 16
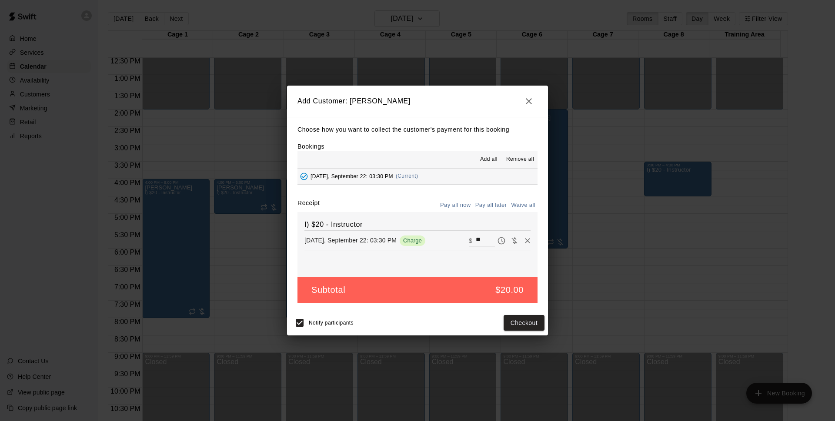
click at [502, 203] on button "Pay all later" at bounding box center [491, 205] width 36 height 13
click at [524, 321] on button "Add customer" at bounding box center [517, 323] width 53 height 16
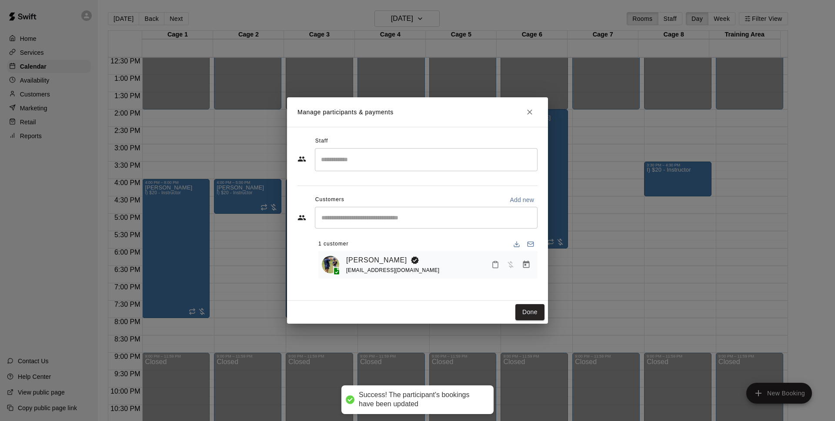
click at [535, 313] on button "Done" at bounding box center [529, 312] width 29 height 16
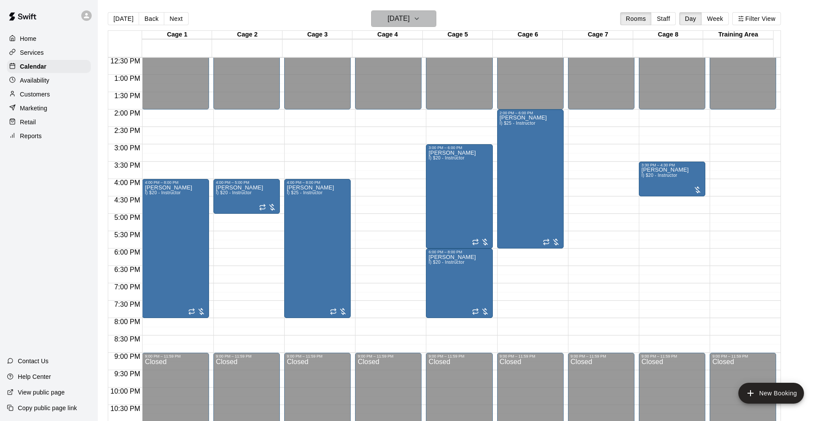
click at [395, 17] on h6 "Monday Sep 22" at bounding box center [399, 19] width 22 height 12
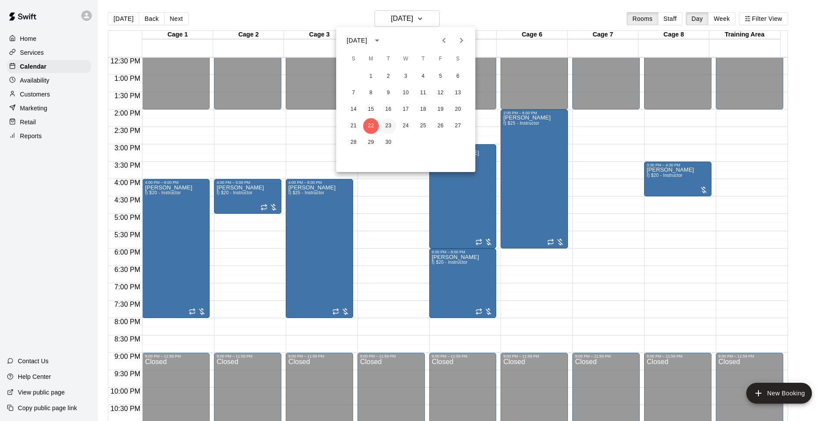
click at [387, 129] on button "23" at bounding box center [388, 126] width 16 height 16
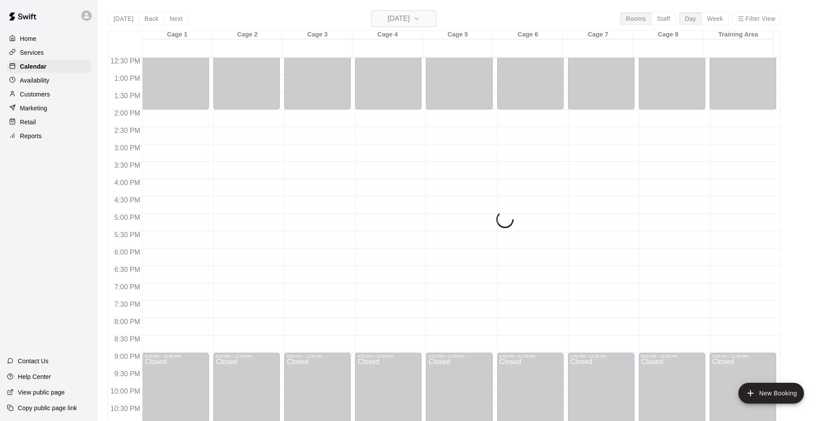
click at [402, 18] on h6 "Tuesday Sep 23" at bounding box center [399, 19] width 22 height 12
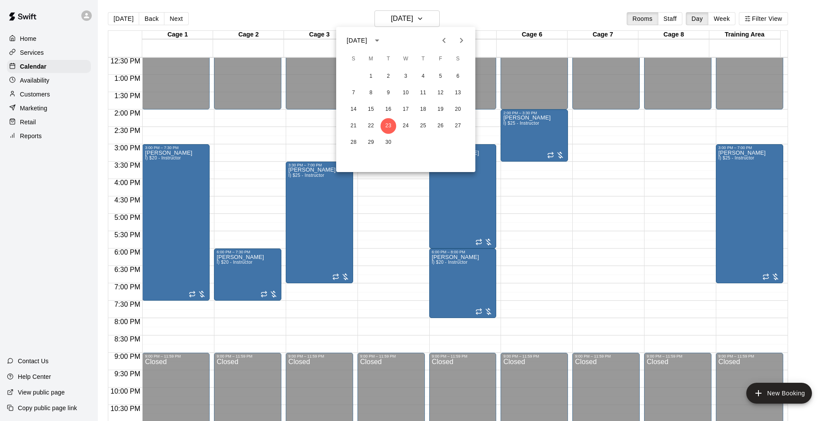
click at [440, 39] on icon "Previous month" at bounding box center [444, 40] width 10 height 10
click at [388, 141] on button "26" at bounding box center [388, 143] width 16 height 16
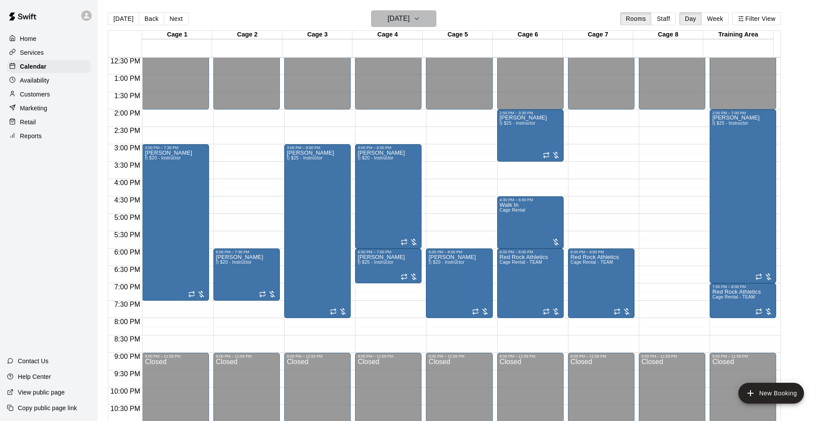
click at [408, 20] on h6 "[DATE]" at bounding box center [399, 19] width 22 height 12
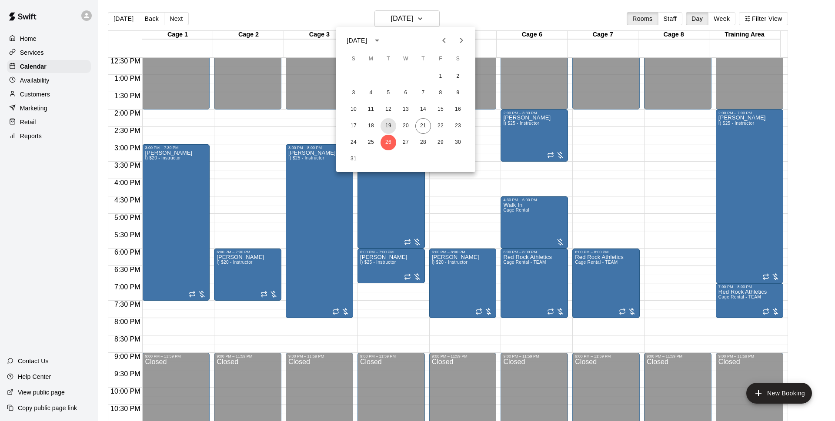
click at [390, 124] on button "19" at bounding box center [388, 126] width 16 height 16
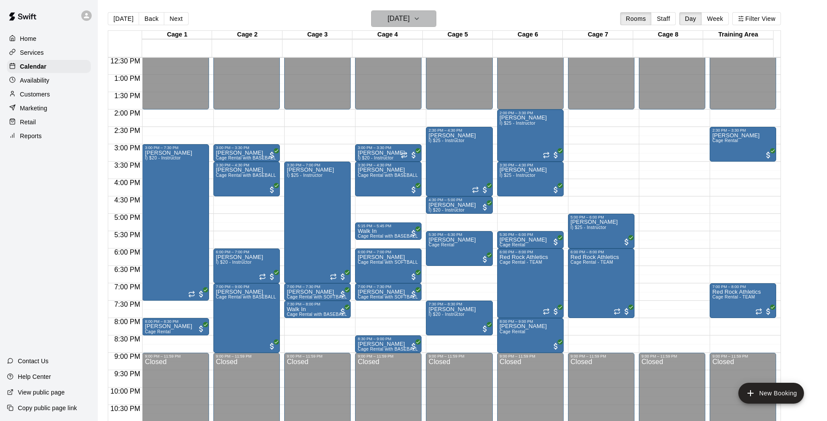
click at [410, 19] on h6 "Tuesday Aug 19" at bounding box center [399, 19] width 22 height 12
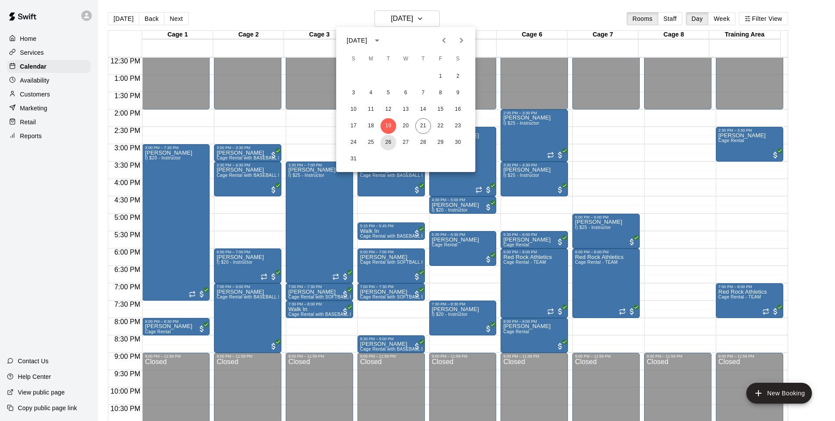
click at [385, 141] on button "26" at bounding box center [388, 143] width 16 height 16
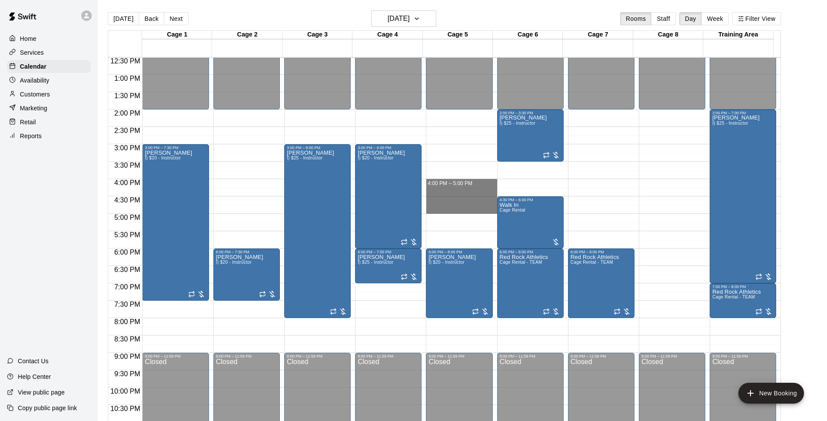
drag, startPoint x: 453, startPoint y: 183, endPoint x: 452, endPoint y: 210, distance: 26.5
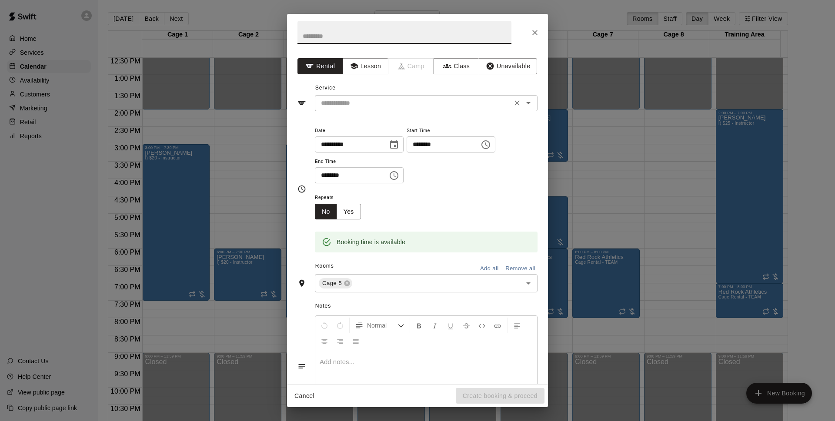
click at [424, 108] on input "text" at bounding box center [413, 103] width 192 height 11
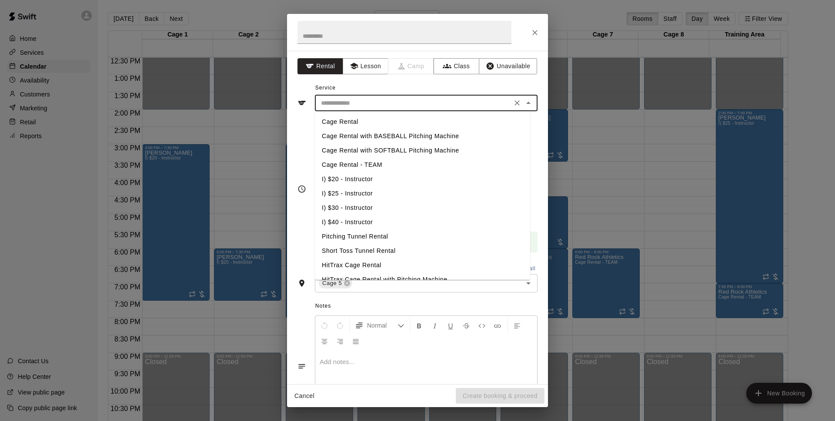
click at [380, 179] on li "I) $20 - Instructor" at bounding box center [422, 179] width 215 height 14
type input "**********"
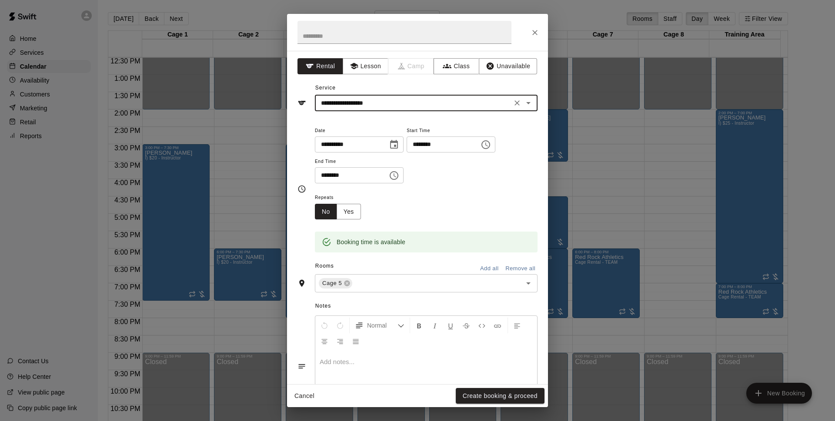
drag, startPoint x: 523, startPoint y: 394, endPoint x: 600, endPoint y: 183, distance: 225.2
click at [529, 395] on button "Create booking & proceed" at bounding box center [500, 396] width 89 height 16
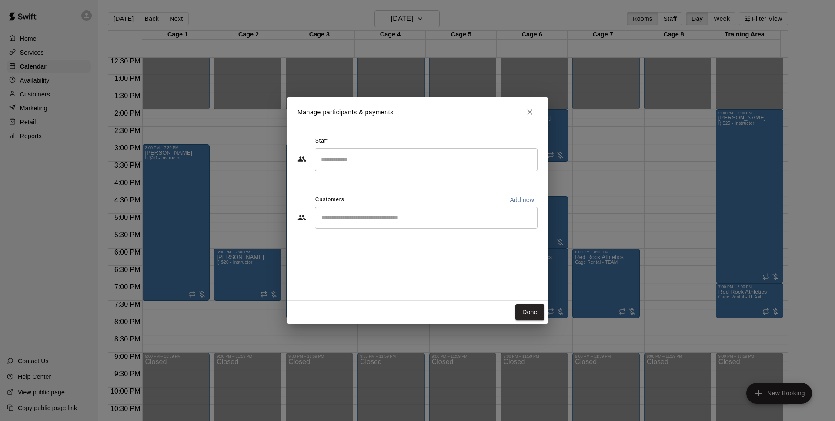
click at [382, 210] on div "​" at bounding box center [426, 218] width 223 height 22
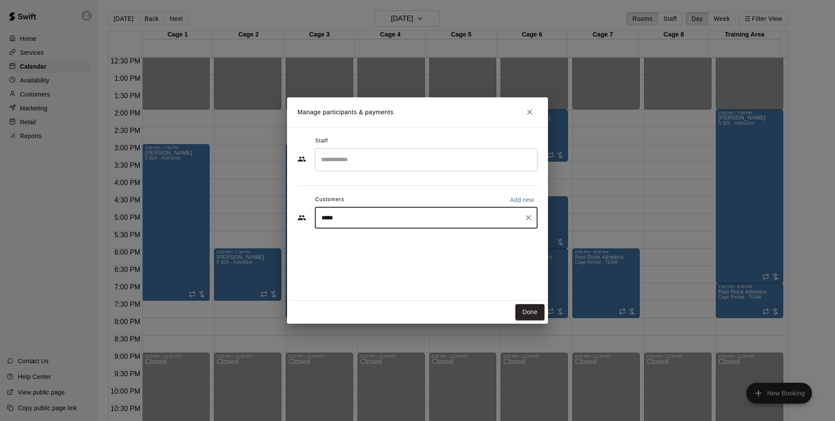
type input "******"
click at [376, 247] on span "shanewtaylor55@gmail.com" at bounding box center [385, 247] width 93 height 6
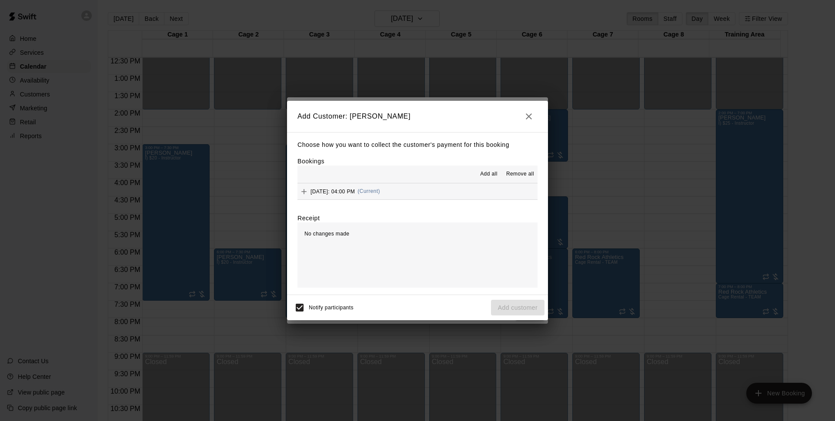
click at [422, 197] on button "Tuesday, August 26: 04:00 PM (Current)" at bounding box center [417, 191] width 240 height 16
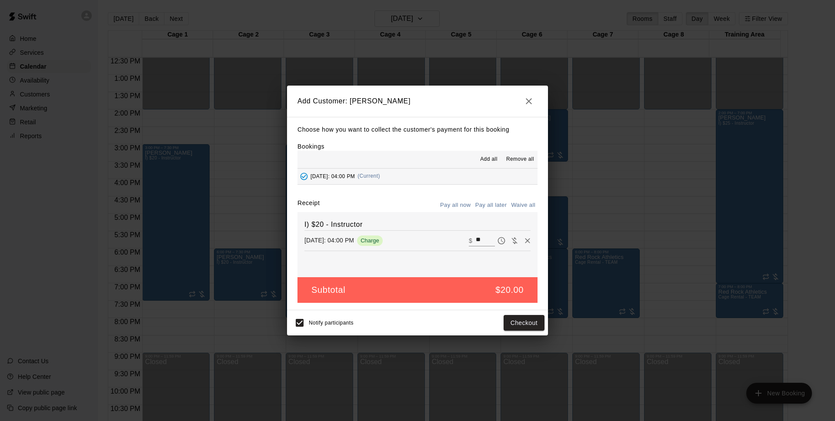
click at [481, 211] on button "Pay all later" at bounding box center [491, 205] width 36 height 13
drag, startPoint x: 510, startPoint y: 320, endPoint x: 541, endPoint y: 303, distance: 35.4
click at [514, 320] on button "Add customer" at bounding box center [517, 323] width 53 height 16
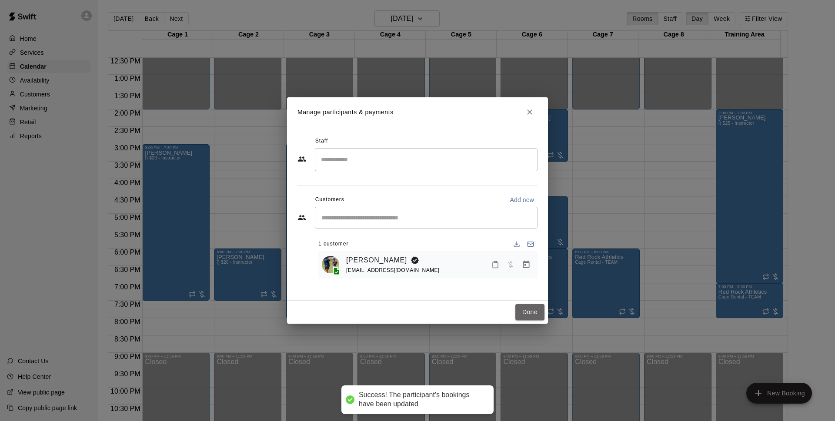
drag, startPoint x: 523, startPoint y: 307, endPoint x: 408, endPoint y: 116, distance: 223.2
click at [525, 307] on button "Done" at bounding box center [529, 312] width 29 height 16
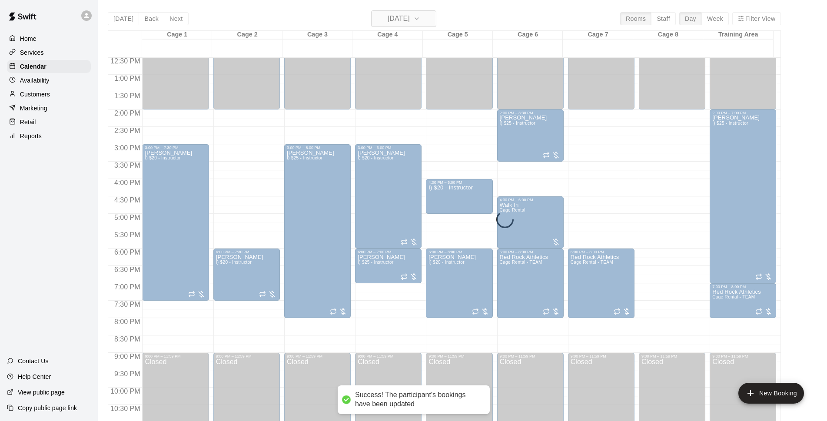
click at [410, 19] on h6 "[DATE]" at bounding box center [399, 19] width 22 height 12
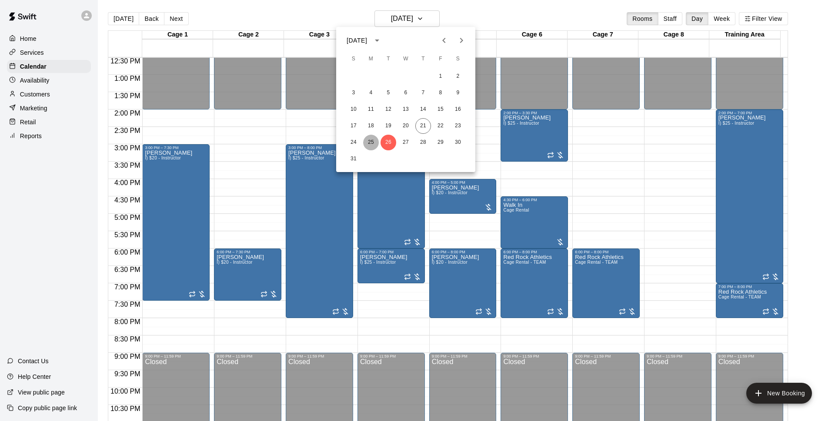
click at [373, 142] on button "25" at bounding box center [371, 143] width 16 height 16
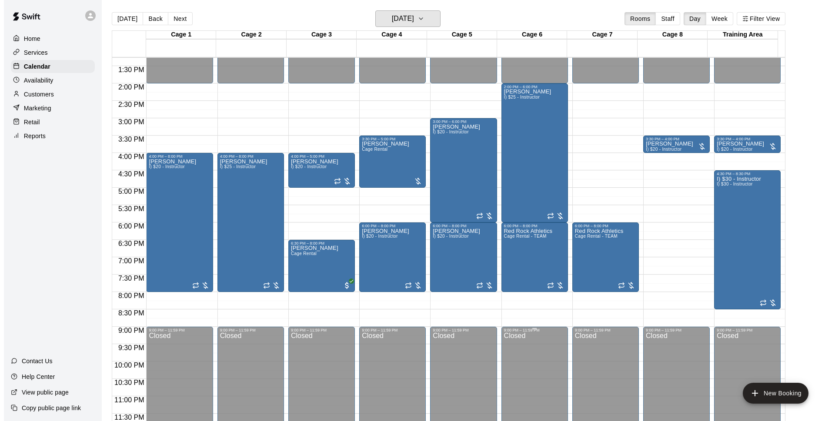
scroll to position [14, 0]
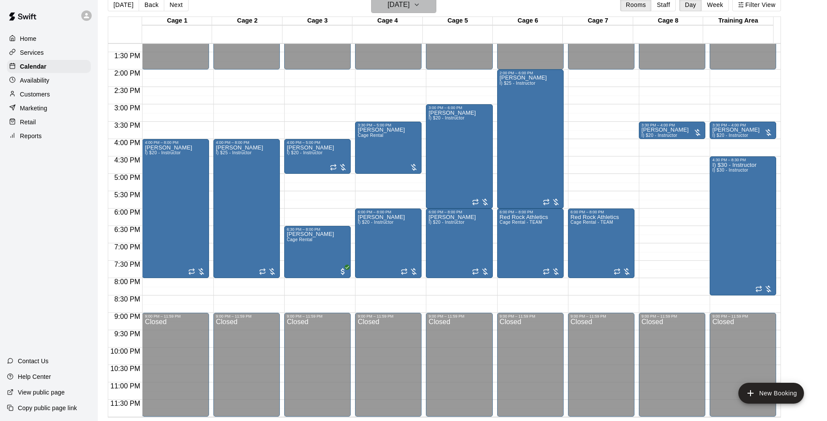
click at [400, 7] on h6 "[DATE]" at bounding box center [399, 5] width 22 height 12
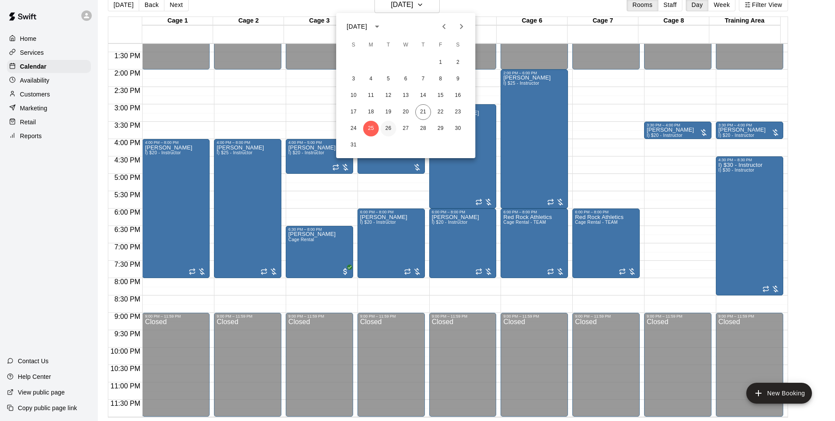
click at [388, 128] on button "26" at bounding box center [388, 129] width 16 height 16
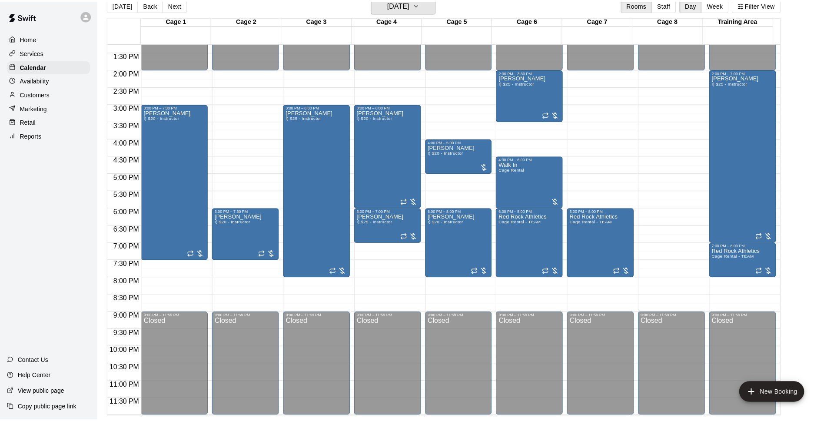
scroll to position [10, 0]
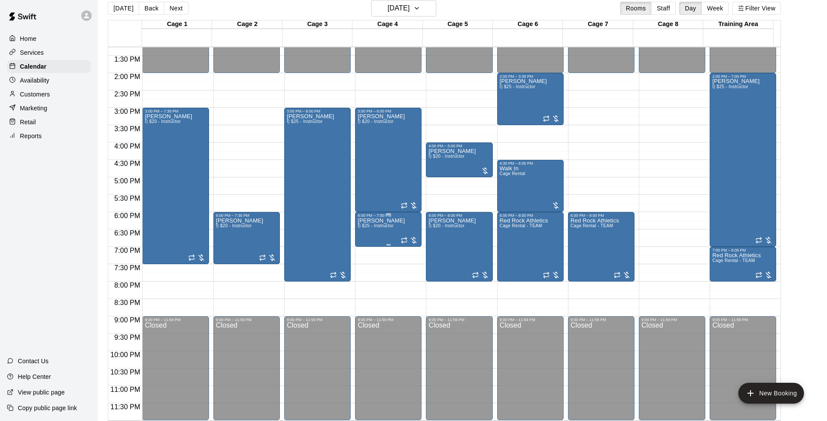
click at [386, 236] on div "Bryce Massanari I) $25 - Instructor" at bounding box center [381, 428] width 47 height 421
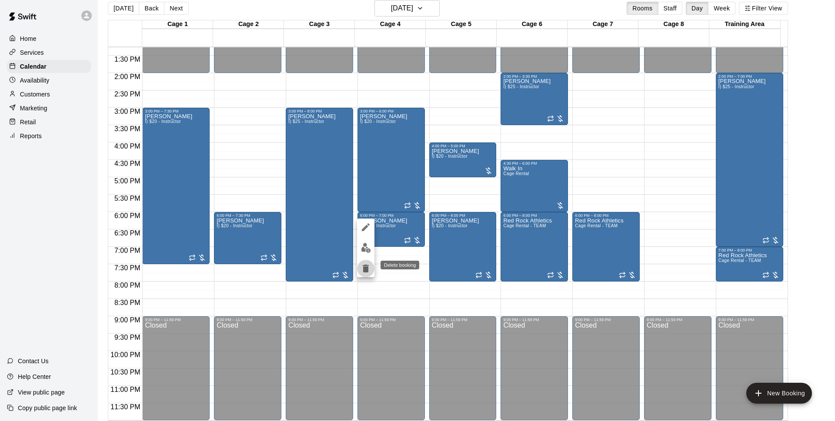
click at [369, 272] on icon "delete" at bounding box center [365, 268] width 10 height 10
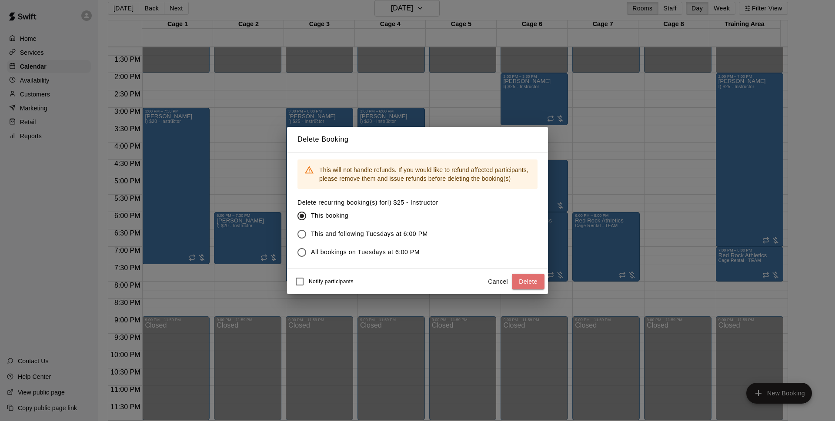
click at [544, 281] on div "Notify participants Cancel Delete" at bounding box center [417, 281] width 261 height 25
drag, startPoint x: 525, startPoint y: 280, endPoint x: 567, endPoint y: 182, distance: 107.3
click at [527, 281] on button "Delete" at bounding box center [528, 282] width 33 height 16
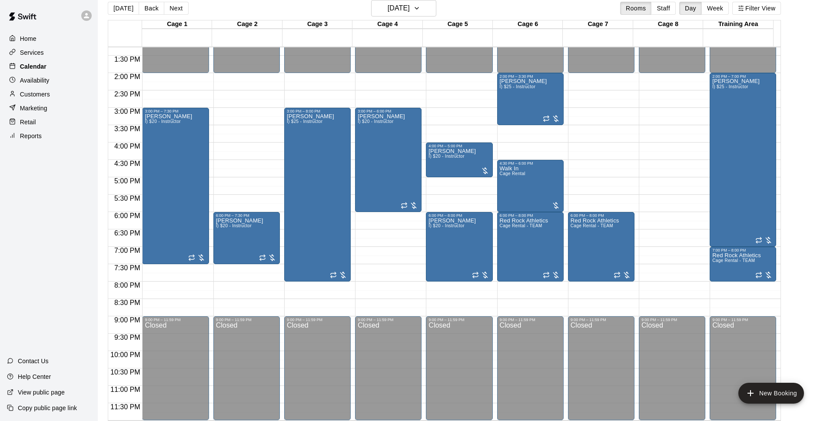
click at [63, 66] on div "Calendar" at bounding box center [49, 66] width 84 height 13
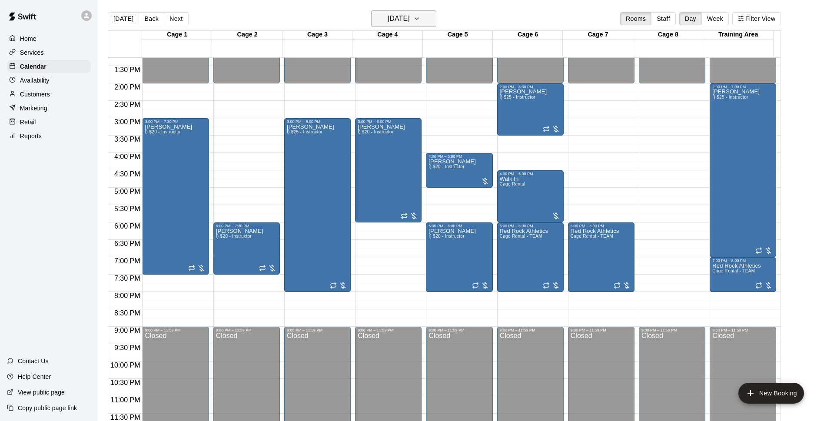
click at [431, 11] on button "[DATE]" at bounding box center [403, 18] width 65 height 17
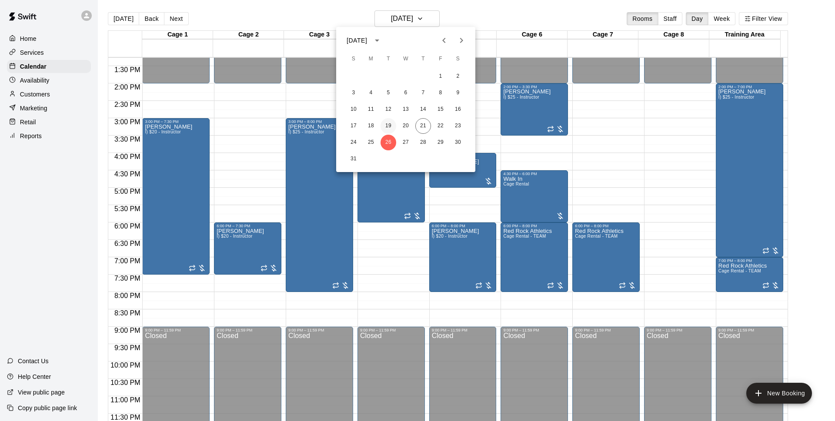
click at [384, 127] on button "19" at bounding box center [388, 126] width 16 height 16
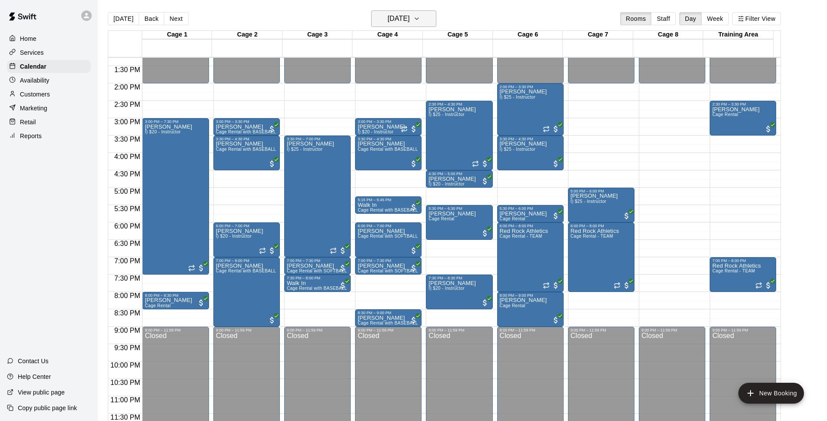
click at [410, 17] on h6 "Tuesday Aug 19" at bounding box center [399, 19] width 22 height 12
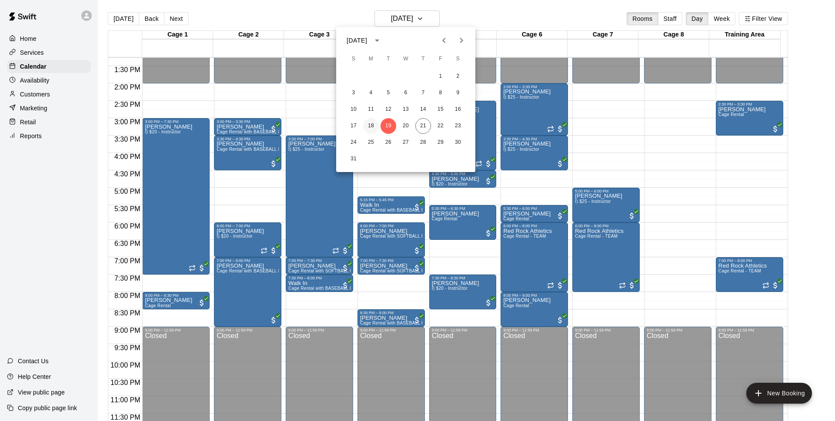
click at [366, 124] on button "18" at bounding box center [371, 126] width 16 height 16
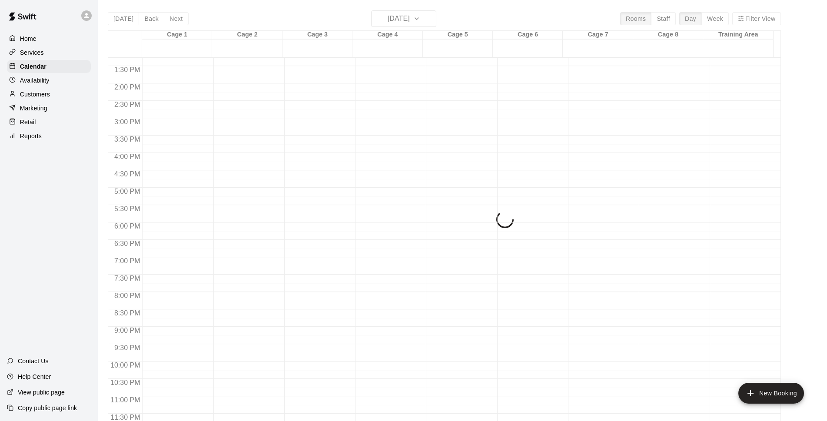
click at [406, 17] on div "Today Back Next Monday Aug 18 Rooms Staff Day Week Filter View Cage 1 18 Mon Ca…" at bounding box center [444, 220] width 673 height 421
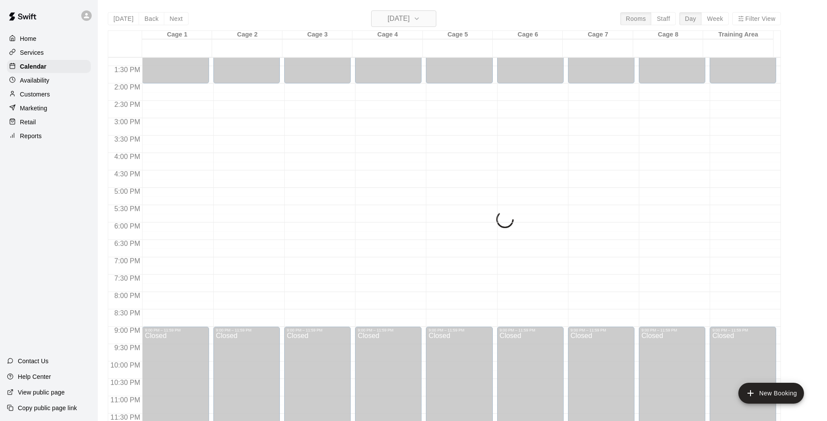
click at [410, 18] on h6 "Monday Aug 18" at bounding box center [399, 19] width 22 height 12
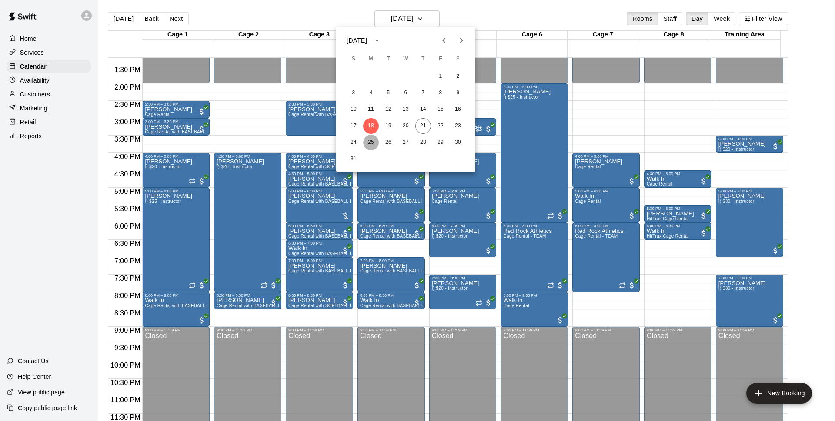
click at [372, 148] on button "25" at bounding box center [371, 143] width 16 height 16
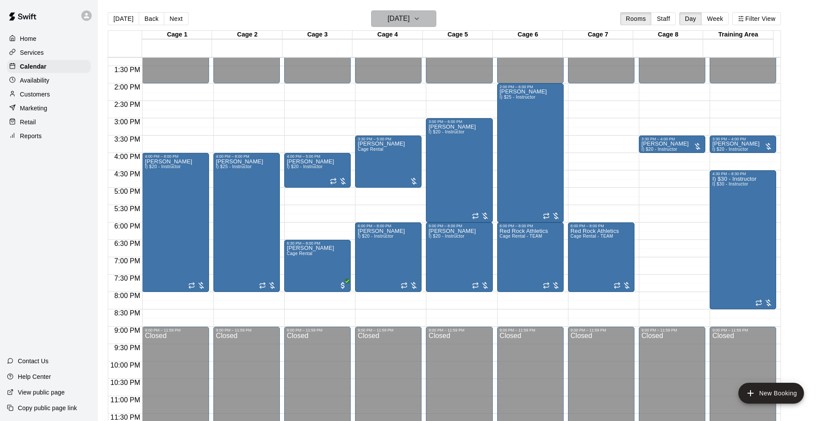
click at [428, 23] on button "[DATE]" at bounding box center [403, 18] width 65 height 17
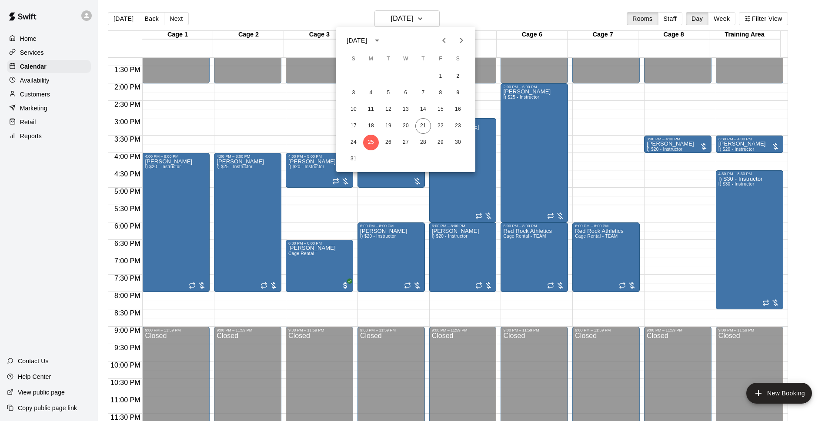
click at [461, 12] on div at bounding box center [417, 210] width 835 height 421
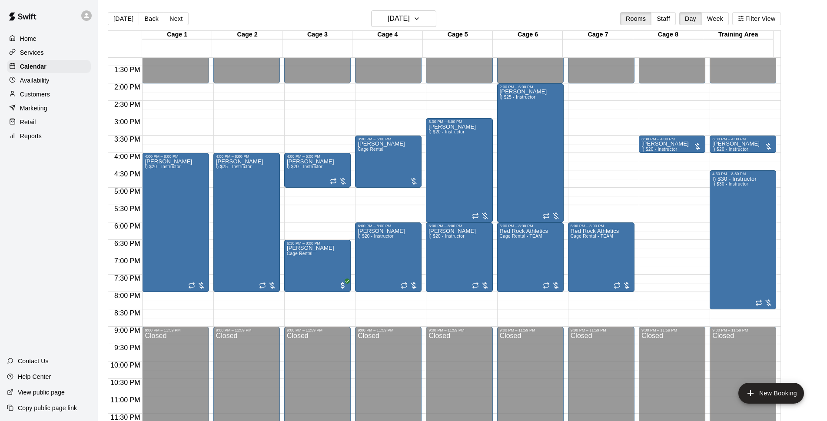
click at [416, 27] on div "Today Back Next Monday Aug 25 Rooms Staff Day Week Filter View" at bounding box center [444, 20] width 673 height 20
click at [416, 25] on button "[DATE]" at bounding box center [403, 18] width 65 height 17
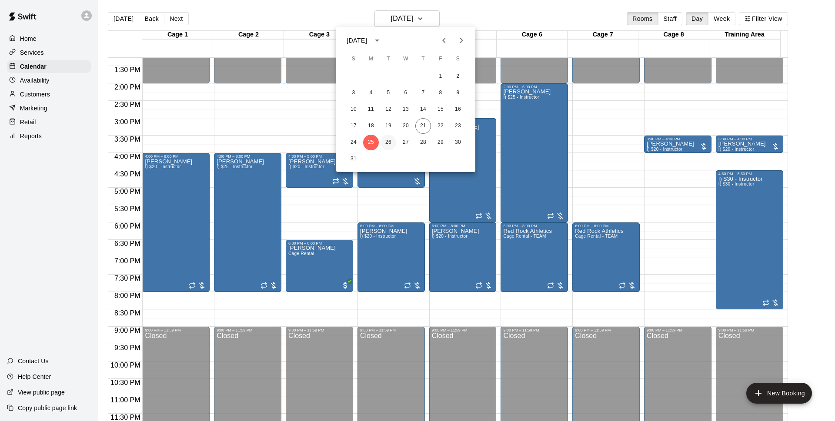
click at [389, 143] on button "26" at bounding box center [388, 143] width 16 height 16
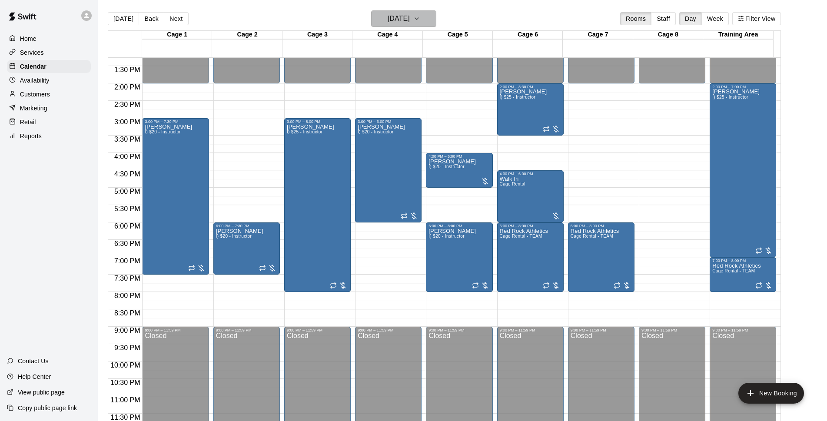
click at [428, 11] on button "[DATE]" at bounding box center [403, 18] width 65 height 17
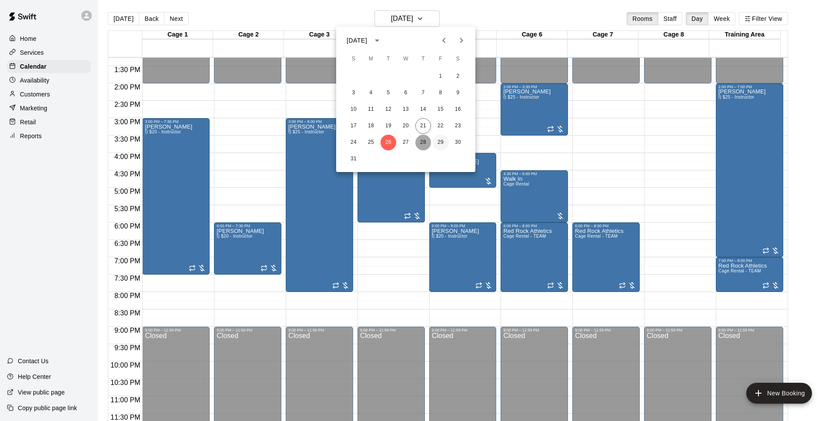
drag, startPoint x: 420, startPoint y: 141, endPoint x: 438, endPoint y: 147, distance: 18.7
click at [422, 142] on button "28" at bounding box center [423, 143] width 16 height 16
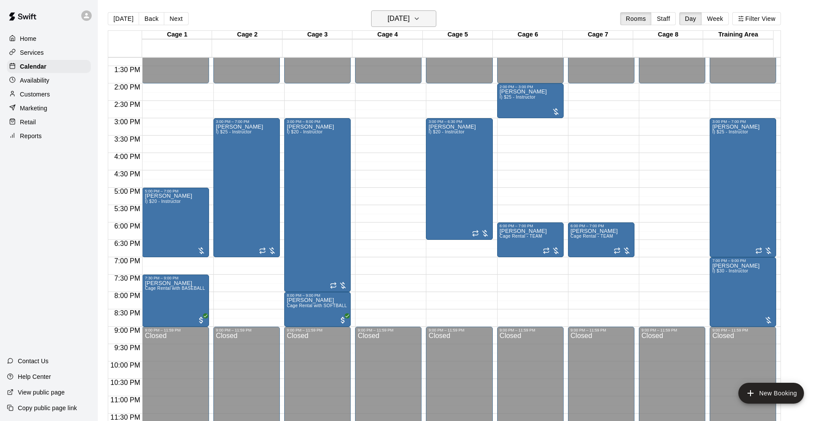
click at [410, 21] on h6 "Thursday Aug 28" at bounding box center [399, 19] width 22 height 12
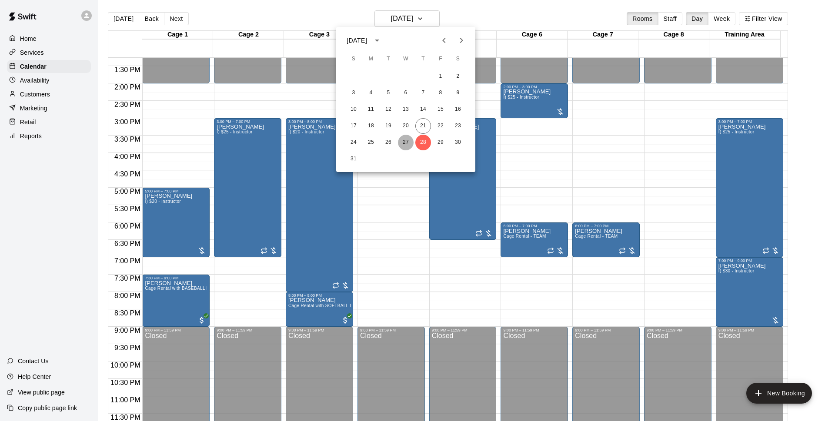
click at [409, 139] on button "27" at bounding box center [406, 143] width 16 height 16
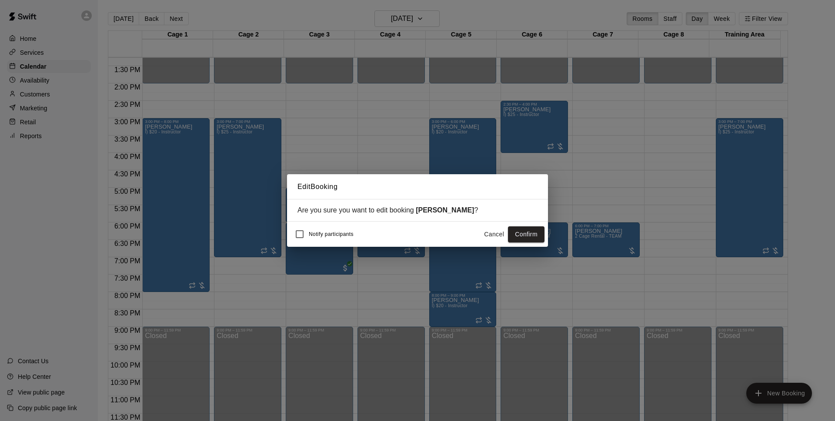
click at [549, 234] on div "Edit Booking Are you sure you want to edit booking Grayson Gantz ? Notify parti…" at bounding box center [417, 210] width 835 height 421
click at [542, 240] on button "Confirm" at bounding box center [526, 235] width 37 height 16
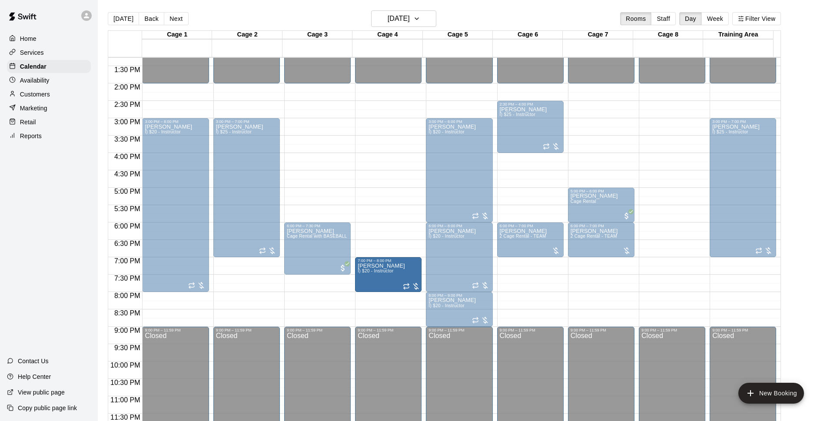
drag, startPoint x: 389, startPoint y: 262, endPoint x: 405, endPoint y: 276, distance: 21.2
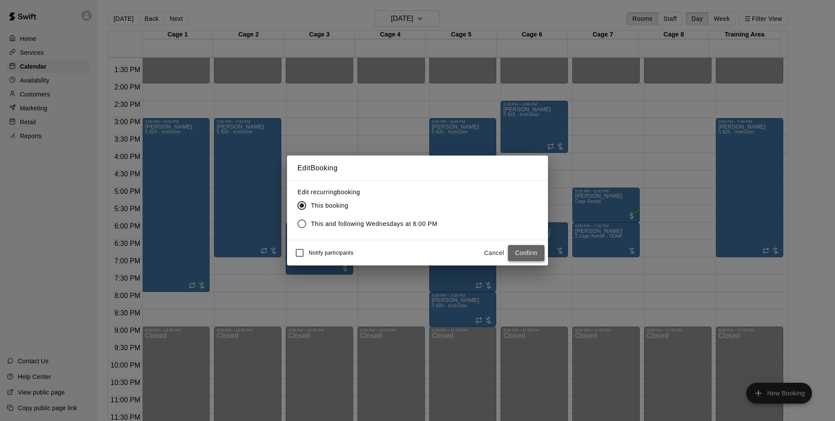
click at [524, 253] on button "Confirm" at bounding box center [526, 253] width 37 height 16
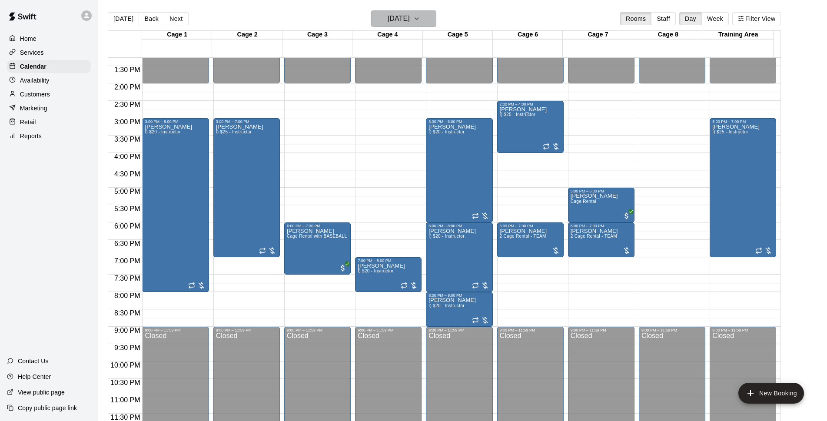
click at [396, 14] on h6 "Wednesday Aug 27" at bounding box center [399, 19] width 22 height 12
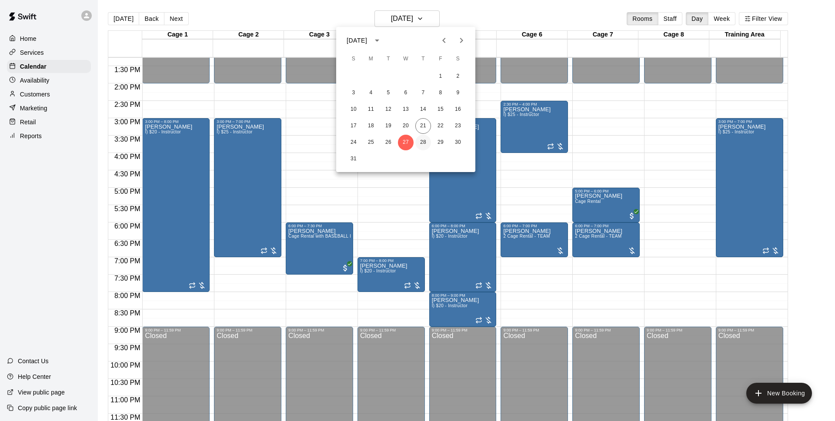
click at [426, 144] on button "28" at bounding box center [423, 143] width 16 height 16
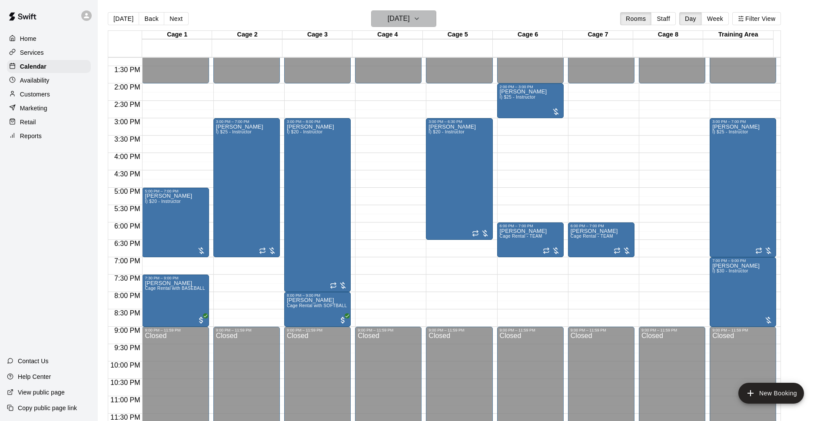
click at [410, 16] on h6 "Thursday Aug 28" at bounding box center [399, 19] width 22 height 12
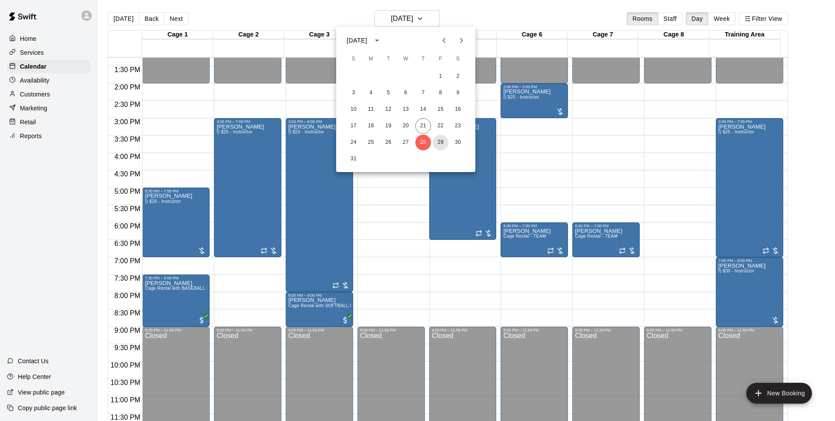
drag, startPoint x: 441, startPoint y: 140, endPoint x: 682, endPoint y: 118, distance: 242.3
click at [441, 140] on button "29" at bounding box center [441, 143] width 16 height 16
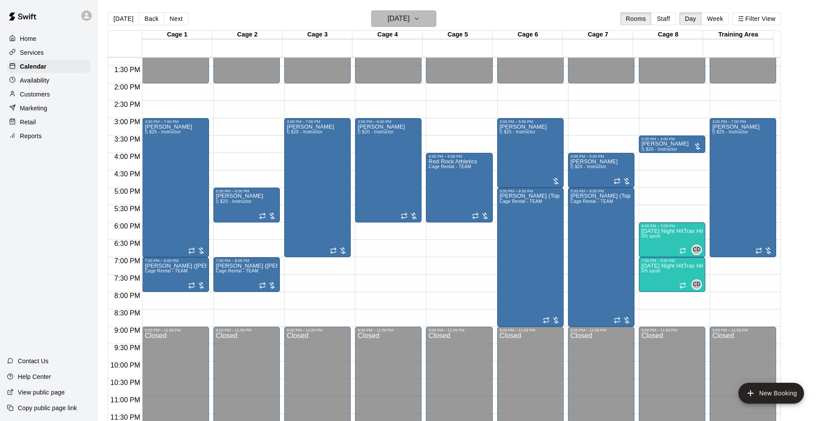
click at [406, 21] on h6 "Friday Aug 29" at bounding box center [399, 19] width 22 height 12
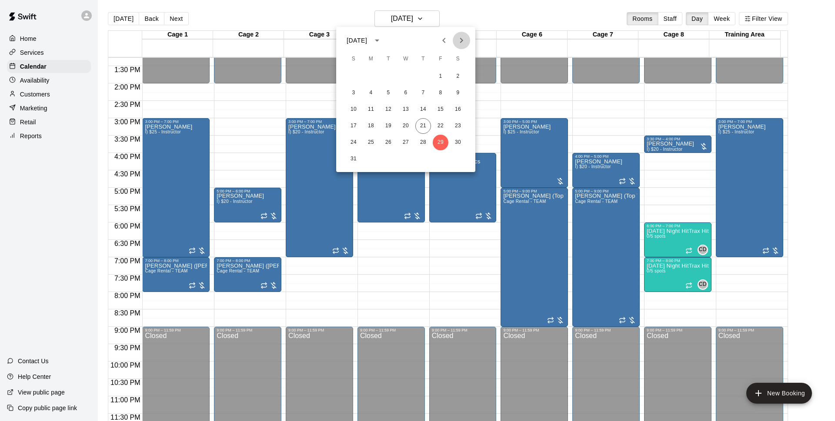
click at [460, 43] on icon "Next month" at bounding box center [461, 40] width 10 height 10
click at [443, 90] on button "12" at bounding box center [441, 93] width 16 height 16
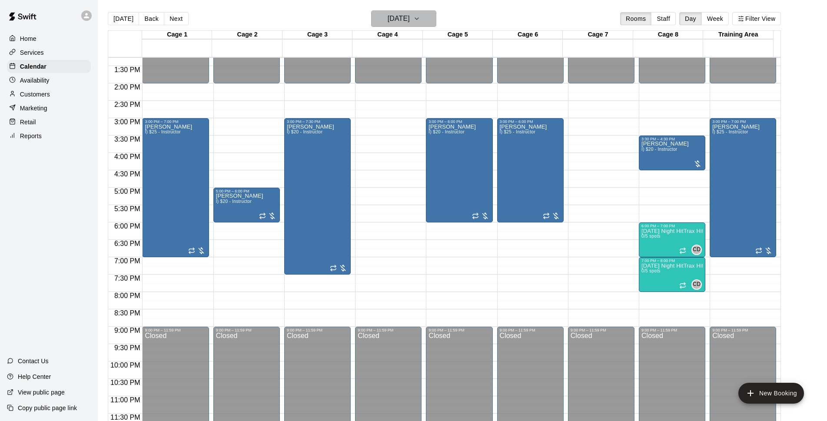
click at [420, 19] on icon "button" at bounding box center [416, 18] width 7 height 10
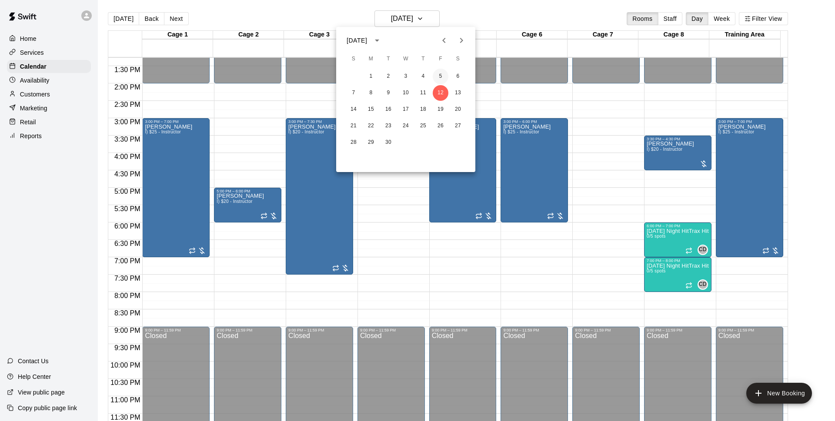
click at [437, 77] on button "5" at bounding box center [441, 77] width 16 height 16
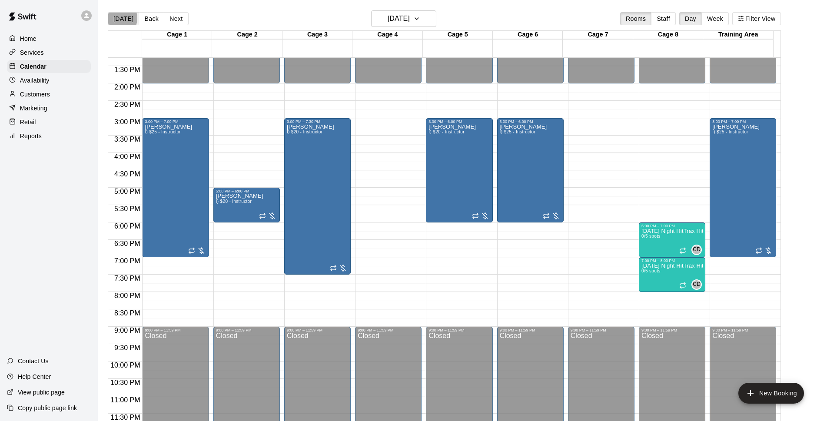
click at [116, 18] on button "[DATE]" at bounding box center [123, 18] width 31 height 13
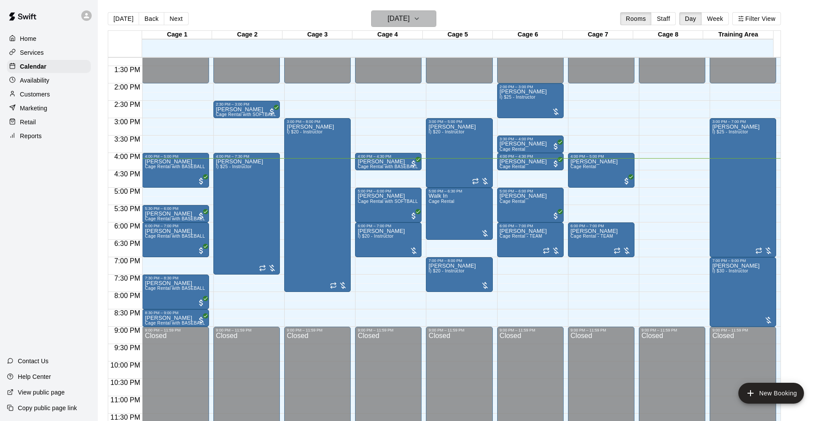
click at [410, 19] on h6 "[DATE]" at bounding box center [399, 19] width 22 height 12
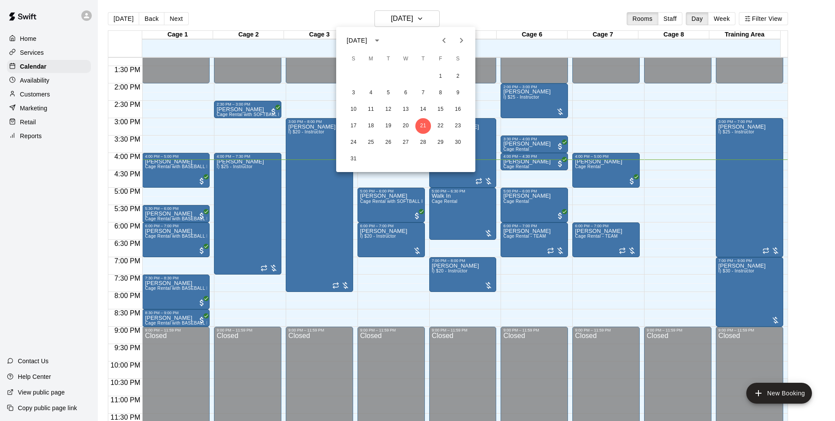
click at [548, 19] on div at bounding box center [417, 210] width 835 height 421
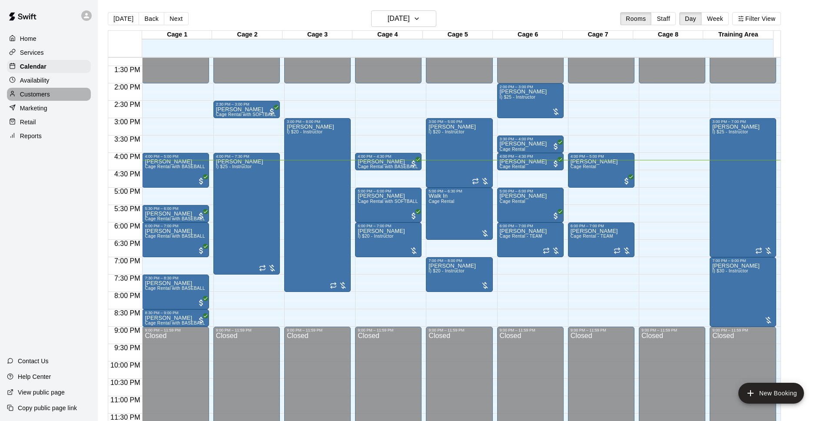
click at [86, 97] on div "Customers" at bounding box center [49, 94] width 84 height 13
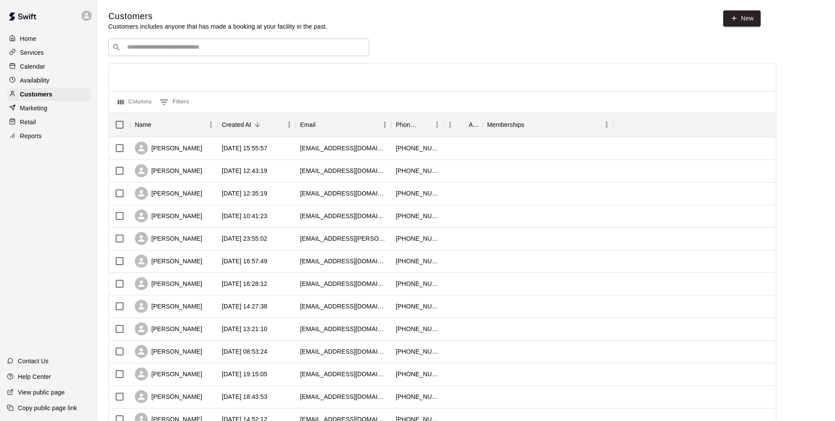
click at [187, 45] on input "Search customers by name or email" at bounding box center [244, 47] width 241 height 9
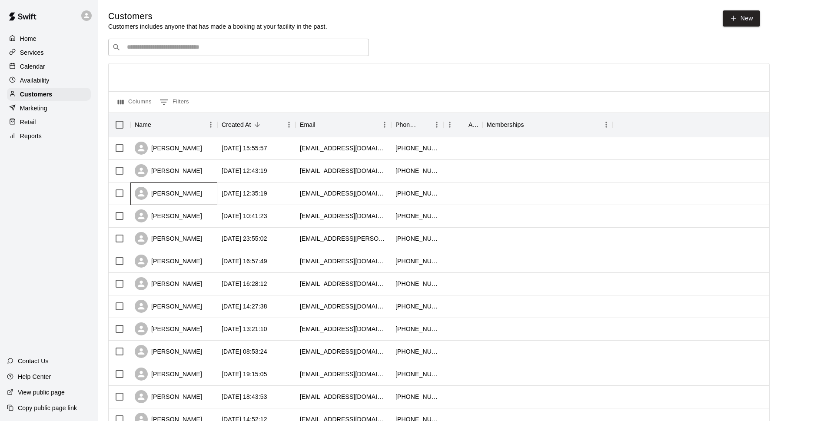
click at [214, 200] on div "Melissa Hicks" at bounding box center [173, 194] width 87 height 23
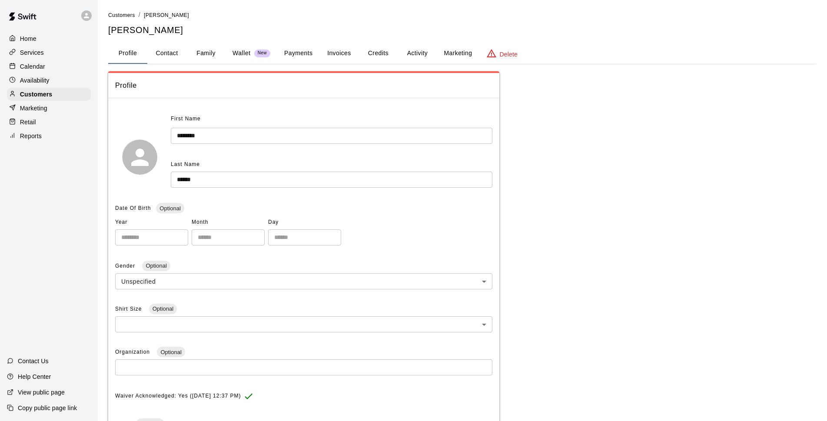
click at [310, 56] on button "Payments" at bounding box center [298, 53] width 42 height 21
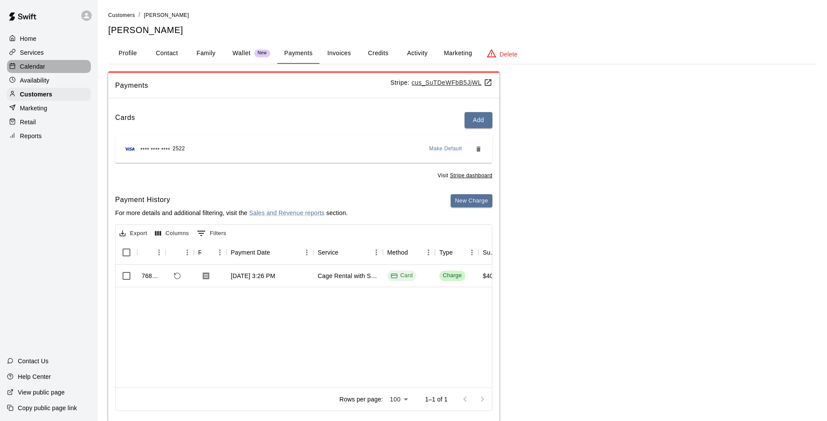
click at [43, 69] on p "Calendar" at bounding box center [32, 66] width 25 height 9
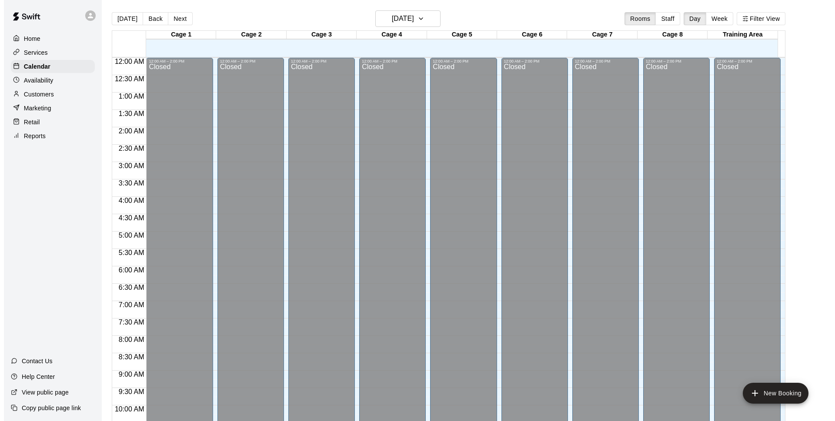
scroll to position [435, 0]
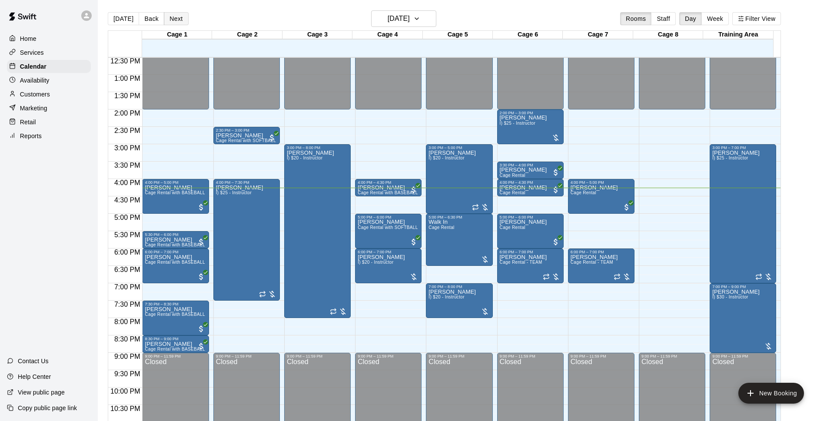
click at [177, 18] on button "Next" at bounding box center [176, 18] width 24 height 13
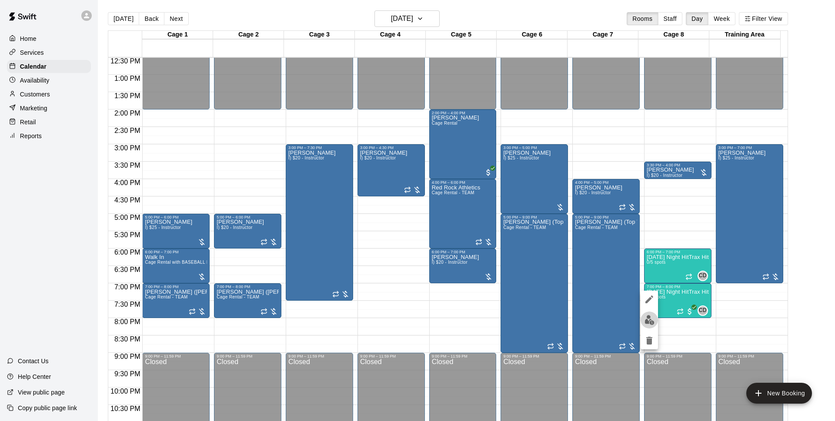
click at [654, 319] on img "edit" at bounding box center [649, 320] width 10 height 10
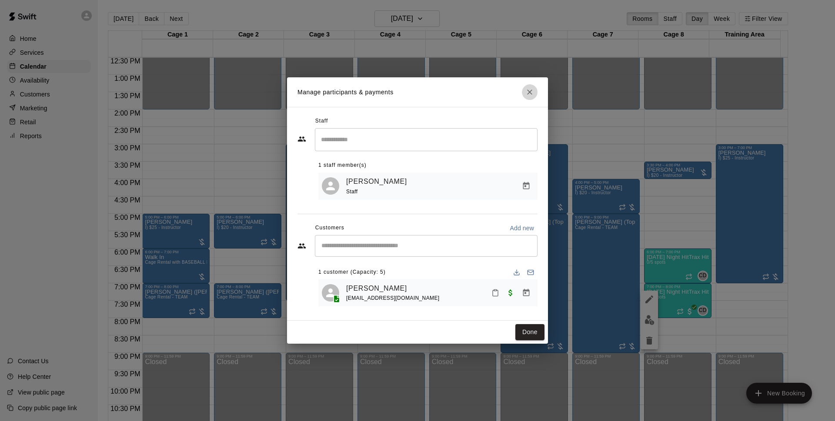
click at [531, 96] on button "Close" at bounding box center [530, 92] width 16 height 16
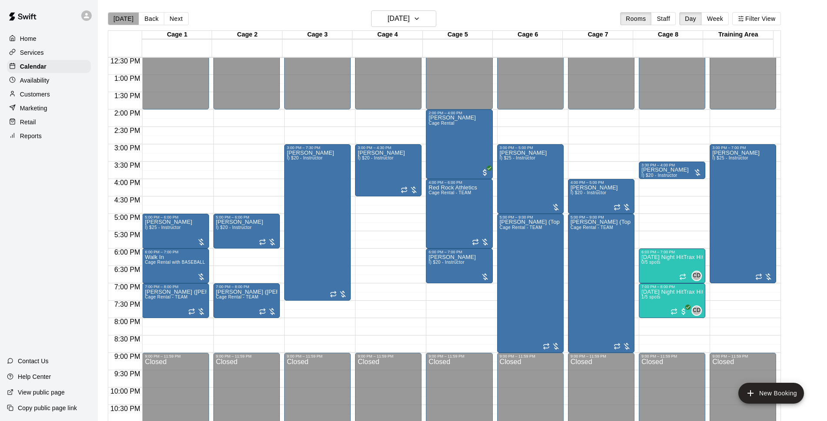
click at [131, 19] on button "[DATE]" at bounding box center [123, 18] width 31 height 13
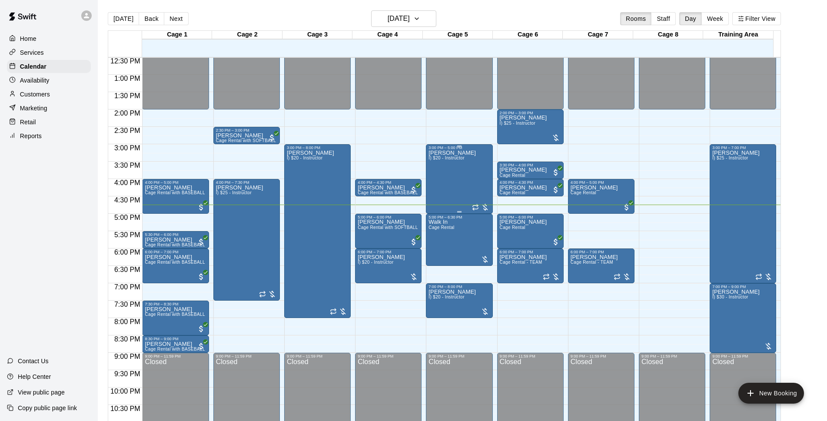
drag, startPoint x: 458, startPoint y: 204, endPoint x: 460, endPoint y: 199, distance: 5.4
click at [460, 199] on div "3:00 PM – 5:00 PM Chris Decolati I) $20 - Instructor" at bounding box center [459, 179] width 61 height 67
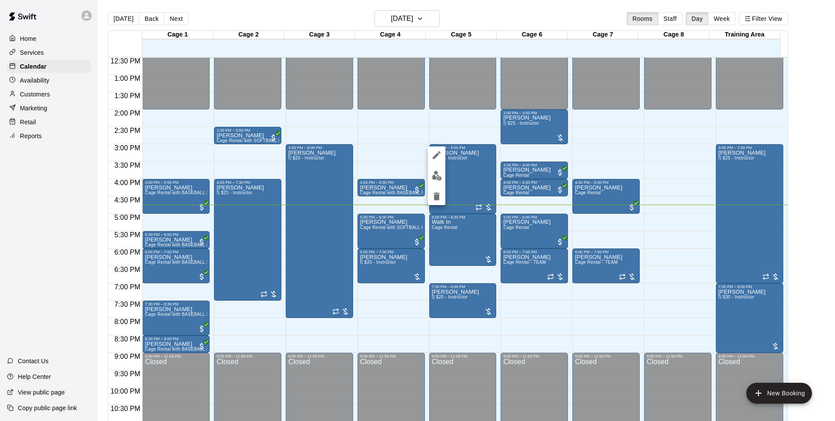
click at [464, 194] on div at bounding box center [417, 210] width 835 height 421
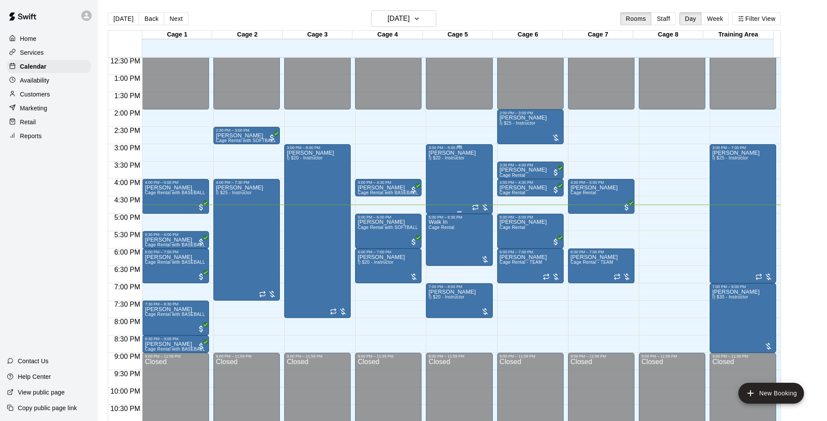
drag, startPoint x: 458, startPoint y: 212, endPoint x: 460, endPoint y: 199, distance: 12.8
click at [460, 199] on div "3:00 PM – 5:00 PM Chris Decolati I) $20 - Instructor" at bounding box center [459, 179] width 61 height 67
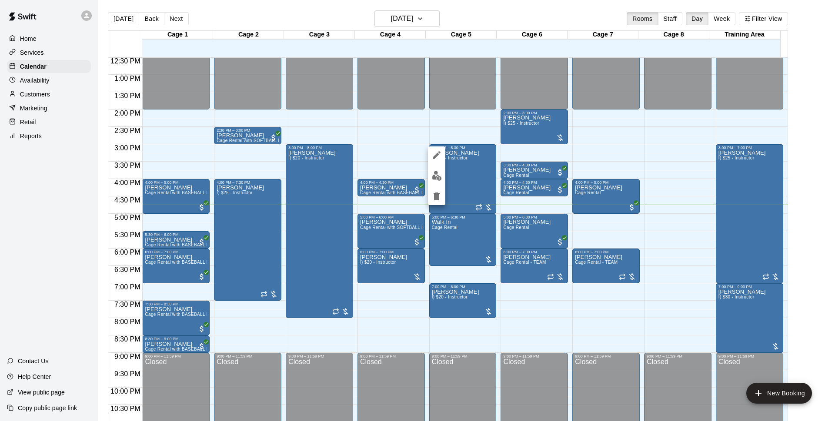
click at [461, 186] on div at bounding box center [417, 210] width 835 height 421
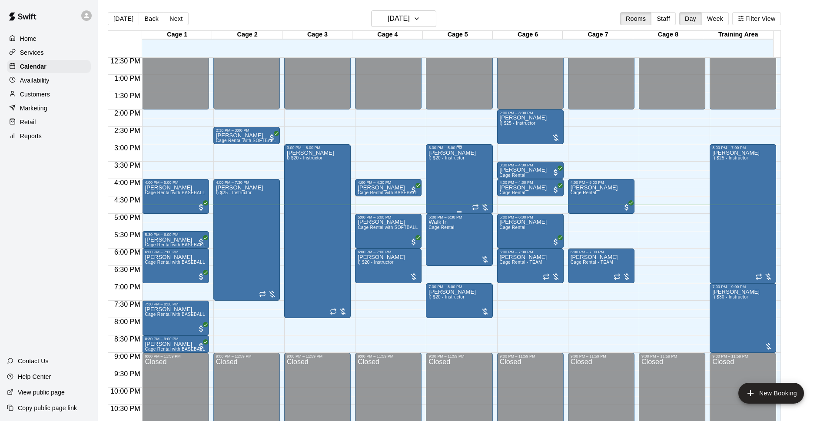
drag, startPoint x: 456, startPoint y: 206, endPoint x: 455, endPoint y: 196, distance: 10.1
click at [455, 196] on div "3:00 PM – 5:00 PM Chris Decolati I) $20 - Instructor" at bounding box center [459, 179] width 61 height 67
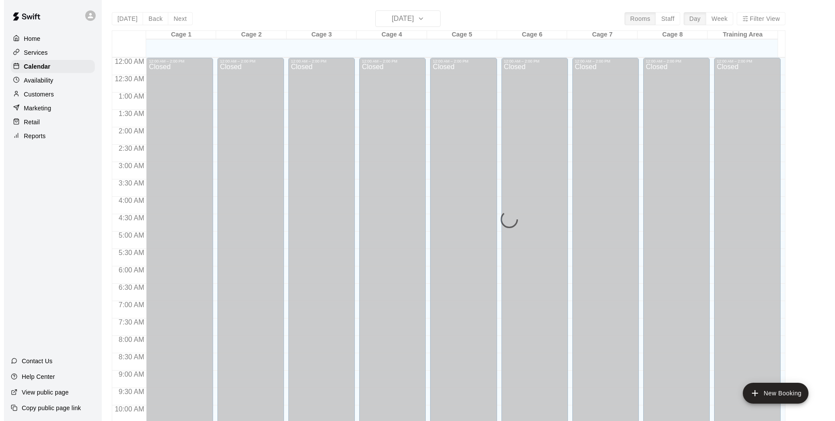
scroll to position [435, 0]
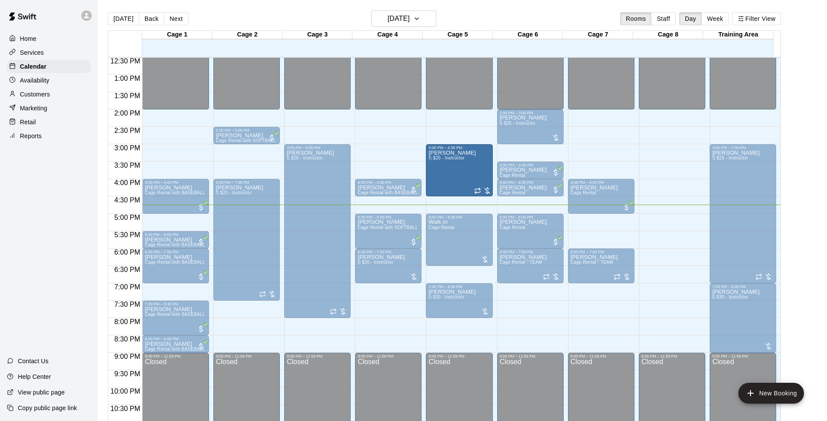
drag, startPoint x: 459, startPoint y: 212, endPoint x: 456, endPoint y: 201, distance: 11.2
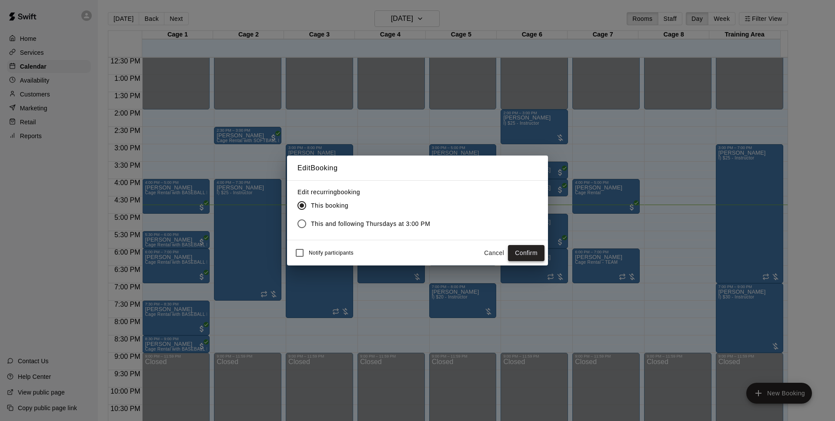
click at [522, 252] on button "Confirm" at bounding box center [526, 253] width 37 height 16
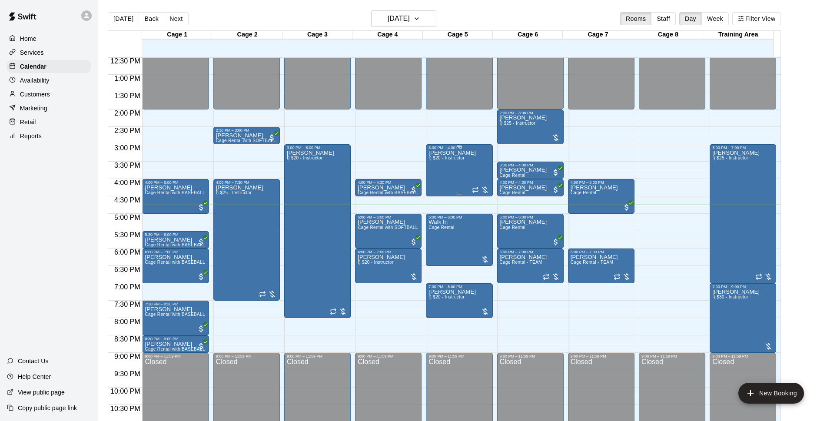
click at [455, 181] on div "[PERSON_NAME] I) $20 - Instructor" at bounding box center [452, 360] width 47 height 421
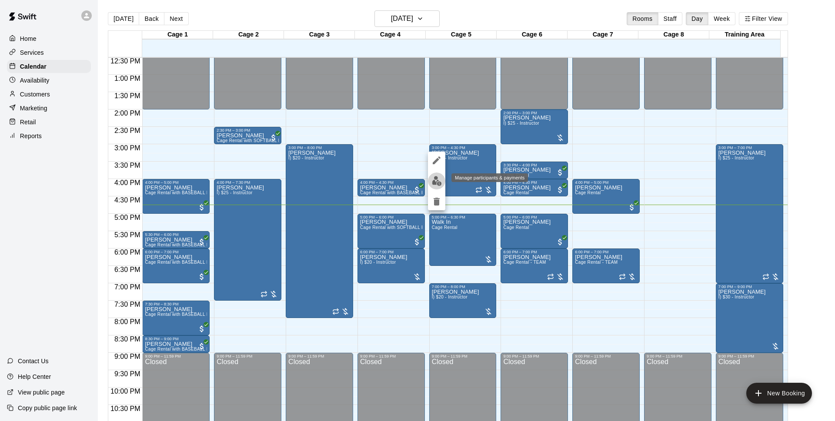
click at [435, 187] on button "edit" at bounding box center [436, 181] width 17 height 17
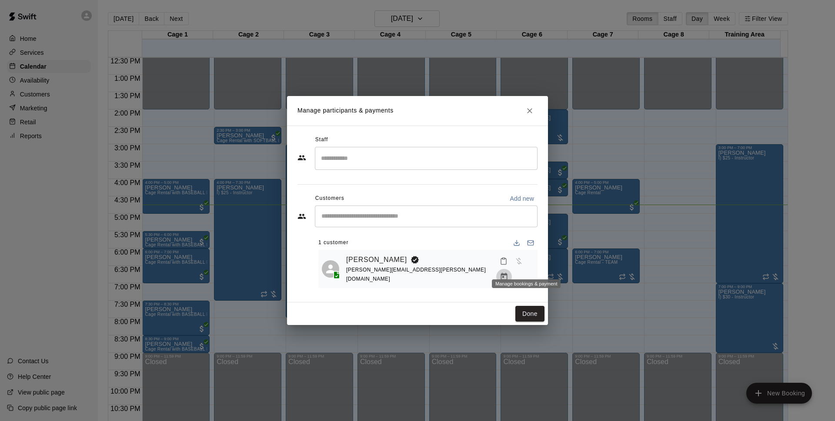
click at [508, 273] on icon "Manage bookings & payment" at bounding box center [504, 277] width 9 height 9
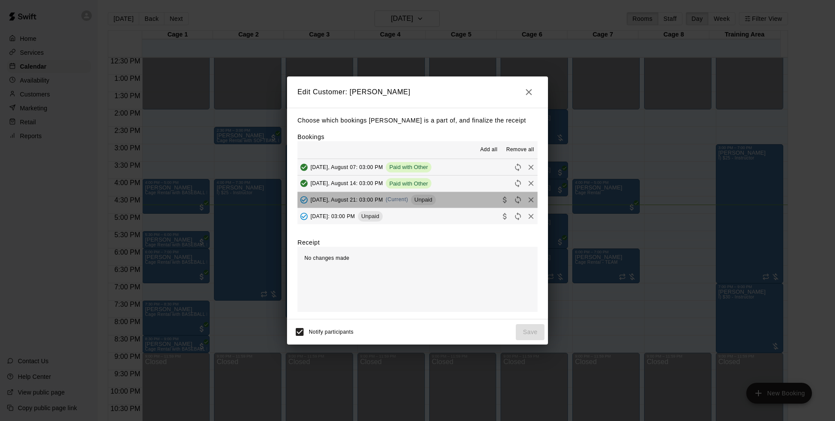
click at [444, 195] on button "[DATE], August 21: 03:00 PM (Current) Unpaid" at bounding box center [417, 200] width 240 height 16
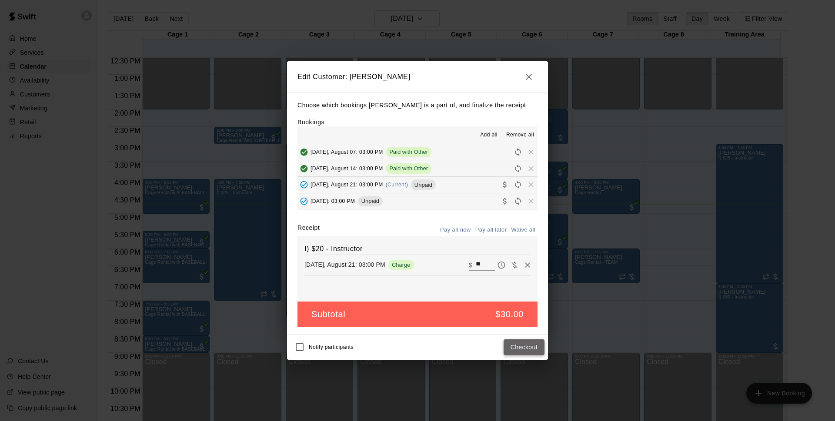
click at [533, 340] on button "Checkout" at bounding box center [523, 348] width 41 height 16
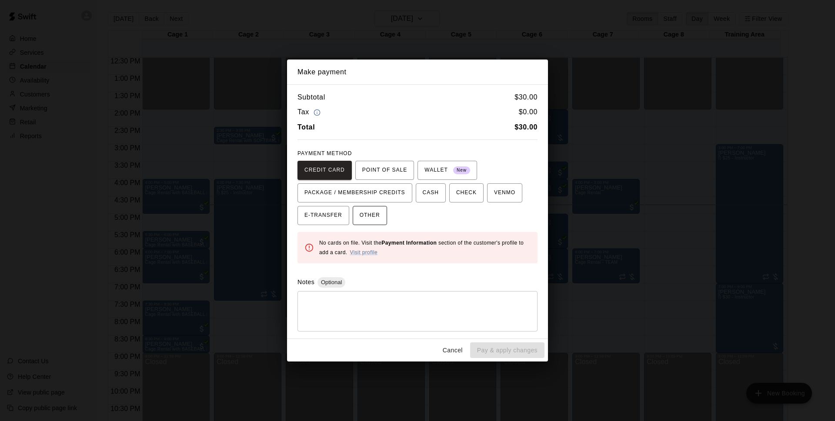
click at [372, 218] on span "OTHER" at bounding box center [370, 216] width 20 height 14
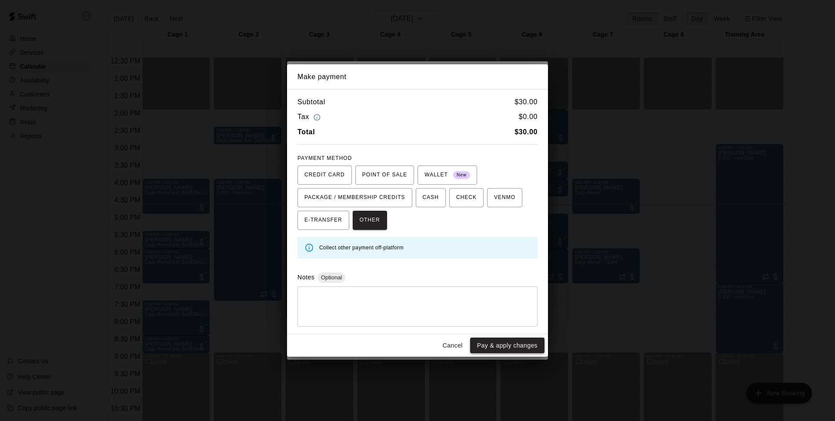
click at [519, 349] on button "Pay & apply changes" at bounding box center [507, 346] width 74 height 16
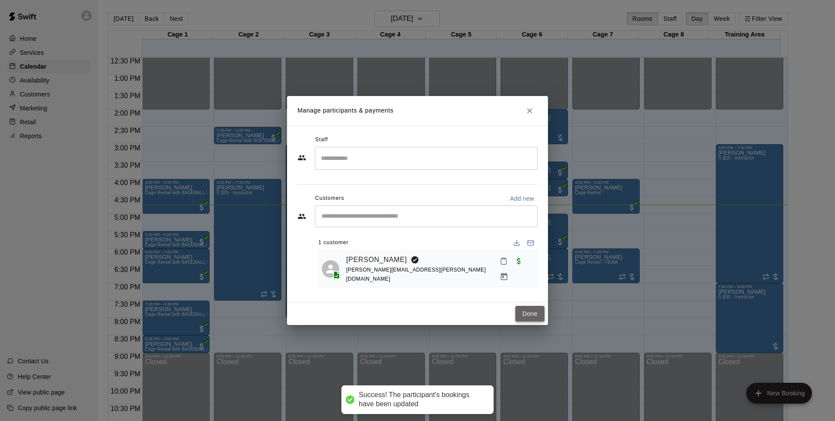
click at [530, 316] on button "Done" at bounding box center [529, 314] width 29 height 16
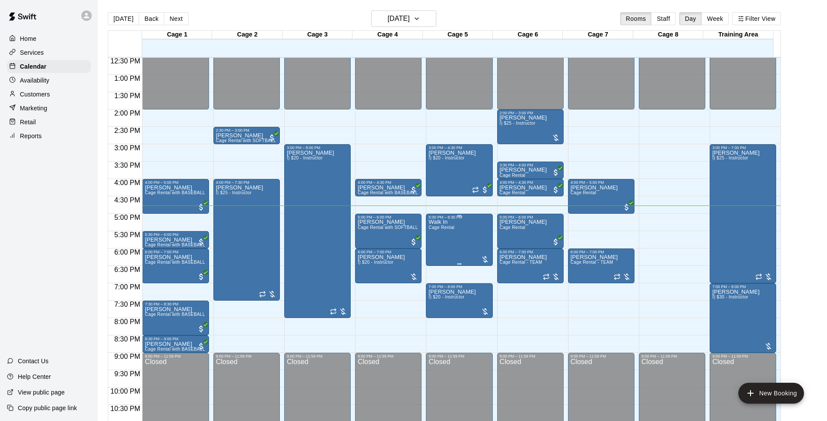
click at [451, 227] on span "Cage Rental" at bounding box center [442, 227] width 26 height 5
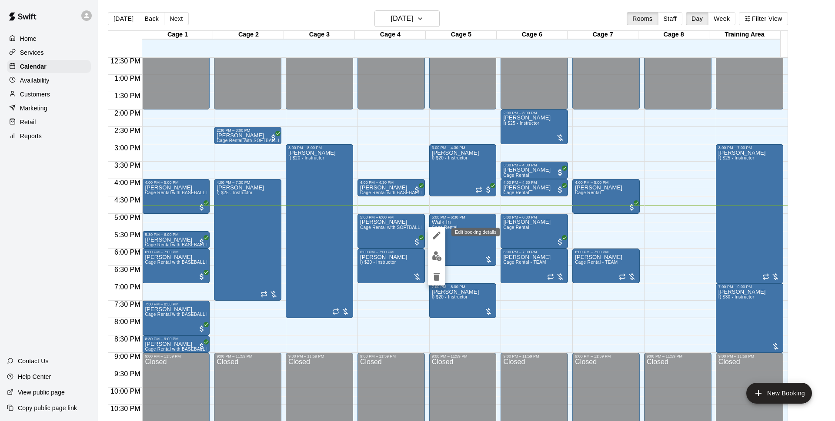
click at [434, 232] on icon "edit" at bounding box center [436, 235] width 10 height 10
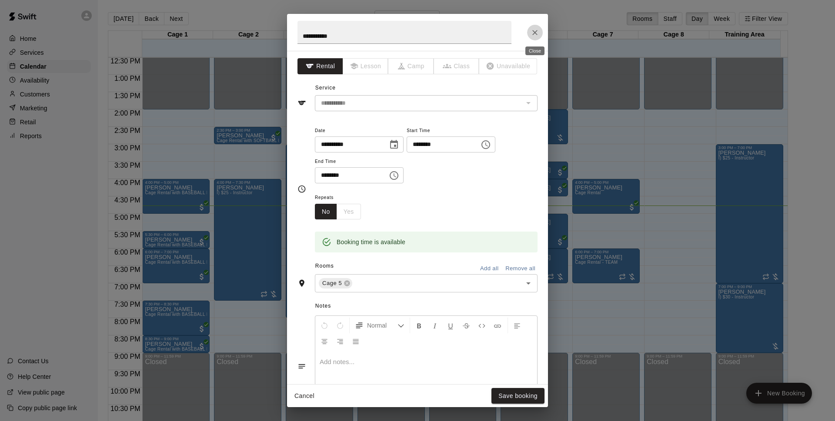
click at [531, 33] on icon "Close" at bounding box center [534, 32] width 9 height 9
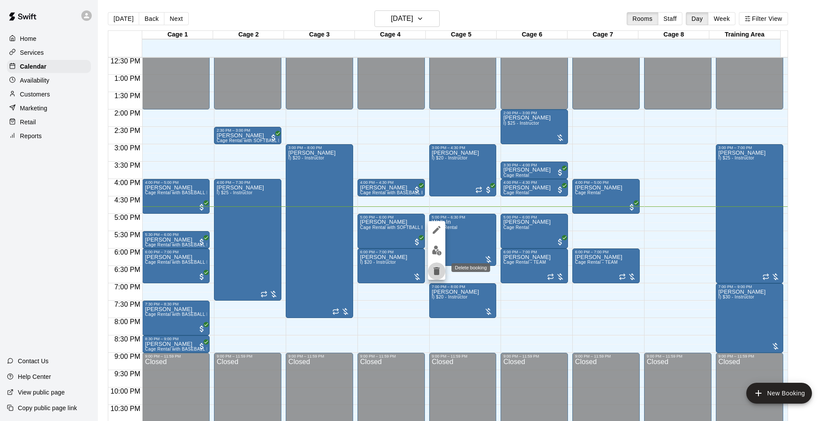
click at [436, 273] on icon "delete" at bounding box center [436, 271] width 6 height 8
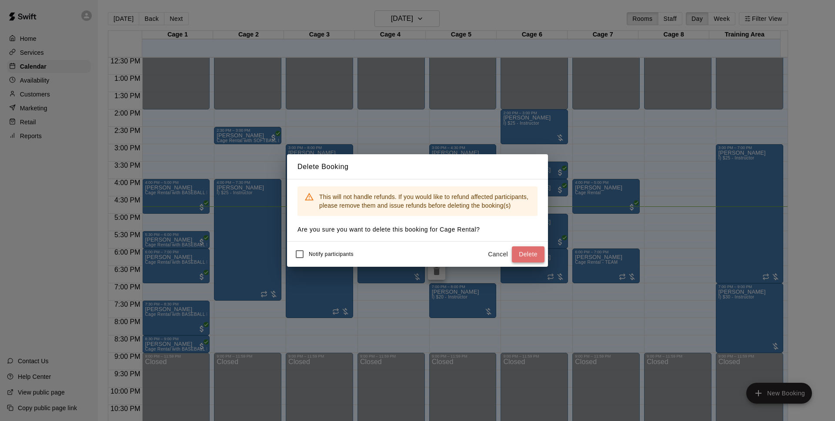
click at [535, 252] on button "Delete" at bounding box center [528, 255] width 33 height 16
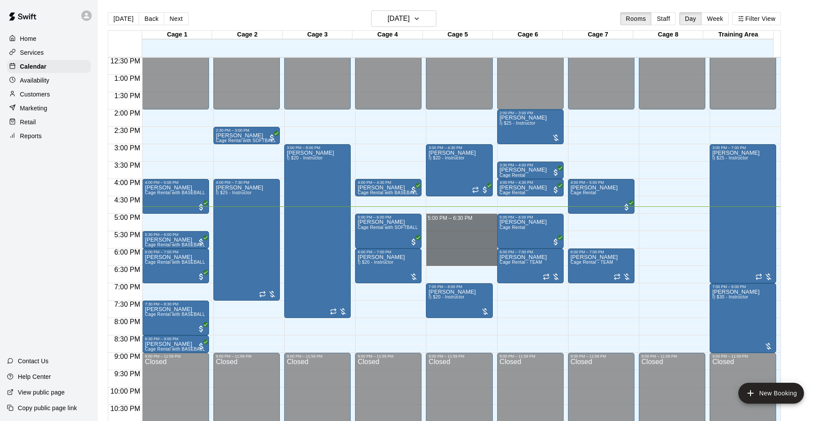
drag, startPoint x: 435, startPoint y: 217, endPoint x: 435, endPoint y: 261, distance: 44.8
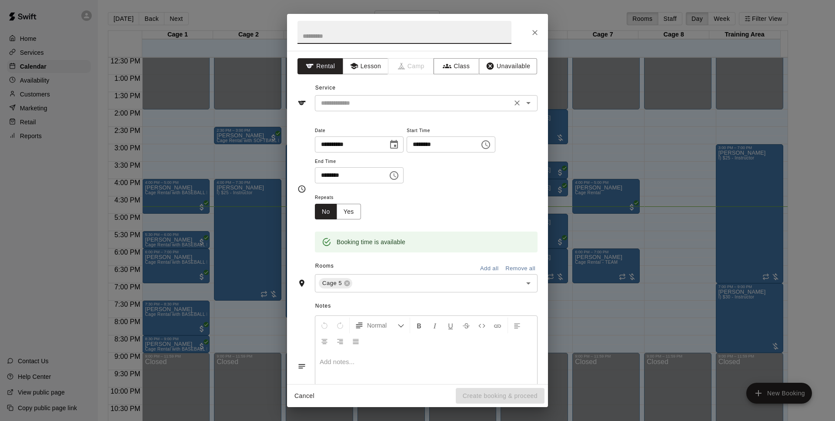
click at [430, 109] on div "​" at bounding box center [426, 103] width 223 height 16
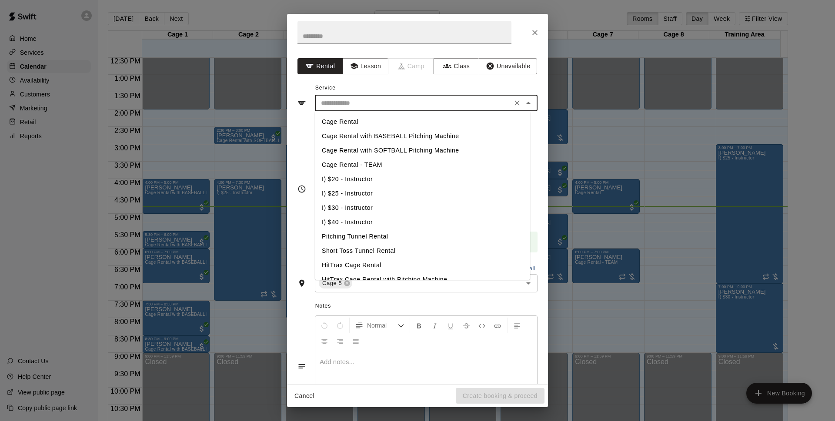
click at [397, 160] on li "Cage Rental - TEAM" at bounding box center [422, 165] width 215 height 14
type input "**********"
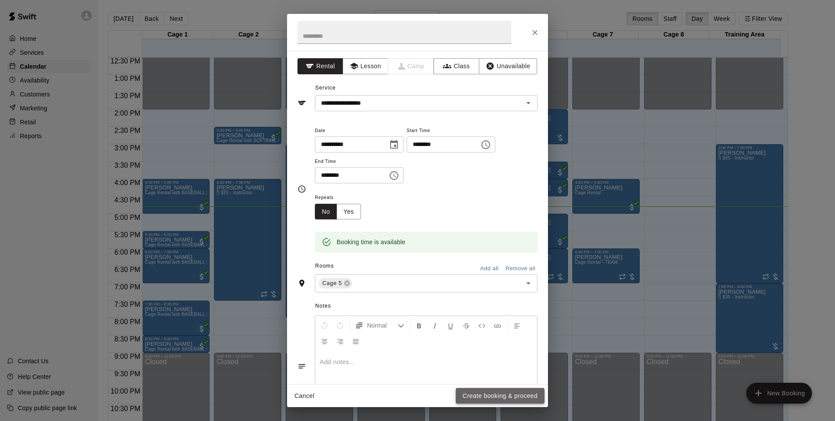
click at [484, 395] on button "Create booking & proceed" at bounding box center [500, 396] width 89 height 16
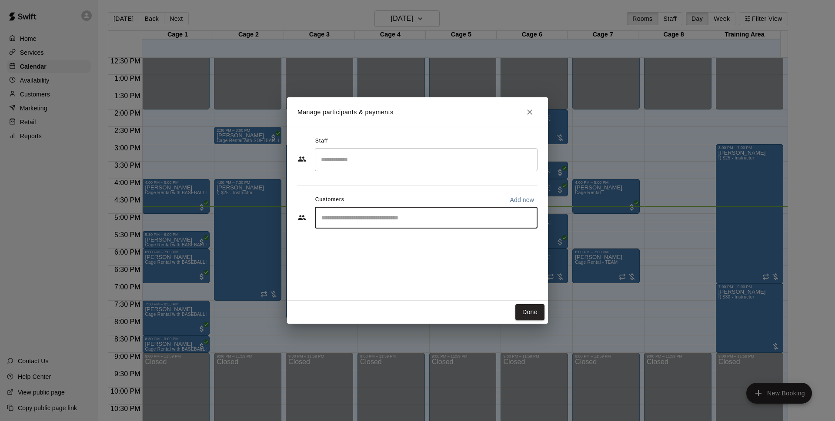
click at [440, 216] on input "Start typing to search customers..." at bounding box center [426, 217] width 215 height 9
type input "*******"
click at [372, 250] on span "[EMAIL_ADDRESS][DOMAIN_NAME]" at bounding box center [385, 247] width 93 height 6
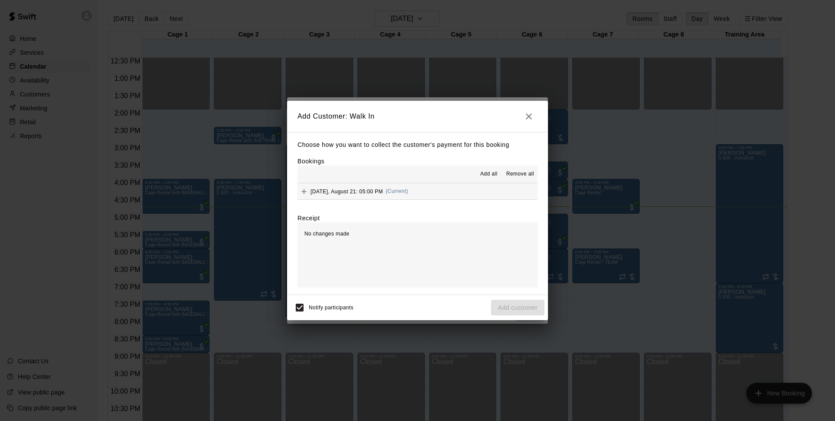
click at [436, 187] on button "[DATE], August 21: 05:00 PM (Current)" at bounding box center [417, 191] width 240 height 16
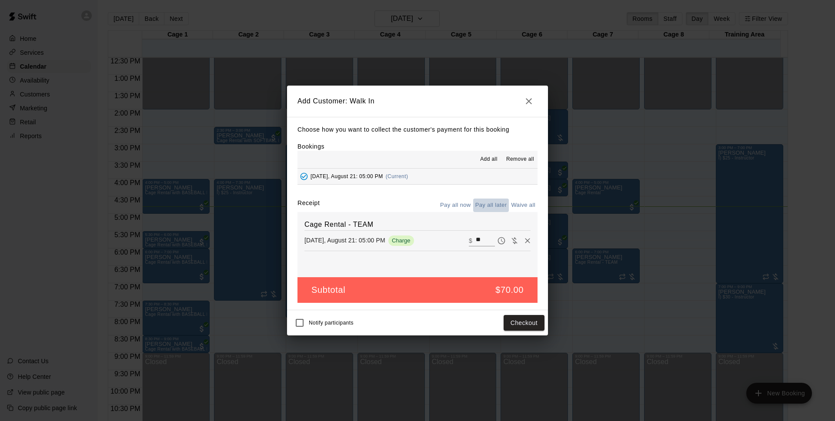
click at [492, 206] on button "Pay all later" at bounding box center [491, 205] width 36 height 13
click at [504, 328] on button "Add customer" at bounding box center [517, 323] width 53 height 16
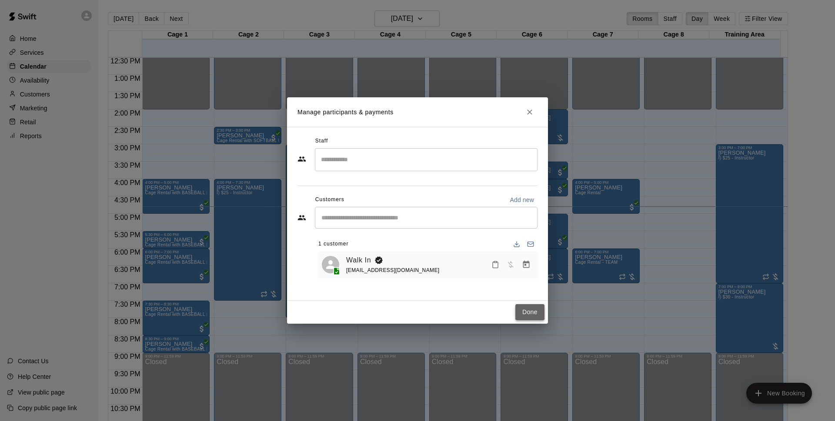
click at [525, 307] on button "Done" at bounding box center [529, 312] width 29 height 16
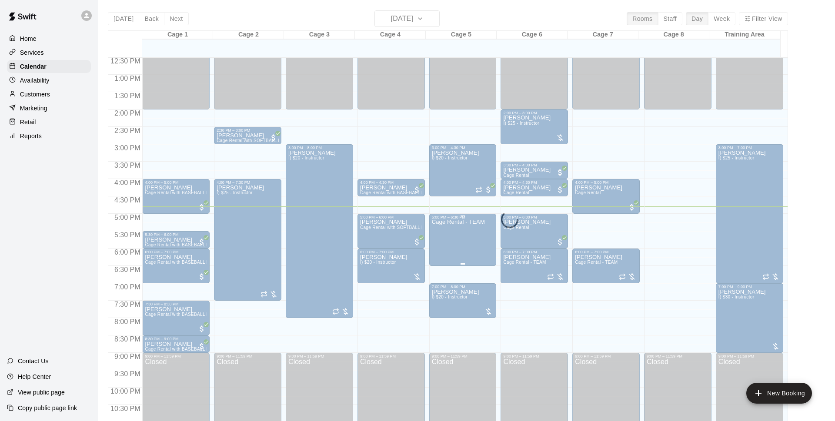
drag, startPoint x: 525, startPoint y: 307, endPoint x: 459, endPoint y: 250, distance: 87.5
click at [500, 318] on div "12:00 AM – 2:00 PM Closed 2:00 PM – 3:00 PM [PERSON_NAME] I) $25 - Instructor 3…" at bounding box center [533, 40] width 67 height 835
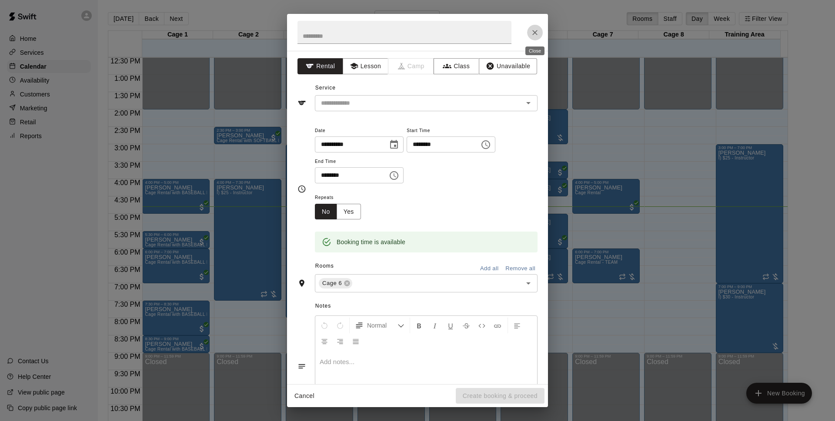
click at [535, 35] on icon "Close" at bounding box center [534, 32] width 9 height 9
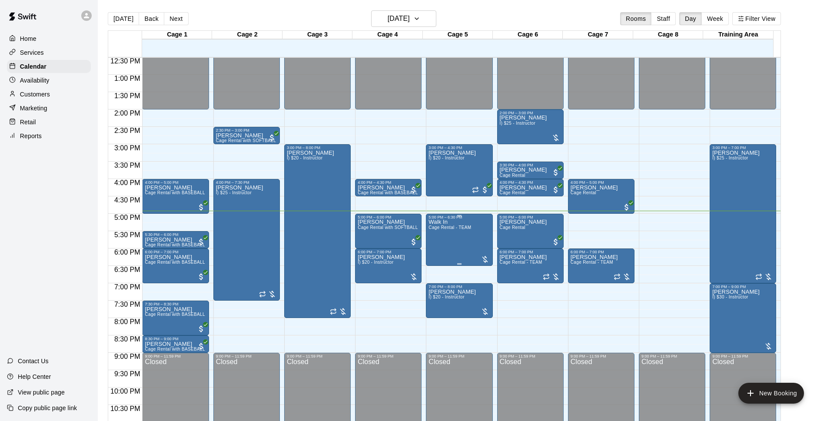
click at [435, 230] on span "Cage Rental - TEAM" at bounding box center [450, 227] width 43 height 5
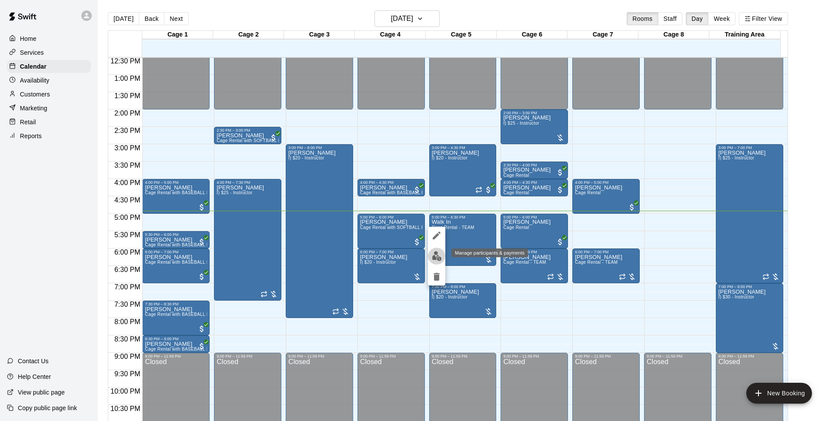
click at [437, 255] on img "edit" at bounding box center [437, 256] width 10 height 10
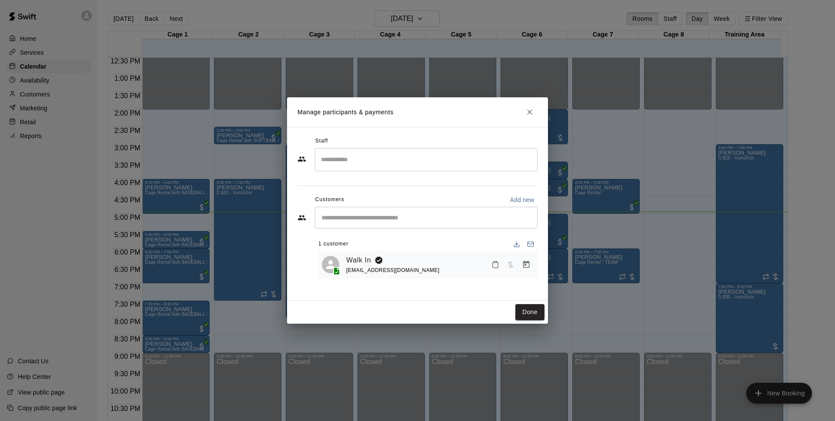
click at [457, 208] on div "​" at bounding box center [426, 218] width 223 height 22
click at [529, 262] on icon "Manage bookings & payment" at bounding box center [526, 264] width 9 height 9
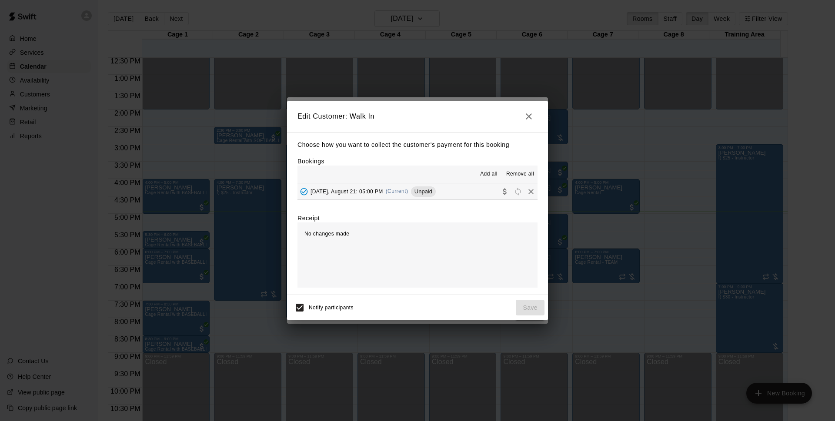
click at [458, 185] on button "[DATE], August 21: 05:00 PM (Current) Unpaid" at bounding box center [417, 191] width 240 height 16
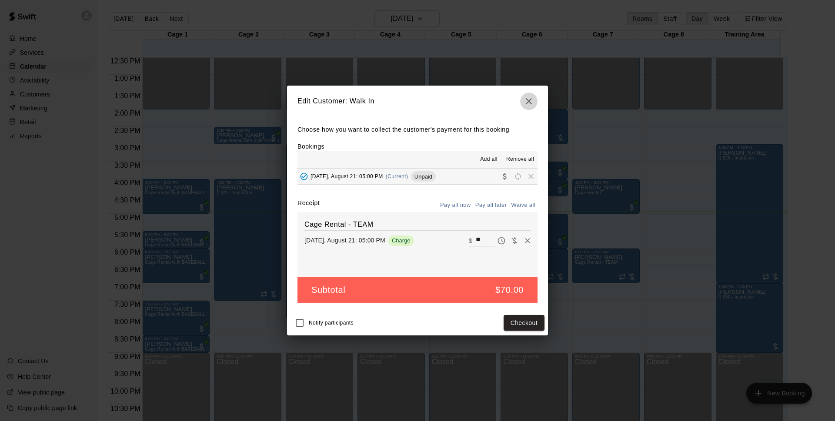
click at [524, 100] on icon "button" at bounding box center [528, 101] width 10 height 10
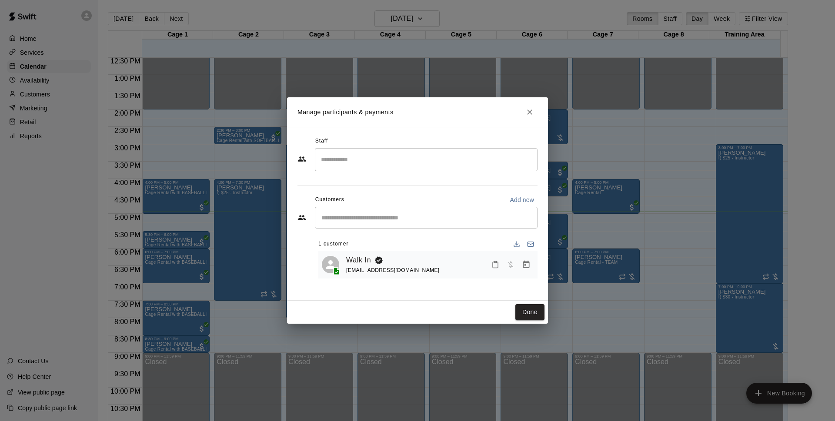
click at [519, 202] on p "Add new" at bounding box center [522, 200] width 24 height 9
select select "**"
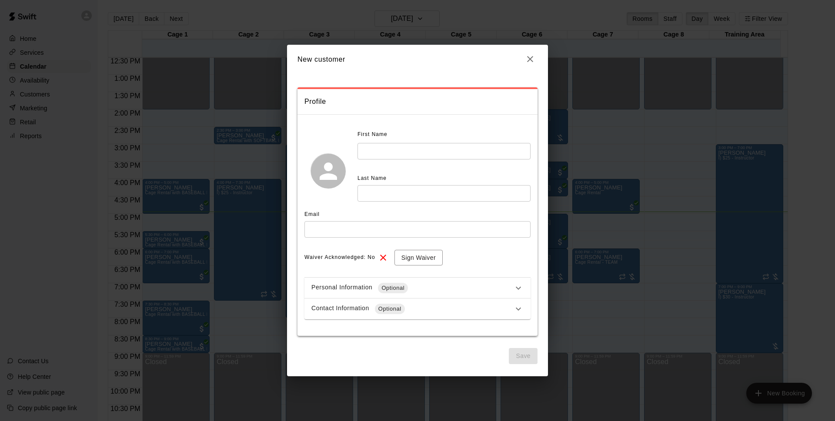
click at [398, 144] on input "text" at bounding box center [443, 151] width 173 height 16
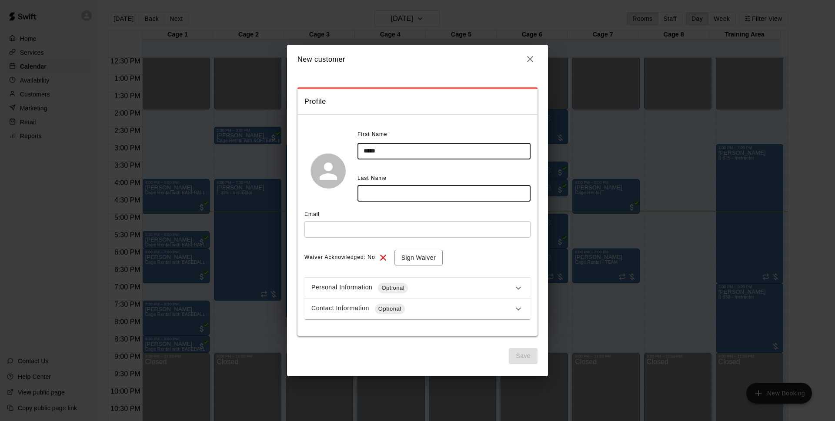
type input "*****"
click at [333, 219] on div "Email" at bounding box center [417, 215] width 226 height 14
click at [397, 197] on input "text" at bounding box center [443, 193] width 173 height 16
type input "**********"
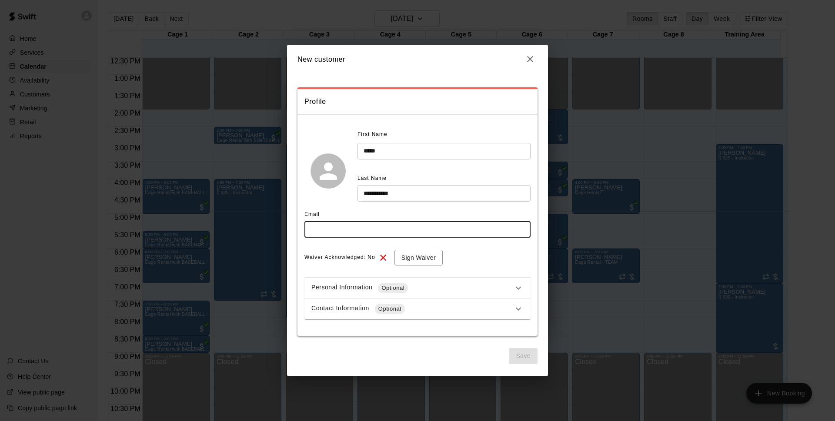
click at [390, 227] on input "text" at bounding box center [417, 229] width 226 height 16
type input "**********"
click at [403, 254] on button "Sign Waiver" at bounding box center [418, 258] width 48 height 16
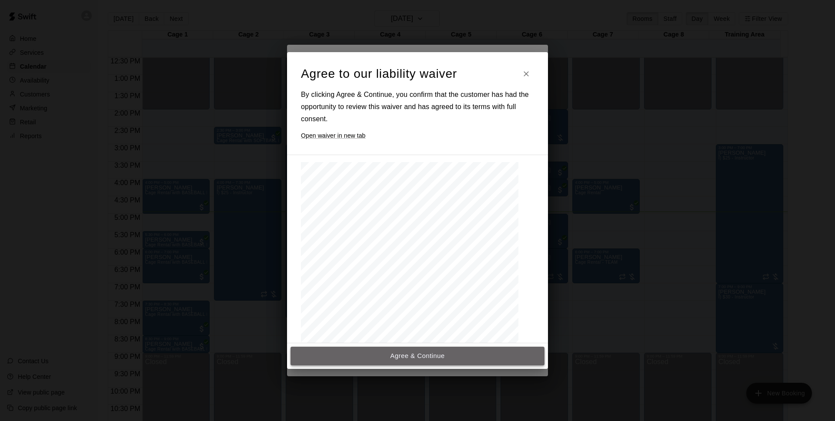
click at [413, 362] on button "Agree & Continue" at bounding box center [417, 356] width 254 height 18
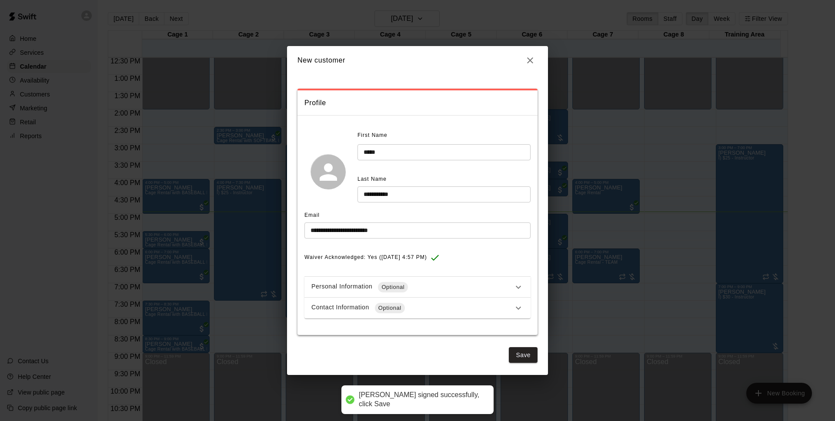
click at [453, 305] on div "Contact Information Optional" at bounding box center [412, 308] width 202 height 10
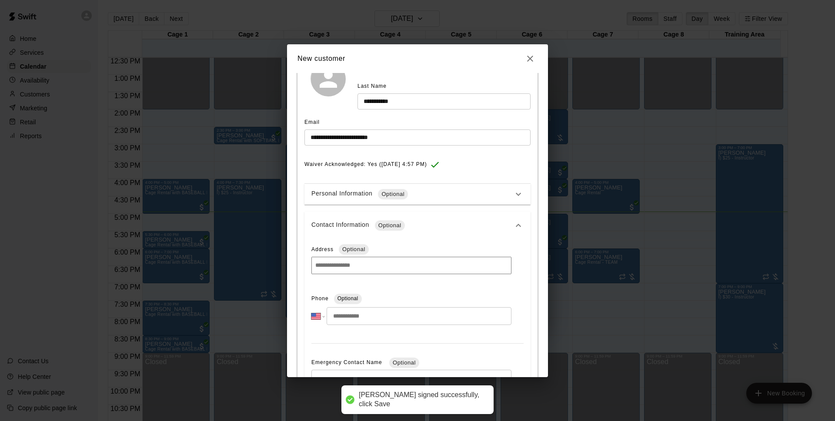
scroll to position [137, 0]
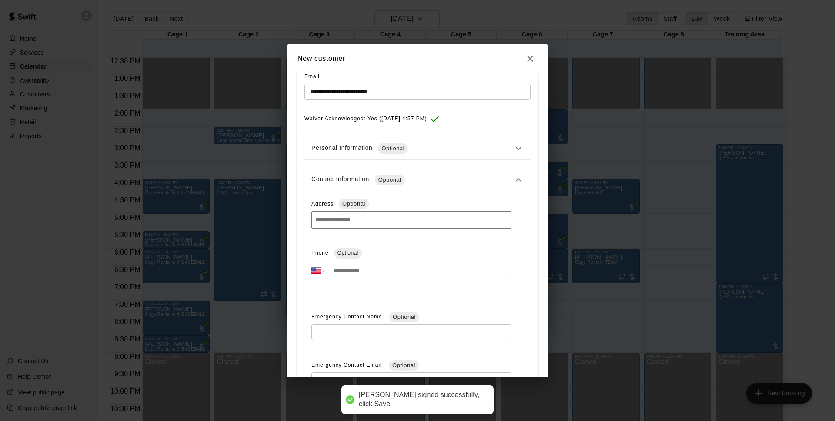
click at [365, 271] on input "tel" at bounding box center [419, 271] width 185 height 18
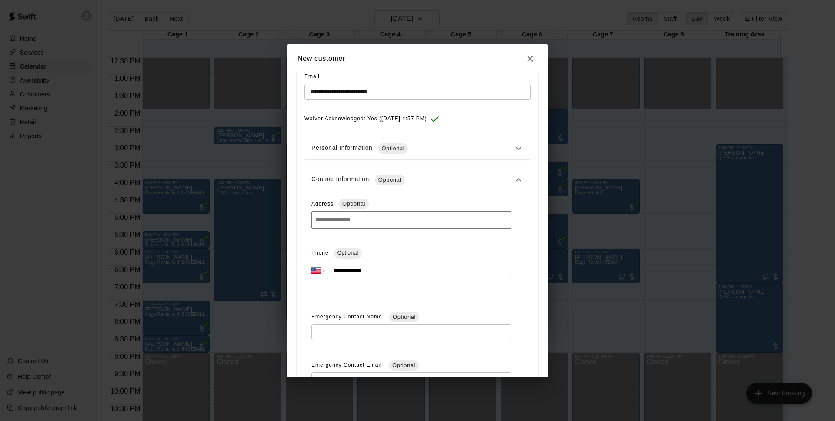
type input "**********"
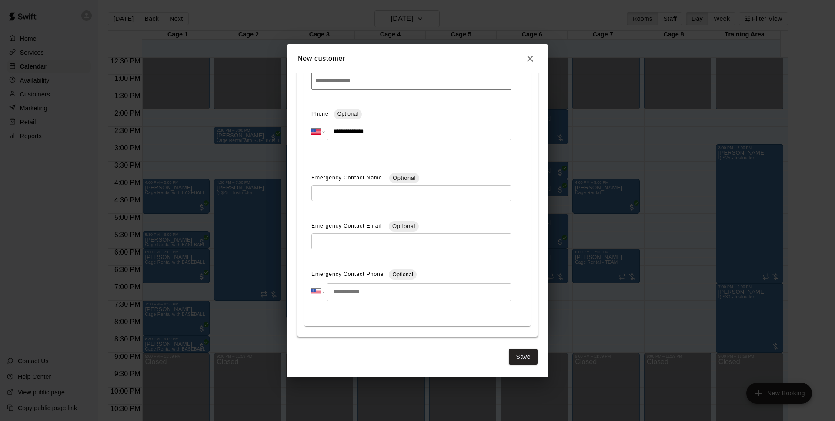
scroll to position [277, 0]
click at [516, 356] on button "Save" at bounding box center [523, 357] width 29 height 16
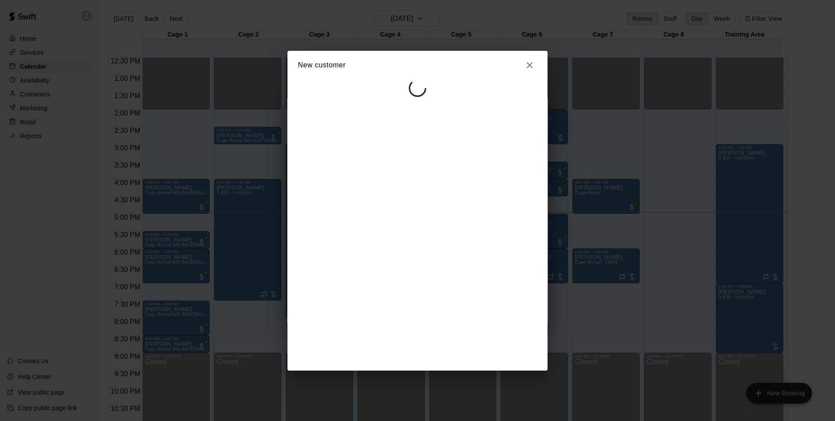
scroll to position [0, 0]
select select "**"
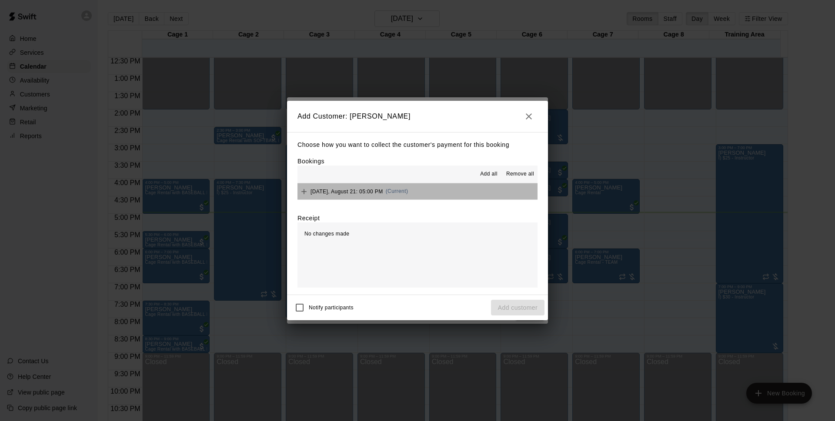
click at [441, 192] on button "[DATE], August 21: 05:00 PM (Current)" at bounding box center [417, 191] width 240 height 16
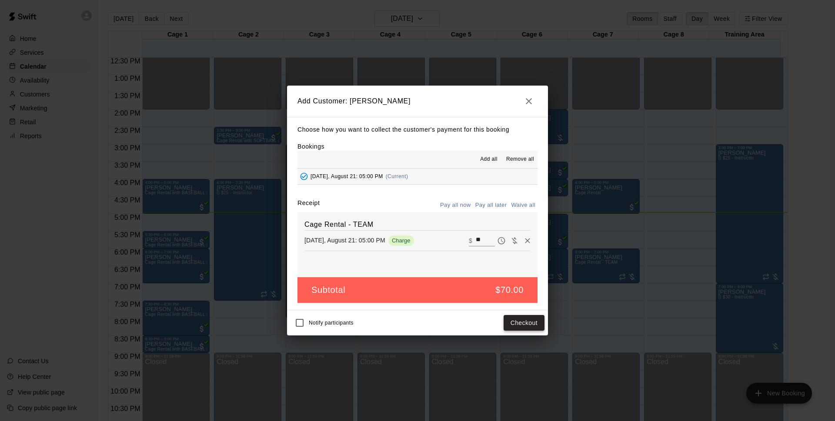
click at [527, 323] on button "Checkout" at bounding box center [523, 323] width 41 height 16
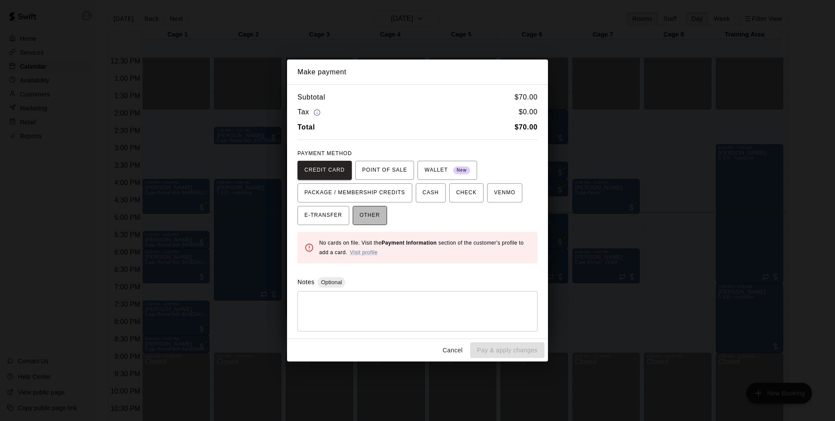
click at [372, 215] on span "OTHER" at bounding box center [370, 216] width 20 height 14
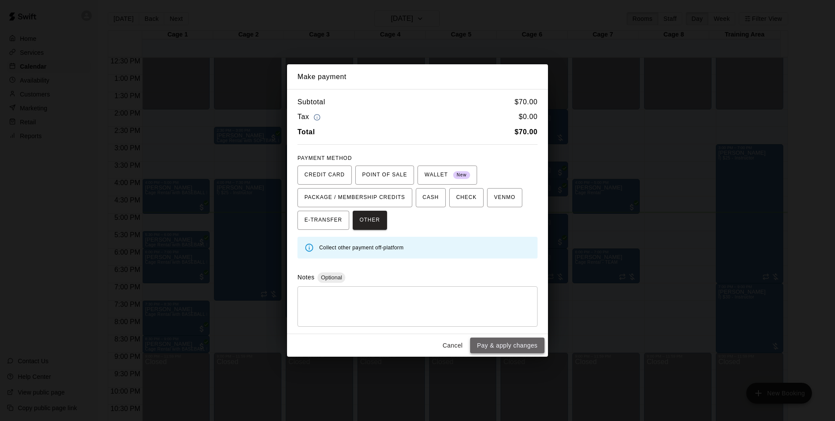
click at [523, 345] on button "Pay & apply changes" at bounding box center [507, 346] width 74 height 16
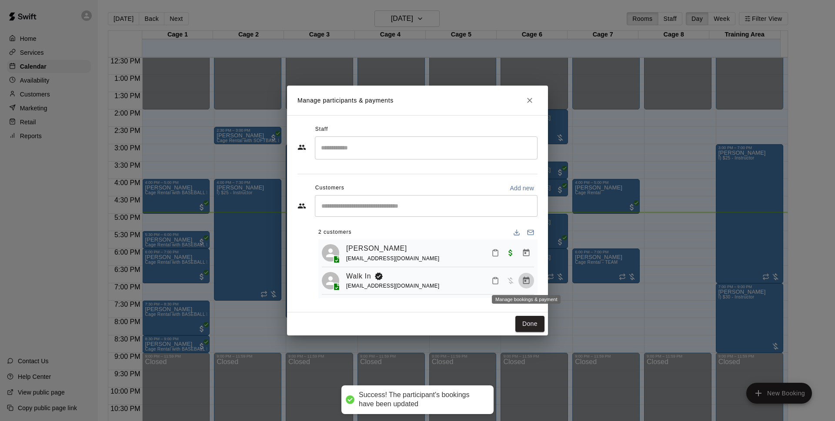
click at [531, 284] on button "Manage bookings & payment" at bounding box center [526, 281] width 16 height 16
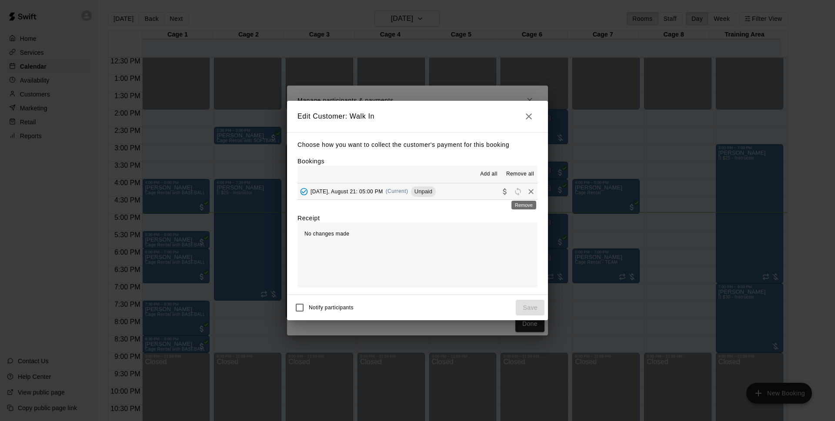
click at [526, 192] on icon "Remove" at bounding box center [530, 191] width 9 height 9
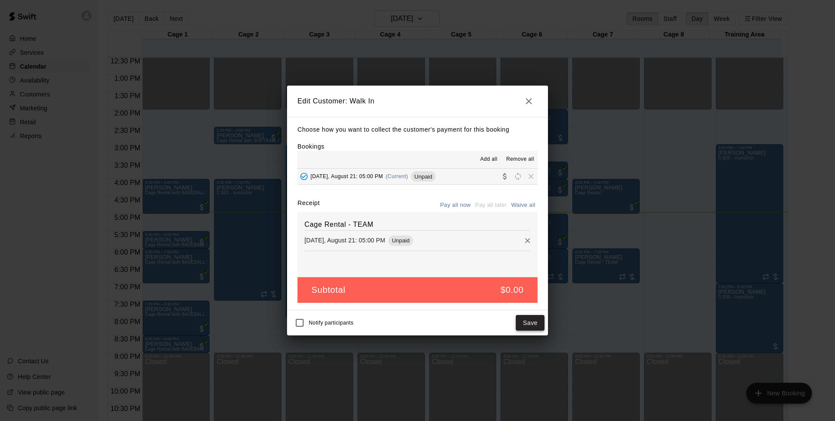
click at [532, 321] on button "Save" at bounding box center [530, 323] width 29 height 16
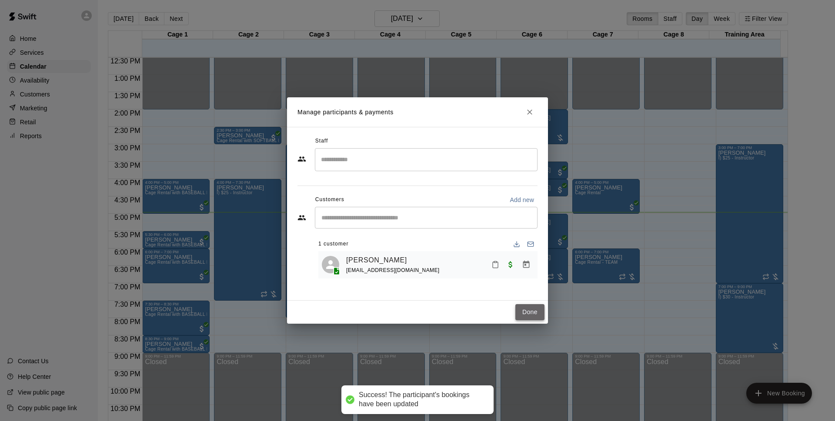
click at [524, 312] on button "Done" at bounding box center [529, 312] width 29 height 16
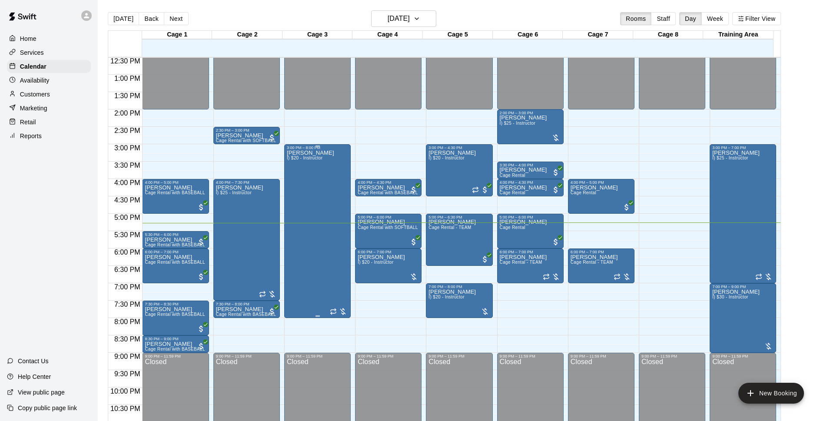
click at [96, 313] on div "Home Services Calendar Availability Customers Marketing Retail Reports Contact …" at bounding box center [413, 217] width 827 height 435
drag, startPoint x: 294, startPoint y: 301, endPoint x: 556, endPoint y: 15, distance: 387.7
click at [556, 15] on div "[DATE] Back [DATE][DATE] Rooms Staff Day Week Filter View" at bounding box center [444, 20] width 673 height 20
click at [410, 15] on h6 "[DATE]" at bounding box center [399, 19] width 22 height 12
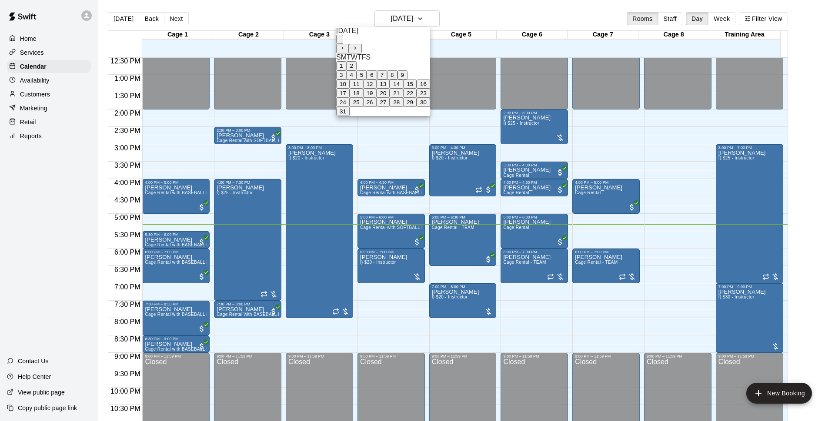
click at [376, 107] on button "26" at bounding box center [369, 102] width 13 height 9
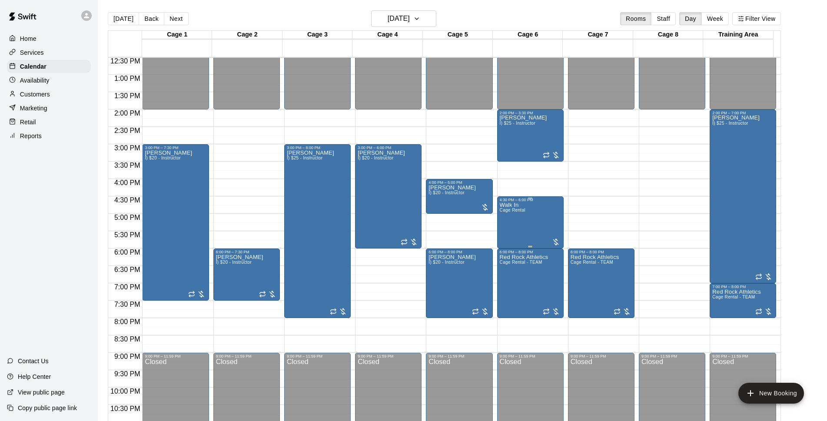
click at [513, 230] on div "Walk In Cage Rental" at bounding box center [513, 412] width 26 height 421
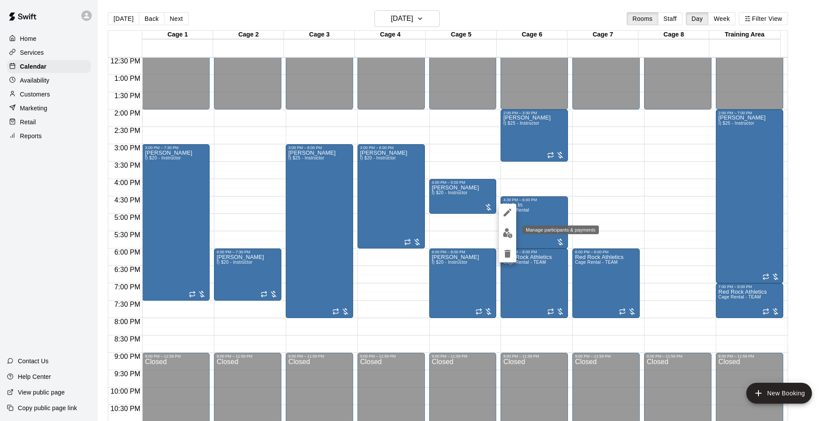
click at [506, 231] on img "edit" at bounding box center [508, 233] width 10 height 10
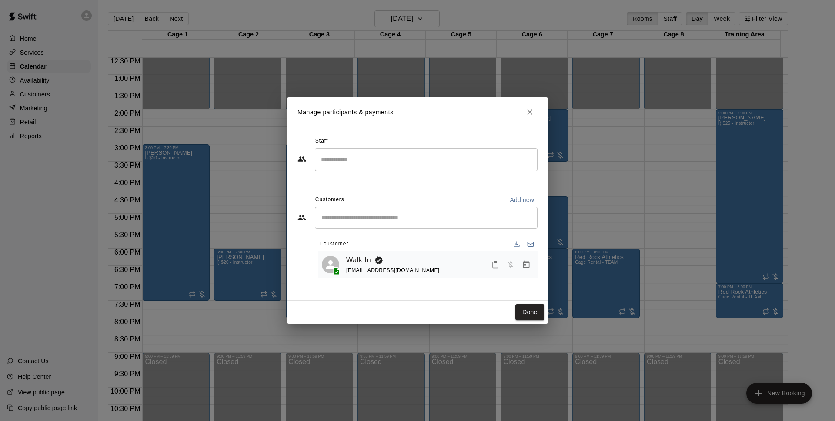
click at [517, 201] on p "Add new" at bounding box center [522, 200] width 24 height 9
select select "**"
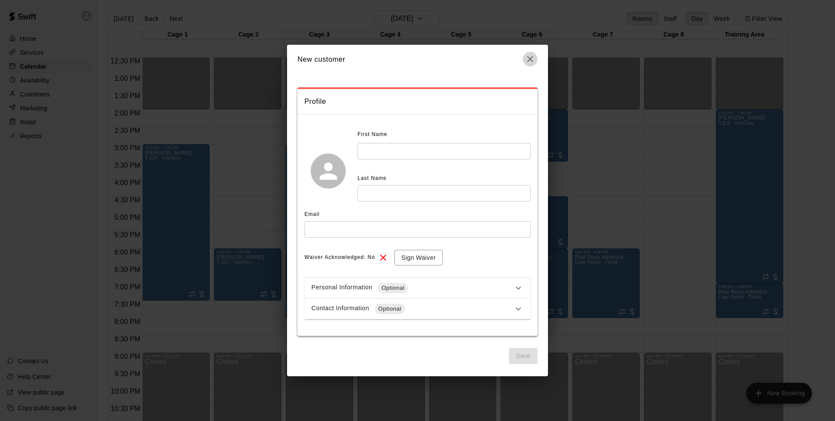
drag, startPoint x: 528, startPoint y: 54, endPoint x: 511, endPoint y: 76, distance: 27.6
click at [528, 54] on icon "button" at bounding box center [530, 59] width 10 height 10
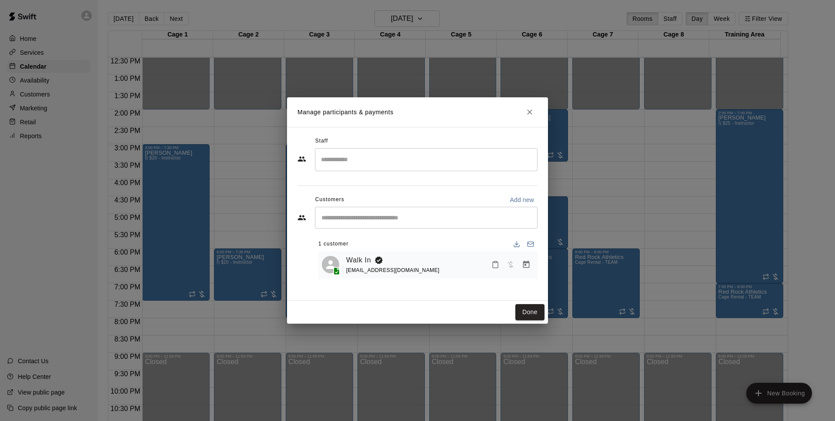
click at [373, 213] on input "Start typing to search customers..." at bounding box center [426, 217] width 215 height 9
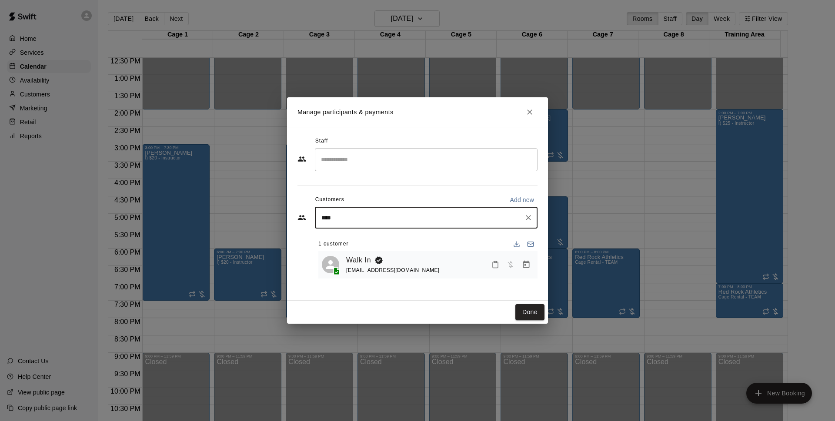
type input "*****"
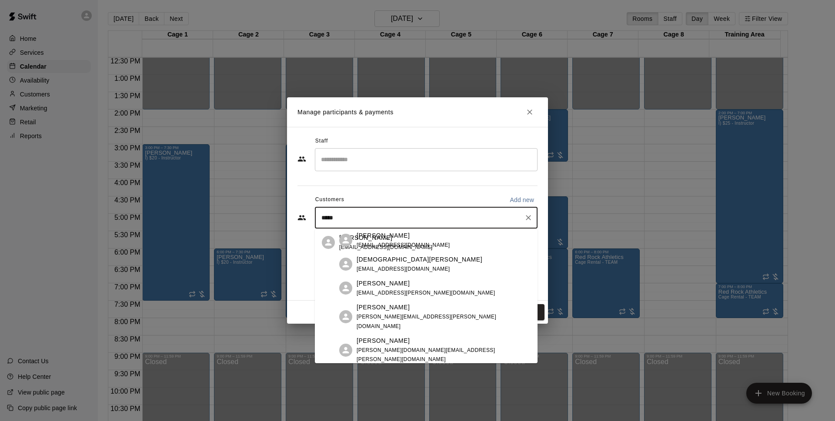
click at [415, 242] on div "[PERSON_NAME] [EMAIL_ADDRESS][DOMAIN_NAME]" at bounding box center [434, 242] width 191 height 19
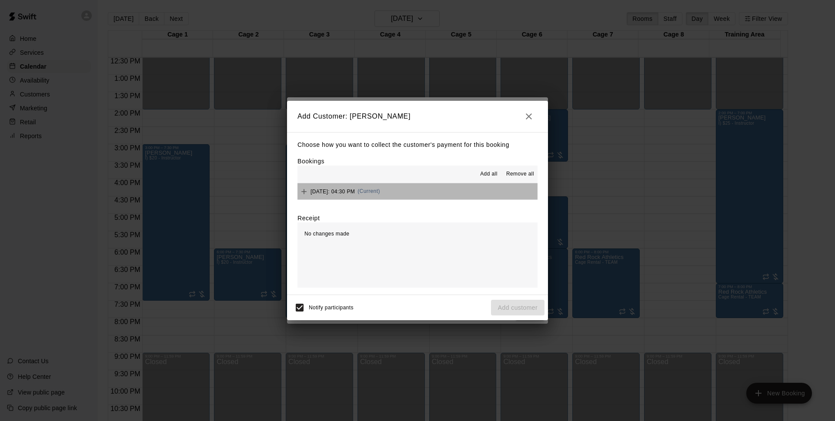
click at [473, 190] on button "[DATE]: 04:30 PM (Current)" at bounding box center [417, 191] width 240 height 16
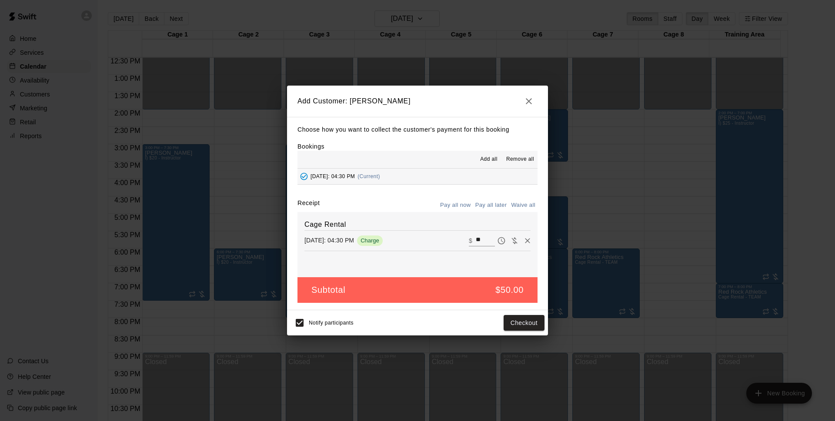
click at [498, 208] on button "Pay all later" at bounding box center [491, 205] width 36 height 13
click at [461, 208] on button "Pay all now" at bounding box center [455, 205] width 35 height 13
click at [527, 100] on icon "button" at bounding box center [529, 101] width 6 height 6
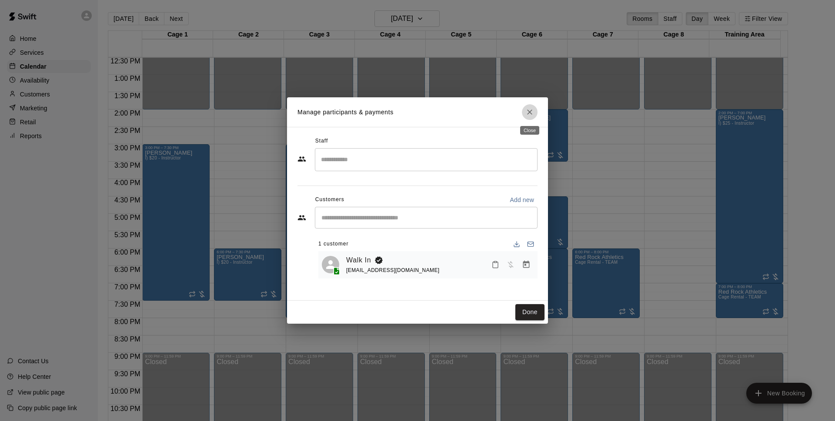
click at [532, 112] on icon "Close" at bounding box center [529, 112] width 9 height 9
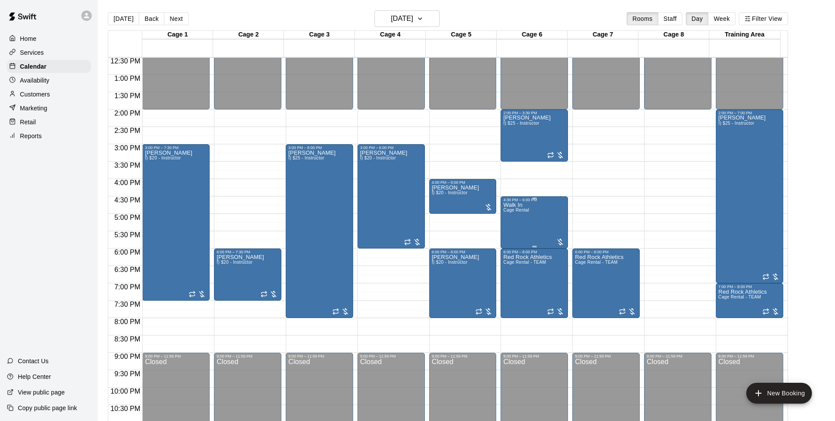
click at [516, 233] on div "Walk In Cage Rental" at bounding box center [516, 412] width 26 height 421
click at [508, 254] on icon "delete" at bounding box center [507, 254] width 6 height 8
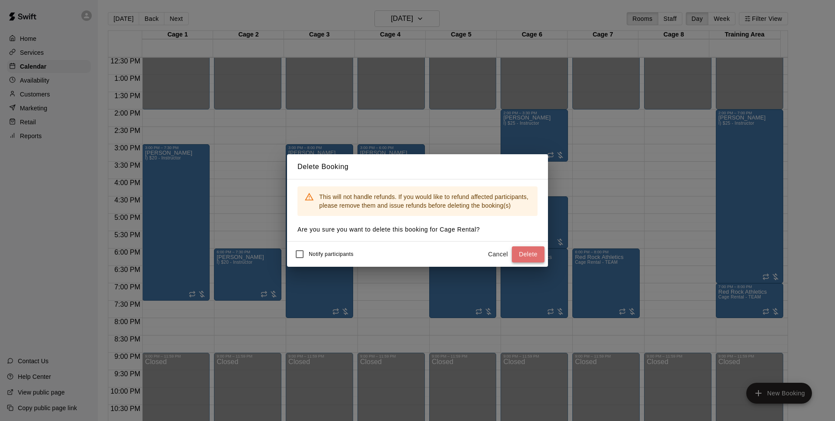
click at [537, 259] on button "Delete" at bounding box center [528, 255] width 33 height 16
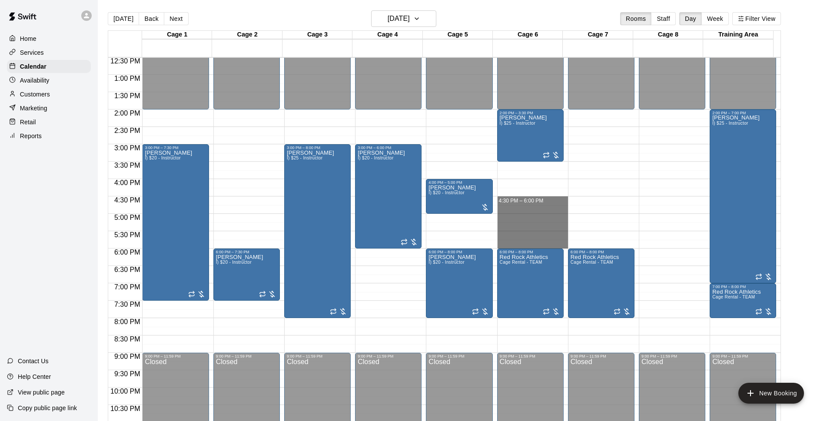
drag, startPoint x: 510, startPoint y: 198, endPoint x: 516, endPoint y: 244, distance: 46.1
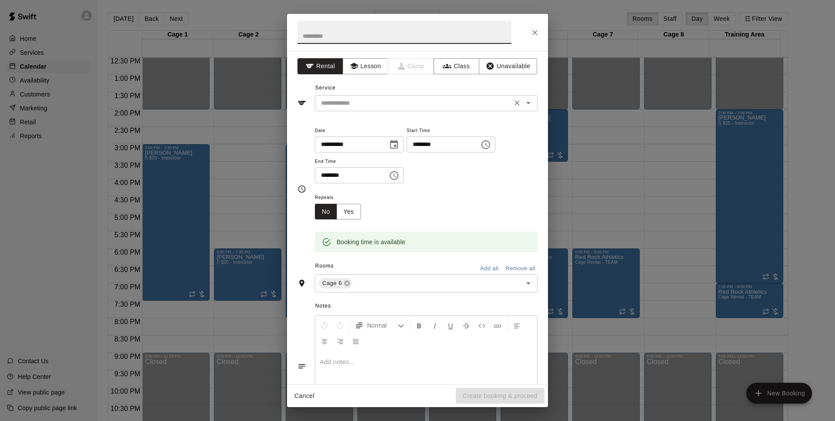
click at [415, 103] on input "text" at bounding box center [413, 103] width 192 height 11
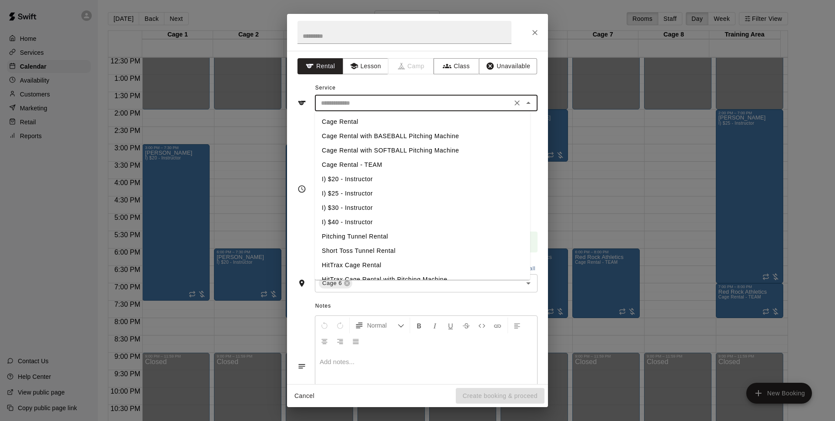
click at [389, 164] on li "Cage Rental - TEAM" at bounding box center [422, 165] width 215 height 14
type input "**********"
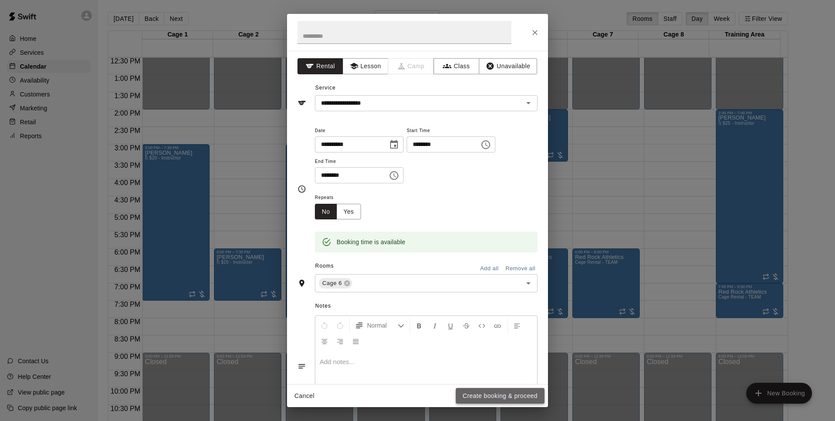
click at [479, 394] on button "Create booking & proceed" at bounding box center [500, 396] width 89 height 16
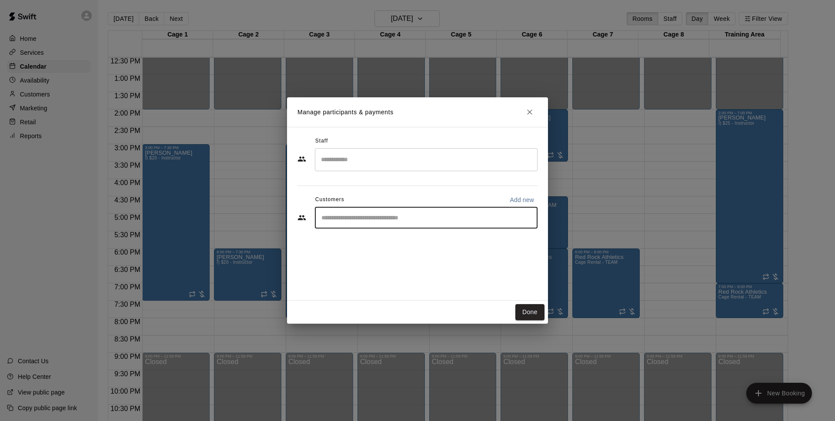
click at [375, 217] on input "Start typing to search customers..." at bounding box center [426, 217] width 215 height 9
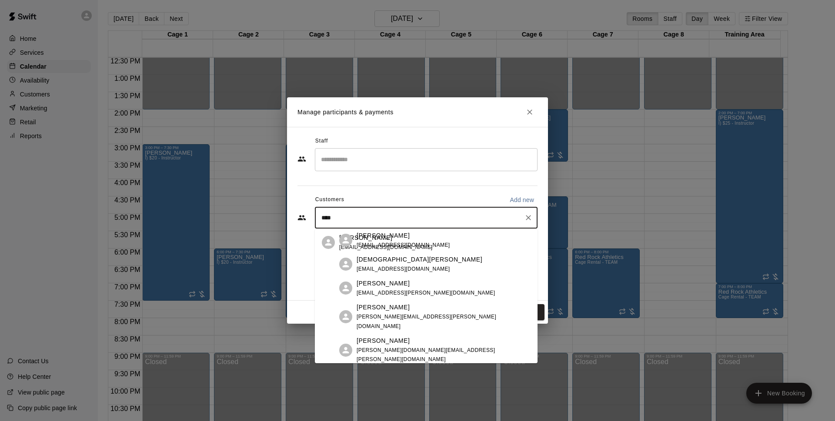
type input "*****"
click at [378, 240] on p "[PERSON_NAME]" at bounding box center [365, 237] width 53 height 9
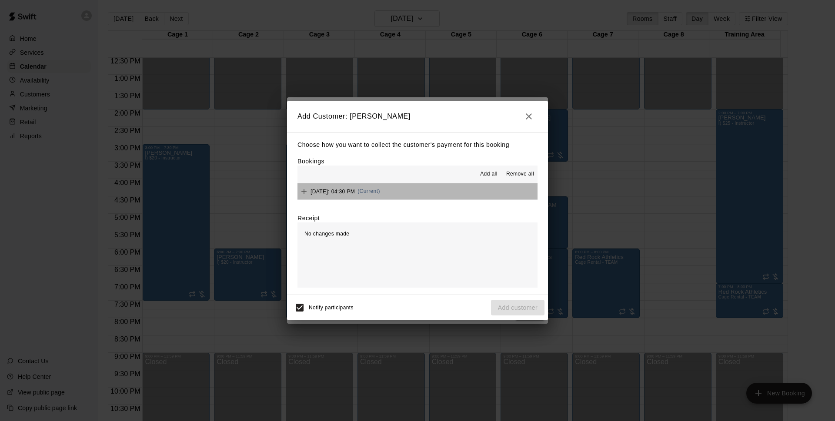
click at [421, 188] on button "[DATE]: 04:30 PM (Current)" at bounding box center [417, 191] width 240 height 16
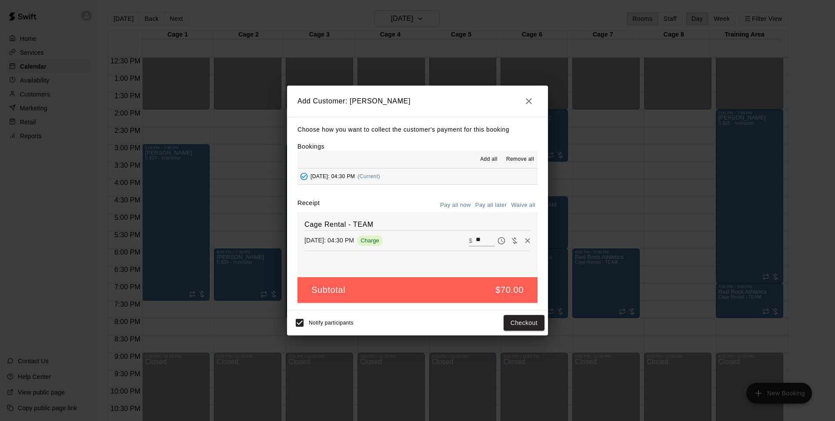
click at [491, 207] on button "Pay all later" at bounding box center [491, 205] width 36 height 13
click at [496, 324] on button "Add customer" at bounding box center [517, 323] width 53 height 16
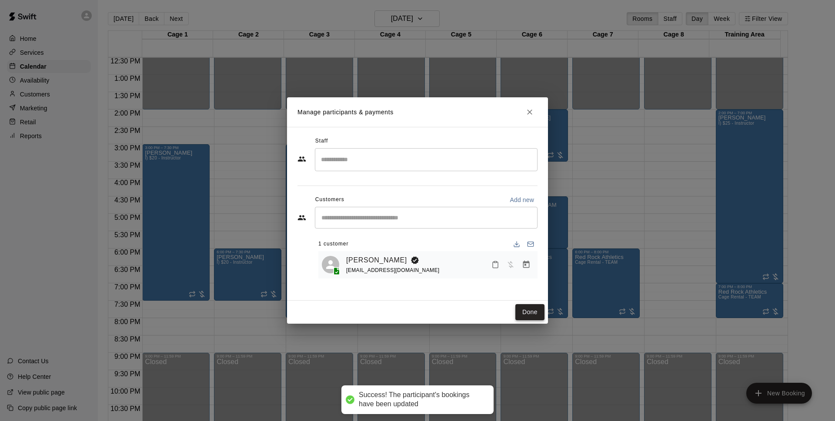
click at [524, 317] on button "Done" at bounding box center [529, 312] width 29 height 16
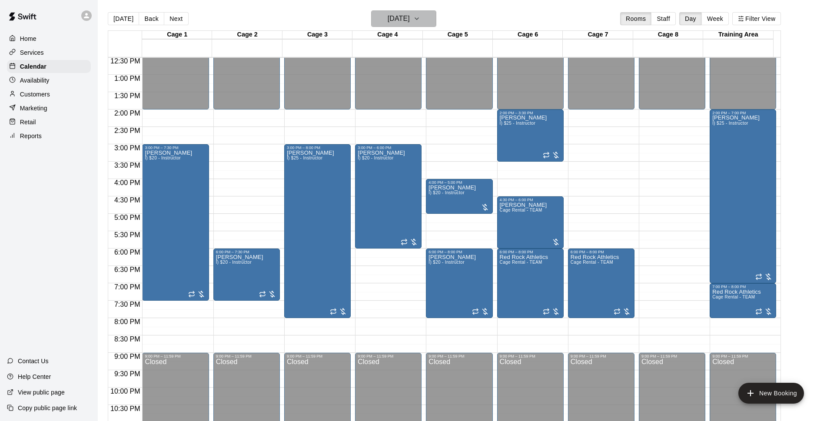
click at [420, 14] on icon "button" at bounding box center [416, 18] width 7 height 10
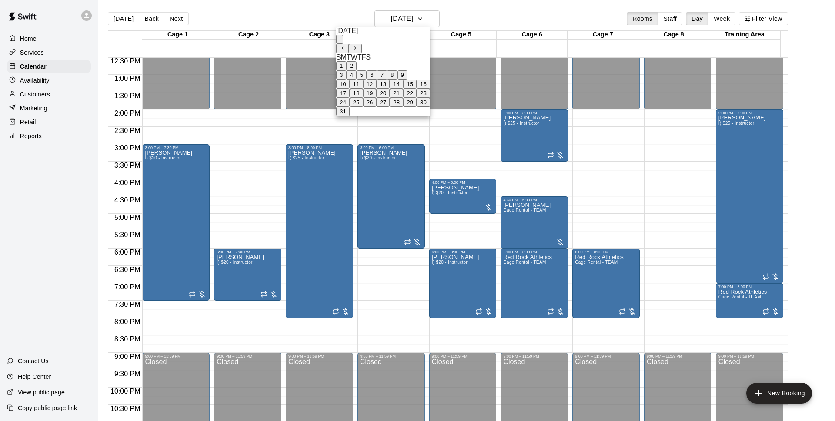
click at [363, 107] on button "25" at bounding box center [356, 102] width 13 height 9
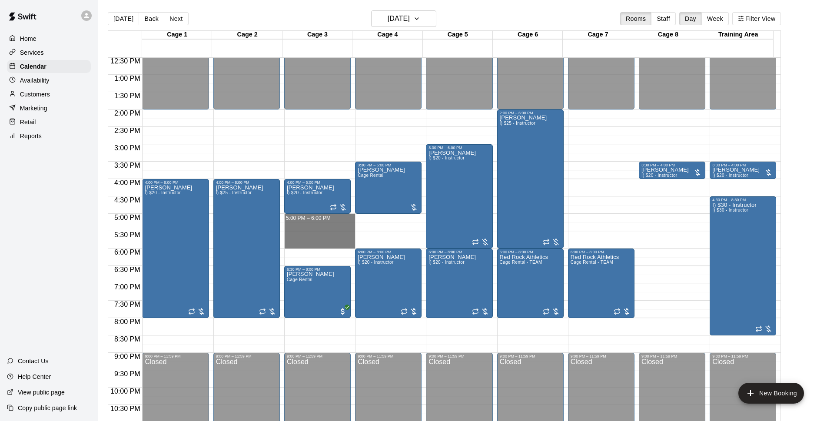
drag, startPoint x: 339, startPoint y: 217, endPoint x: 341, endPoint y: 245, distance: 28.3
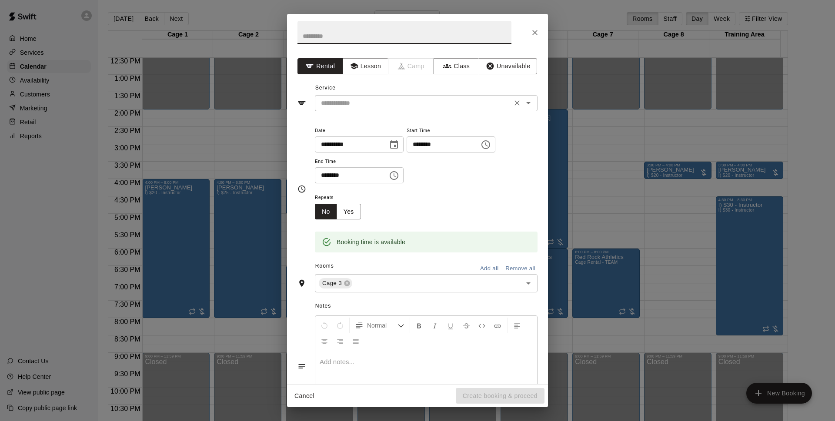
click at [416, 101] on input "text" at bounding box center [413, 103] width 192 height 11
click at [446, 80] on div "**********" at bounding box center [417, 217] width 261 height 333
click at [536, 32] on icon "Close" at bounding box center [534, 32] width 5 height 5
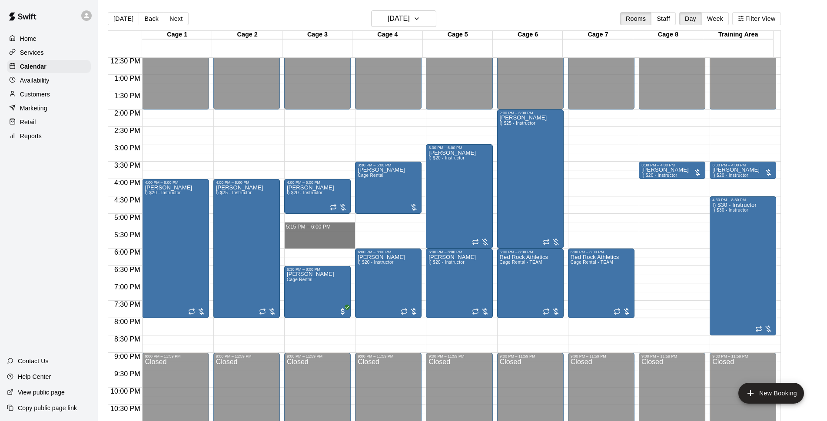
drag, startPoint x: 338, startPoint y: 217, endPoint x: 338, endPoint y: 243, distance: 26.1
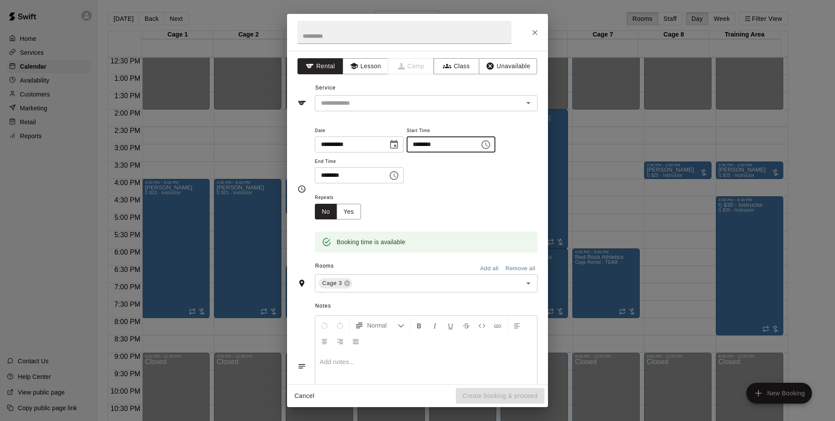
click at [437, 143] on input "********" at bounding box center [439, 145] width 67 height 16
type input "********"
click at [401, 103] on input "text" at bounding box center [413, 103] width 192 height 11
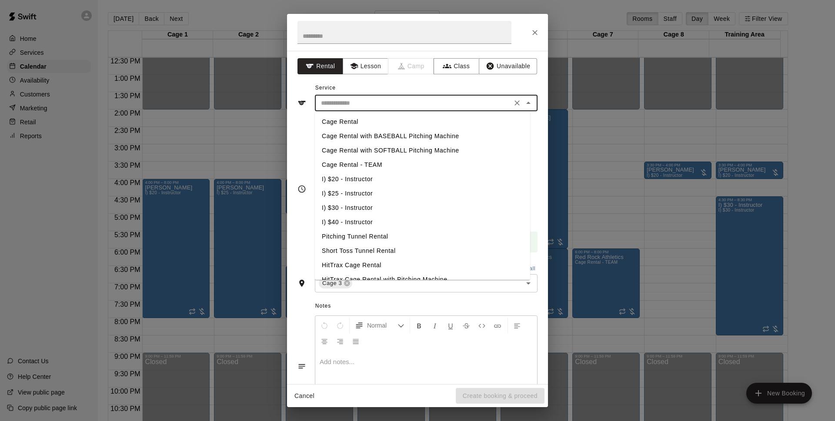
click at [407, 135] on li "Cage Rental with BASEBALL Pitching Machine" at bounding box center [422, 136] width 215 height 14
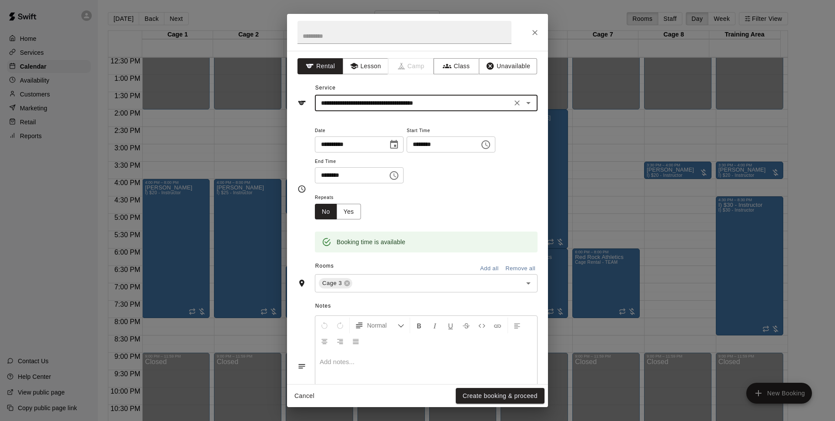
click at [469, 102] on input "**********" at bounding box center [413, 103] width 192 height 11
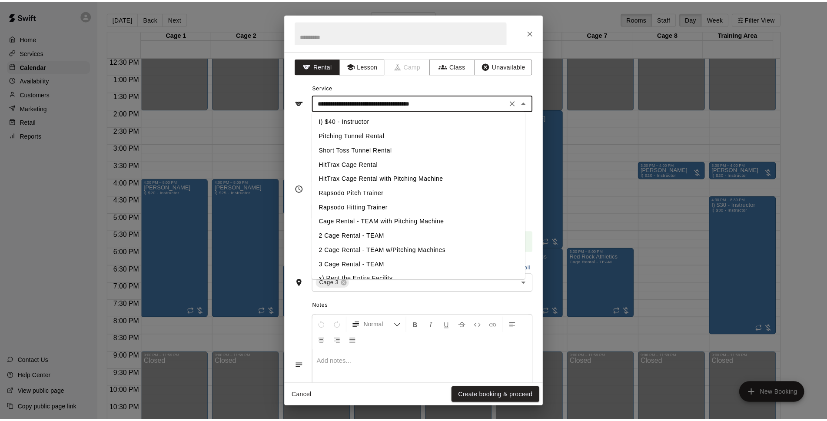
scroll to position [111, 0]
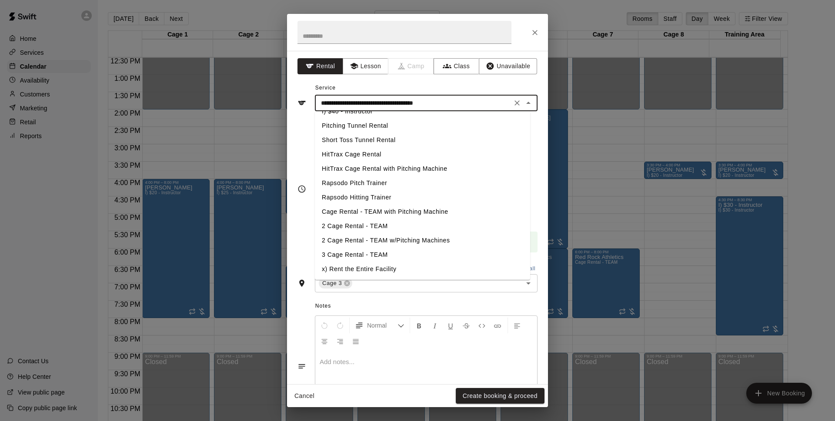
drag, startPoint x: 387, startPoint y: 211, endPoint x: 496, endPoint y: 406, distance: 223.6
click at [387, 211] on li "Cage Rental - TEAM with Pitching Machine" at bounding box center [422, 212] width 215 height 14
type input "**********"
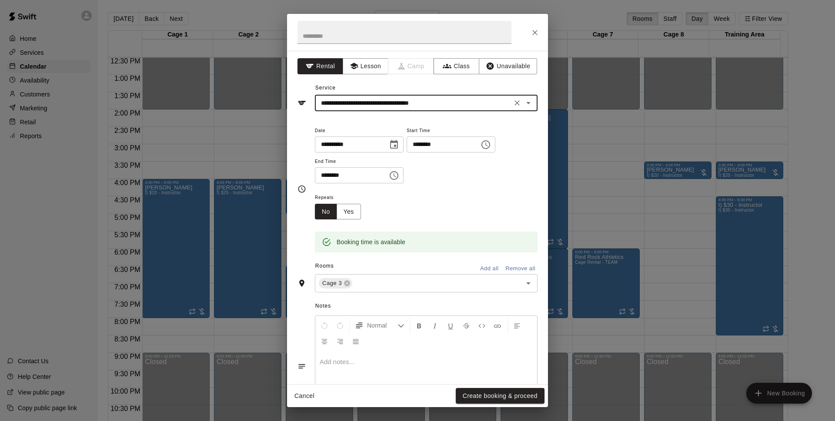
drag, startPoint x: 517, startPoint y: 397, endPoint x: 577, endPoint y: 227, distance: 180.7
click at [517, 397] on button "Create booking & proceed" at bounding box center [500, 396] width 89 height 16
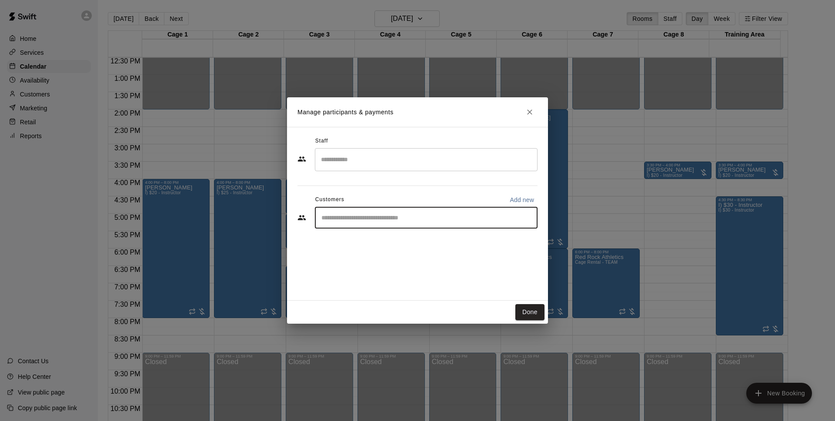
click at [399, 222] on input "Start typing to search customers..." at bounding box center [426, 217] width 215 height 9
type input "******"
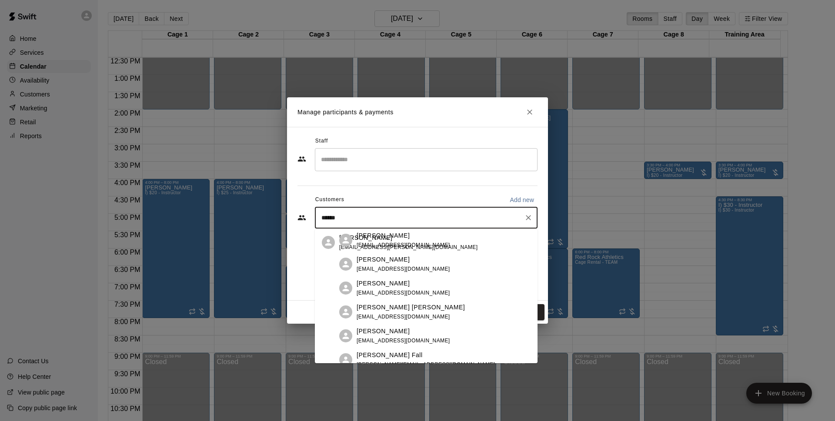
click at [407, 243] on div "[PERSON_NAME] [PERSON_NAME][EMAIL_ADDRESS][PERSON_NAME][DOMAIN_NAME]" at bounding box center [434, 242] width 191 height 19
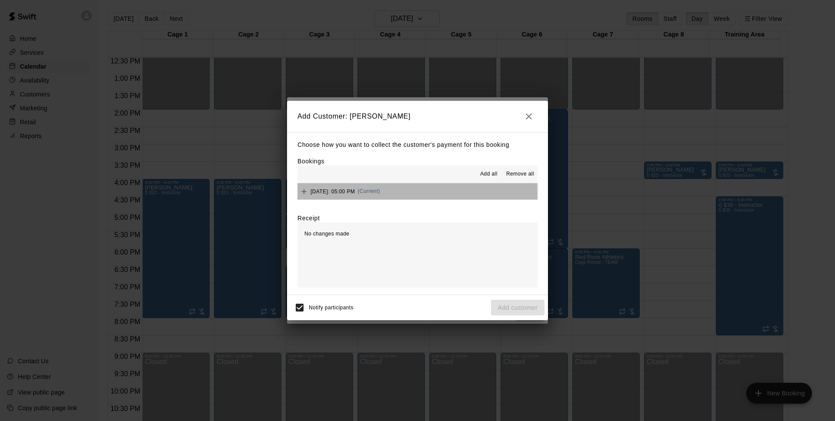
click at [433, 196] on button "[DATE]: 05:00 PM (Current)" at bounding box center [417, 191] width 240 height 16
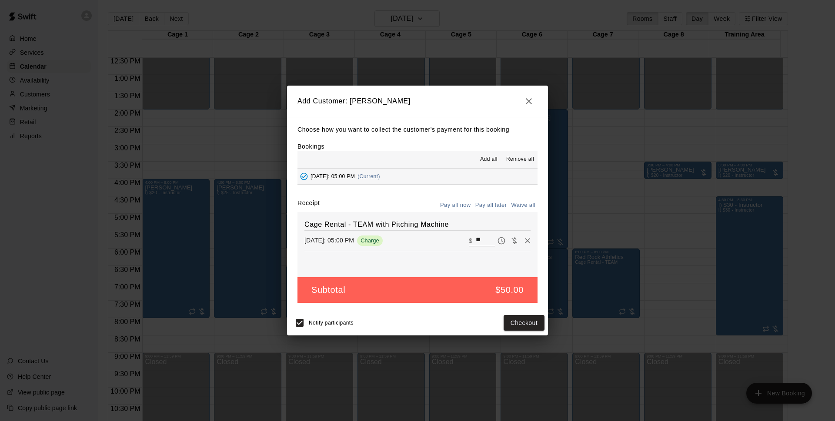
click at [499, 205] on button "Pay all later" at bounding box center [491, 205] width 36 height 13
click at [452, 213] on div "Cage Rental - TEAM with Pitching Machine [DATE]: 05:00 PM Charge ​ $ **" at bounding box center [417, 244] width 240 height 65
click at [459, 207] on button "Pay all now" at bounding box center [455, 205] width 35 height 13
click at [535, 94] on h2 "Add Customer: [PERSON_NAME]" at bounding box center [417, 101] width 261 height 31
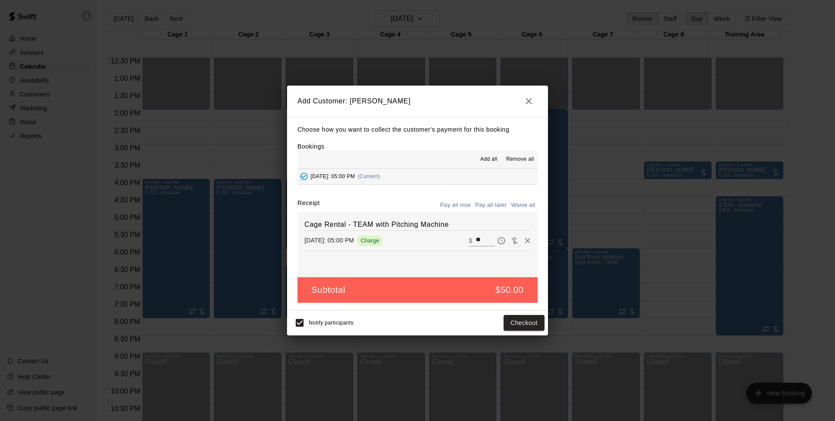
drag, startPoint x: 535, startPoint y: 94, endPoint x: 533, endPoint y: 101, distance: 7.6
click at [533, 101] on icon "button" at bounding box center [528, 101] width 10 height 10
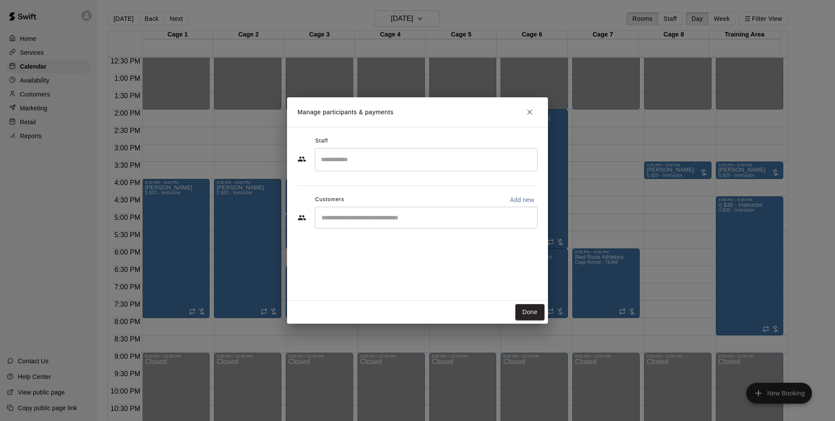
click at [454, 216] on input "Start typing to search customers..." at bounding box center [426, 217] width 215 height 9
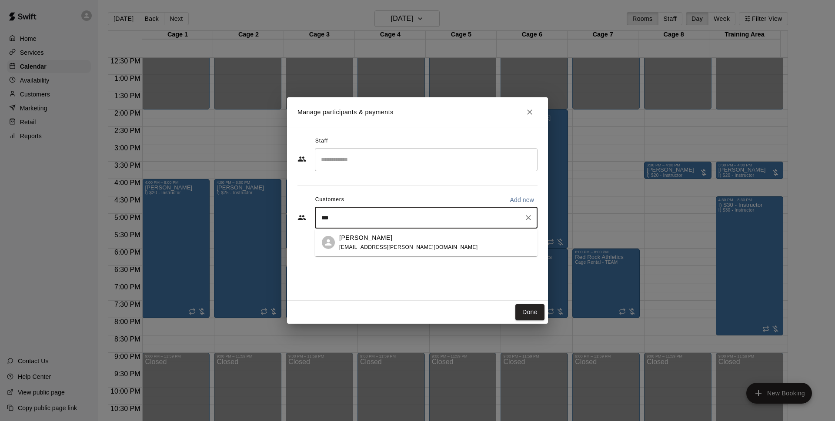
type input "****"
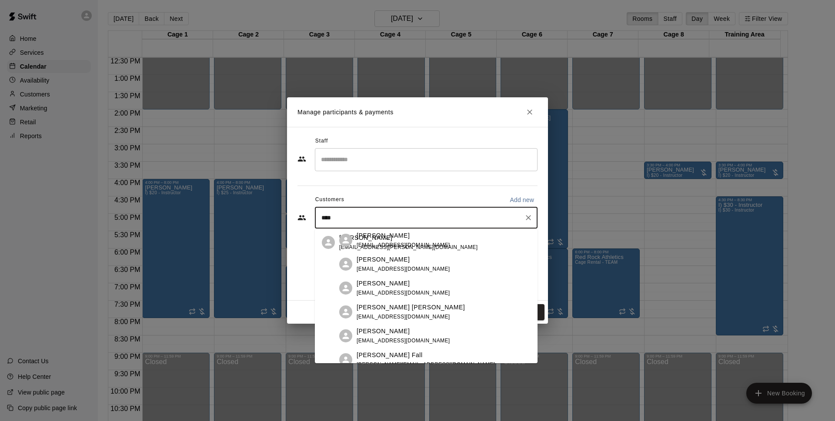
click at [440, 244] on div "[PERSON_NAME] [PERSON_NAME][EMAIL_ADDRESS][PERSON_NAME][DOMAIN_NAME]" at bounding box center [434, 242] width 191 height 19
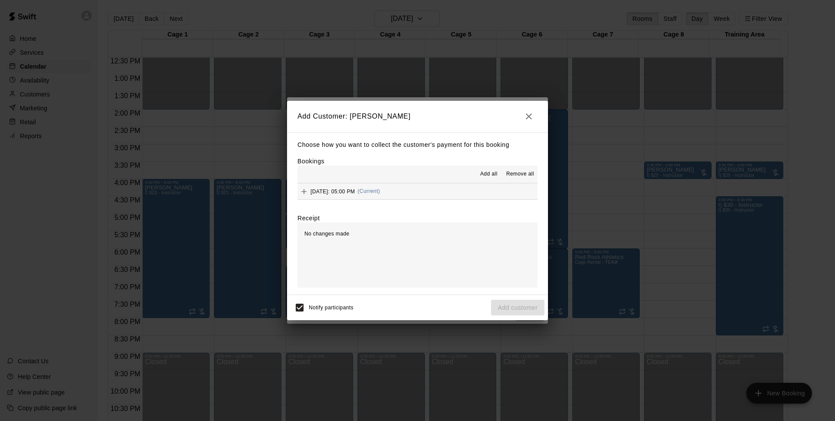
click at [443, 190] on button "[DATE]: 05:00 PM (Current)" at bounding box center [417, 191] width 240 height 16
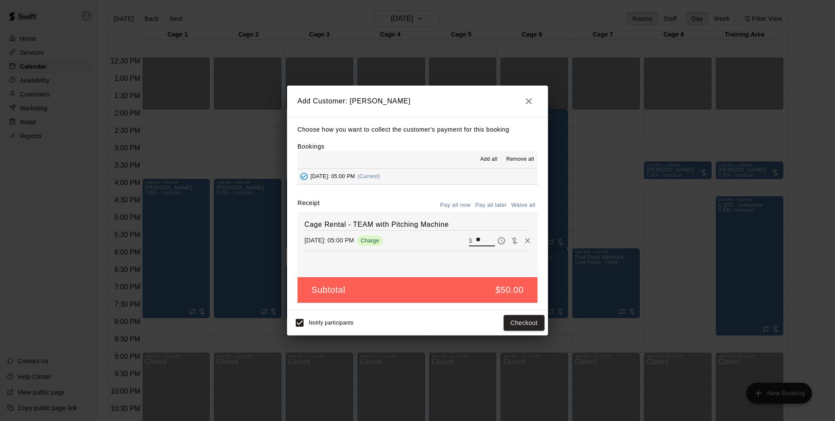
click at [478, 238] on input "**" at bounding box center [485, 240] width 19 height 11
type input "*"
type input "**"
click at [517, 327] on button "Checkout" at bounding box center [523, 323] width 41 height 16
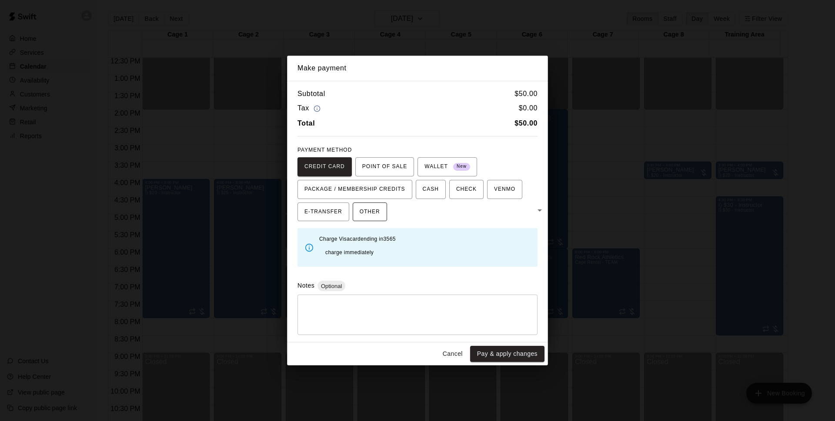
click at [373, 219] on span "OTHER" at bounding box center [370, 212] width 20 height 14
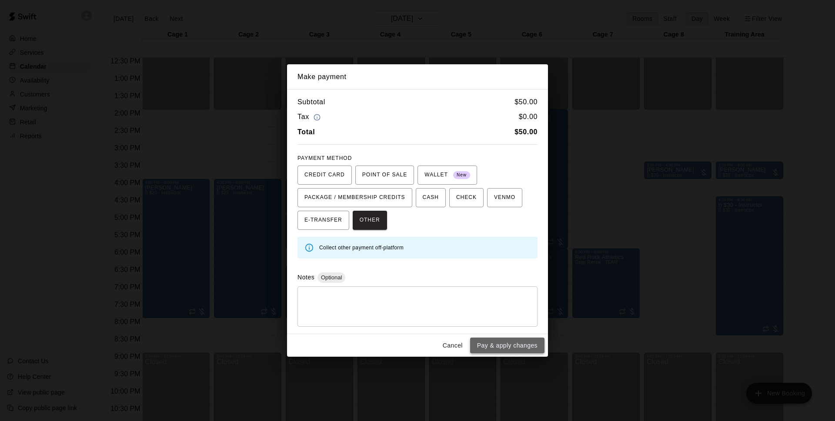
click at [494, 341] on button "Pay & apply changes" at bounding box center [507, 346] width 74 height 16
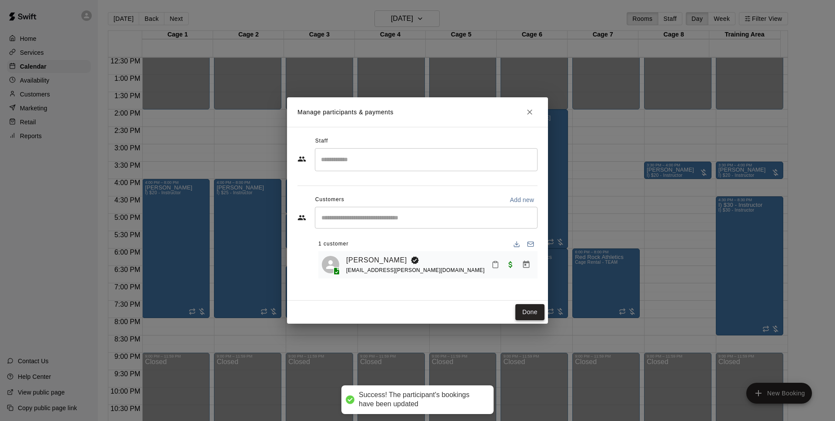
click at [535, 319] on button "Done" at bounding box center [529, 312] width 29 height 16
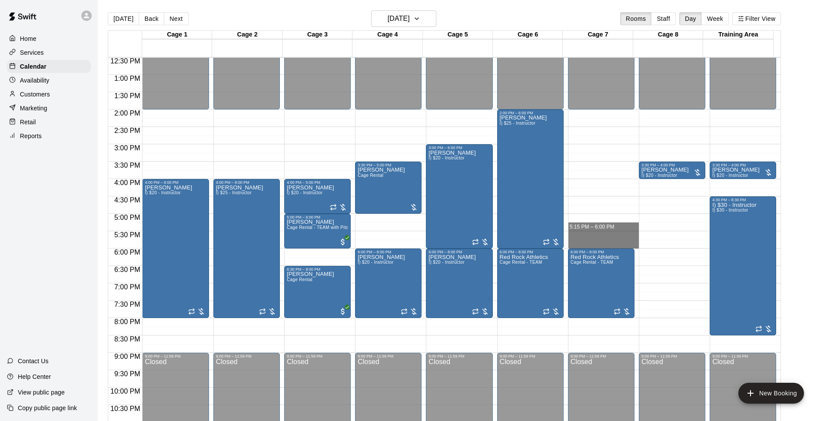
drag, startPoint x: 587, startPoint y: 218, endPoint x: 587, endPoint y: 241, distance: 23.0
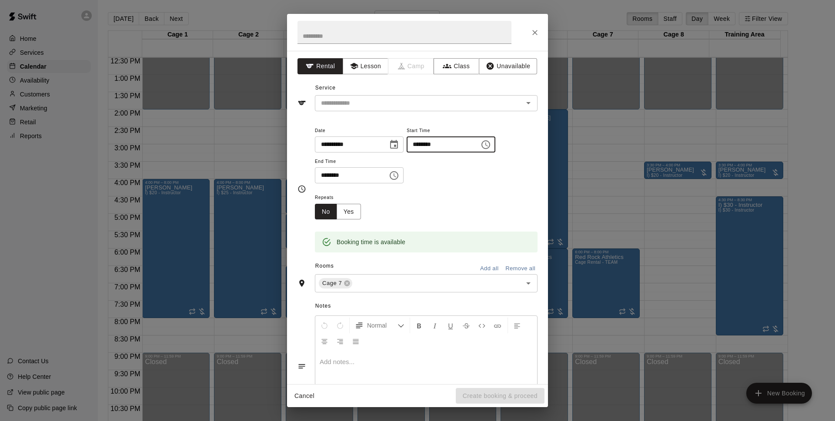
click at [437, 141] on input "********" at bounding box center [439, 145] width 67 height 16
type input "********"
click at [416, 108] on input "text" at bounding box center [413, 103] width 192 height 11
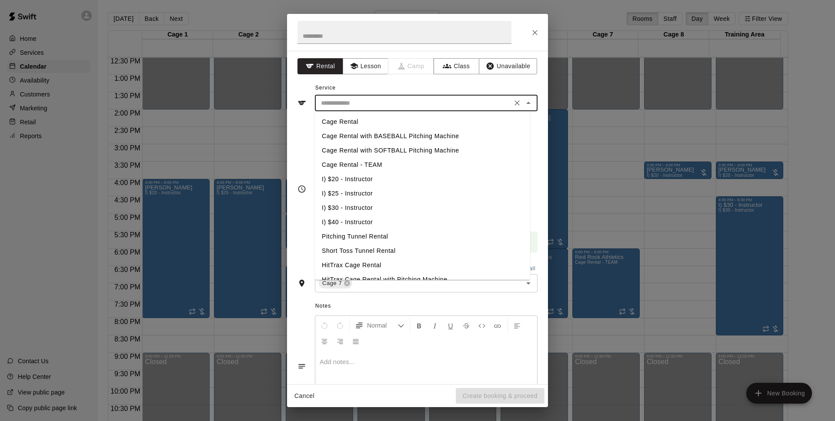
click at [370, 160] on li "Cage Rental - TEAM" at bounding box center [422, 165] width 215 height 14
type input "**********"
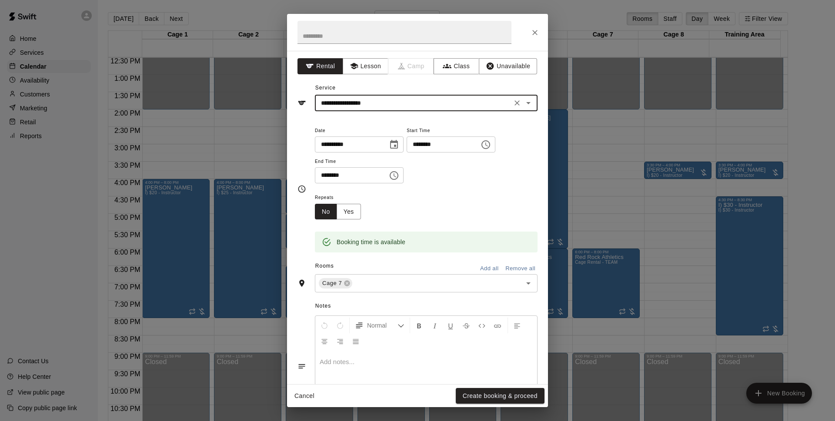
click at [497, 393] on button "Create booking & proceed" at bounding box center [500, 396] width 89 height 16
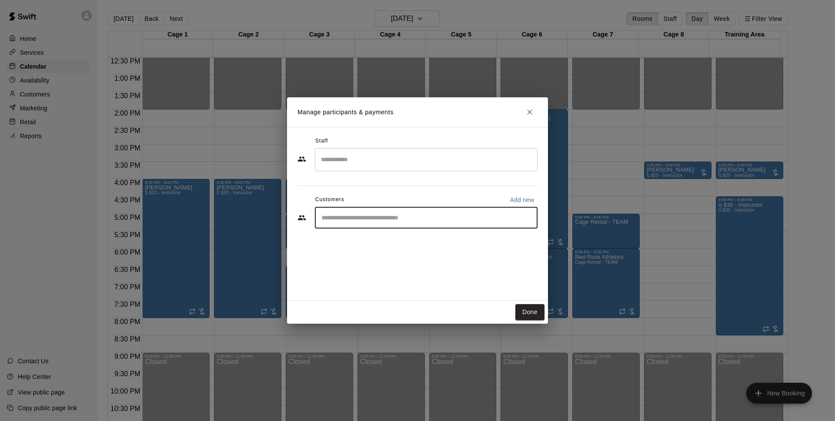
click at [423, 217] on input "Start typing to search customers..." at bounding box center [426, 217] width 215 height 9
type input "***"
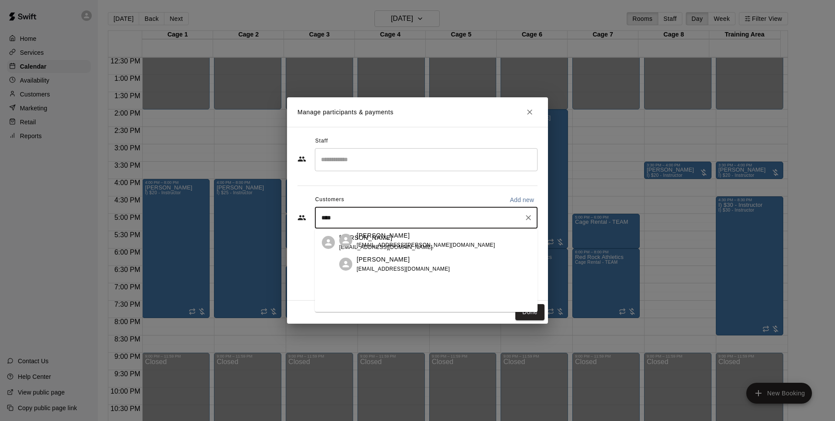
click at [393, 240] on div "[PERSON_NAME]" at bounding box center [425, 235] width 138 height 9
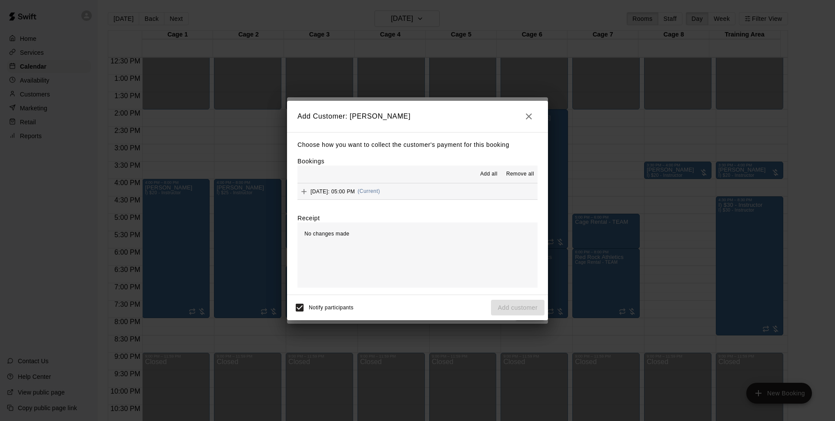
click at [455, 192] on button "[DATE]: 05:00 PM (Current)" at bounding box center [417, 191] width 240 height 16
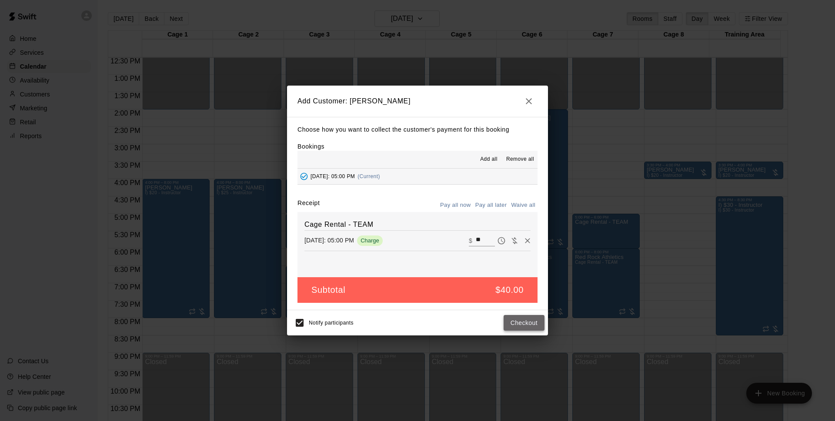
click at [524, 324] on button "Checkout" at bounding box center [523, 323] width 41 height 16
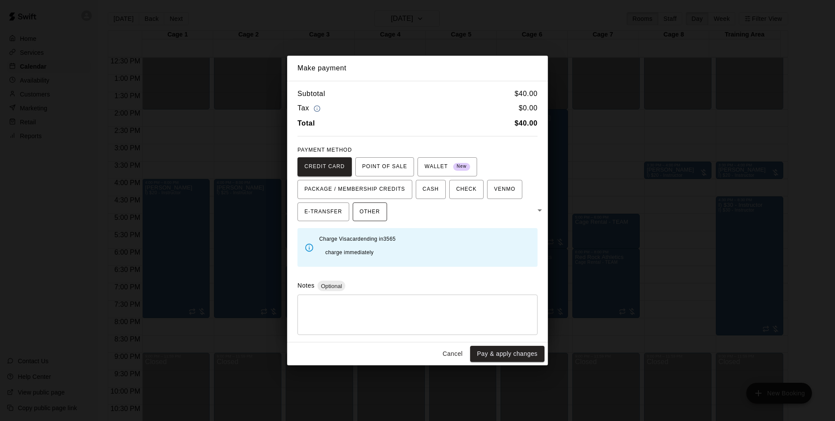
click at [358, 211] on button "OTHER" at bounding box center [370, 212] width 34 height 19
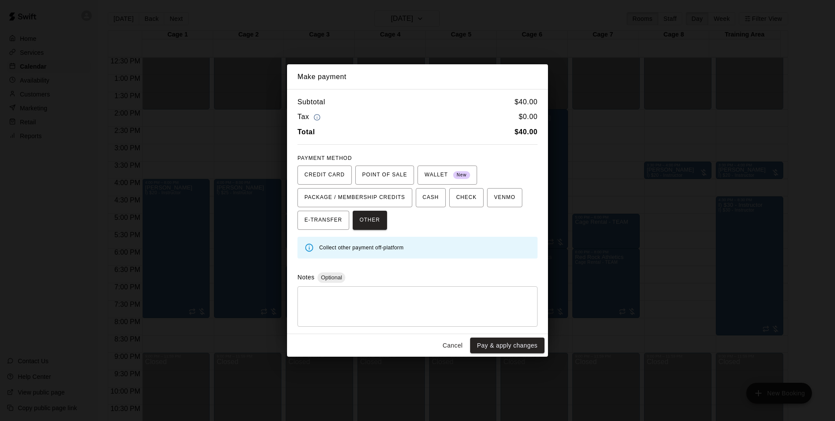
click at [491, 340] on button "Pay & apply changes" at bounding box center [507, 346] width 74 height 16
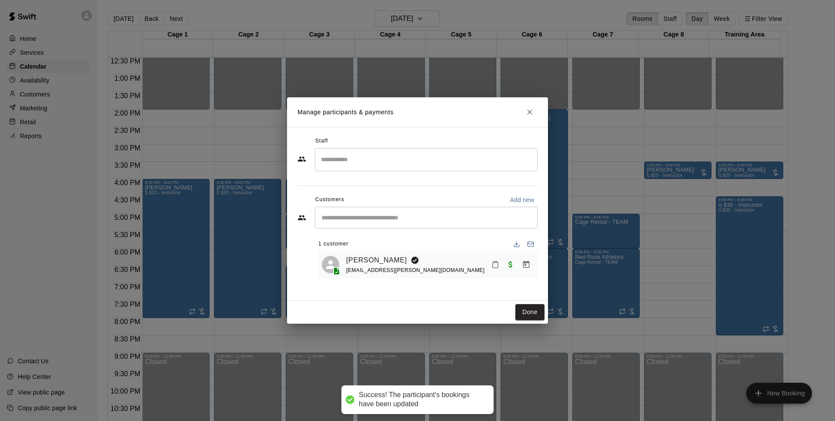
click at [533, 322] on div "Done" at bounding box center [417, 312] width 261 height 23
click at [533, 315] on button "Done" at bounding box center [529, 312] width 29 height 16
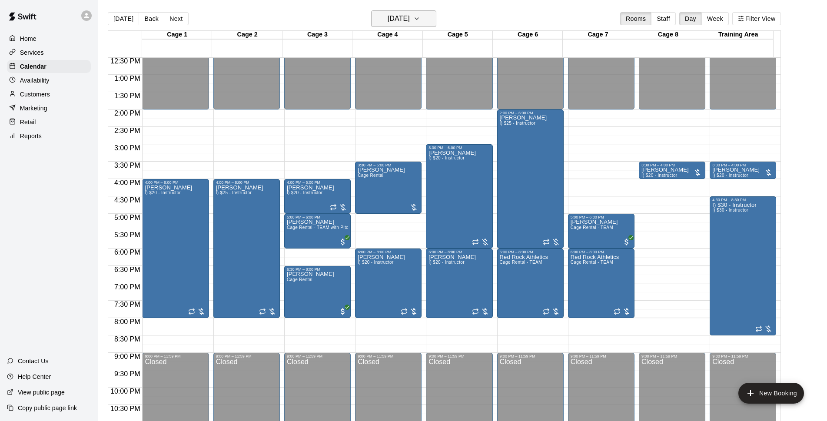
click at [388, 19] on h6 "[DATE]" at bounding box center [399, 19] width 22 height 12
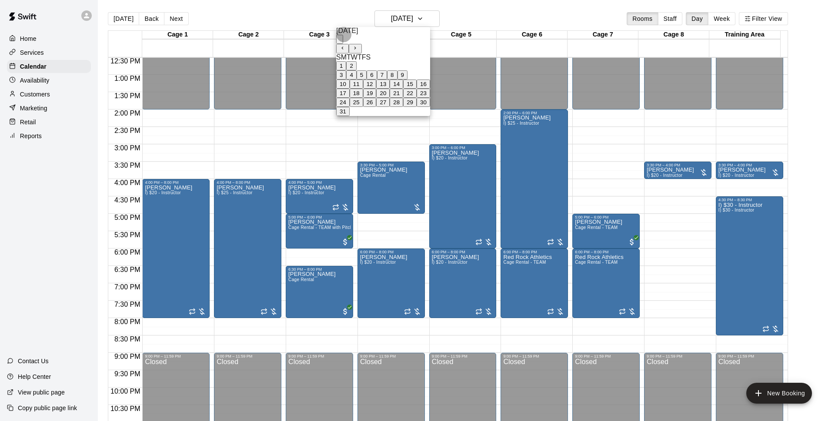
click at [403, 98] on button "21" at bounding box center [396, 93] width 13 height 9
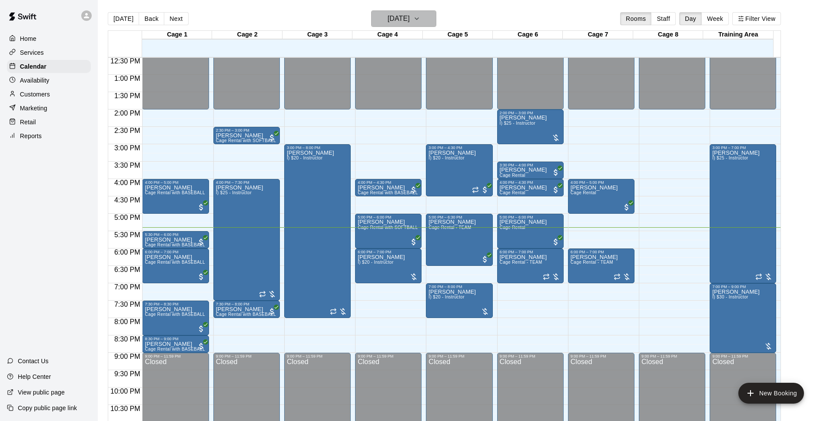
click at [409, 23] on h6 "[DATE]" at bounding box center [399, 19] width 22 height 12
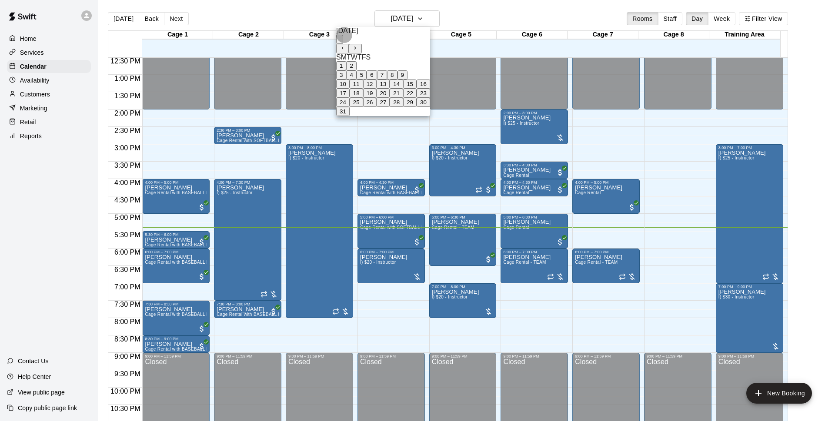
click at [363, 107] on button "25" at bounding box center [356, 102] width 13 height 9
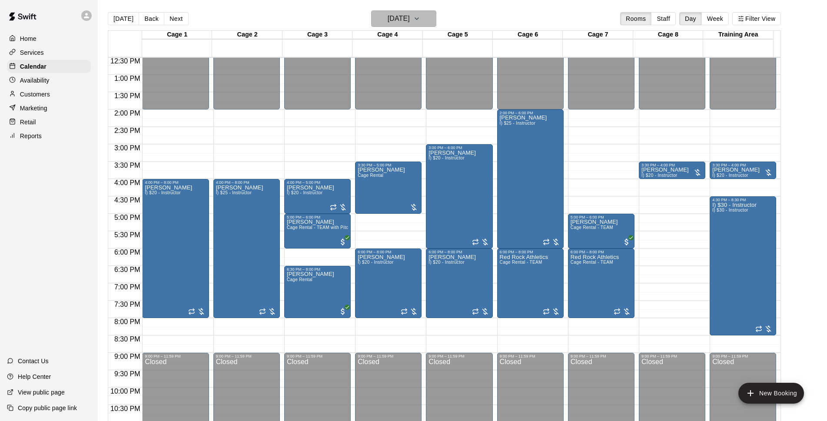
click at [410, 13] on h6 "[DATE]" at bounding box center [399, 19] width 22 height 12
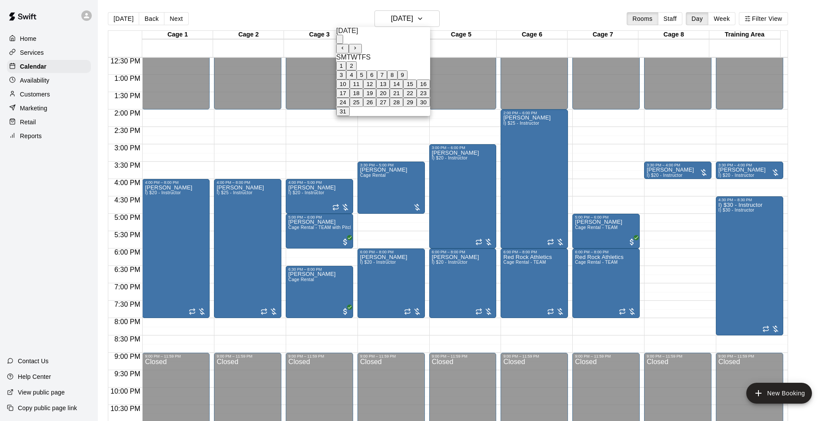
click at [403, 98] on button "21" at bounding box center [396, 93] width 13 height 9
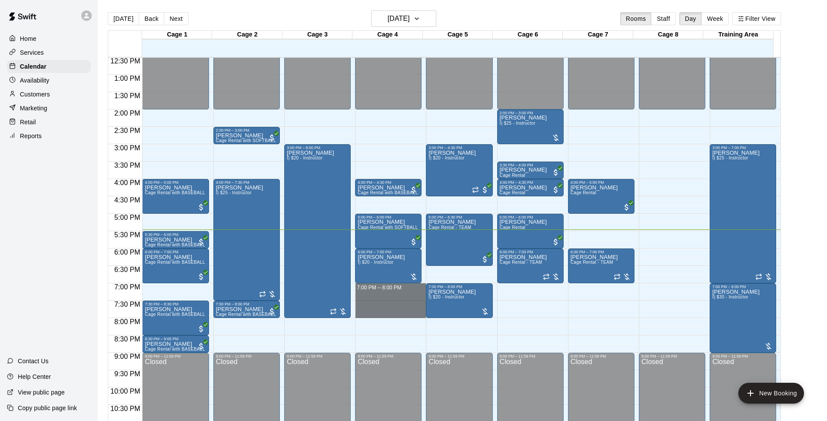
drag, startPoint x: 368, startPoint y: 286, endPoint x: 368, endPoint y: 313, distance: 27.4
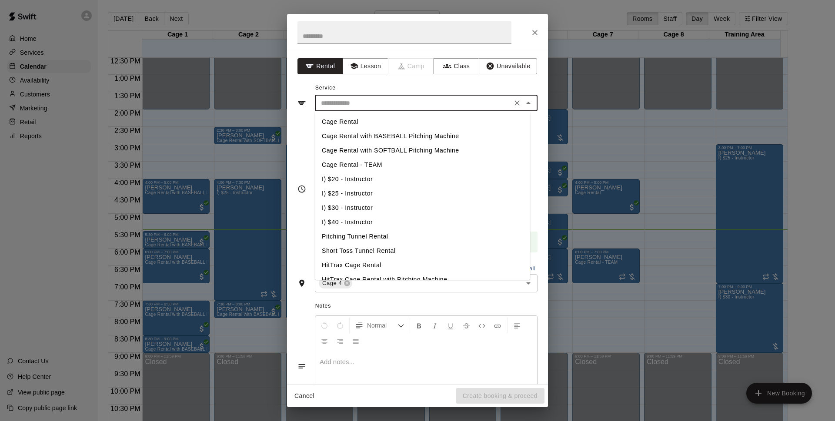
click at [396, 106] on input "text" at bounding box center [413, 103] width 192 height 11
click at [400, 137] on li "Cage Rental with BASEBALL Pitching Machine" at bounding box center [422, 136] width 215 height 14
type input "**********"
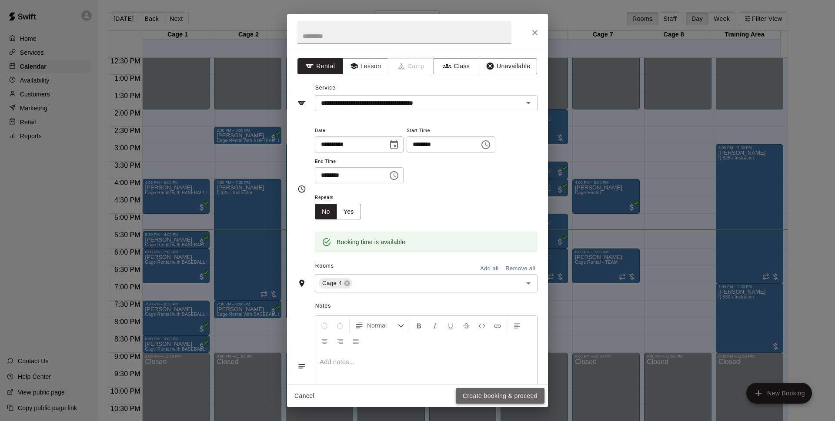
click at [513, 401] on button "Create booking & proceed" at bounding box center [500, 396] width 89 height 16
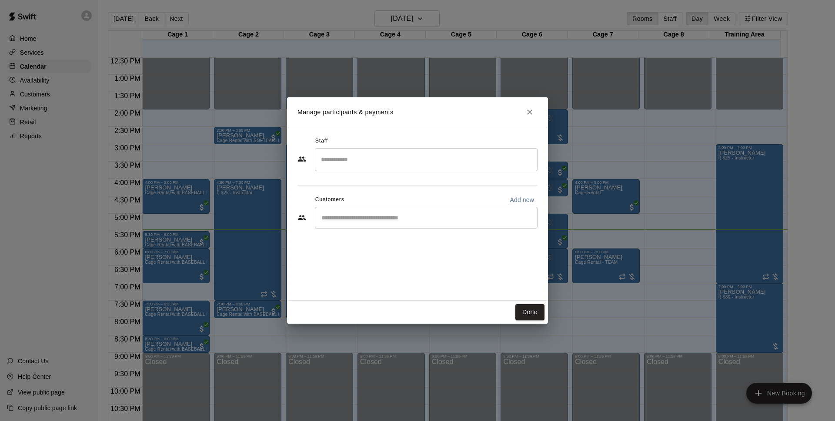
click at [402, 223] on div "​" at bounding box center [426, 218] width 223 height 22
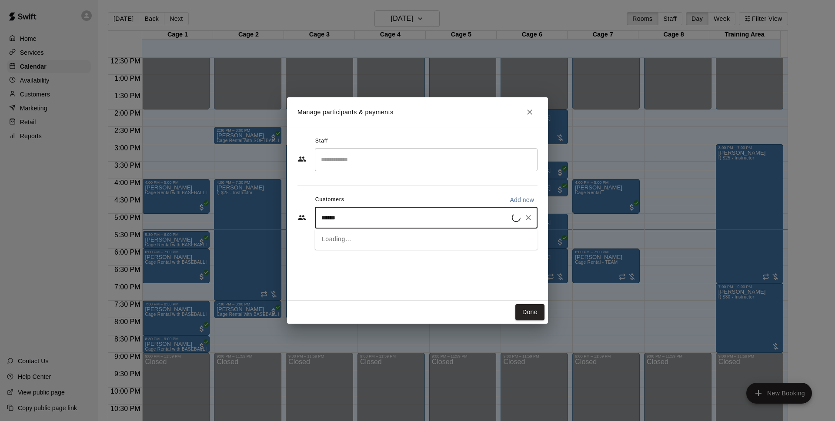
type input "*******"
click at [368, 243] on div "Walk In [EMAIL_ADDRESS][DOMAIN_NAME]" at bounding box center [385, 242] width 93 height 19
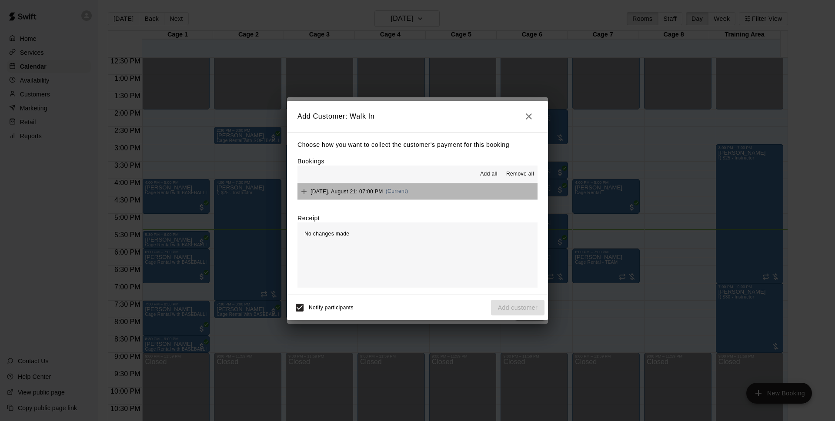
click at [475, 193] on button "[DATE], August 21: 07:00 PM (Current)" at bounding box center [417, 191] width 240 height 16
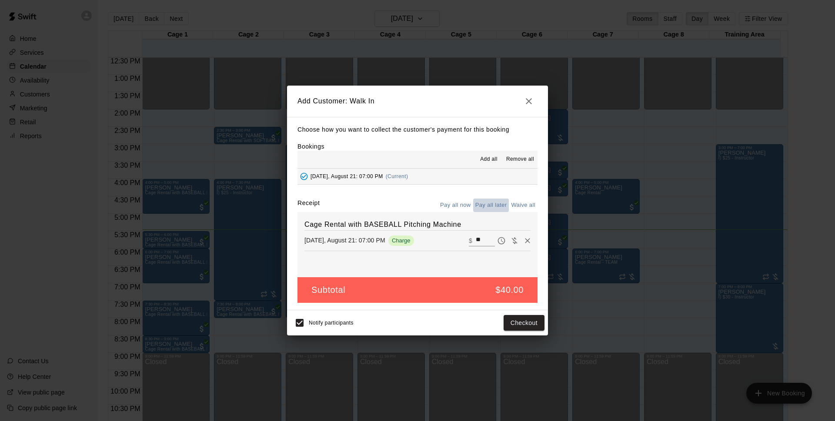
click at [483, 204] on button "Pay all later" at bounding box center [491, 205] width 36 height 13
click at [522, 327] on button "Add customer" at bounding box center [517, 323] width 53 height 16
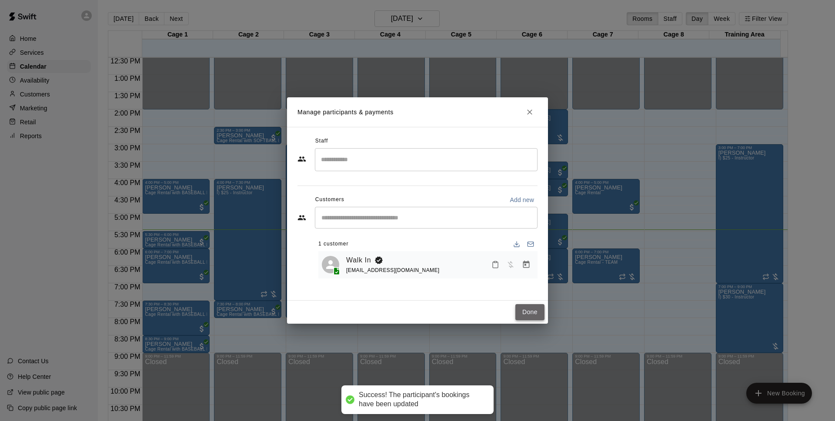
click at [521, 316] on button "Done" at bounding box center [529, 312] width 29 height 16
